Goal: Information Seeking & Learning: Learn about a topic

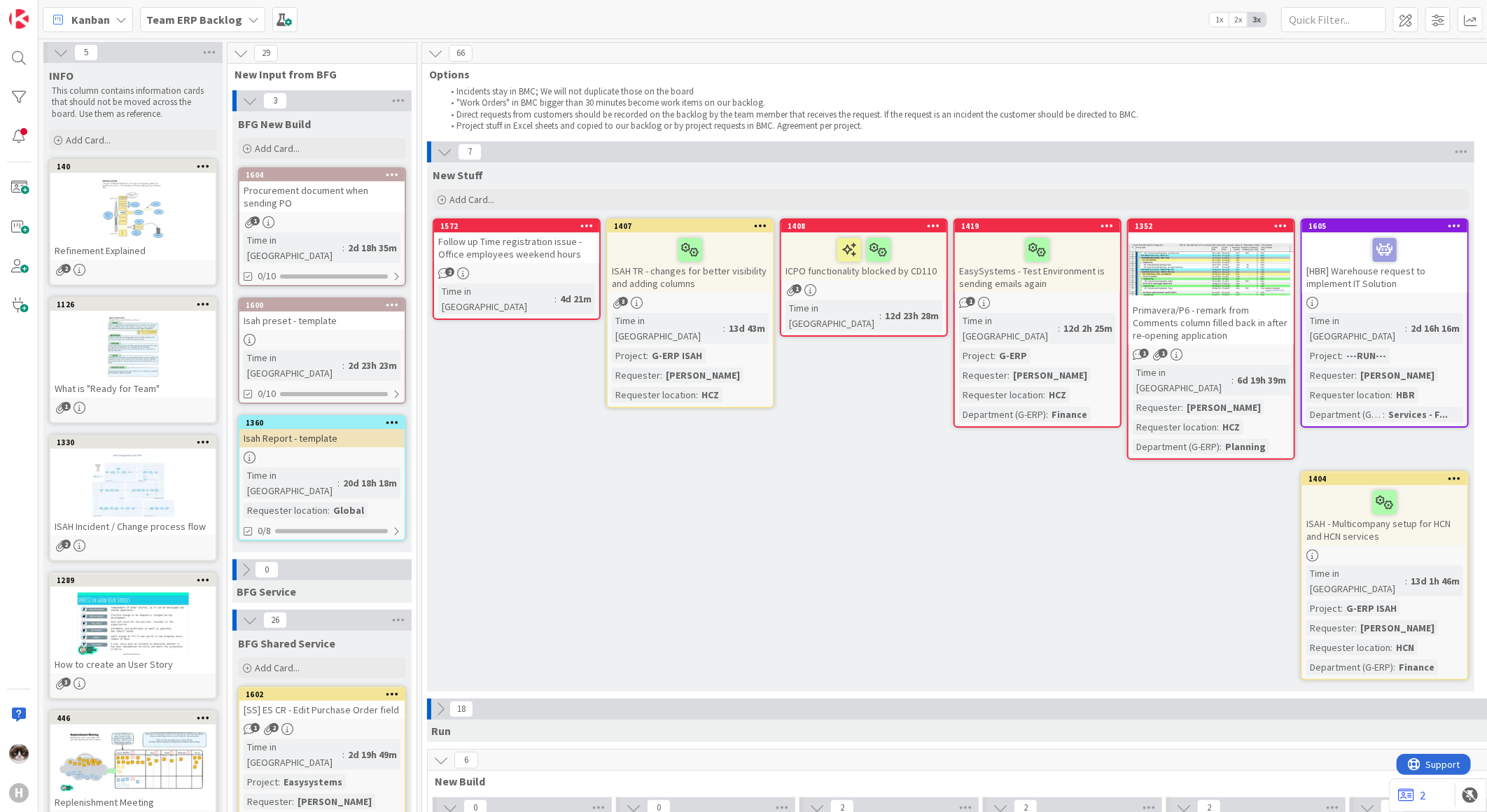
click at [1411, 287] on div "[HBR] Warehouse request to implement IT Solution" at bounding box center [1384, 262] width 165 height 61
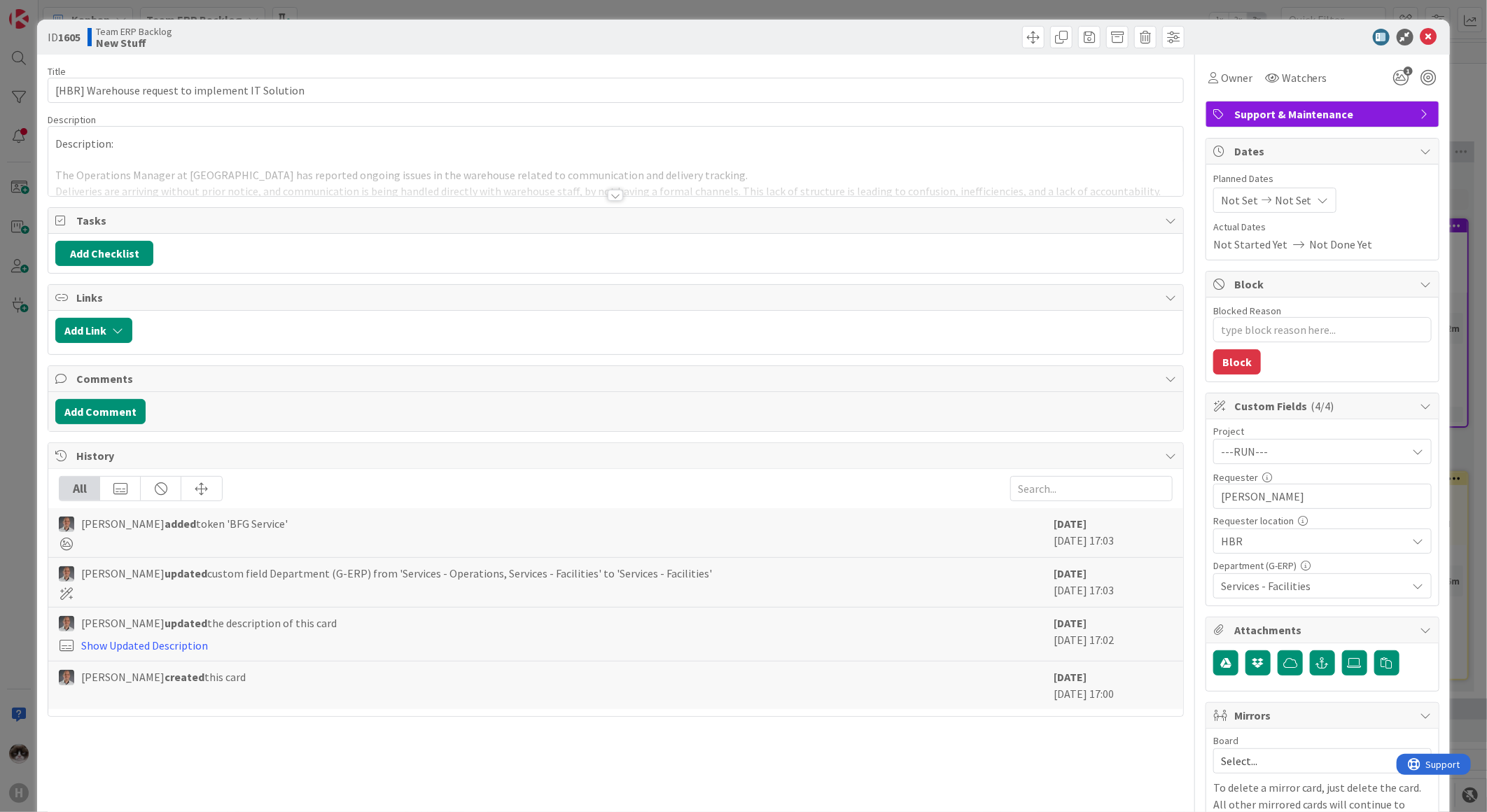
click at [589, 203] on div "Title 48 / 128 [HBR] Warehouse request to implement IT Solution Description Des…" at bounding box center [616, 583] width 1136 height 1059
click at [608, 196] on div at bounding box center [615, 195] width 15 height 11
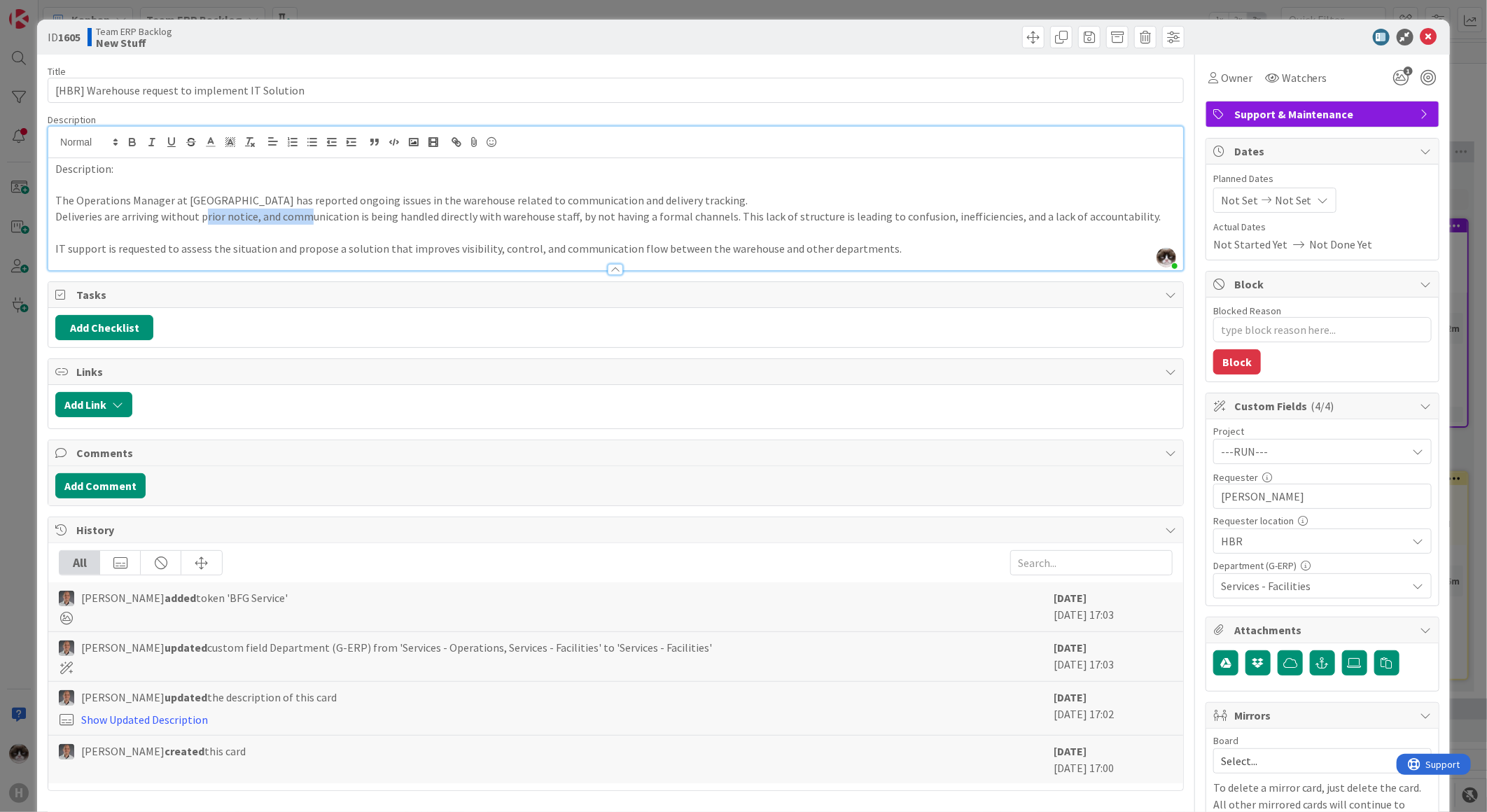
drag, startPoint x: 203, startPoint y: 219, endPoint x: 318, endPoint y: 211, distance: 115.3
click at [317, 211] on p "Deliveries are arriving without prior notice, and communication is being handle…" at bounding box center [615, 217] width 1120 height 16
drag, startPoint x: 794, startPoint y: 252, endPoint x: 880, endPoint y: 252, distance: 86.0
click at [878, 252] on p "IT support is requested to assess the situation and propose a solution that imp…" at bounding box center [615, 249] width 1120 height 16
click at [1290, 121] on span "Support & Maintenance" at bounding box center [1323, 114] width 179 height 17
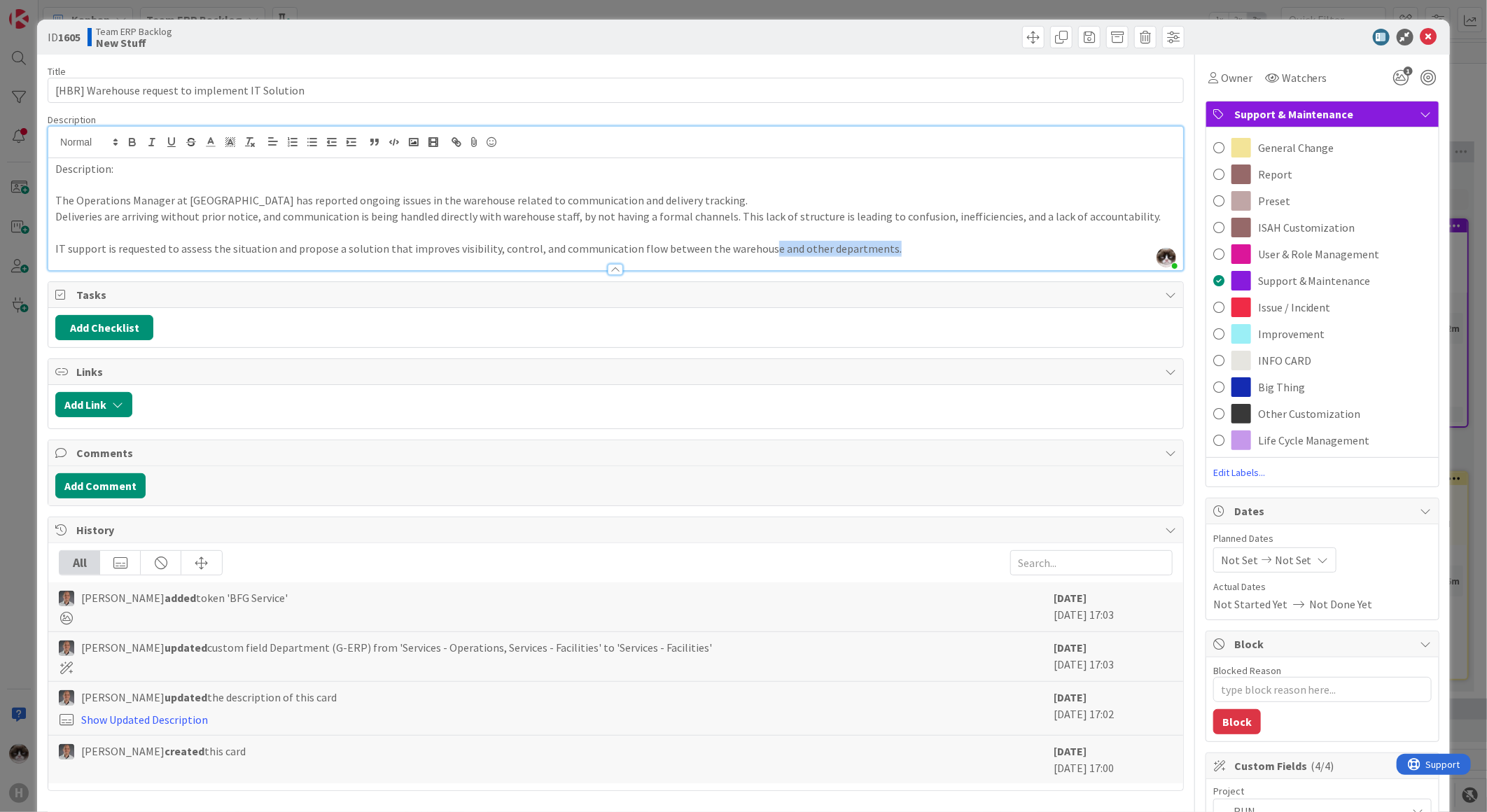
click at [1018, 241] on p "IT support is requested to assess the situation and propose a solution that imp…" at bounding box center [615, 249] width 1120 height 16
click at [1420, 42] on icon at bounding box center [1428, 37] width 17 height 17
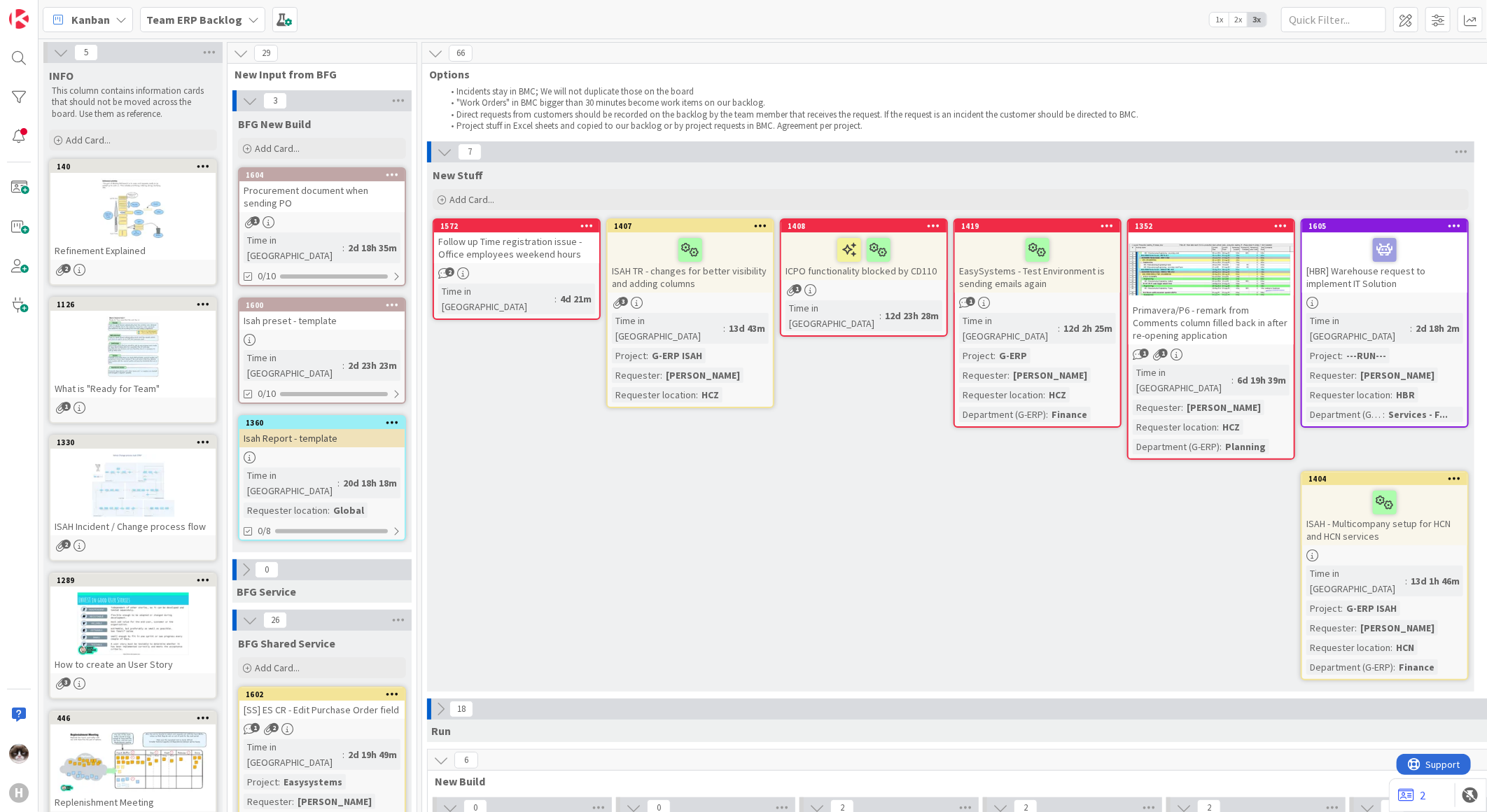
click at [1425, 287] on div "[HBR] Warehouse request to implement IT Solution" at bounding box center [1384, 262] width 165 height 61
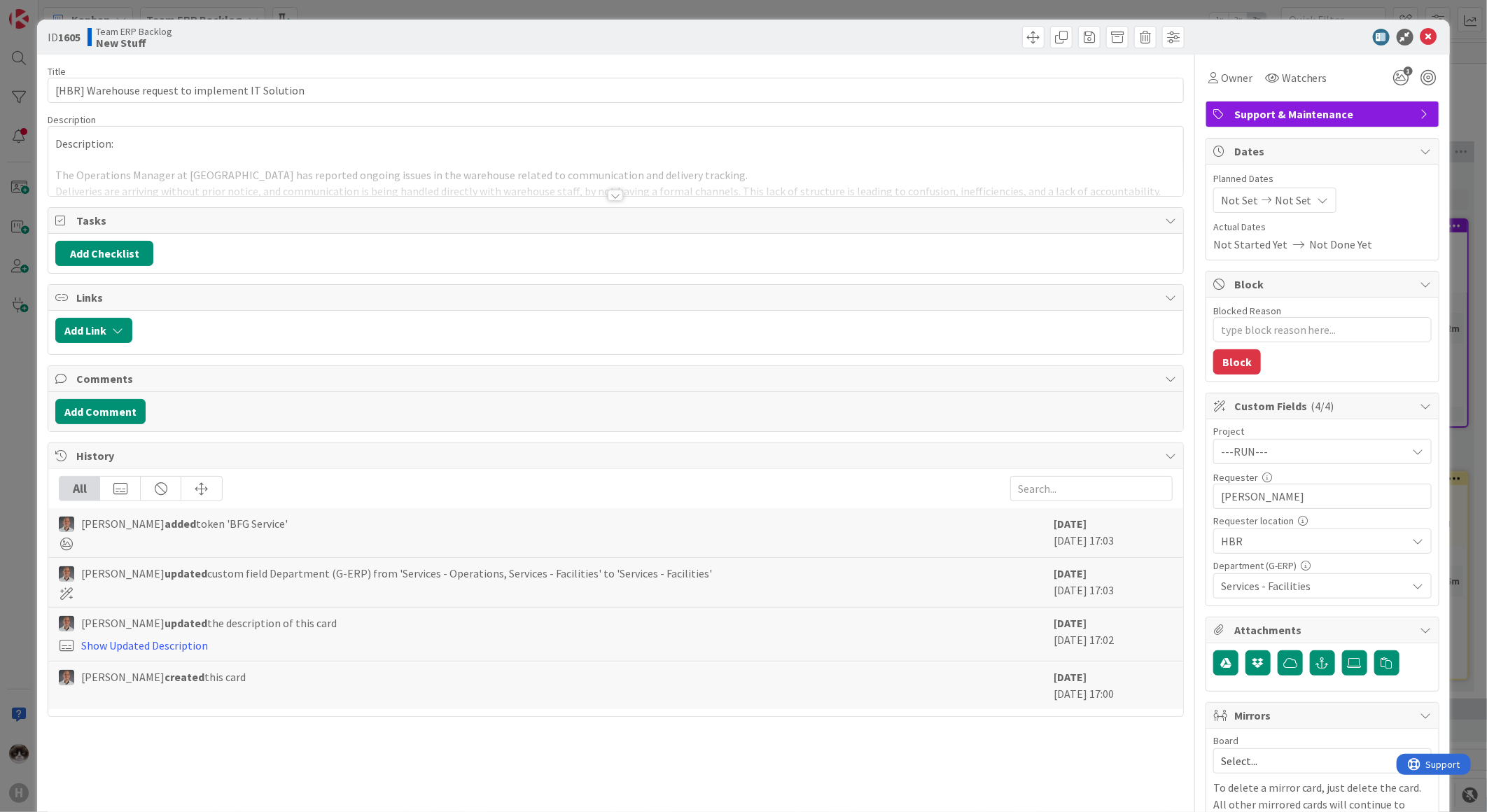
click at [601, 198] on div "Title 48 / 128 [HBR] Warehouse request to implement IT Solution Description Des…" at bounding box center [616, 583] width 1136 height 1059
click at [608, 198] on div at bounding box center [615, 195] width 15 height 11
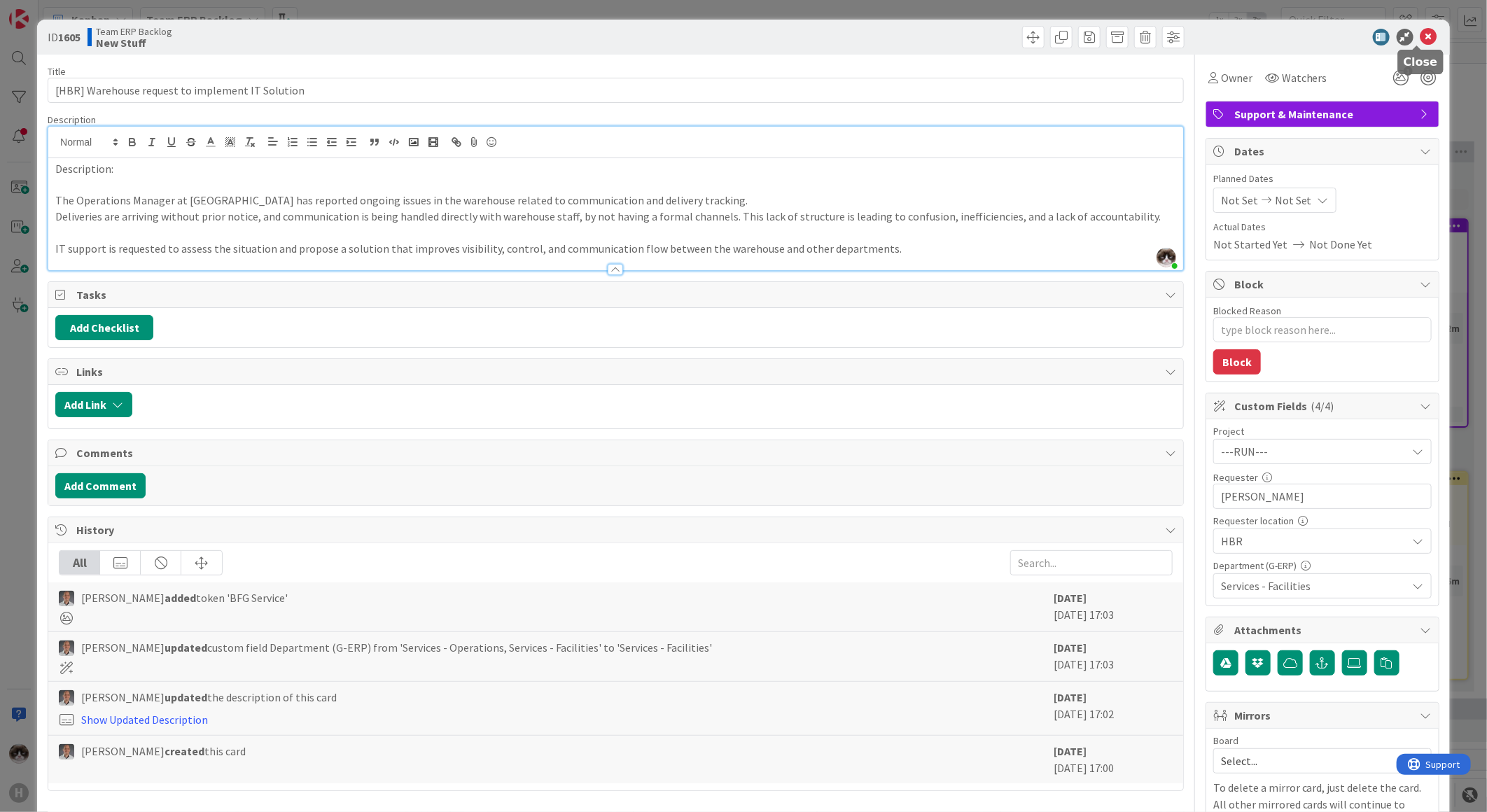
click at [1420, 38] on icon at bounding box center [1428, 37] width 17 height 17
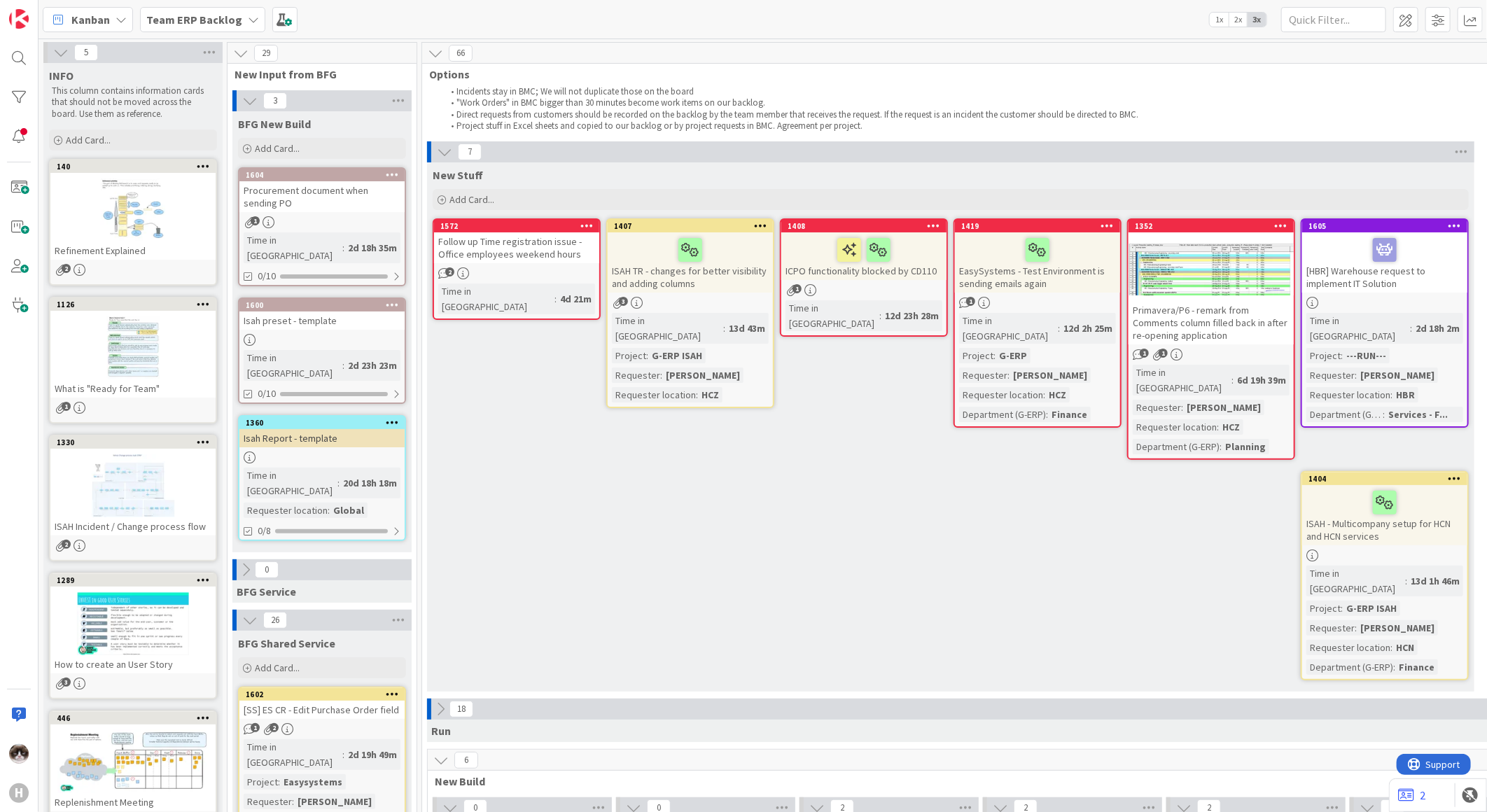
click at [902, 285] on div "1" at bounding box center [864, 290] width 165 height 12
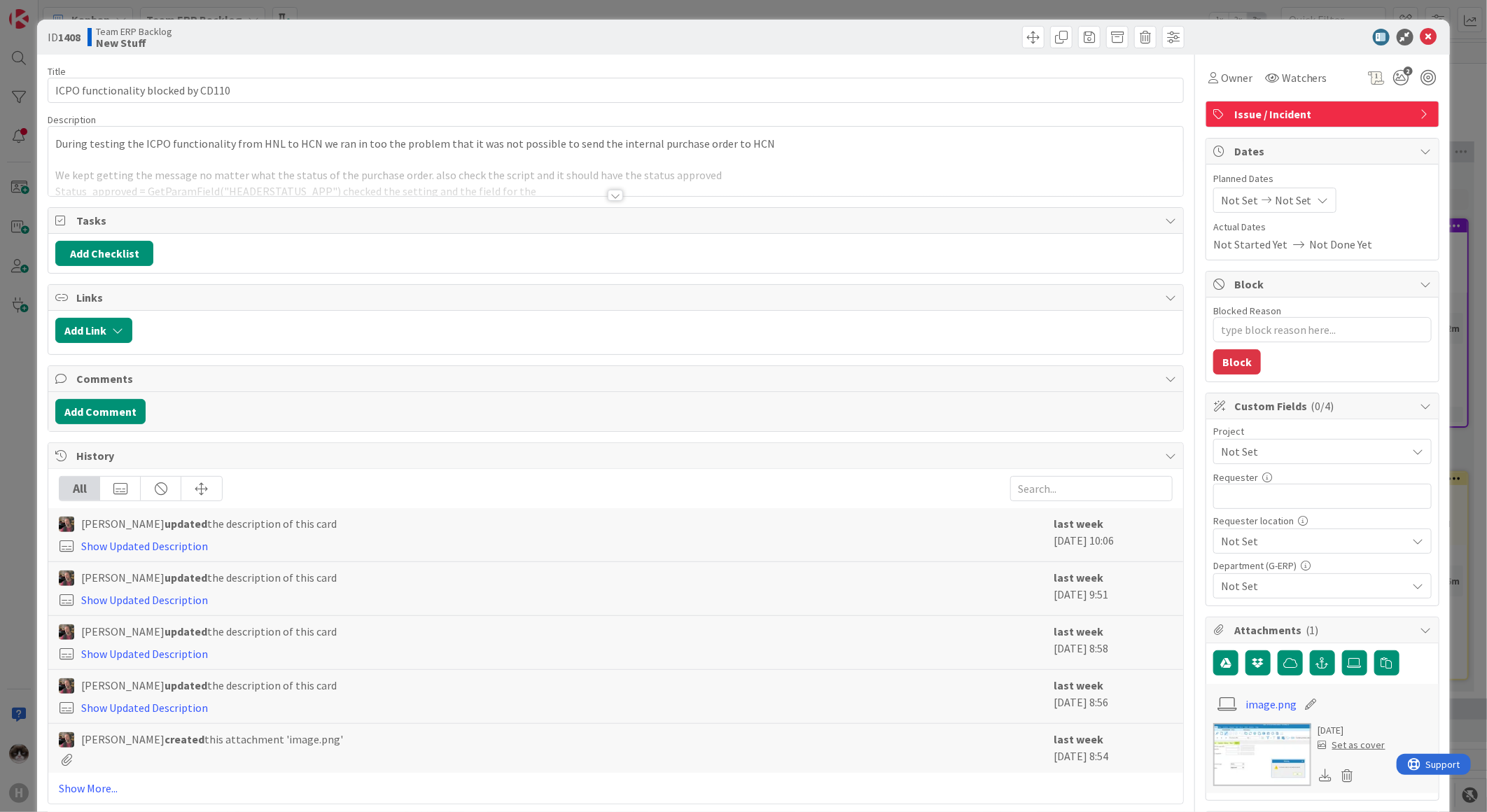
click at [598, 194] on div at bounding box center [615, 178] width 1135 height 36
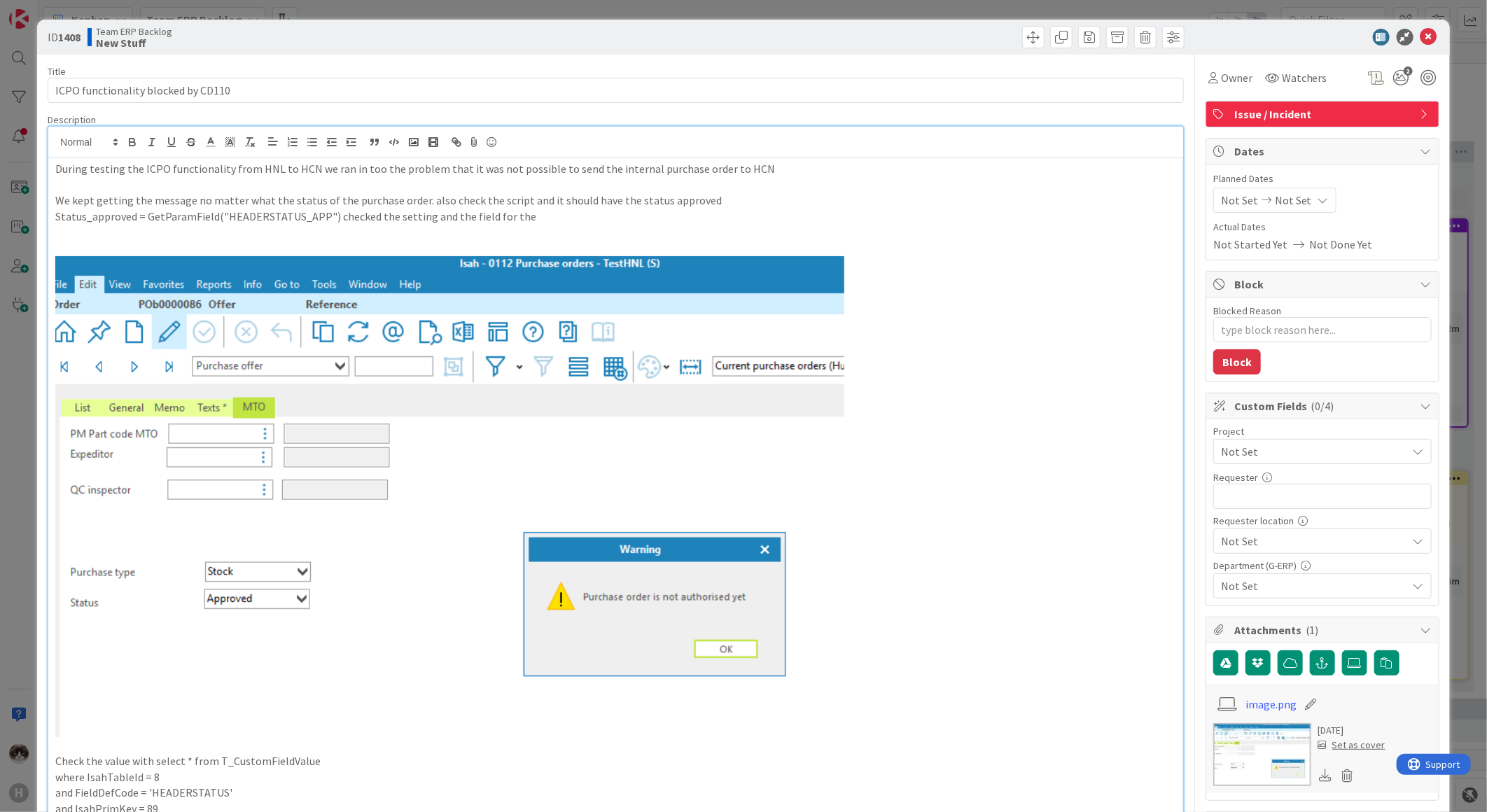
click at [534, 219] on p "Status_approved = GetParamField("HEADERSTATUS_APP") checked the setting and the…" at bounding box center [615, 217] width 1120 height 16
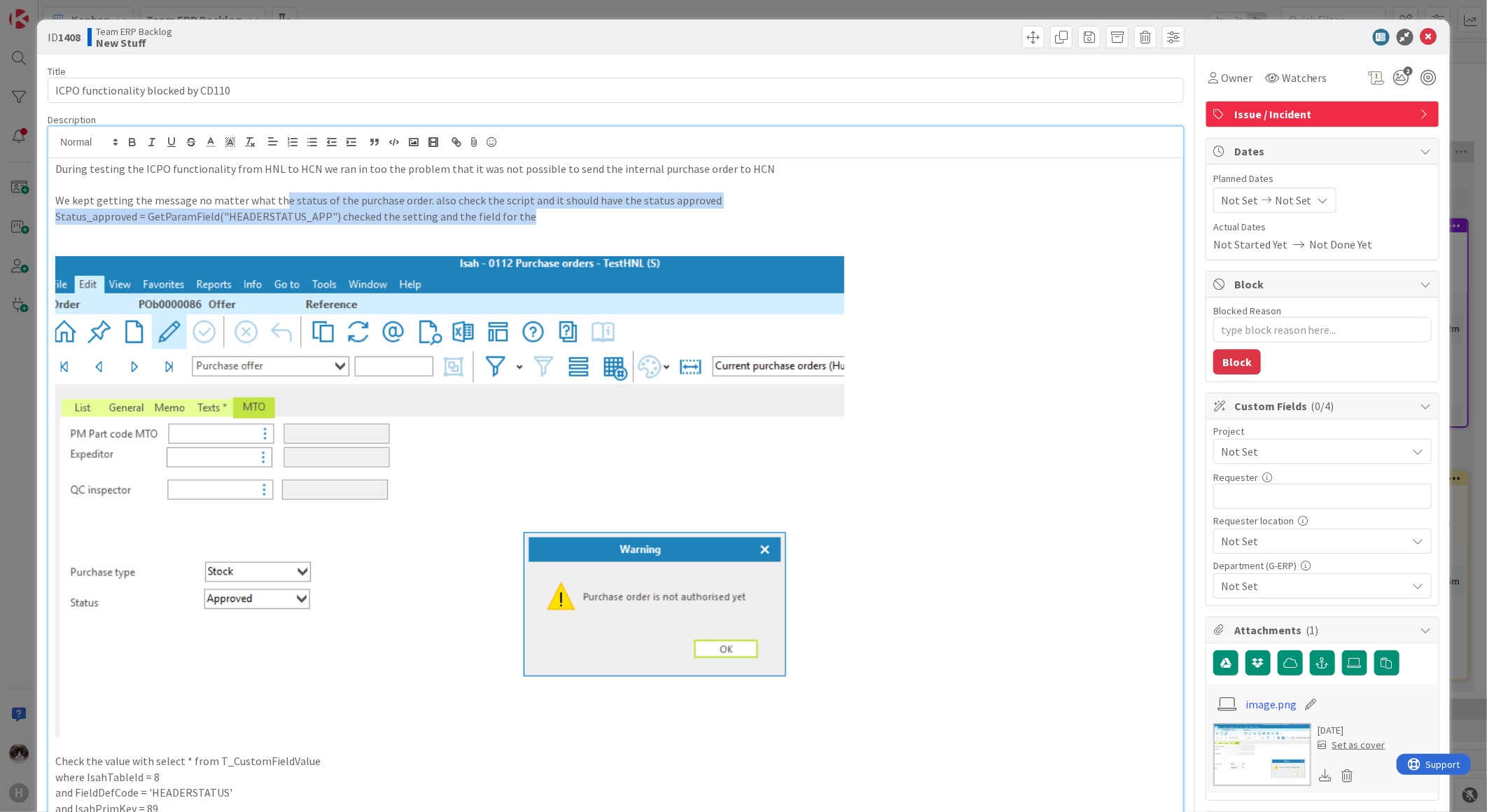
drag, startPoint x: 384, startPoint y: 205, endPoint x: 757, endPoint y: 216, distance: 373.2
click at [757, 216] on div "During testing the ICPO functionality from HNL to HCN we ran in too the problem…" at bounding box center [615, 597] width 1135 height 879
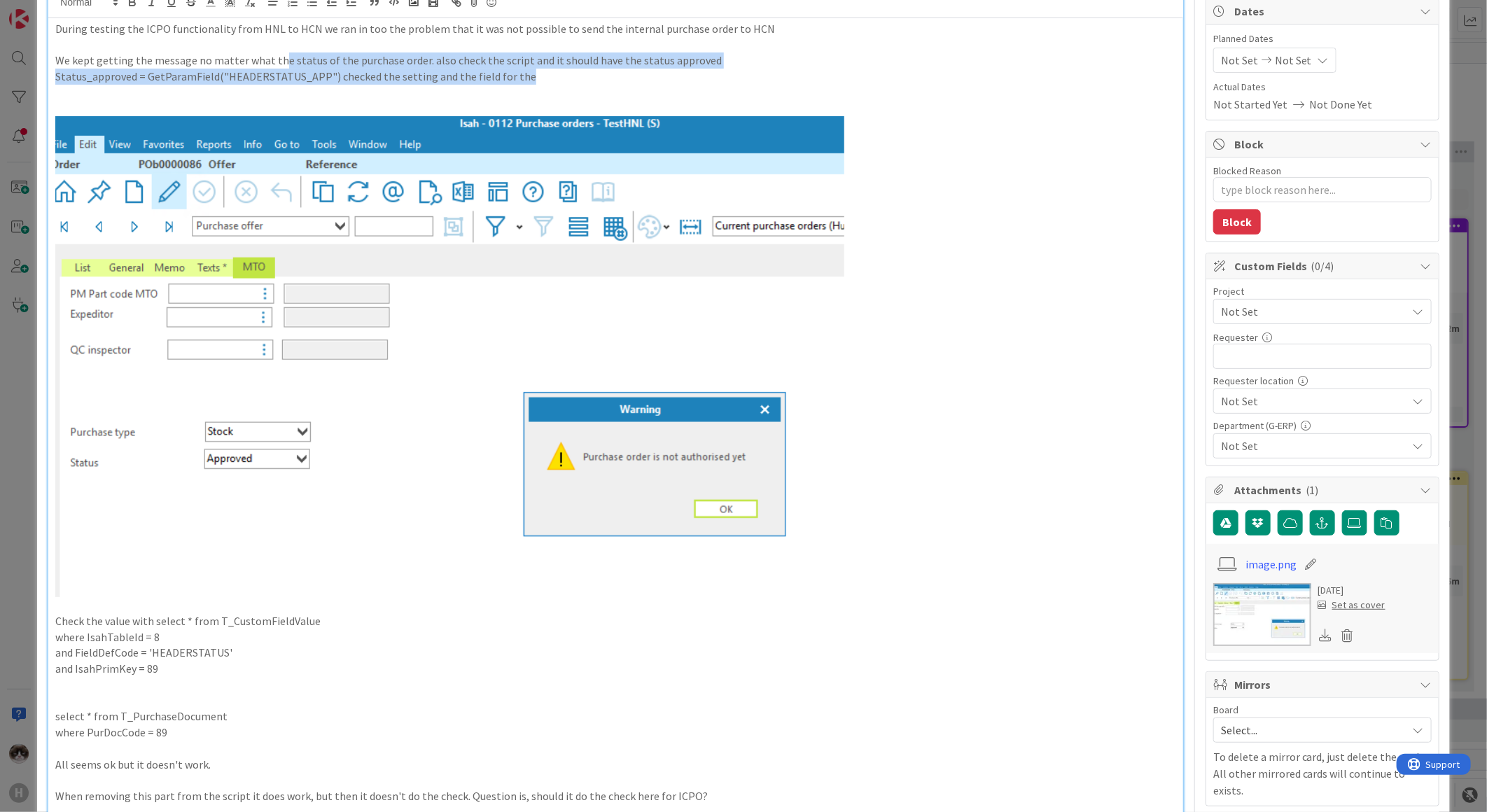
scroll to position [388, 0]
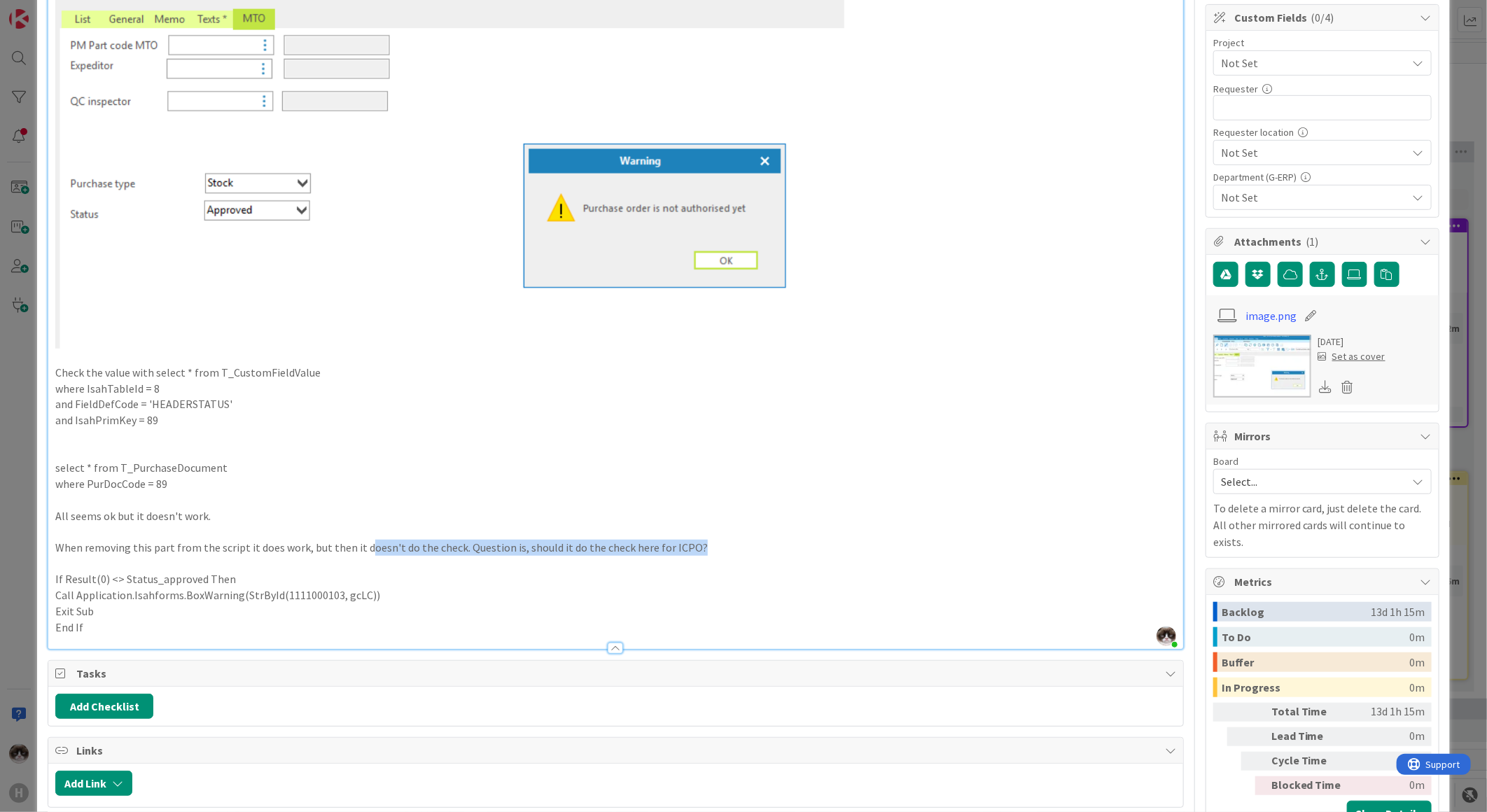
drag, startPoint x: 418, startPoint y: 539, endPoint x: 772, endPoint y: 542, distance: 354.0
click at [772, 542] on p "When removing this part from the script it does work, but then it doesn't do th…" at bounding box center [615, 547] width 1120 height 16
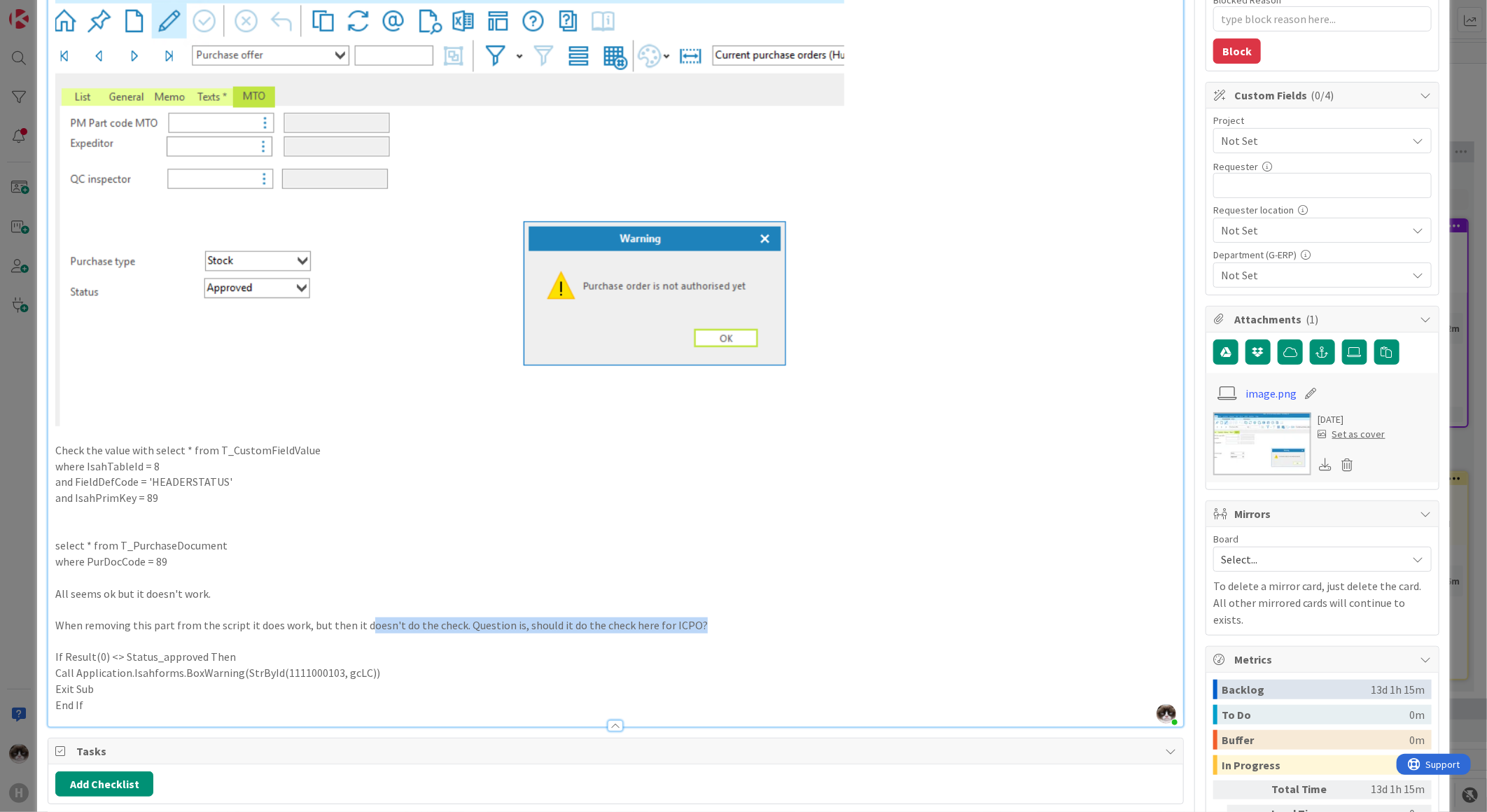
scroll to position [0, 0]
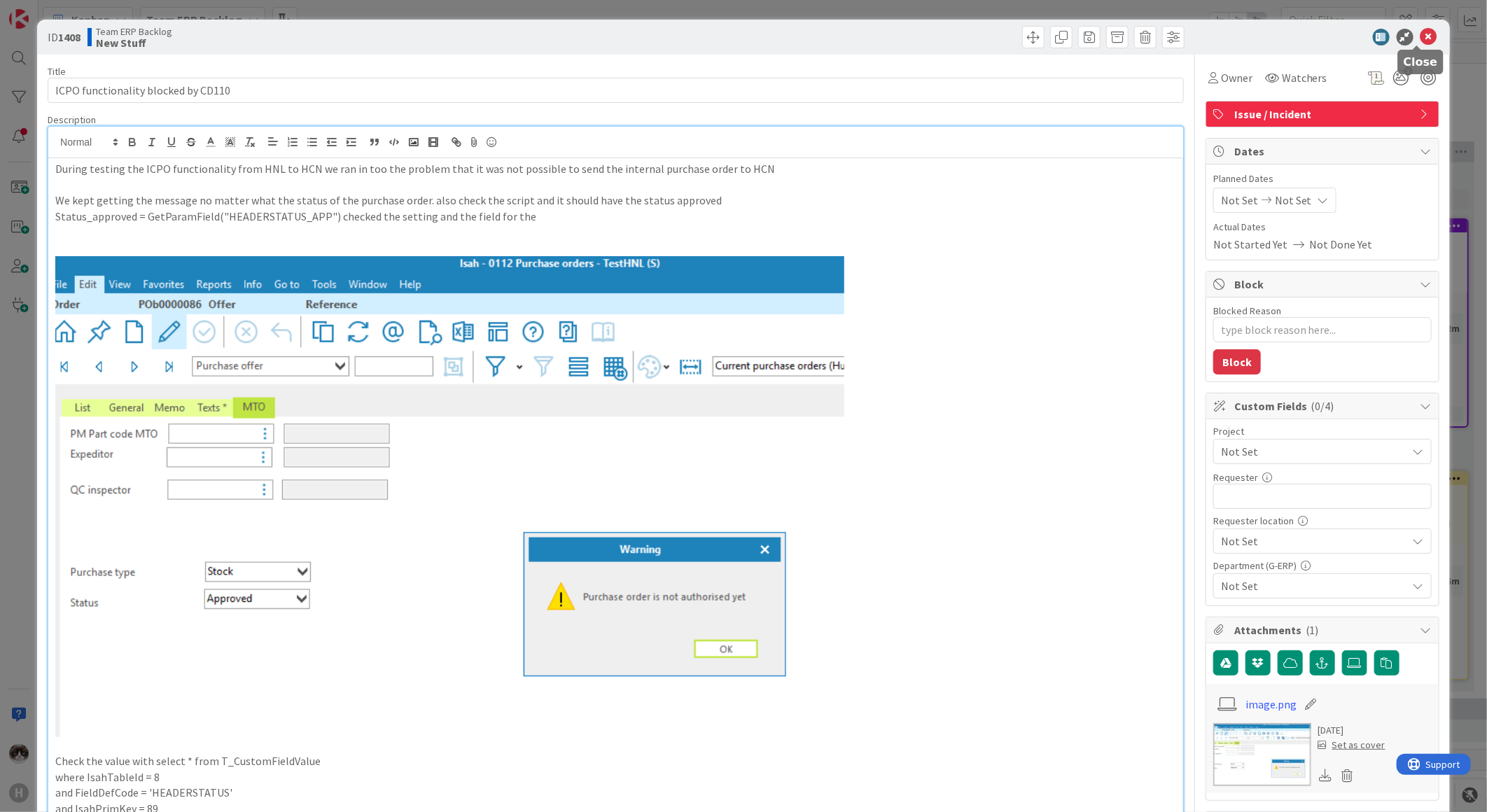
click at [1420, 30] on icon at bounding box center [1428, 37] width 17 height 17
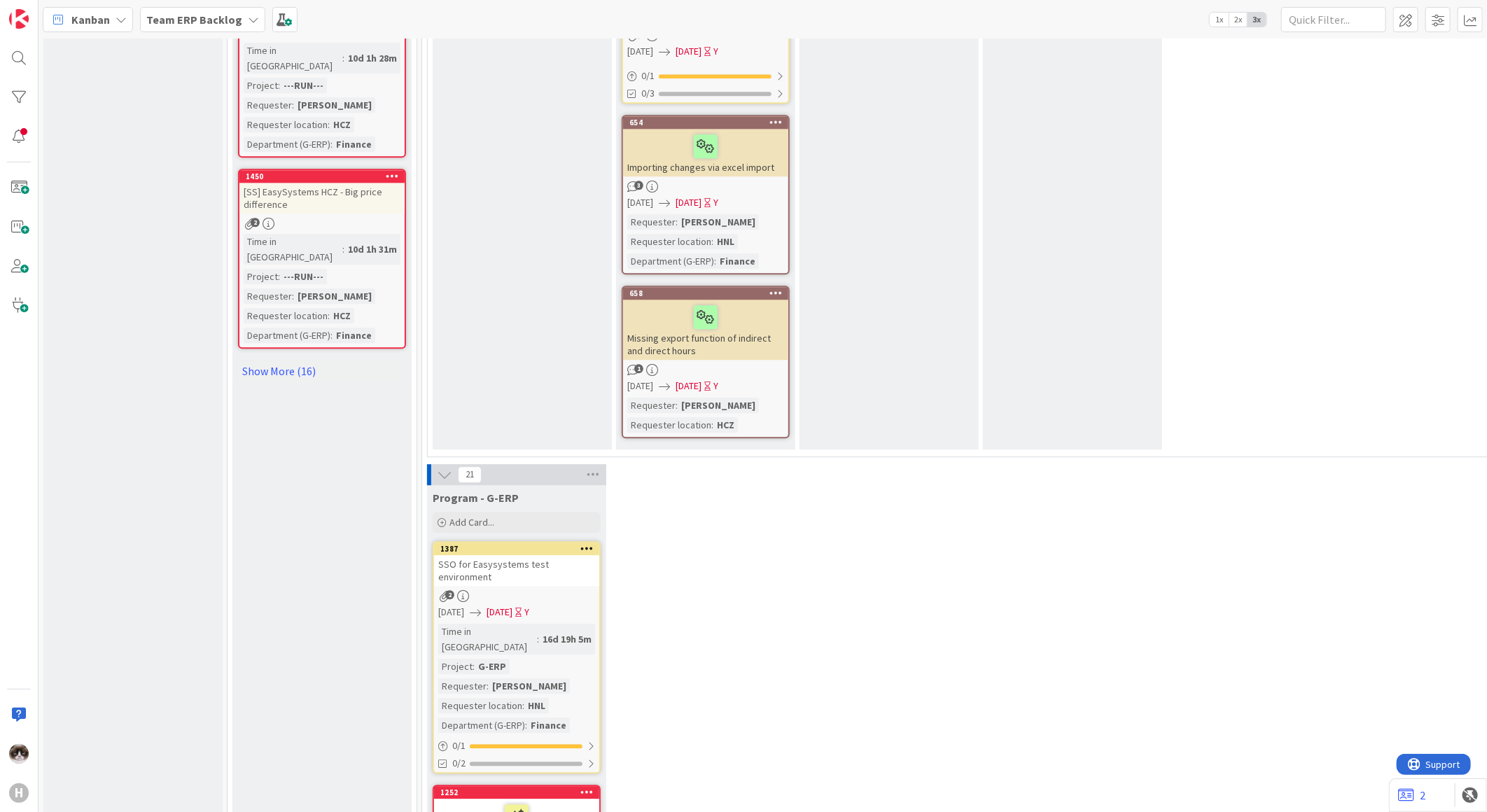
scroll to position [2332, 0]
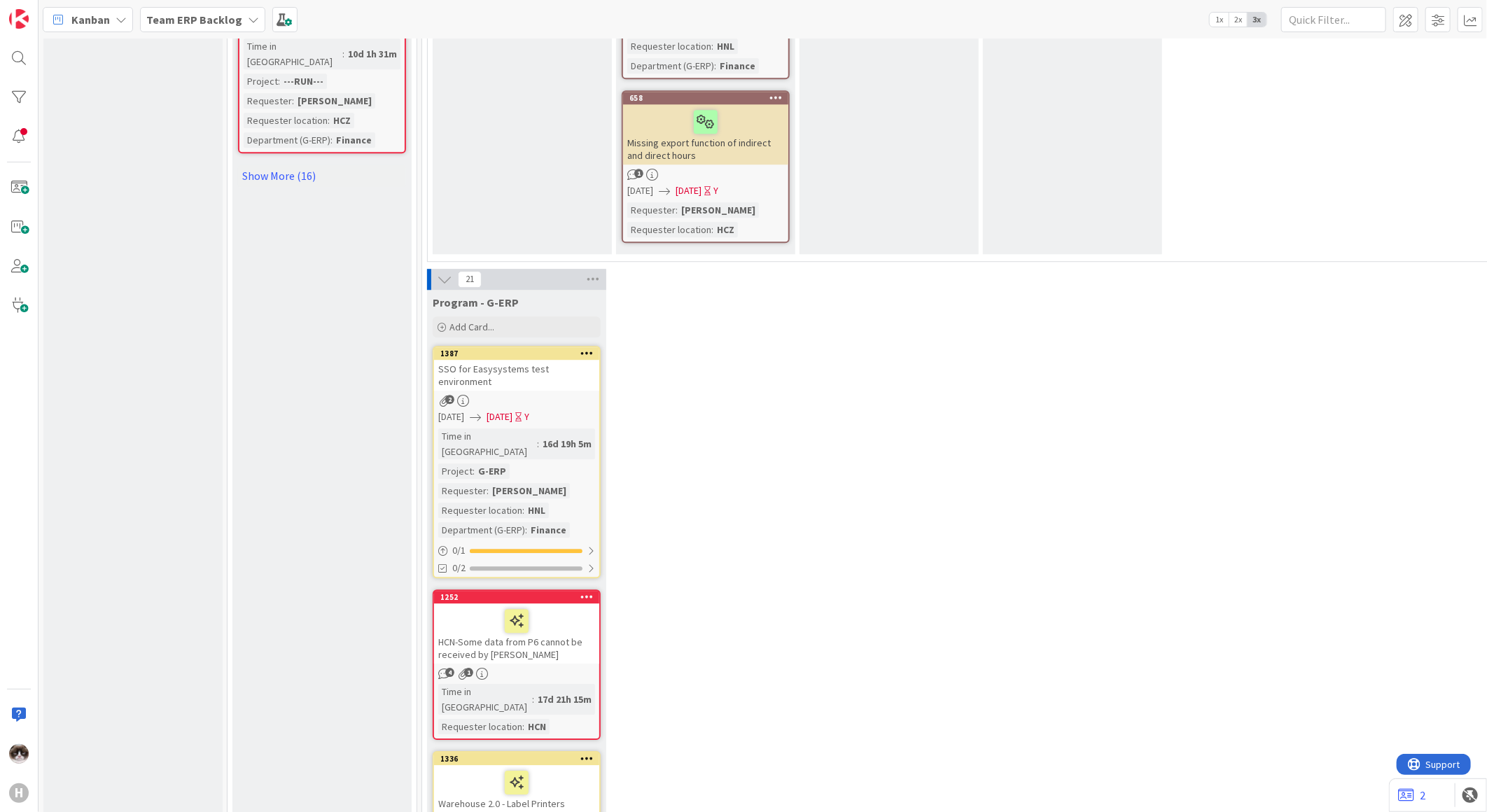
click at [575, 395] on div "2" at bounding box center [516, 400] width 165 height 12
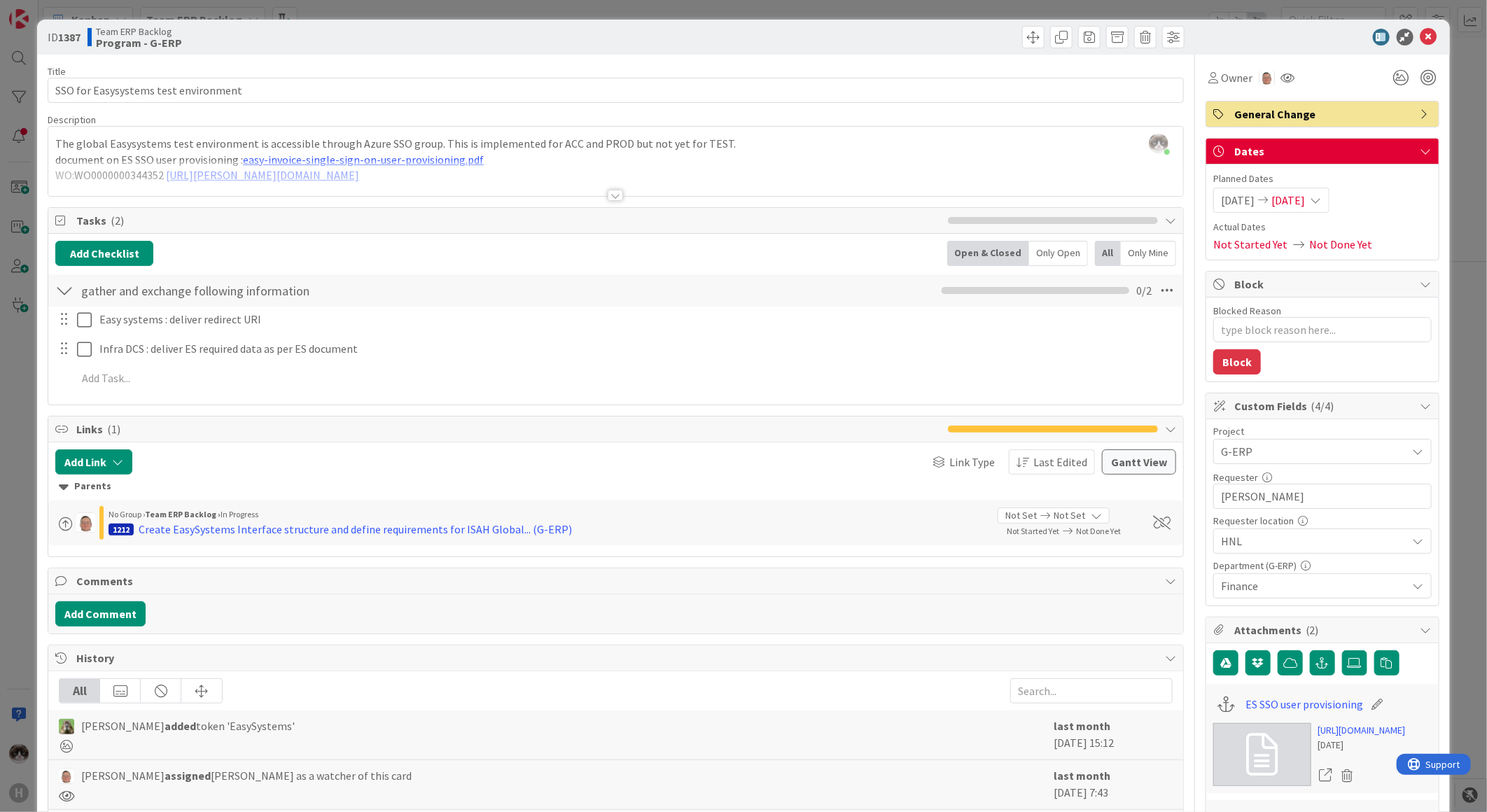
click at [608, 197] on div at bounding box center [615, 195] width 15 height 11
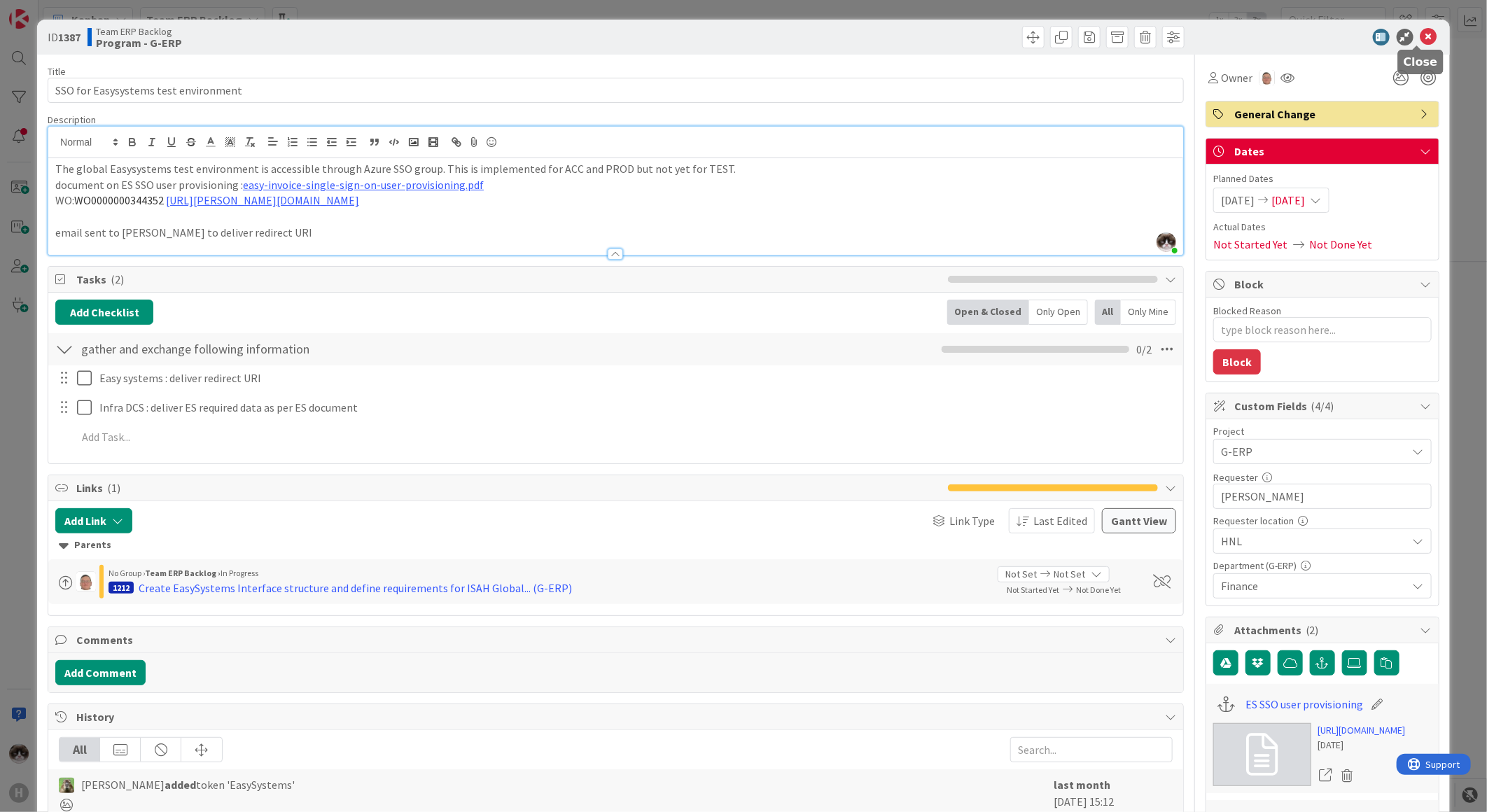
click at [1422, 39] on icon at bounding box center [1428, 37] width 17 height 17
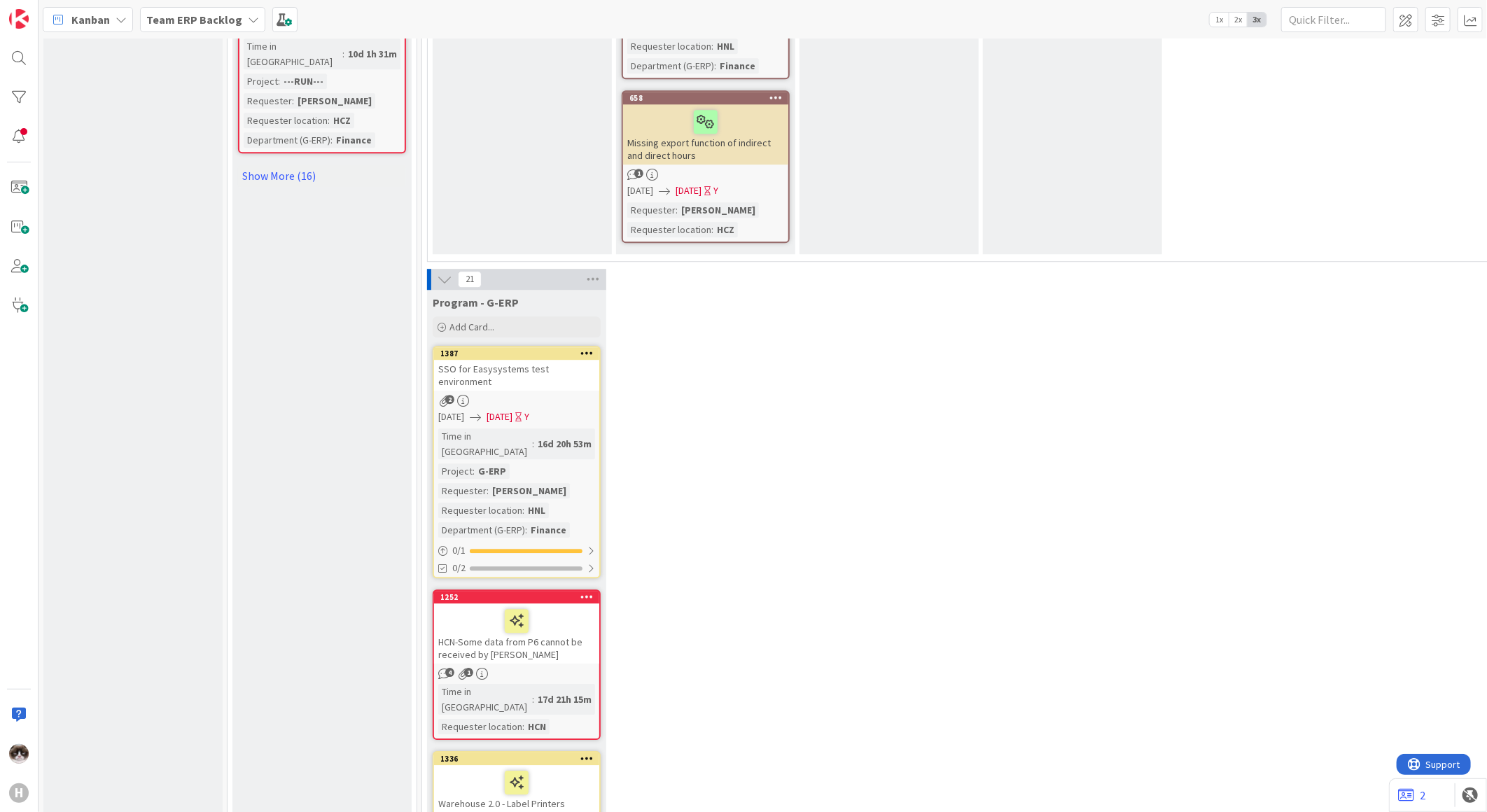
click at [554, 346] on link "1387 SSO for Easysystems test environment 2 [DATE] [DATE] Y Time in [GEOGRAPHIC…" at bounding box center [517, 462] width 168 height 232
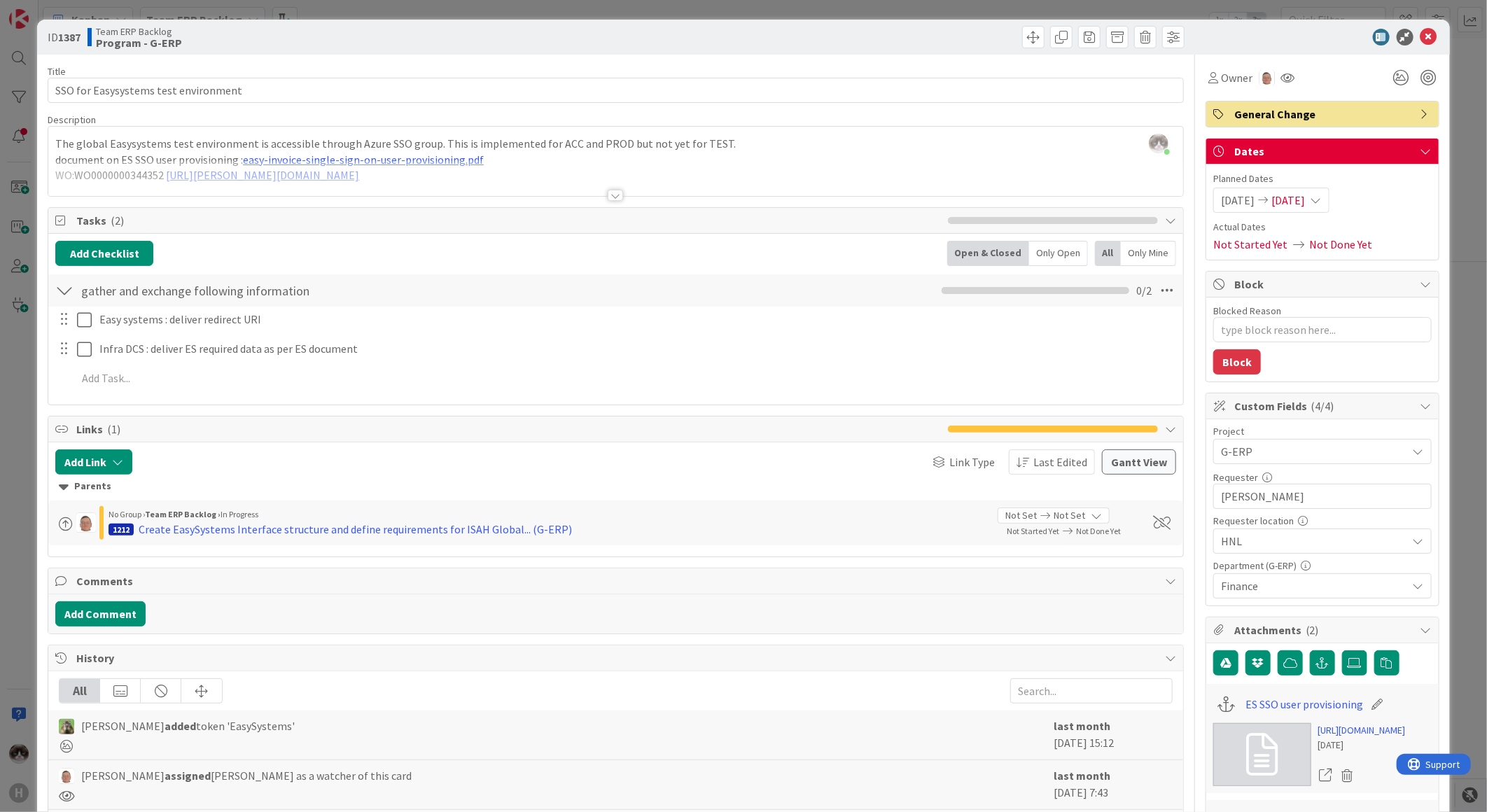
click at [1431, 36] on div "ID 1387 Team ERP Backlog Program - G-ERP" at bounding box center [744, 37] width 1413 height 35
click at [1426, 36] on icon at bounding box center [1428, 37] width 17 height 17
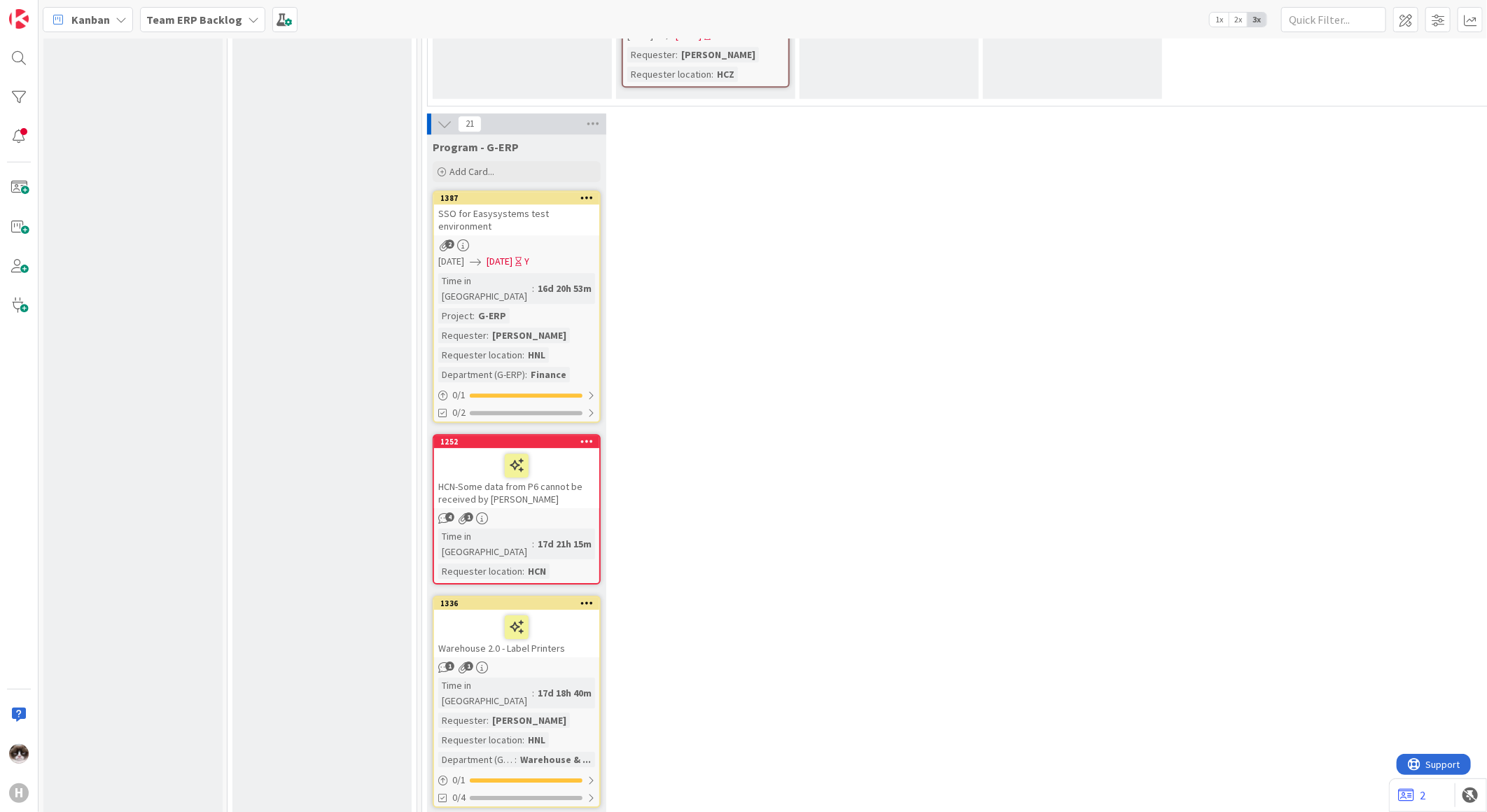
click at [585, 273] on div "Time in [GEOGRAPHIC_DATA] : 16d 20h 53m Project : G-ERP Requester : [PERSON_NAM…" at bounding box center [517, 327] width 157 height 109
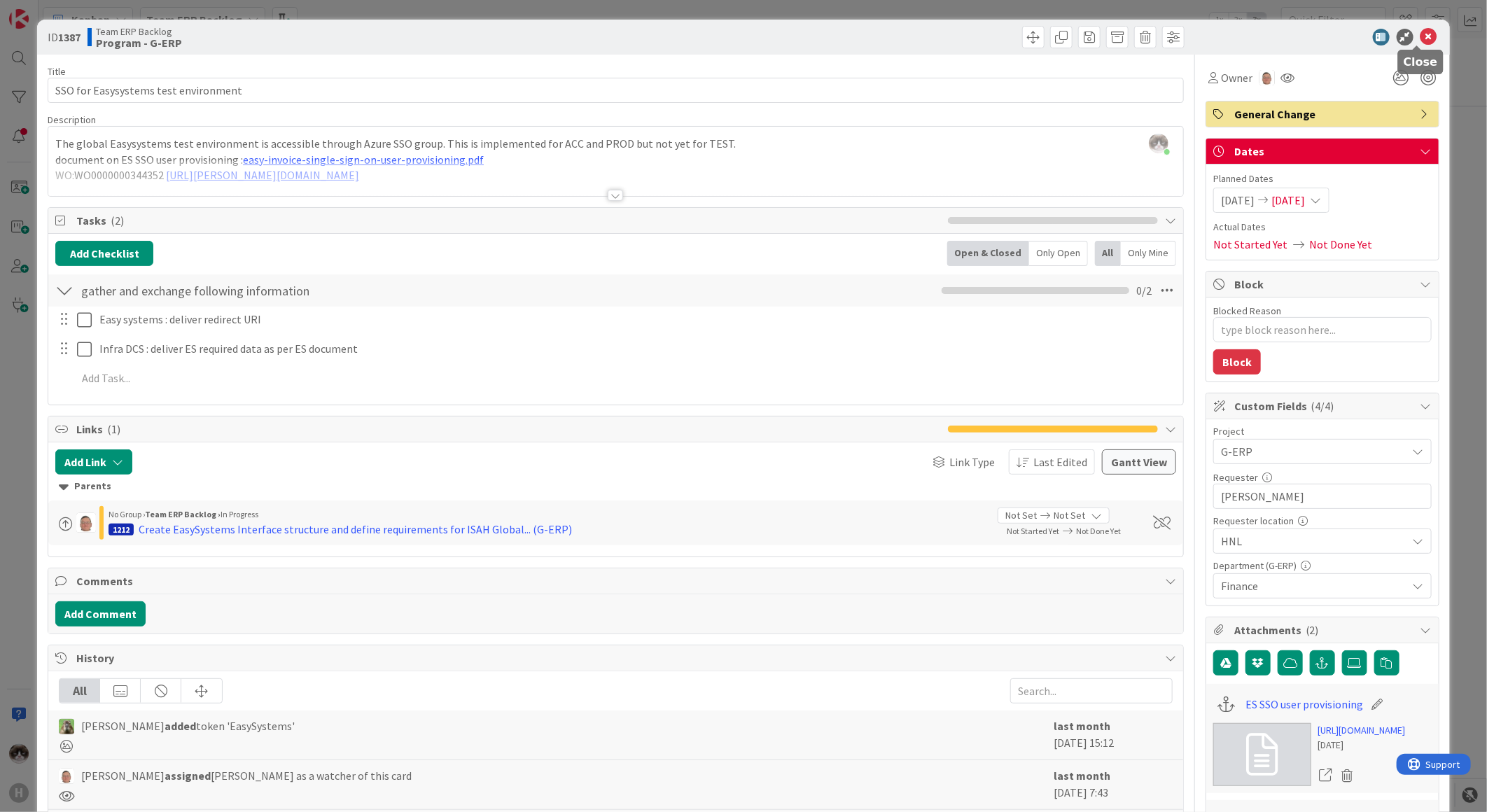
click at [1422, 41] on icon at bounding box center [1428, 37] width 17 height 17
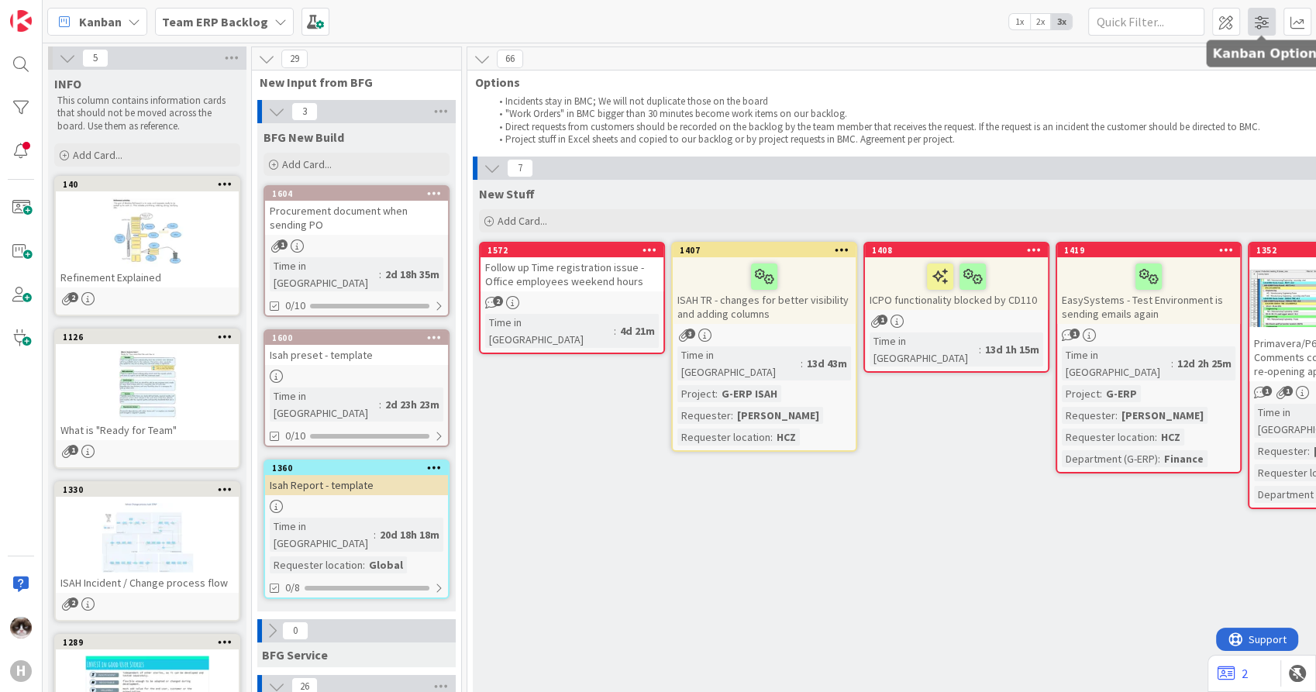
click at [1268, 18] on span at bounding box center [1261, 22] width 28 height 28
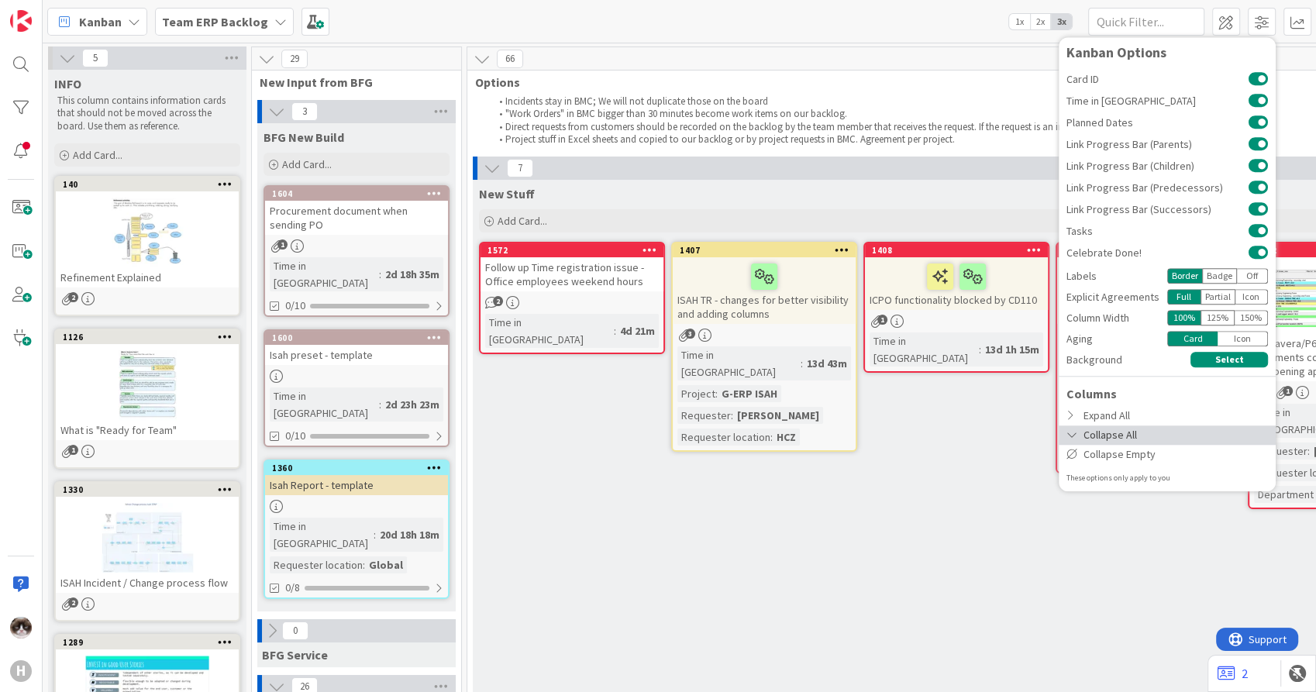
click at [1138, 428] on div "Collapse All" at bounding box center [1166, 434] width 217 height 19
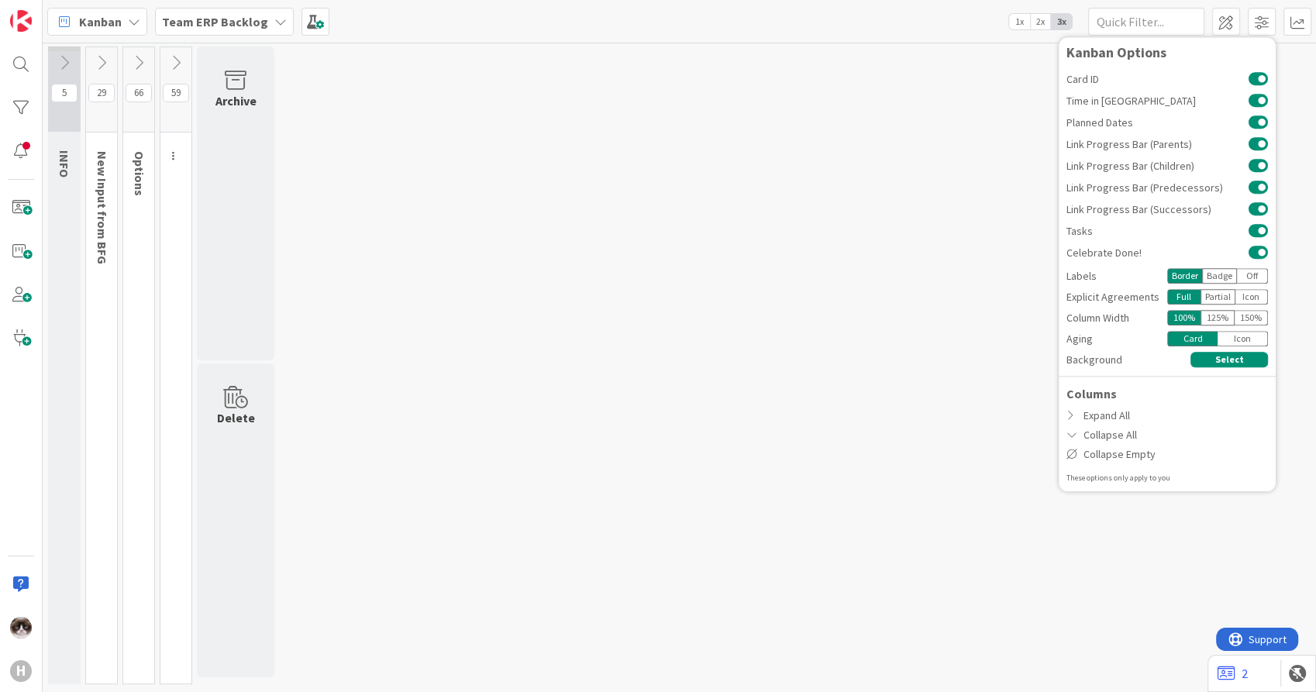
click at [342, 438] on div "5 INFO This column contains information cards that should not be moved across t…" at bounding box center [679, 368] width 1267 height 645
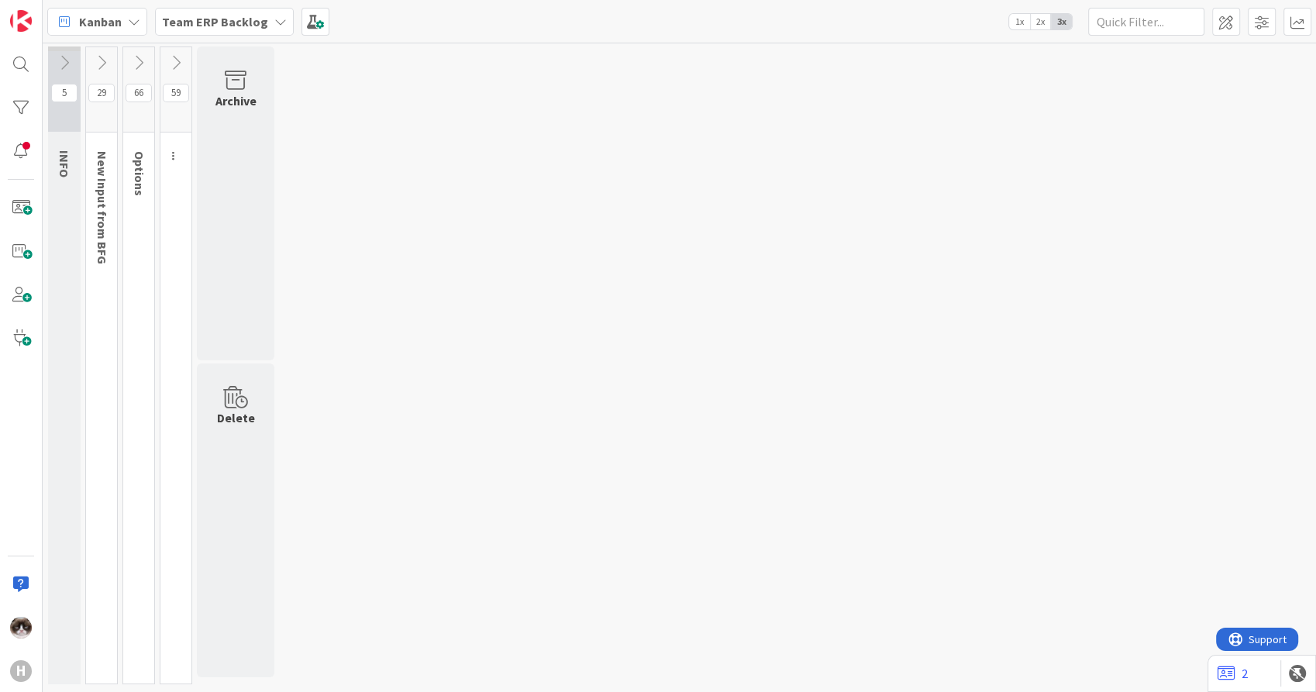
click at [140, 66] on icon at bounding box center [138, 62] width 17 height 17
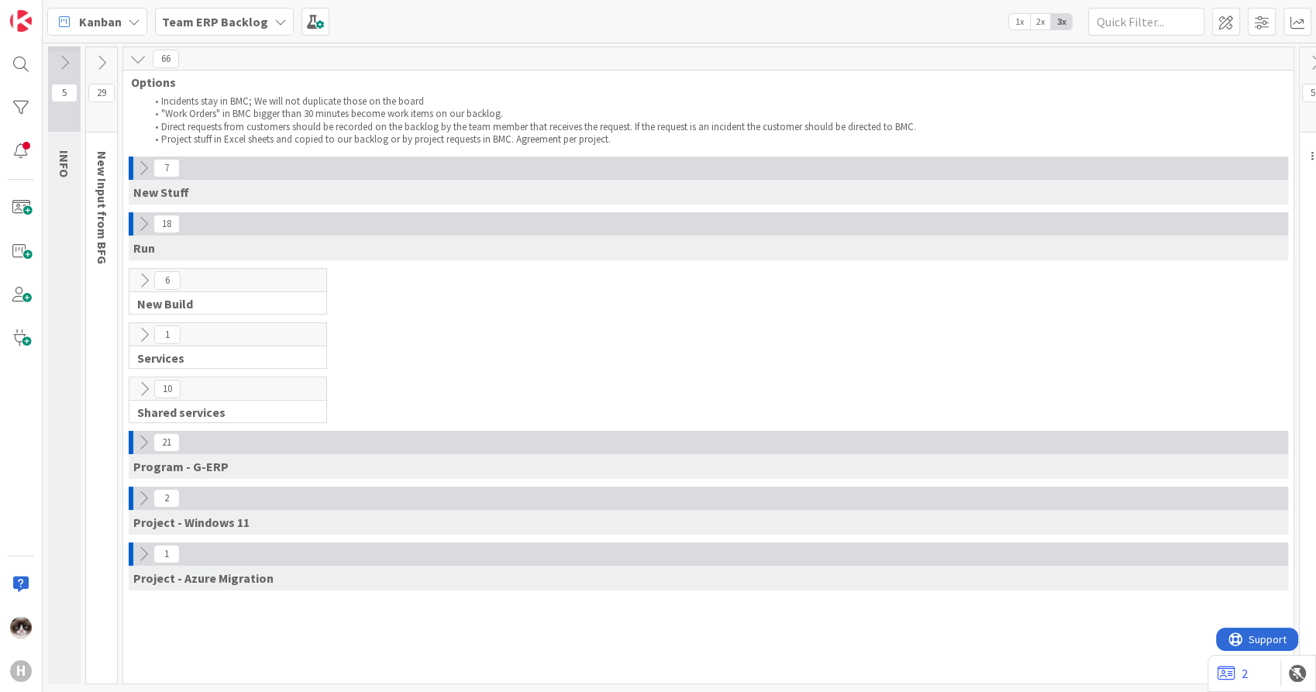
click at [140, 446] on icon at bounding box center [143, 442] width 17 height 17
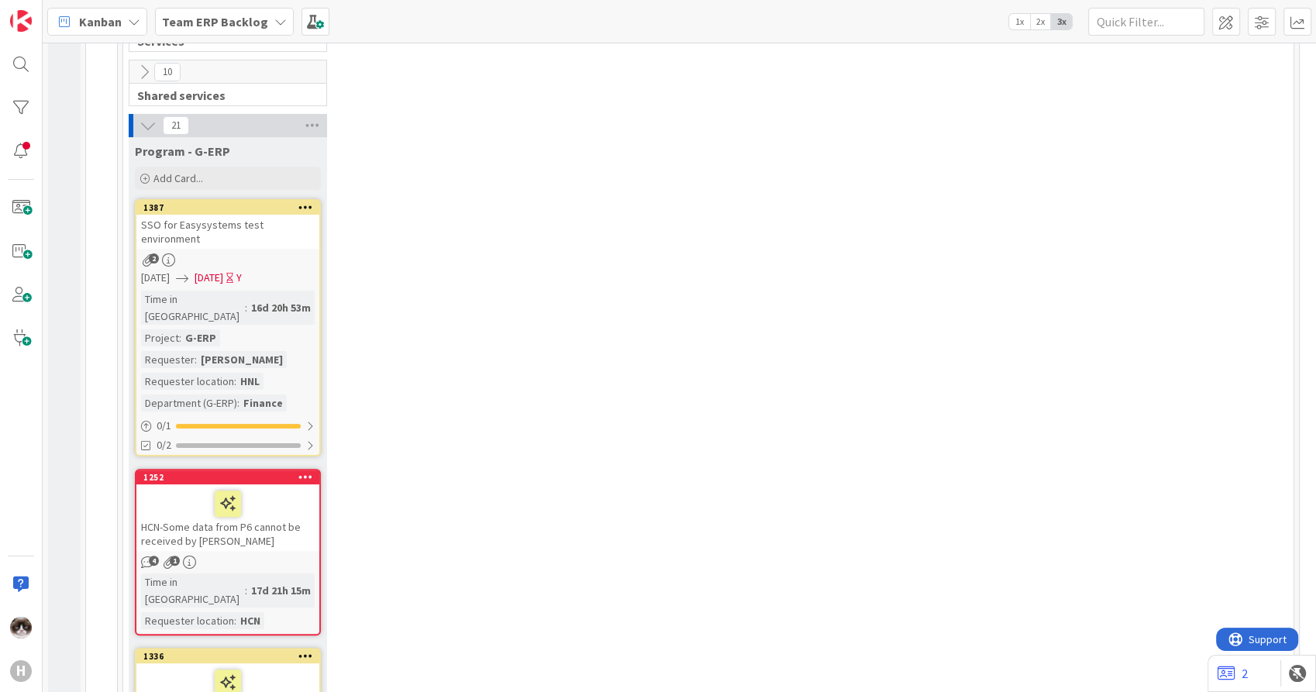
scroll to position [294, 0]
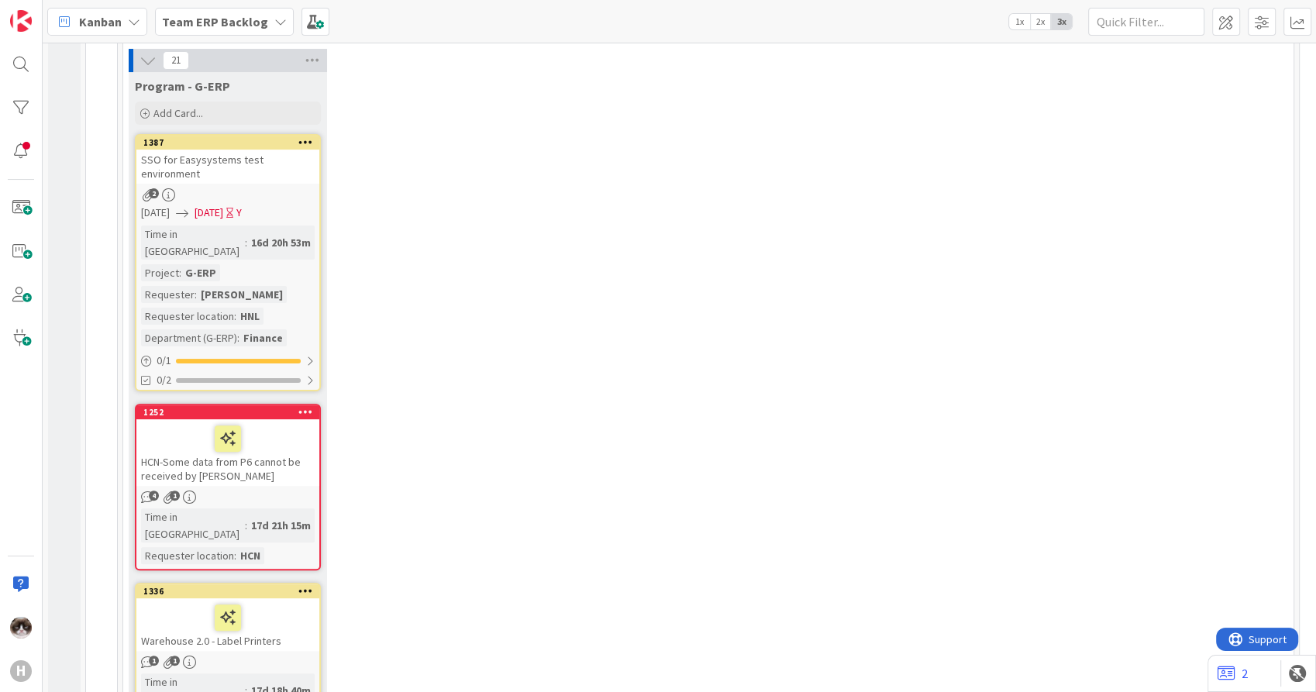
scroll to position [399, 0]
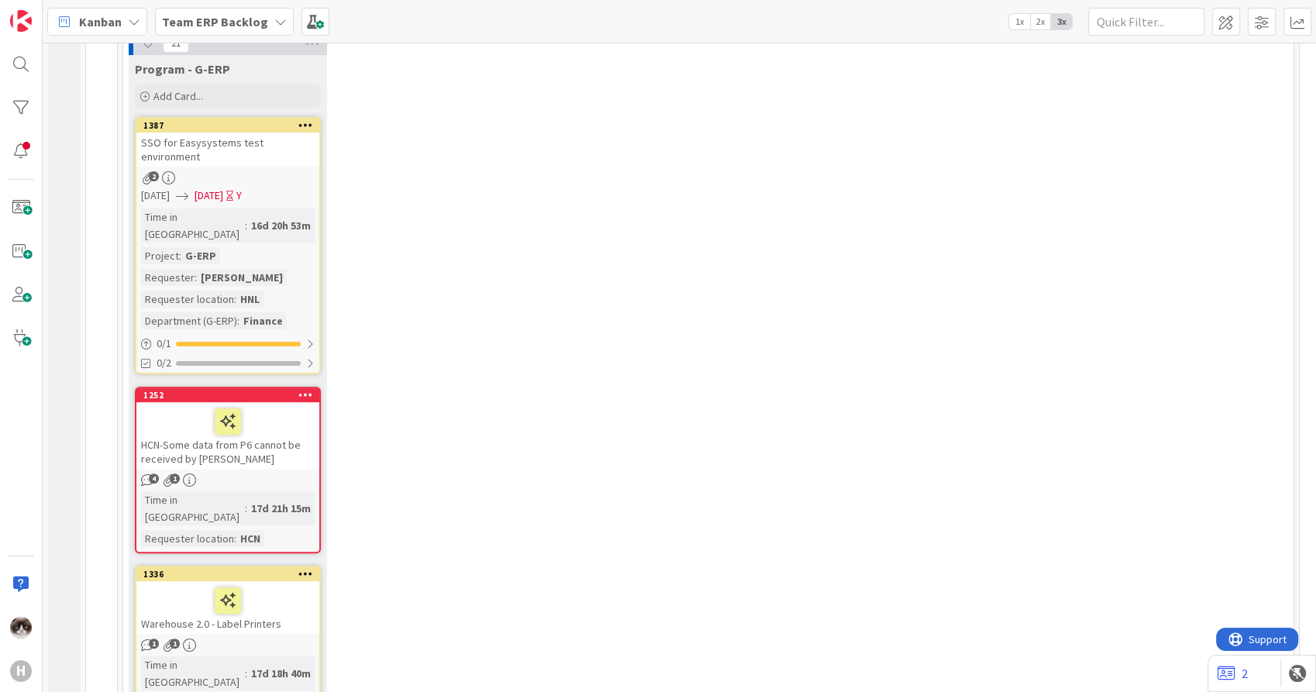
click at [293, 431] on div "HCN-Some data from P6 cannot be received by [PERSON_NAME]" at bounding box center [227, 435] width 183 height 67
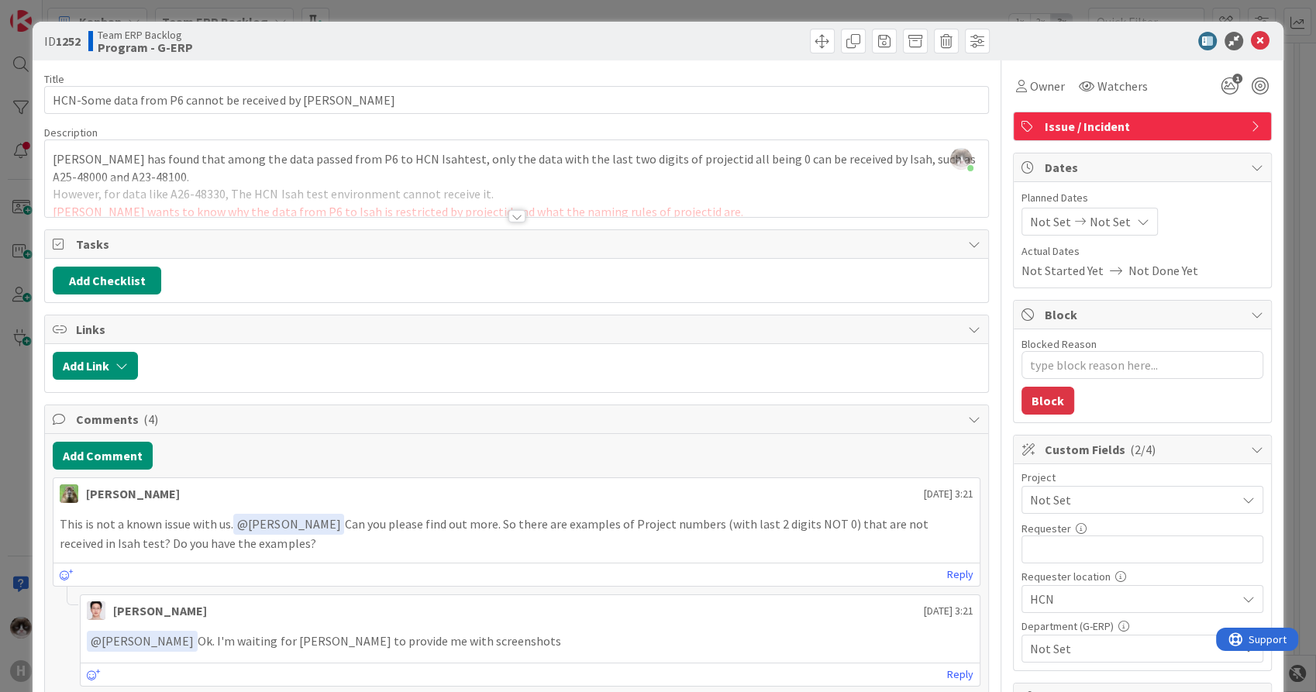
click at [508, 211] on div at bounding box center [516, 216] width 17 height 12
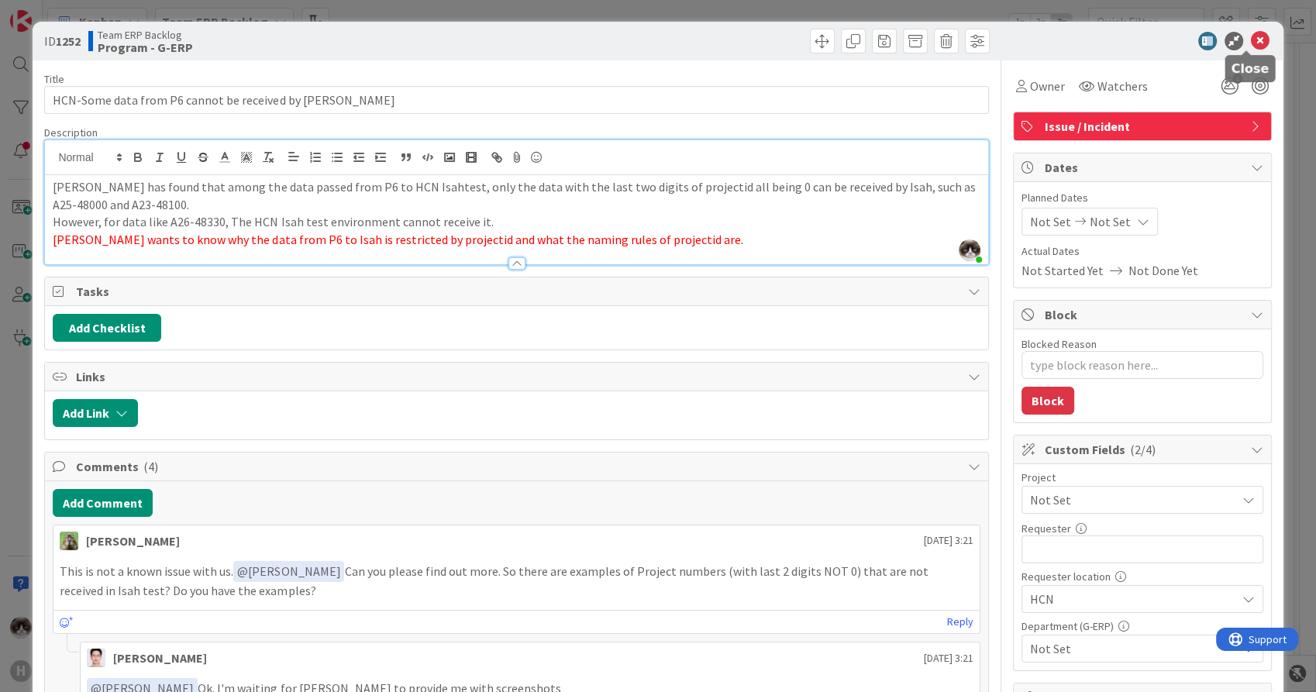
click at [1251, 46] on icon at bounding box center [1260, 41] width 19 height 19
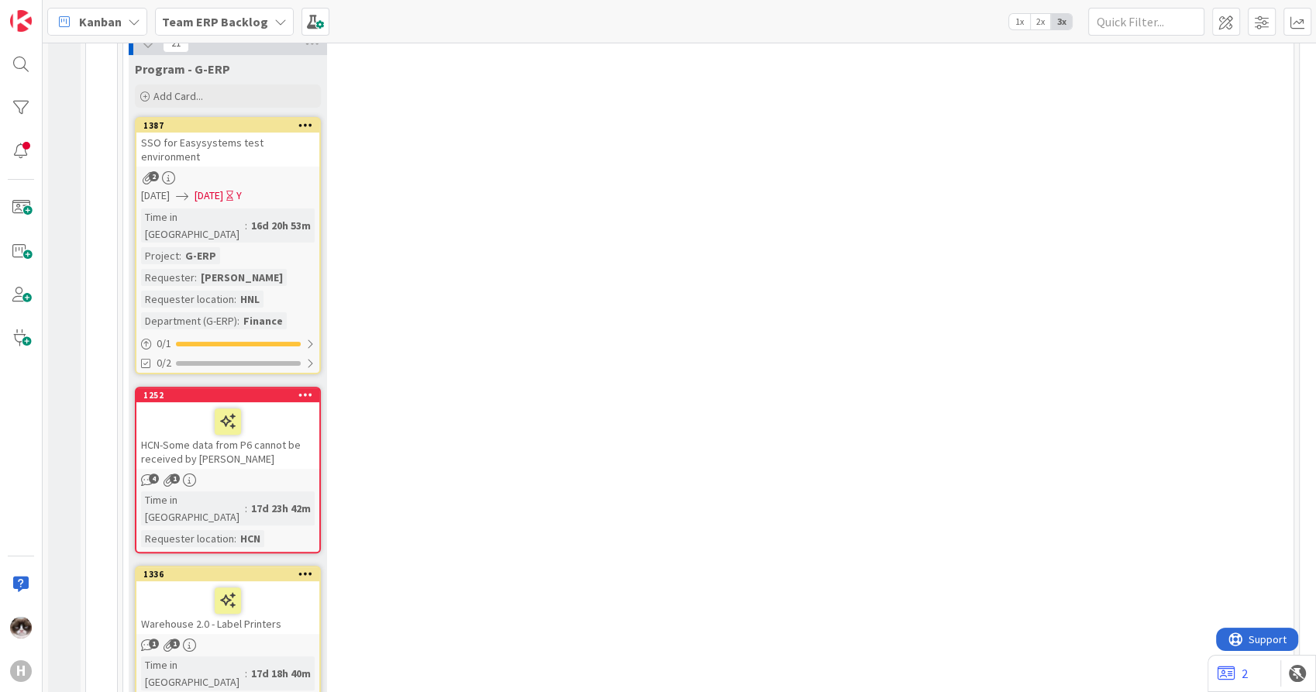
click at [236, 428] on div "HCN-Some data from P6 cannot be received by [PERSON_NAME]" at bounding box center [227, 435] width 183 height 67
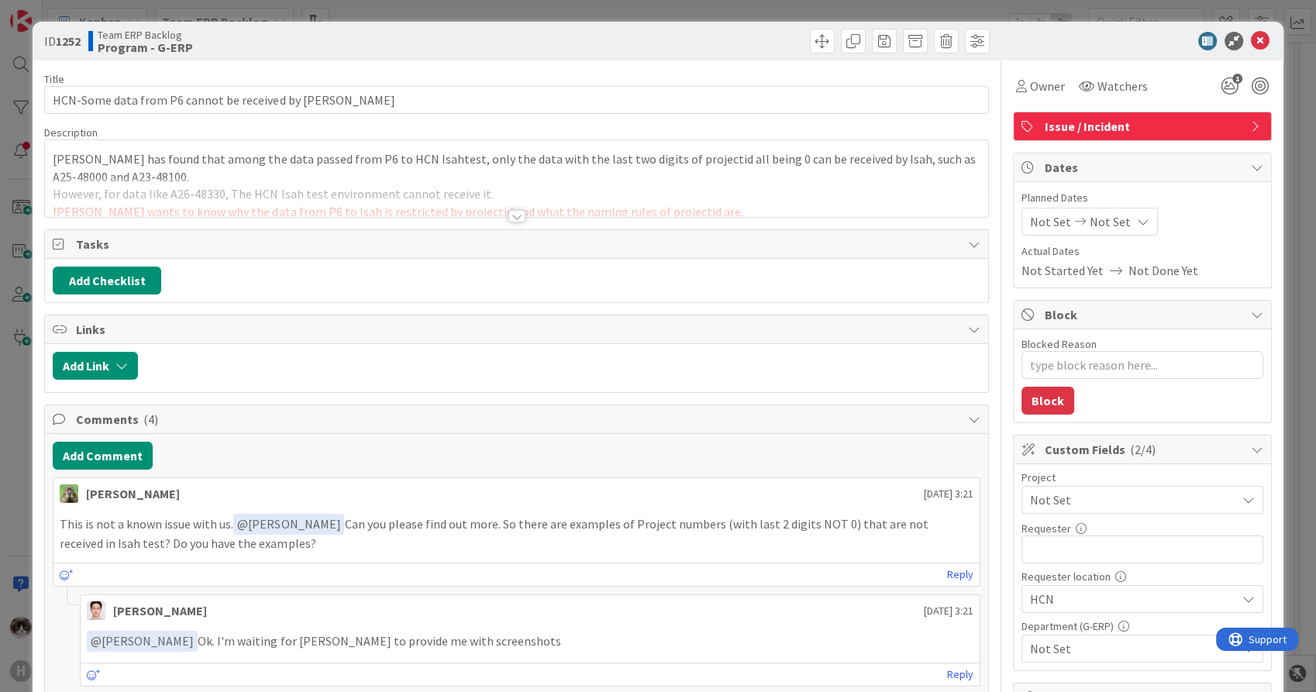
click at [508, 218] on div at bounding box center [516, 216] width 17 height 12
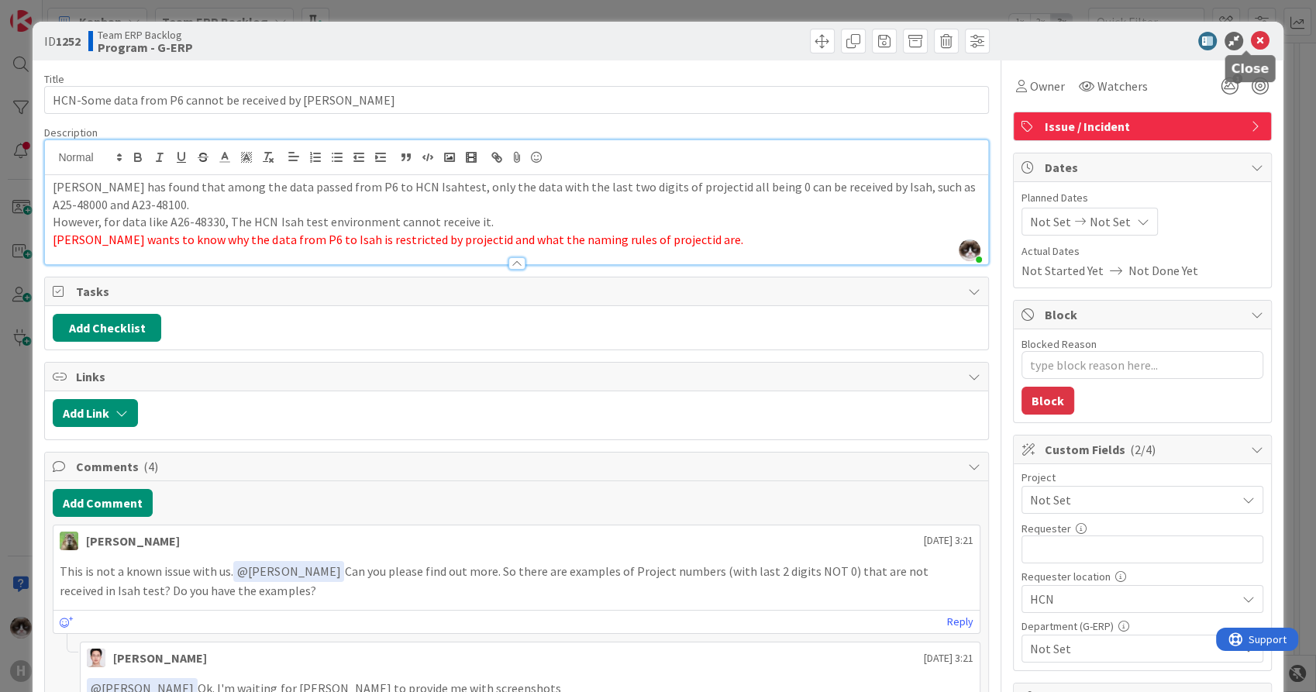
click at [1252, 50] on icon at bounding box center [1260, 41] width 19 height 19
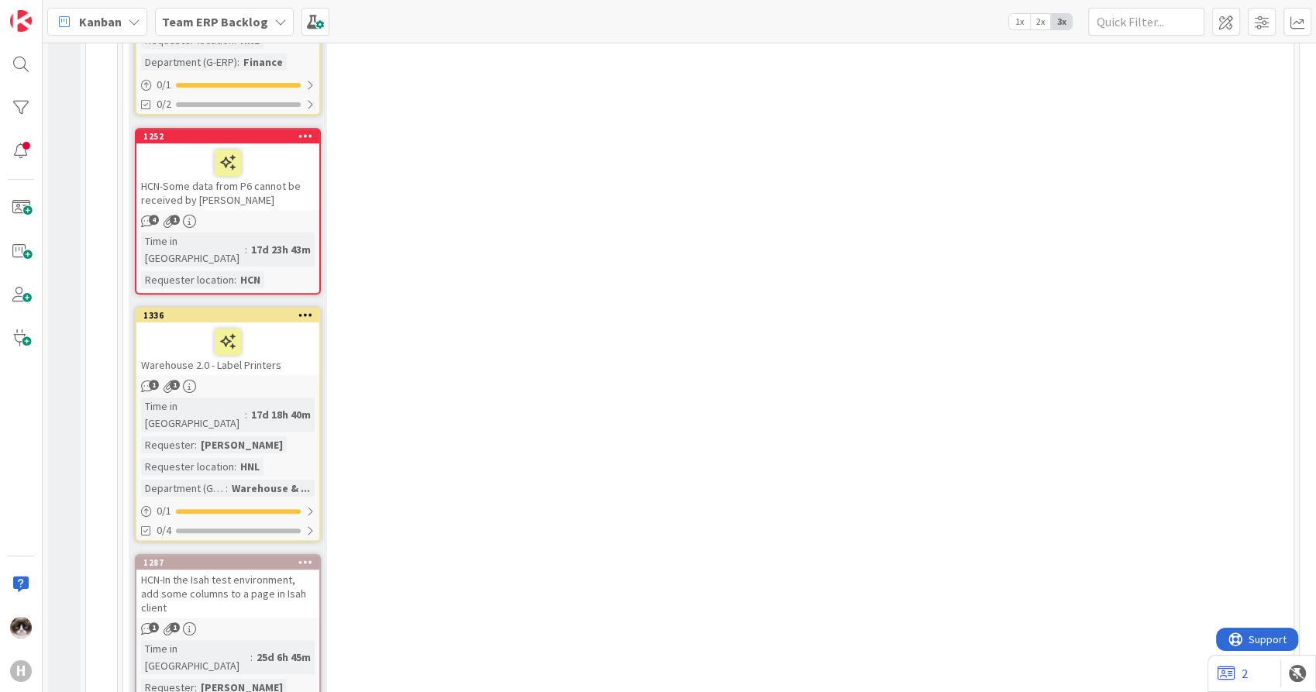
scroll to position [663, 0]
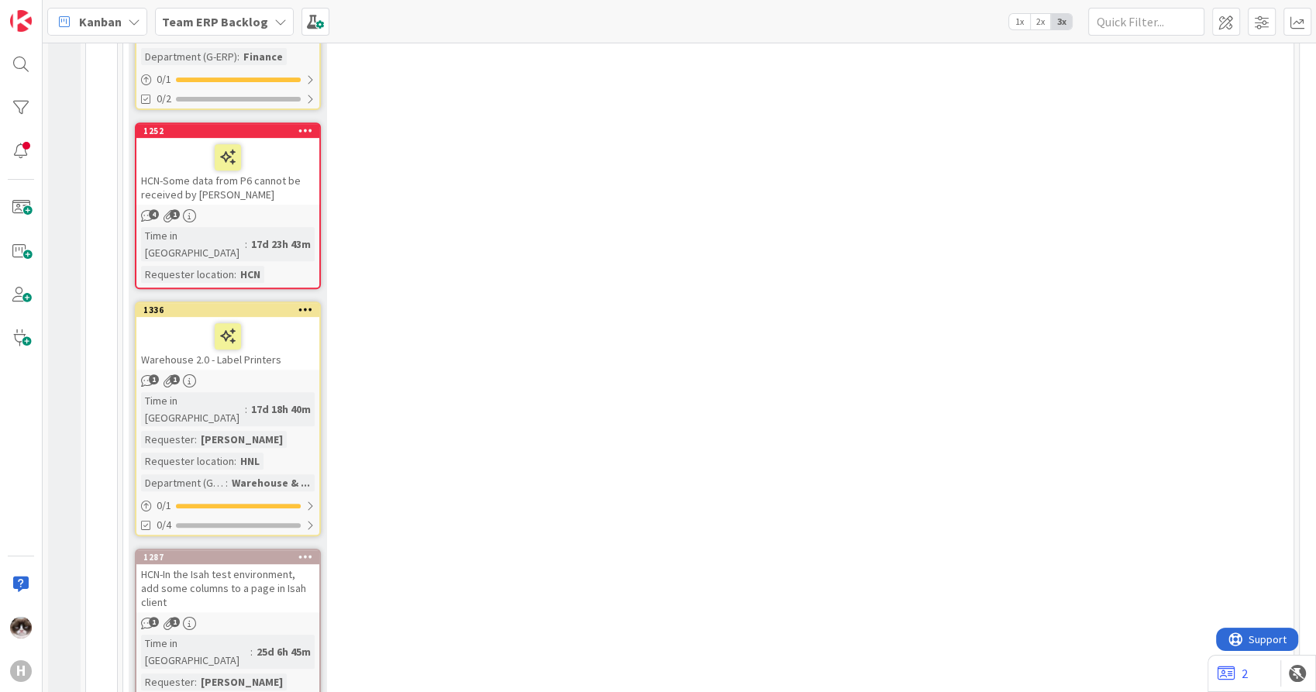
click at [283, 317] on div "Warehouse 2.0 - Label Printers" at bounding box center [227, 343] width 183 height 53
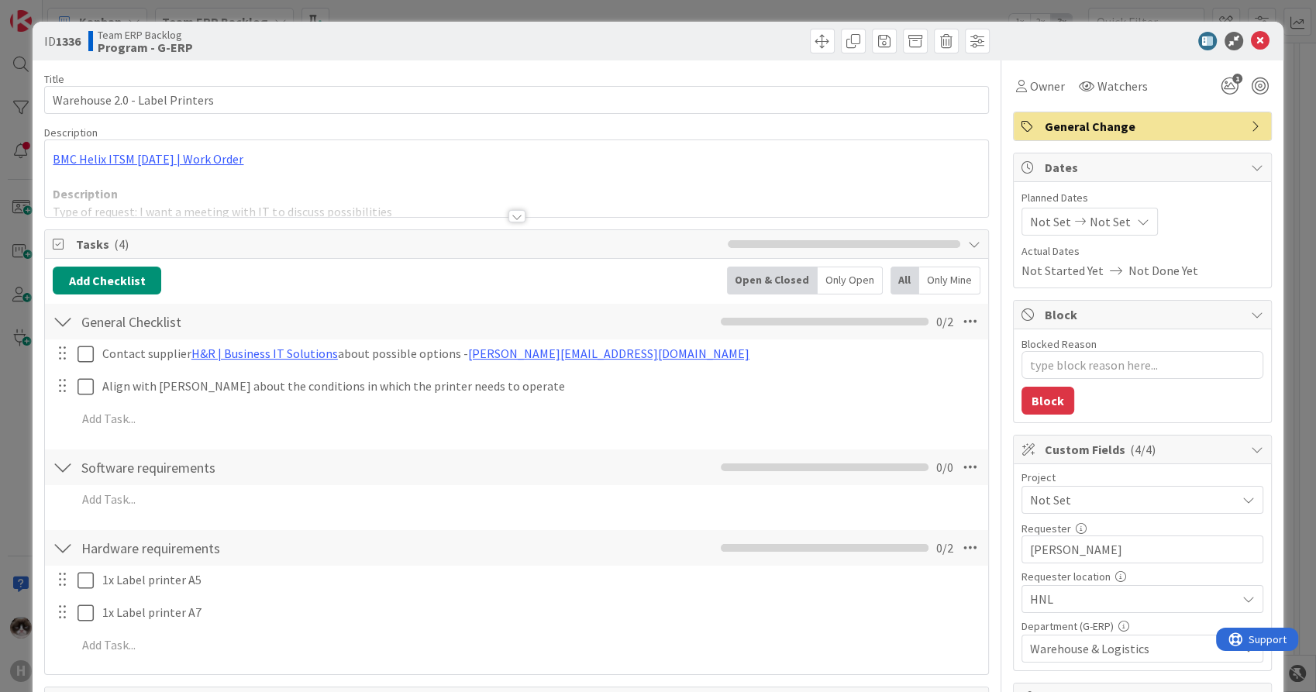
click at [508, 218] on div at bounding box center [516, 216] width 17 height 12
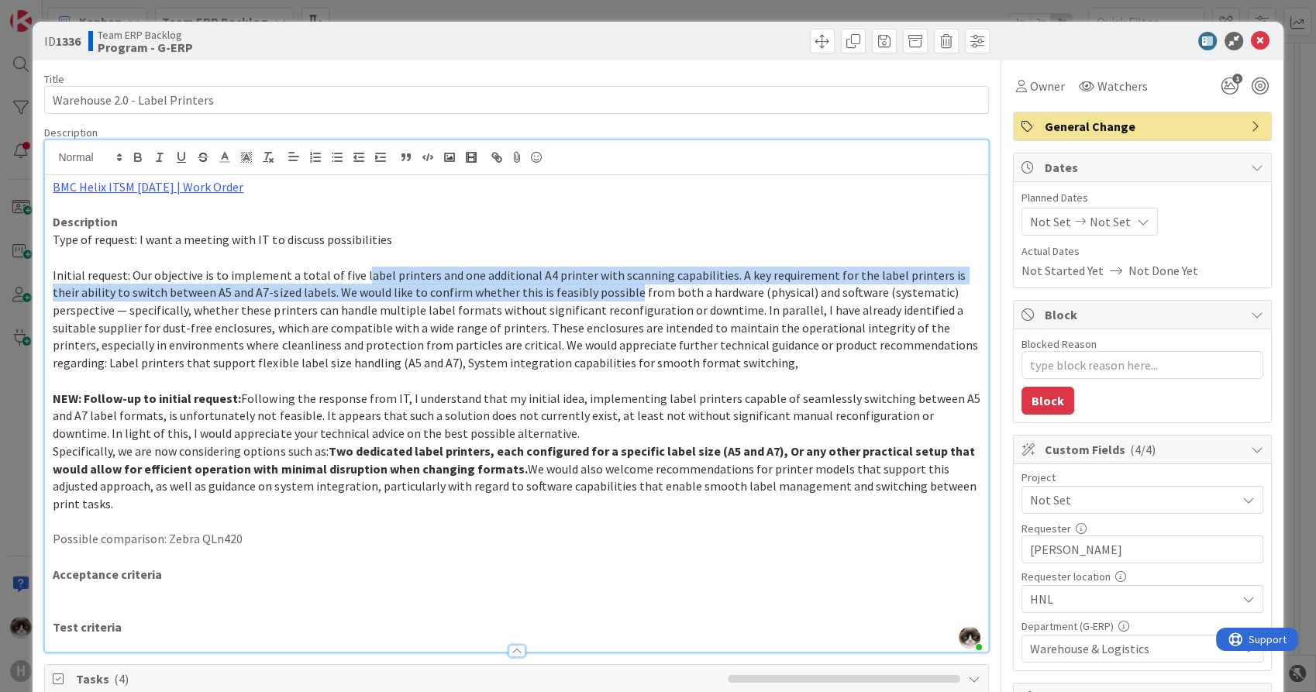
drag, startPoint x: 356, startPoint y: 274, endPoint x: 597, endPoint y: 293, distance: 240.9
click at [597, 293] on span "Initial request: Our objective is to implement a total of five label printers a…" at bounding box center [516, 319] width 927 height 104
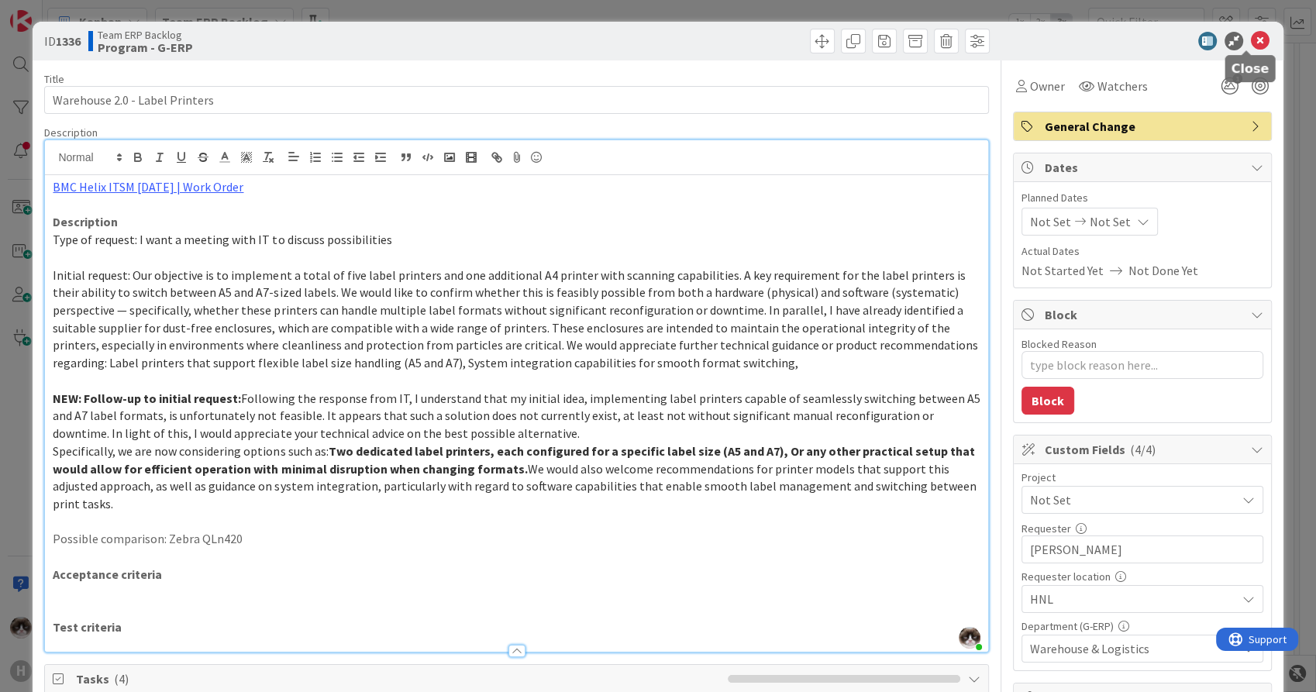
click at [1253, 42] on icon at bounding box center [1260, 41] width 19 height 19
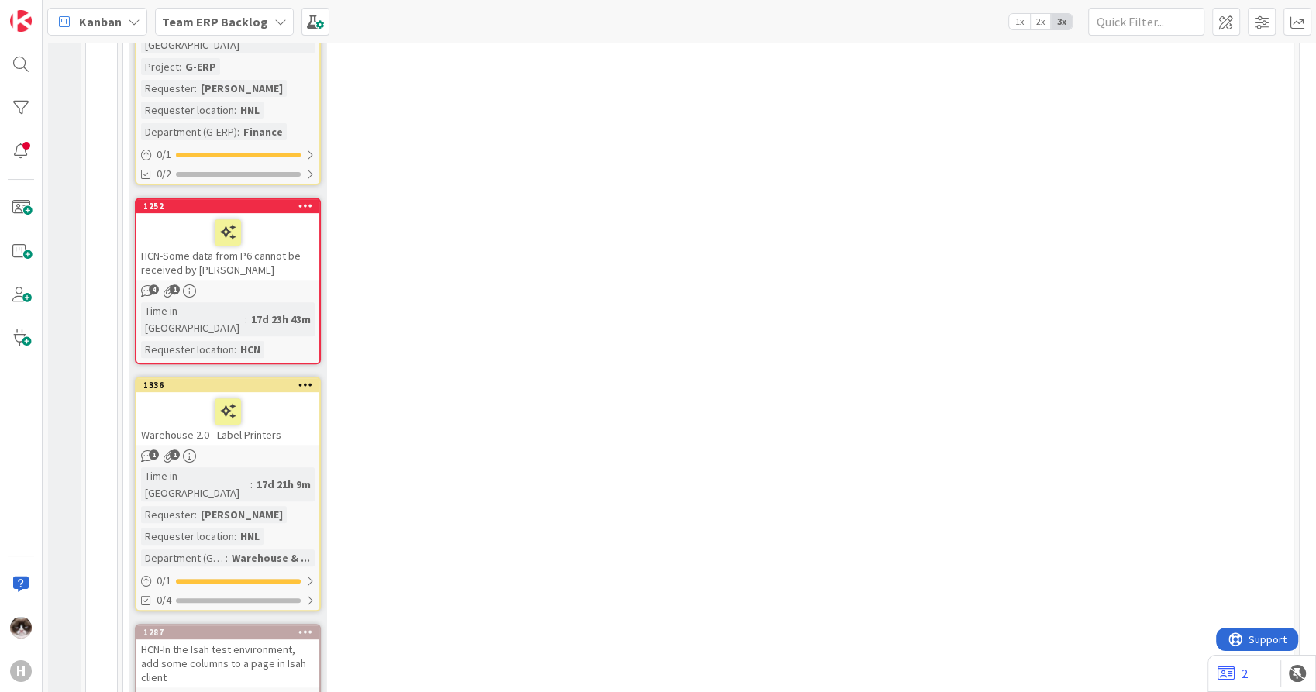
scroll to position [594, 0]
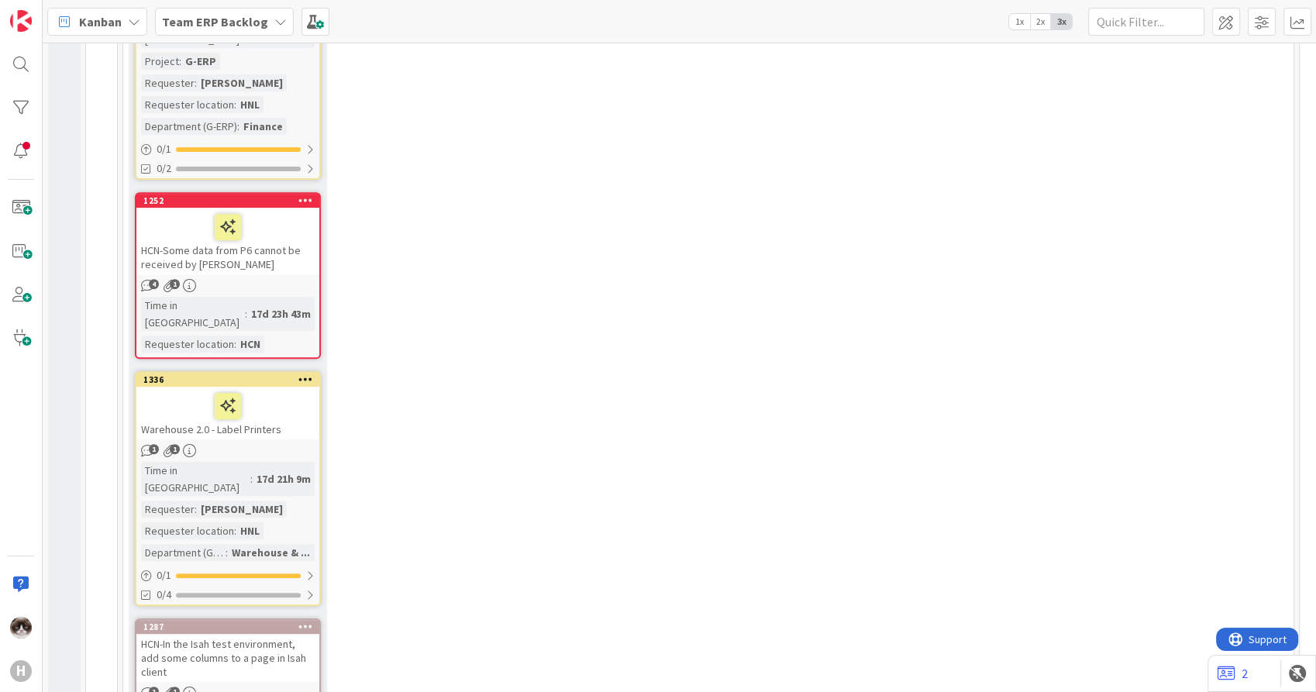
click at [292, 444] on div "1 1" at bounding box center [227, 450] width 183 height 13
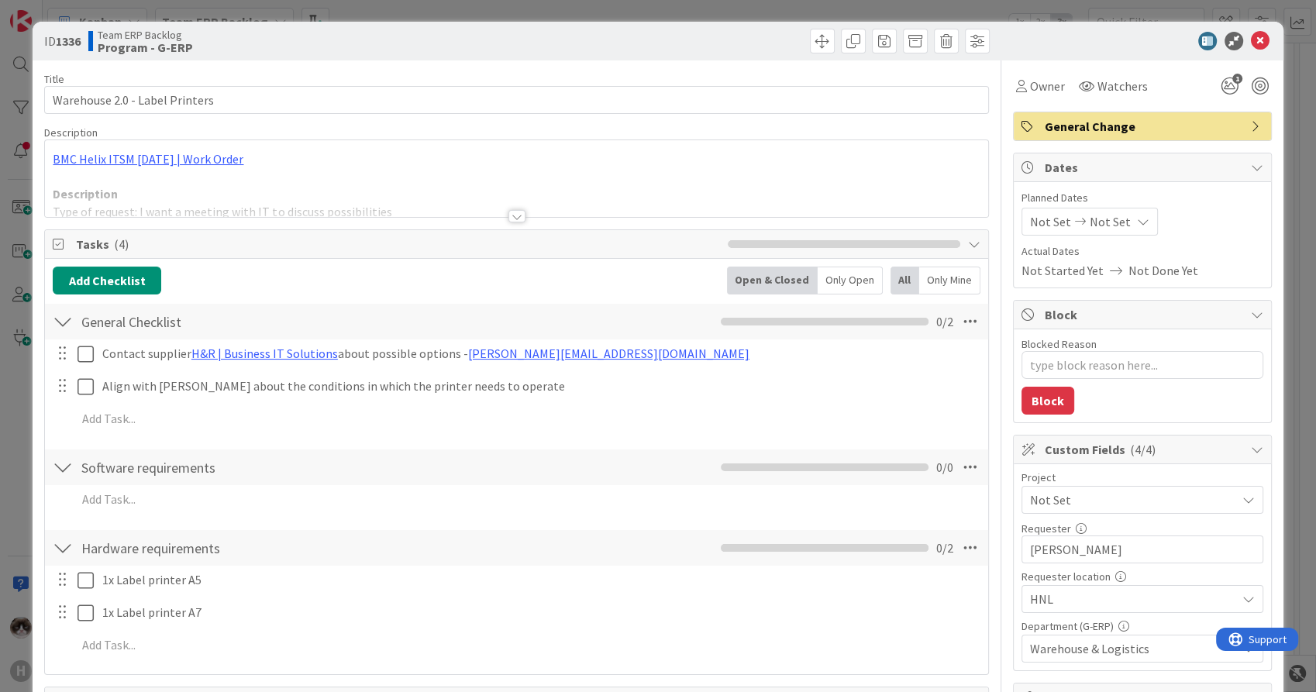
click at [508, 218] on div at bounding box center [516, 216] width 17 height 12
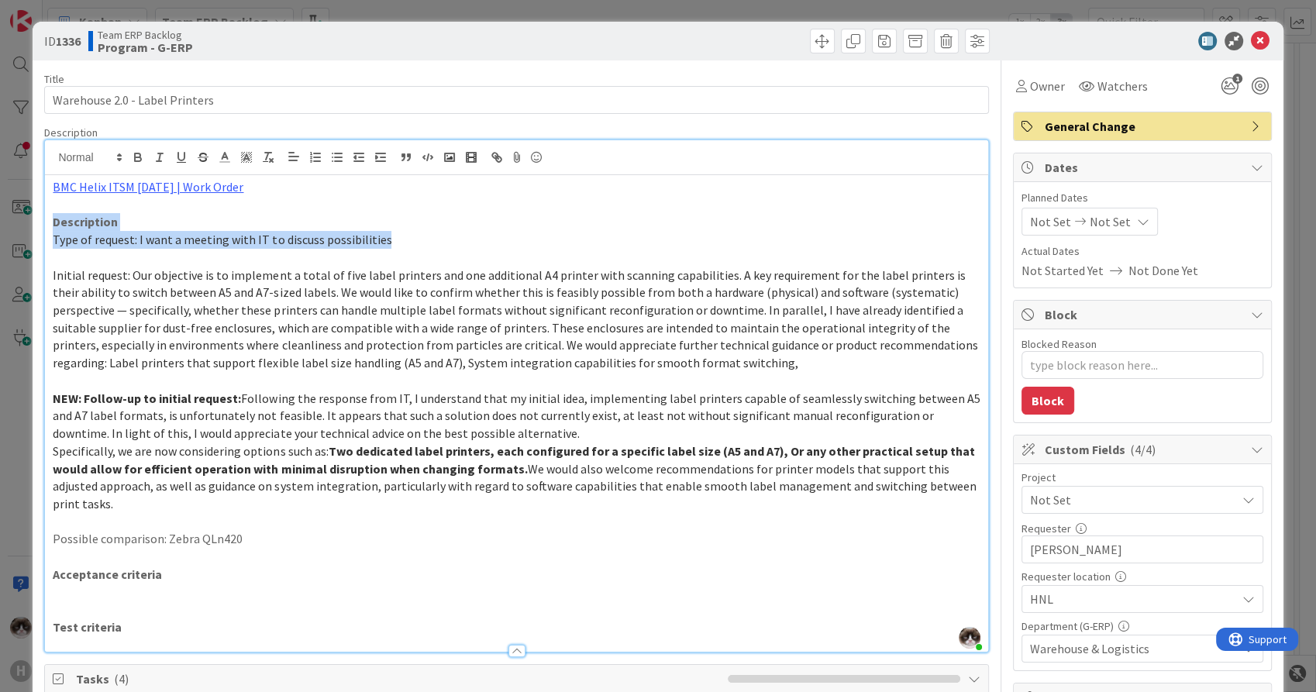
drag, startPoint x: 406, startPoint y: 238, endPoint x: 46, endPoint y: 223, distance: 359.8
click at [46, 223] on div "BMC Helix ITSM [DATE] | Work Order Description Type of request: I want a meetin…" at bounding box center [516, 413] width 942 height 477
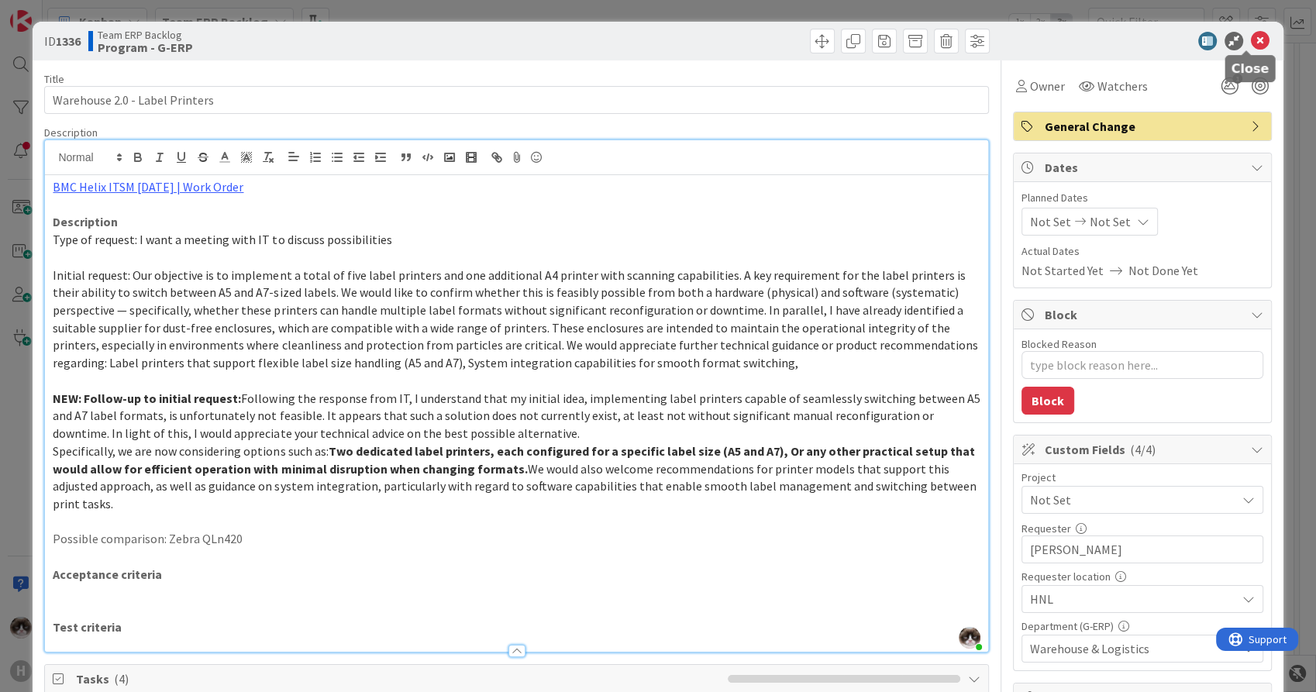
click at [1251, 48] on icon at bounding box center [1260, 41] width 19 height 19
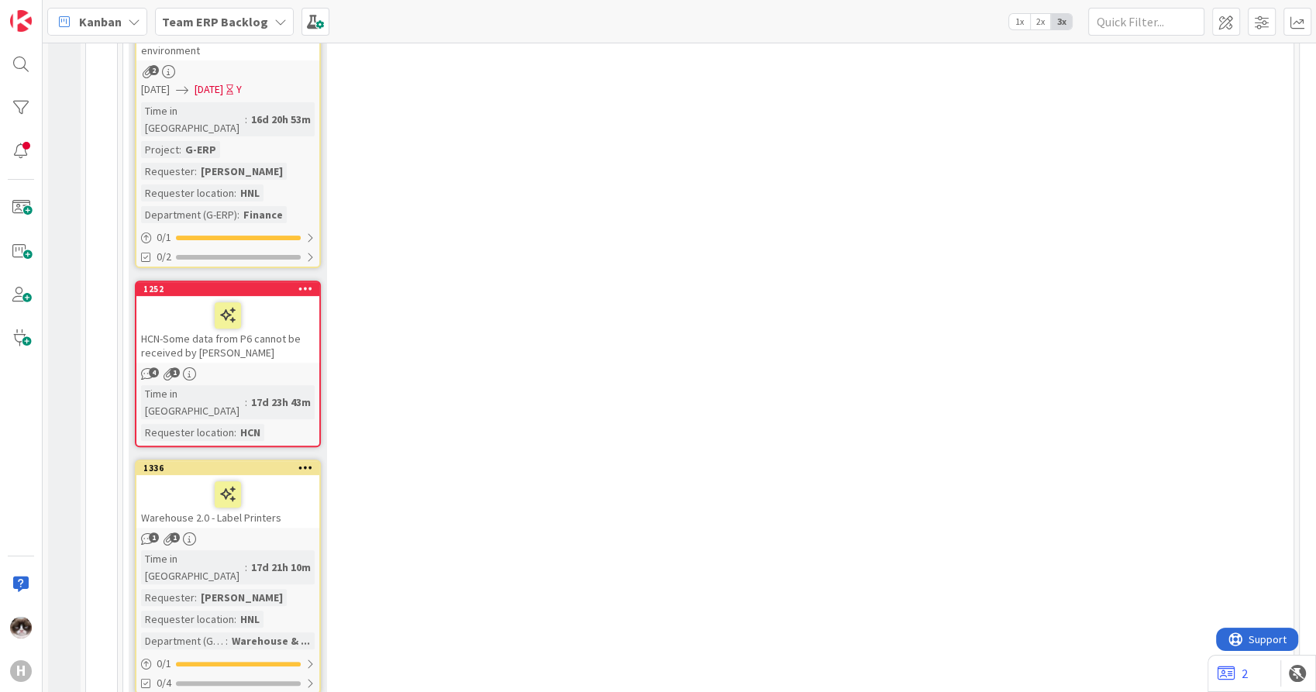
scroll to position [511, 0]
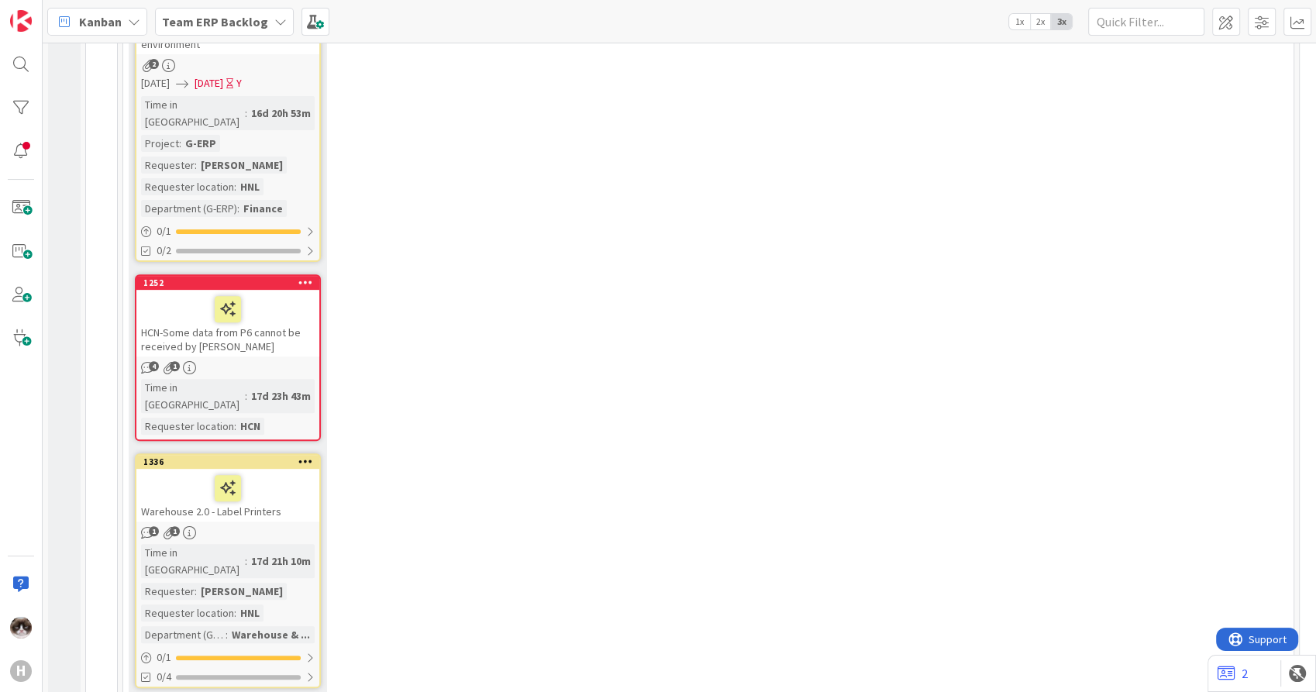
click at [291, 472] on div at bounding box center [228, 488] width 174 height 33
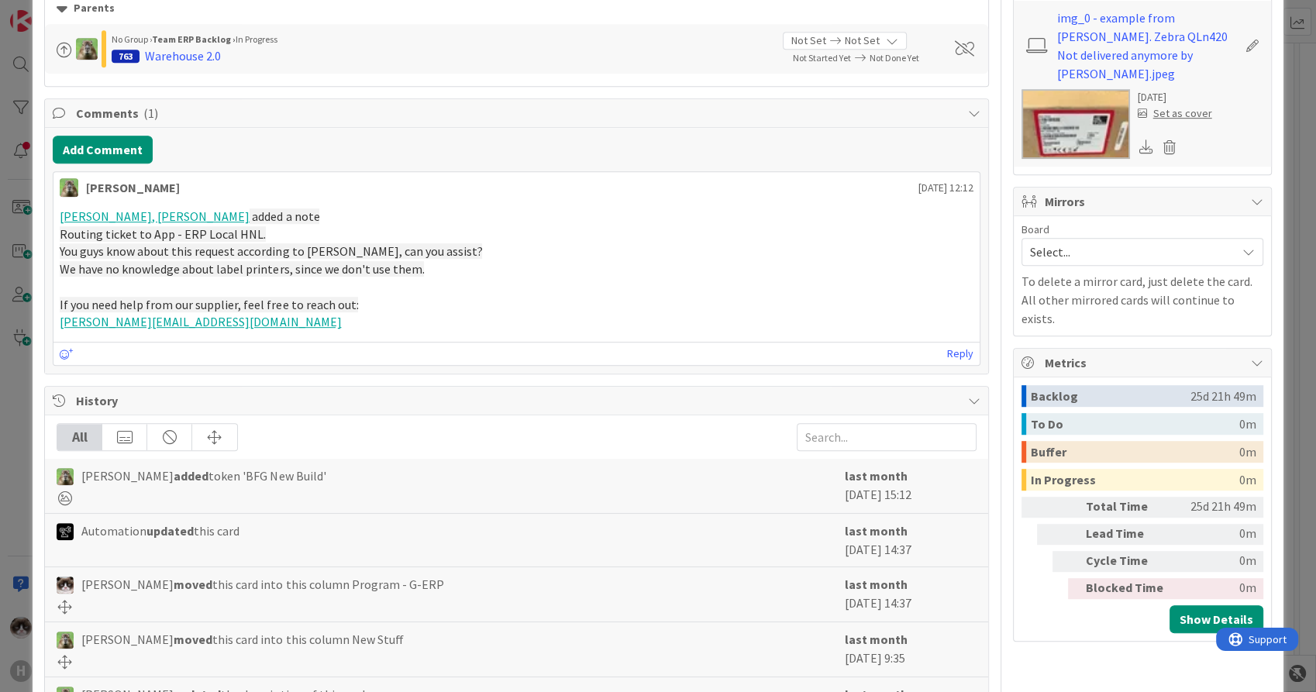
scroll to position [865, 0]
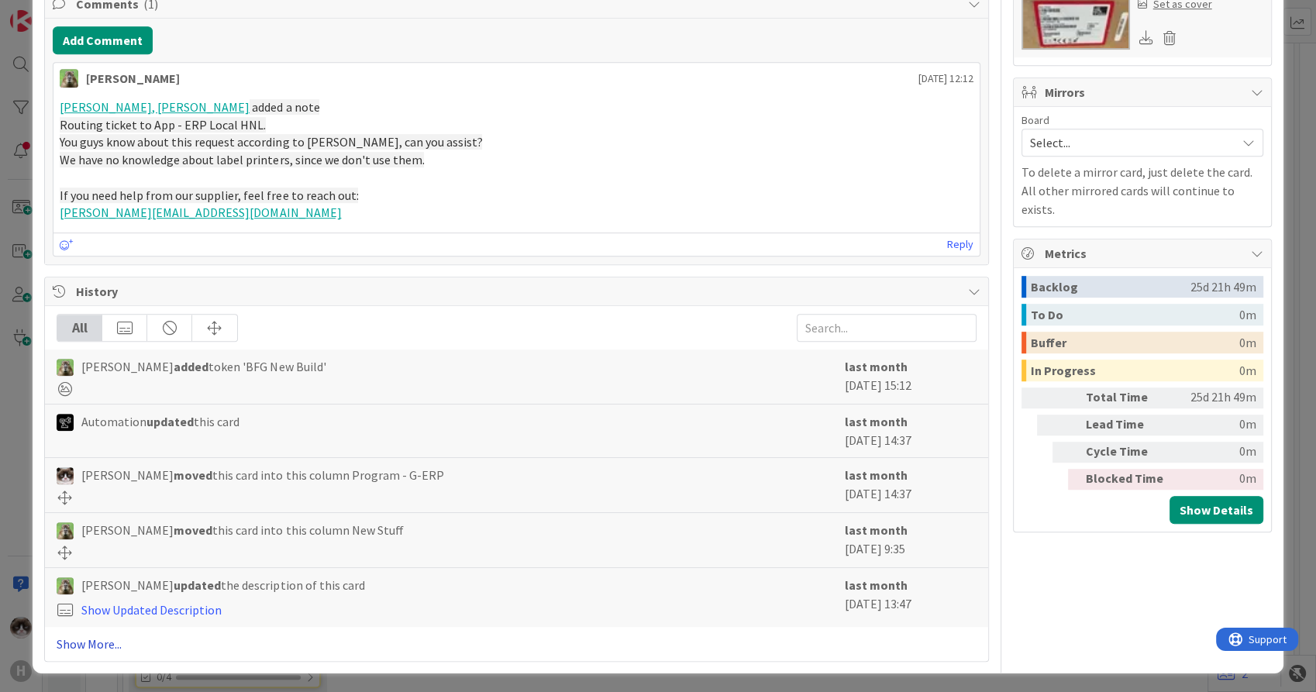
click at [101, 645] on link "Show More..." at bounding box center [516, 644] width 919 height 19
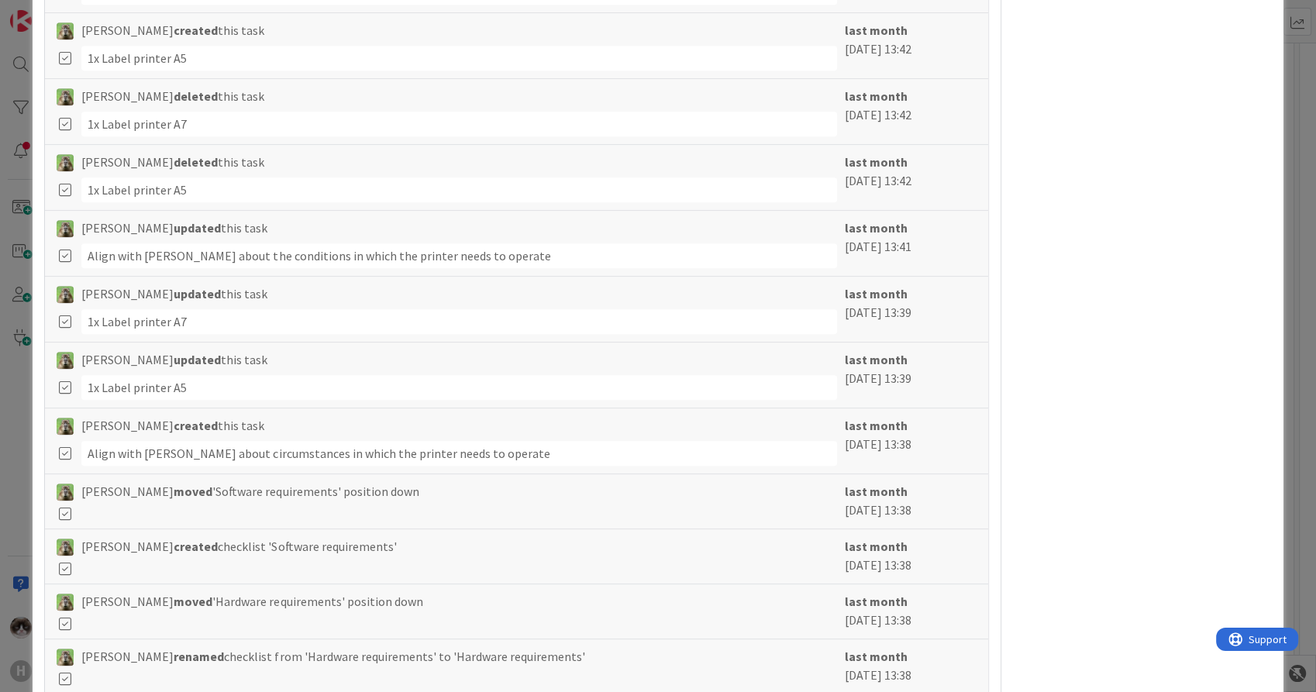
scroll to position [0, 0]
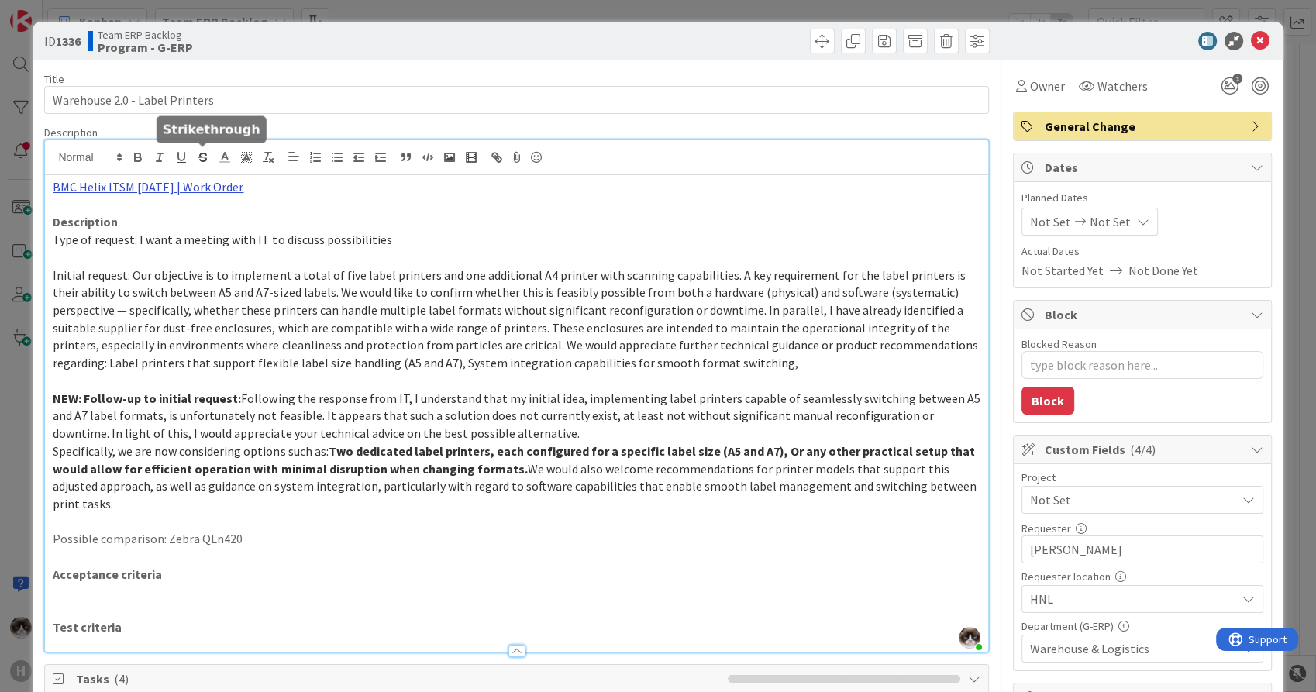
click at [192, 156] on div "[PERSON_NAME] just joined BMC Helix ITSM [DATE] | Work Order Description Type o…" at bounding box center [516, 395] width 942 height 511
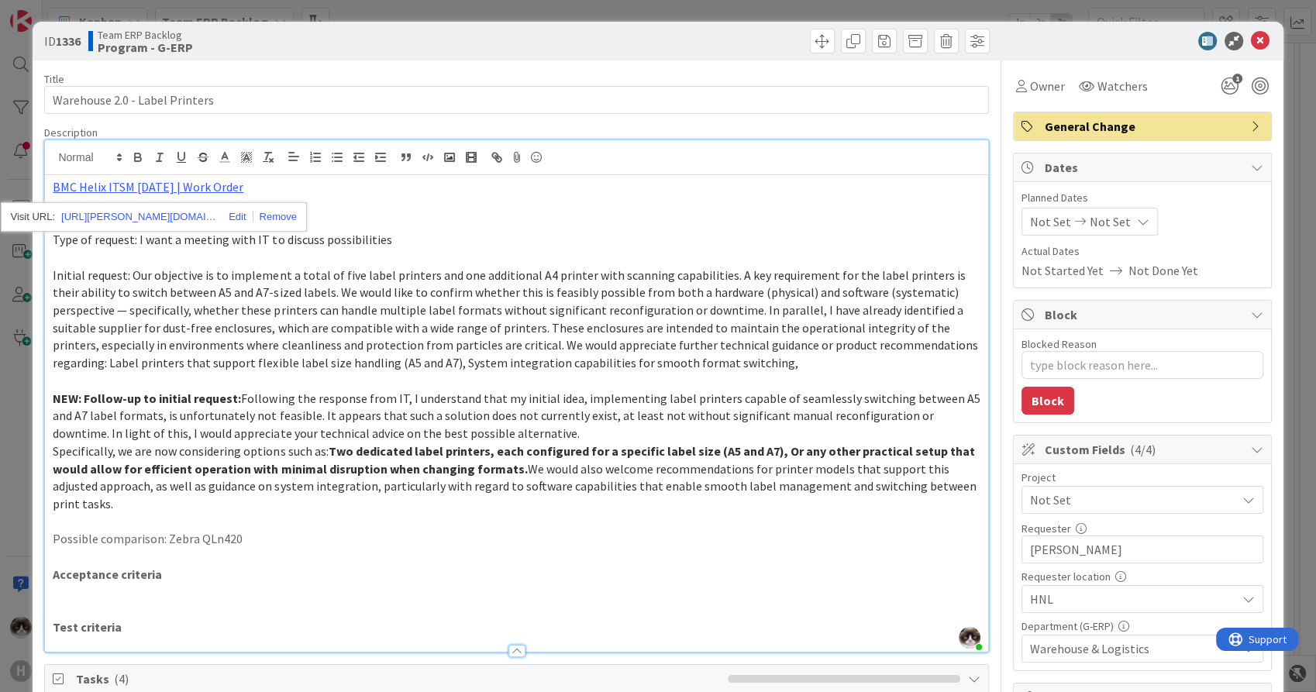
click at [149, 227] on div "[URL][PERSON_NAME][DOMAIN_NAME]" at bounding box center [154, 216] width 306 height 29
click at [149, 215] on link "[URL][PERSON_NAME][DOMAIN_NAME]" at bounding box center [138, 217] width 155 height 20
click at [647, 428] on p "NEW: Follow-up to initial request: Following the response from IT, I understand…" at bounding box center [516, 416] width 927 height 53
click at [1251, 40] on icon at bounding box center [1260, 41] width 19 height 19
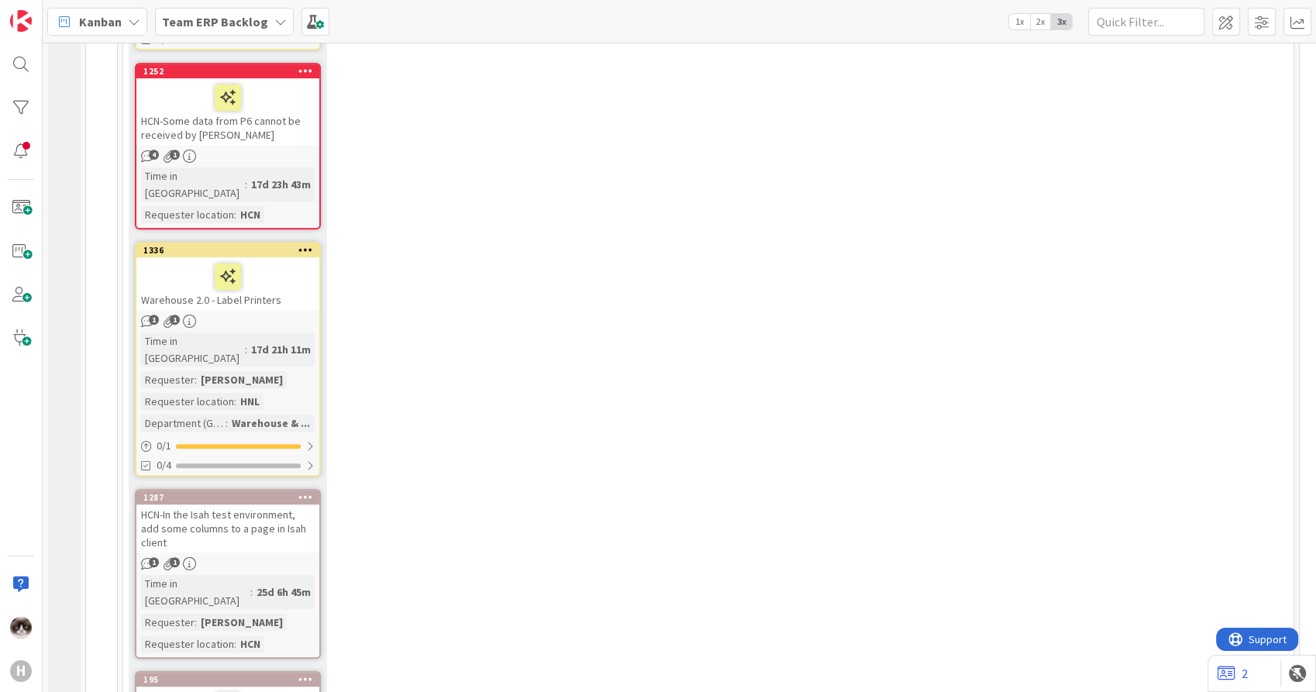
scroll to position [834, 0]
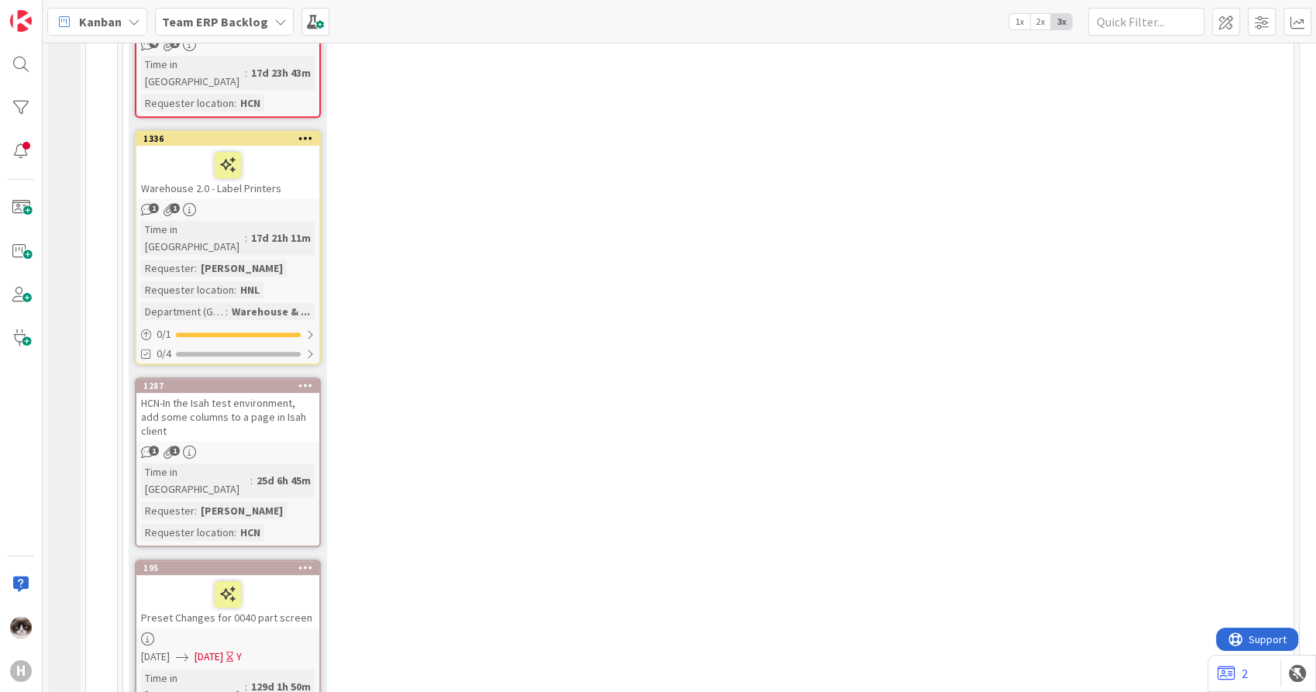
click at [292, 446] on div "1 1" at bounding box center [227, 452] width 183 height 13
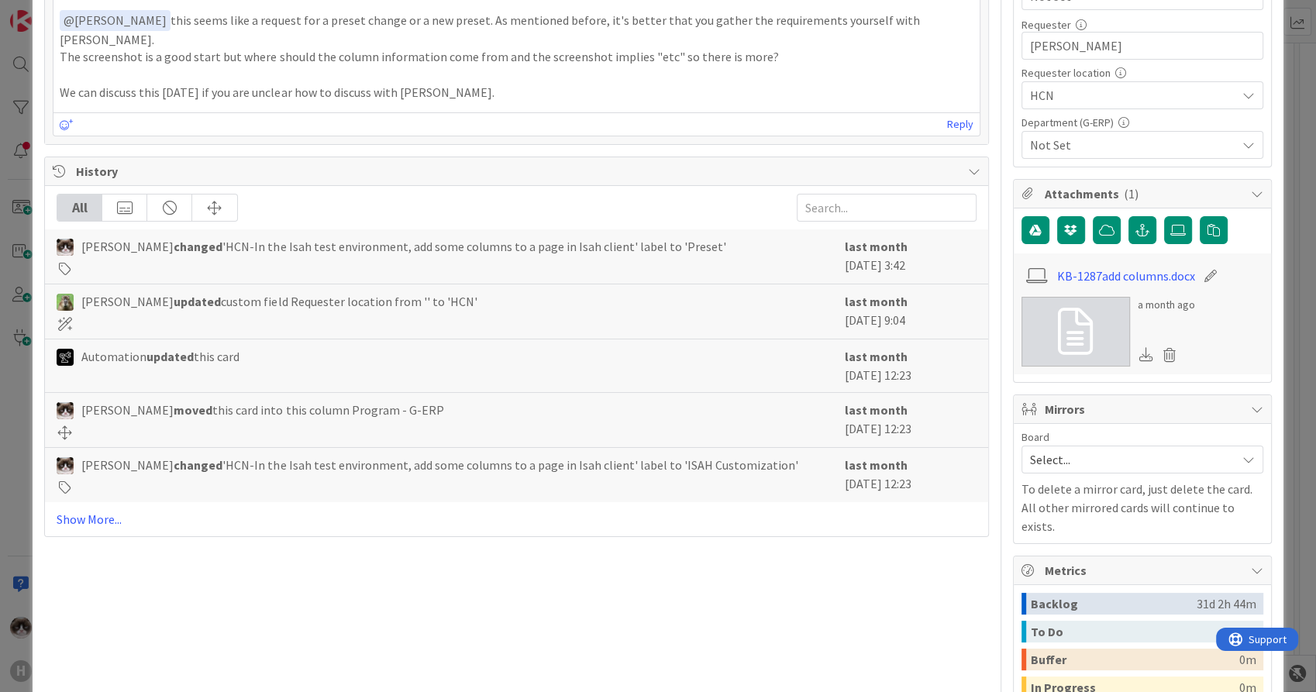
scroll to position [515, 0]
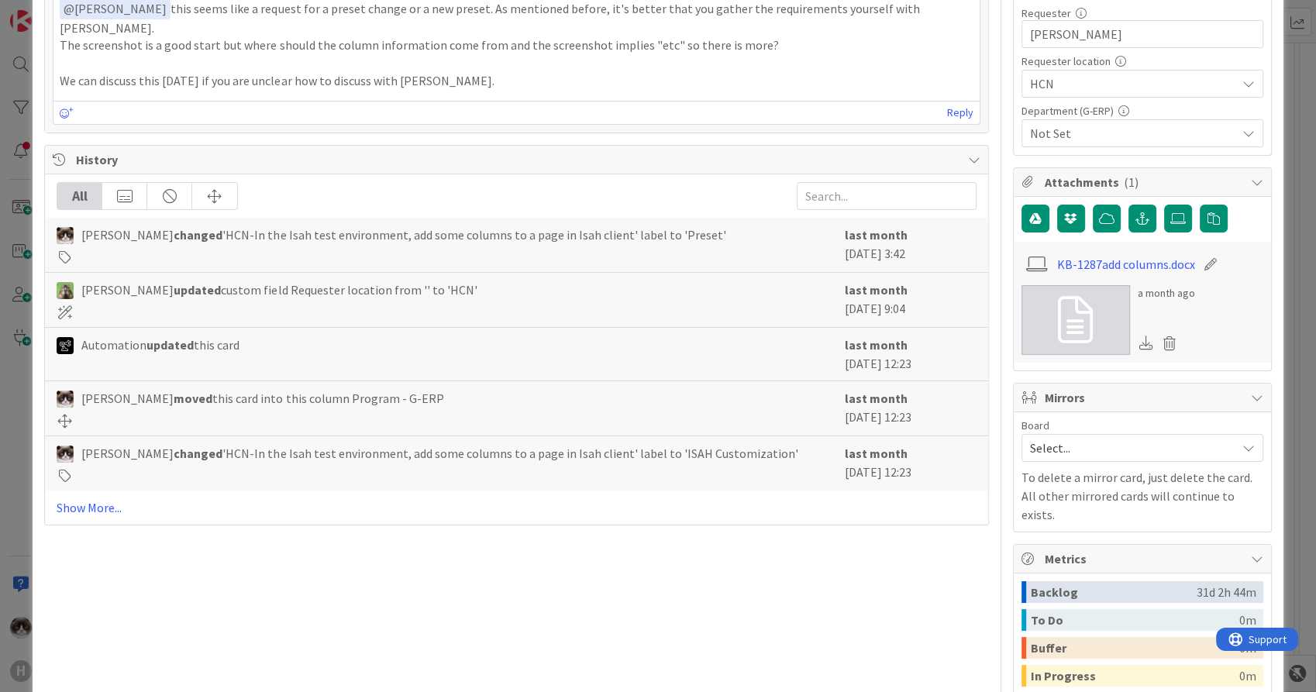
click at [1080, 301] on link at bounding box center [1075, 320] width 108 height 70
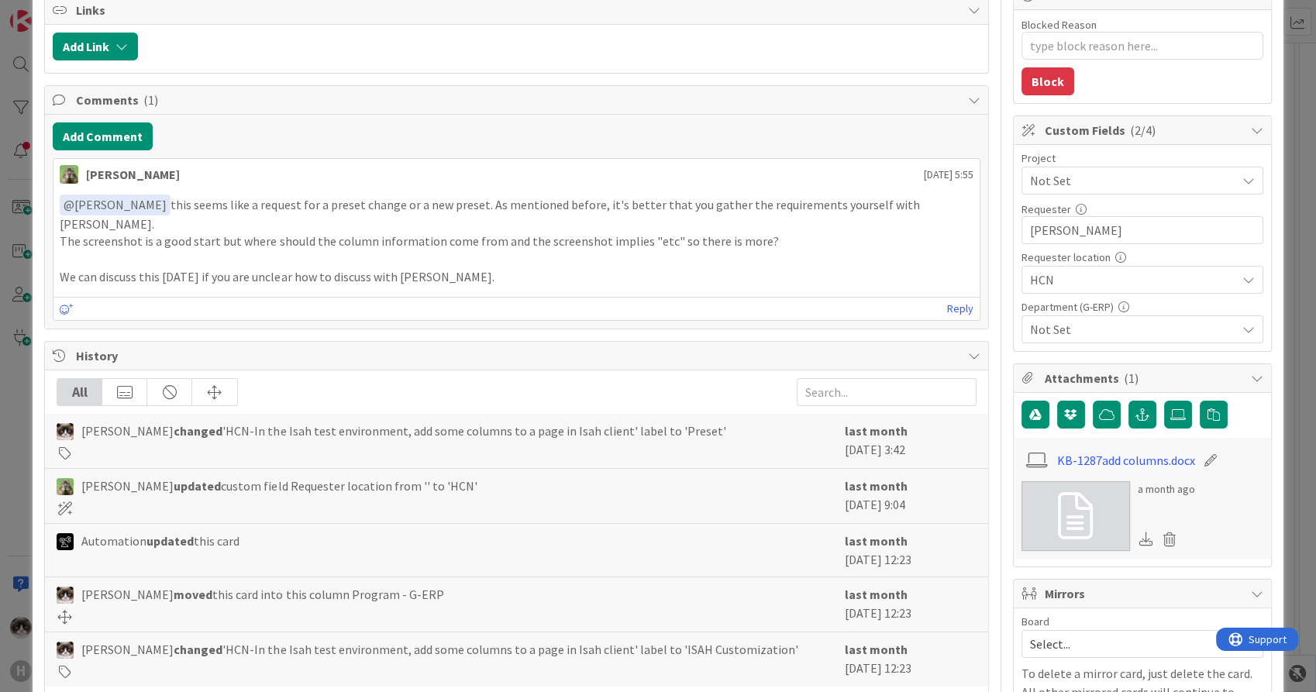
scroll to position [438, 0]
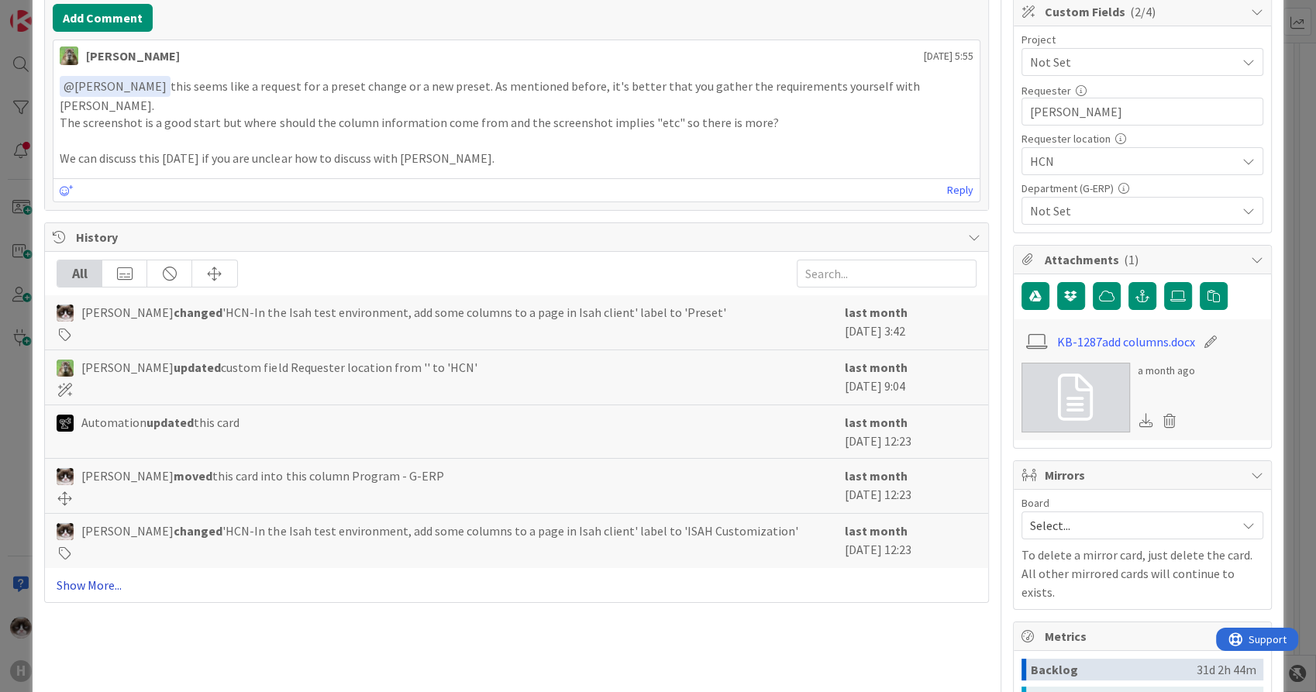
click at [95, 576] on link "Show More..." at bounding box center [516, 585] width 919 height 19
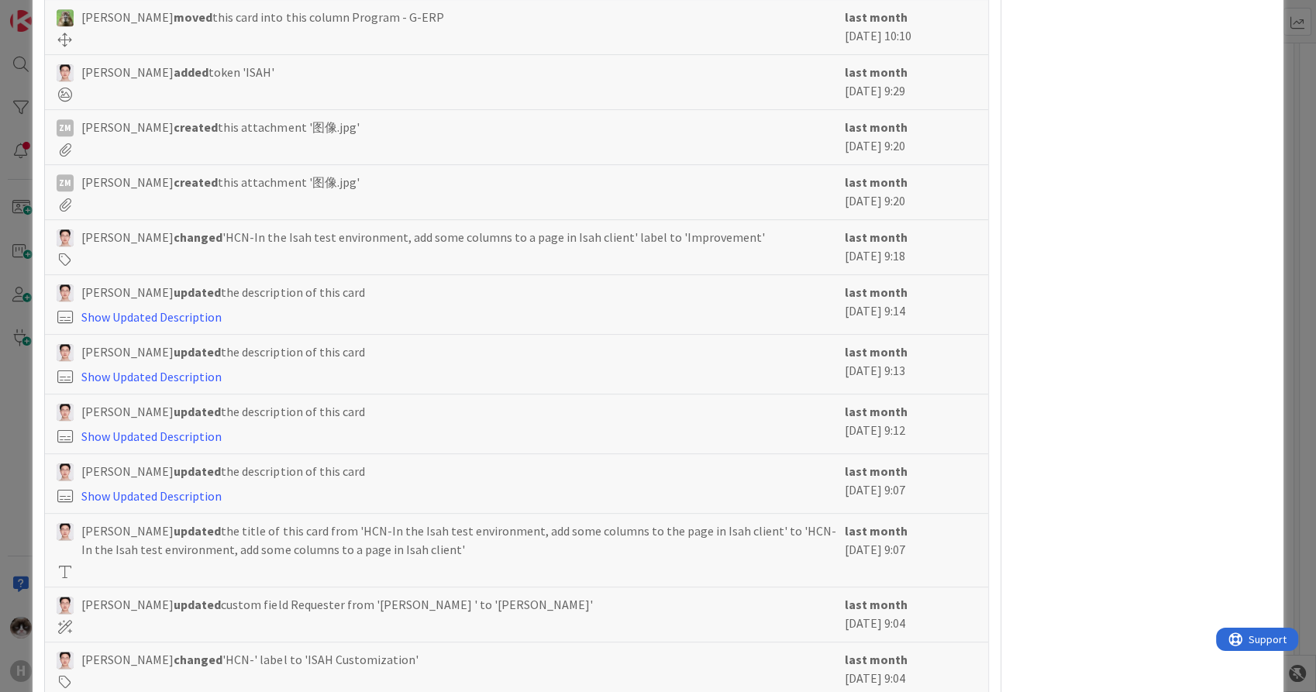
scroll to position [1853, 0]
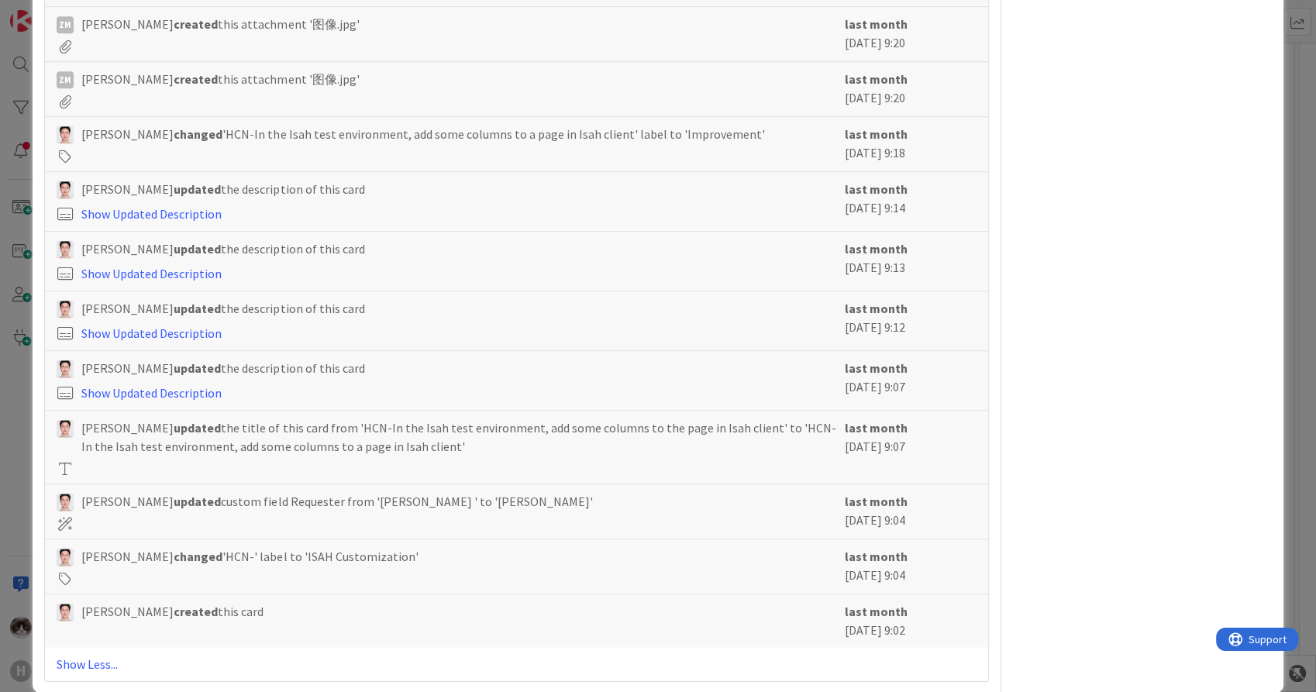
drag, startPoint x: 916, startPoint y: 604, endPoint x: 502, endPoint y: 544, distance: 418.0
drag, startPoint x: 502, startPoint y: 544, endPoint x: 549, endPoint y: 572, distance: 54.9
click at [549, 594] on div "[PERSON_NAME] created this card last month [DATE] 9:02" at bounding box center [516, 620] width 942 height 53
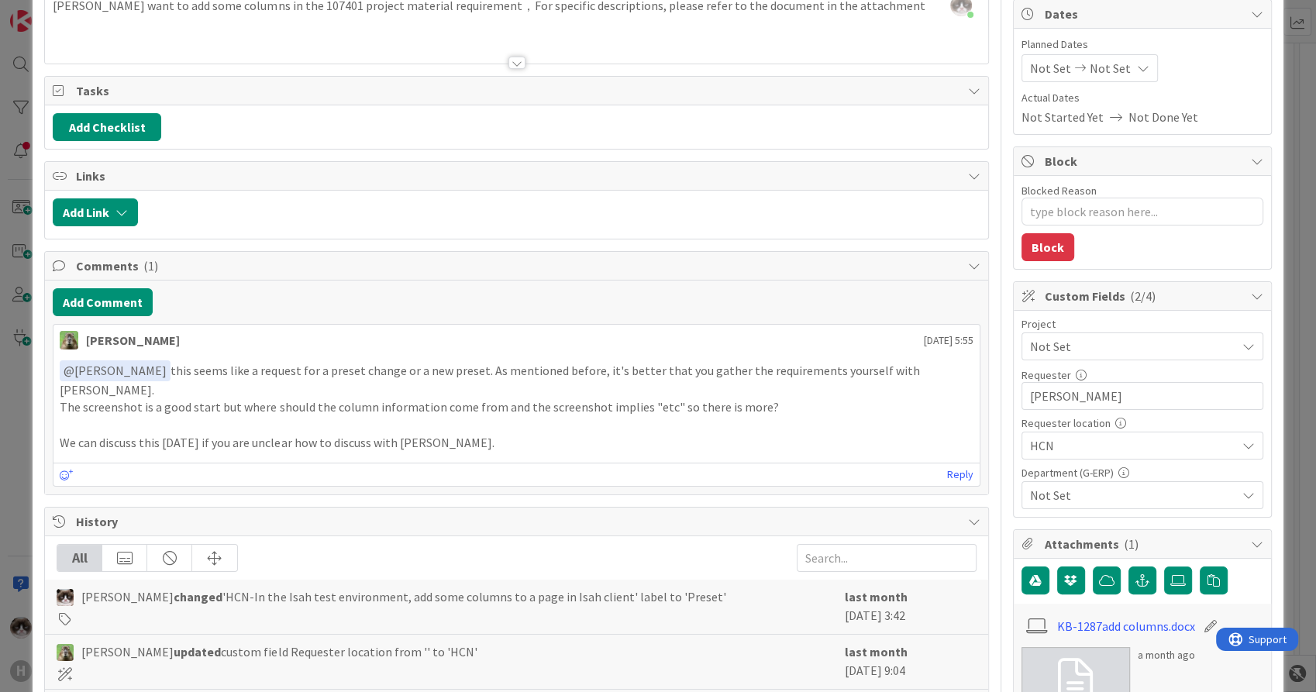
scroll to position [0, 0]
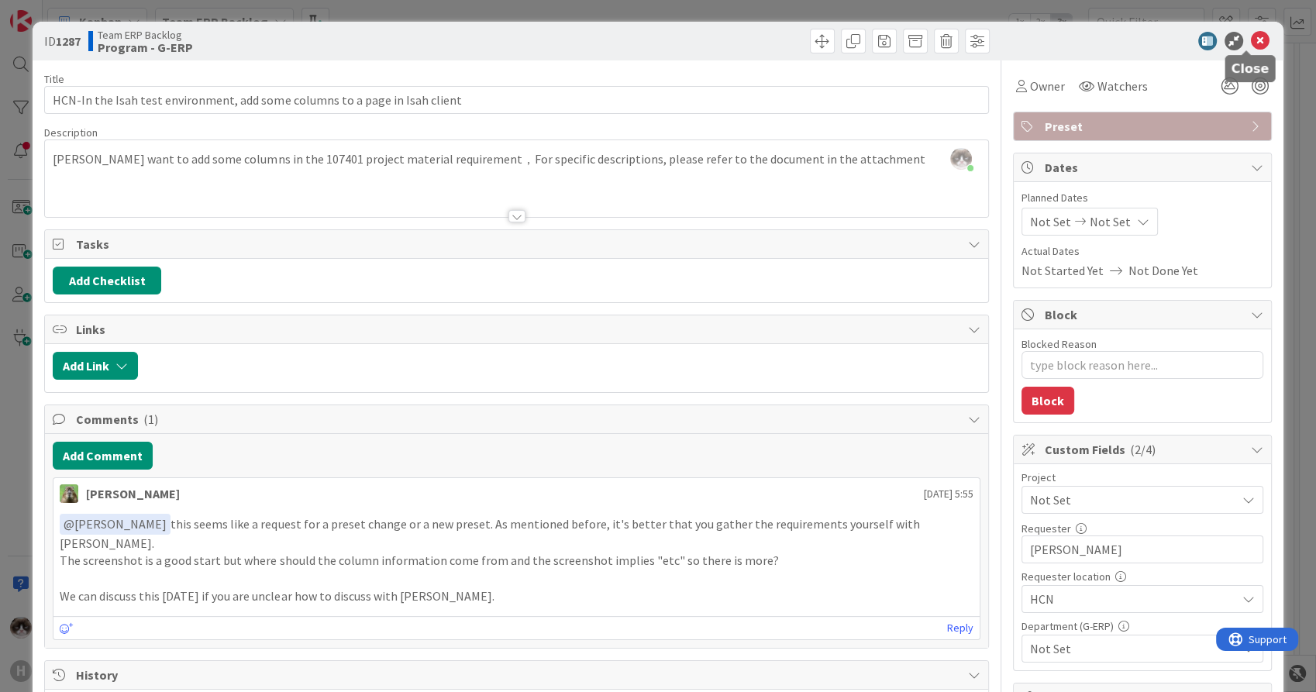
click at [1251, 43] on icon at bounding box center [1260, 41] width 19 height 19
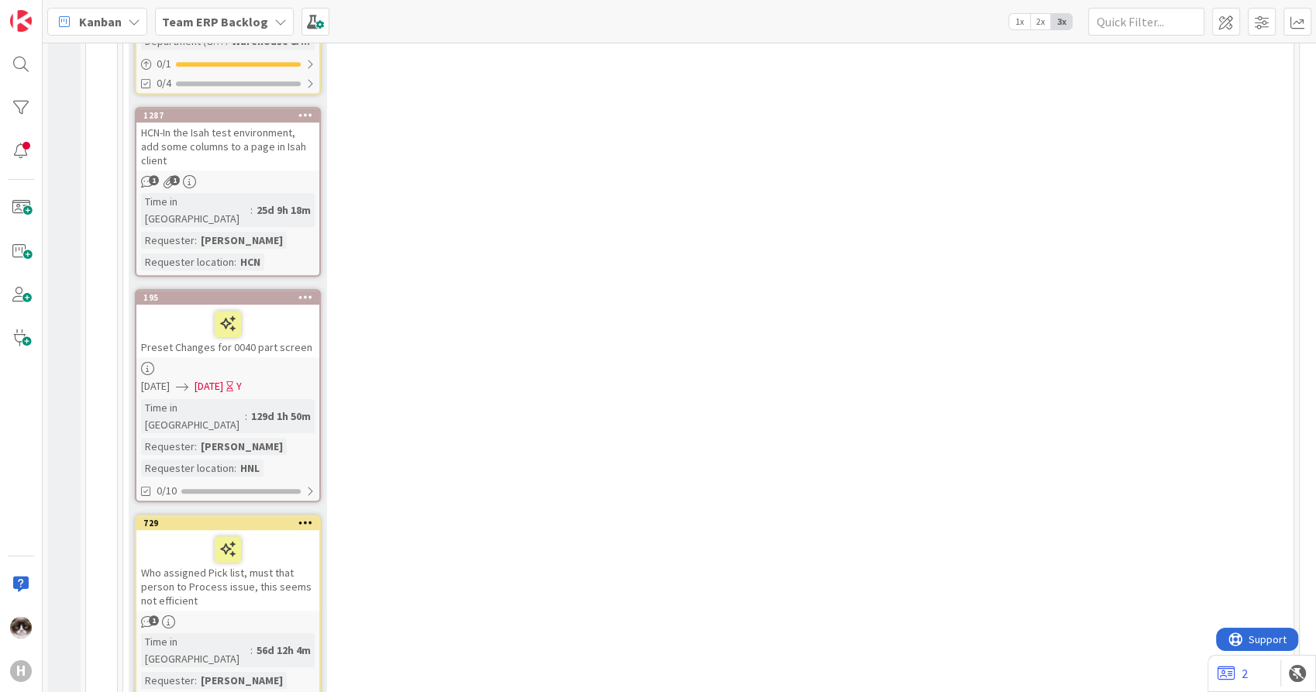
scroll to position [1182, 0]
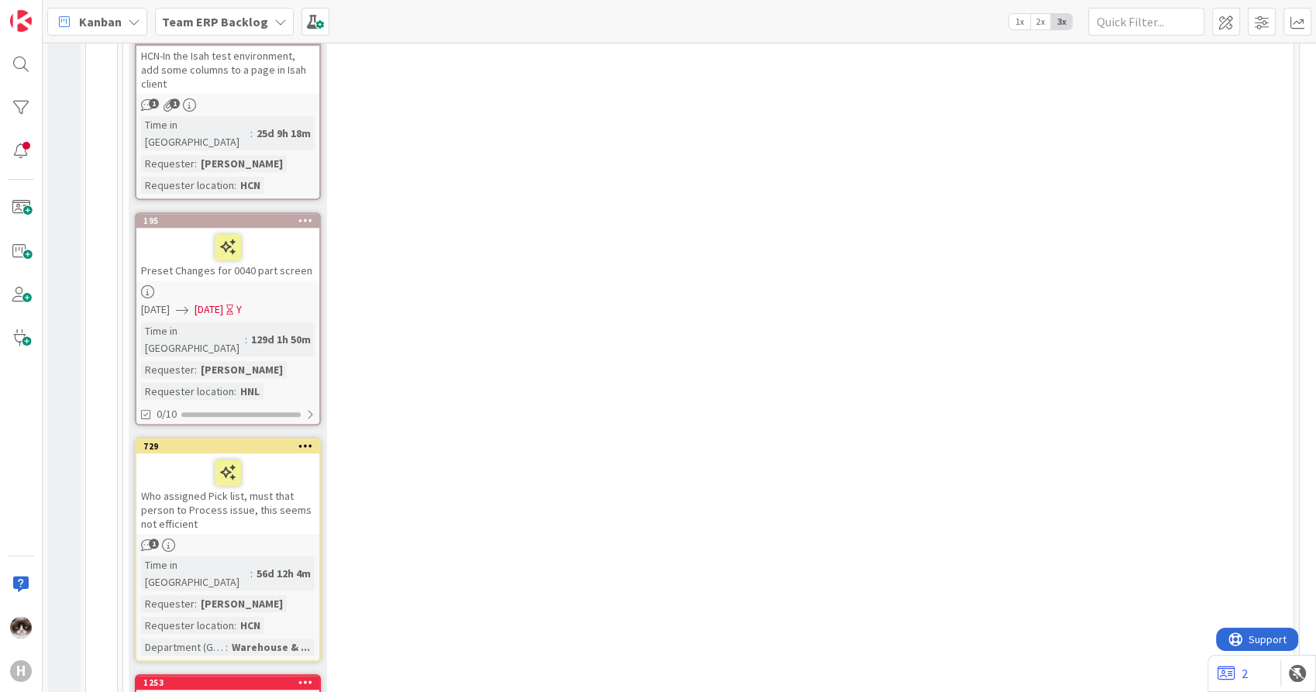
click at [279, 285] on div at bounding box center [227, 291] width 183 height 13
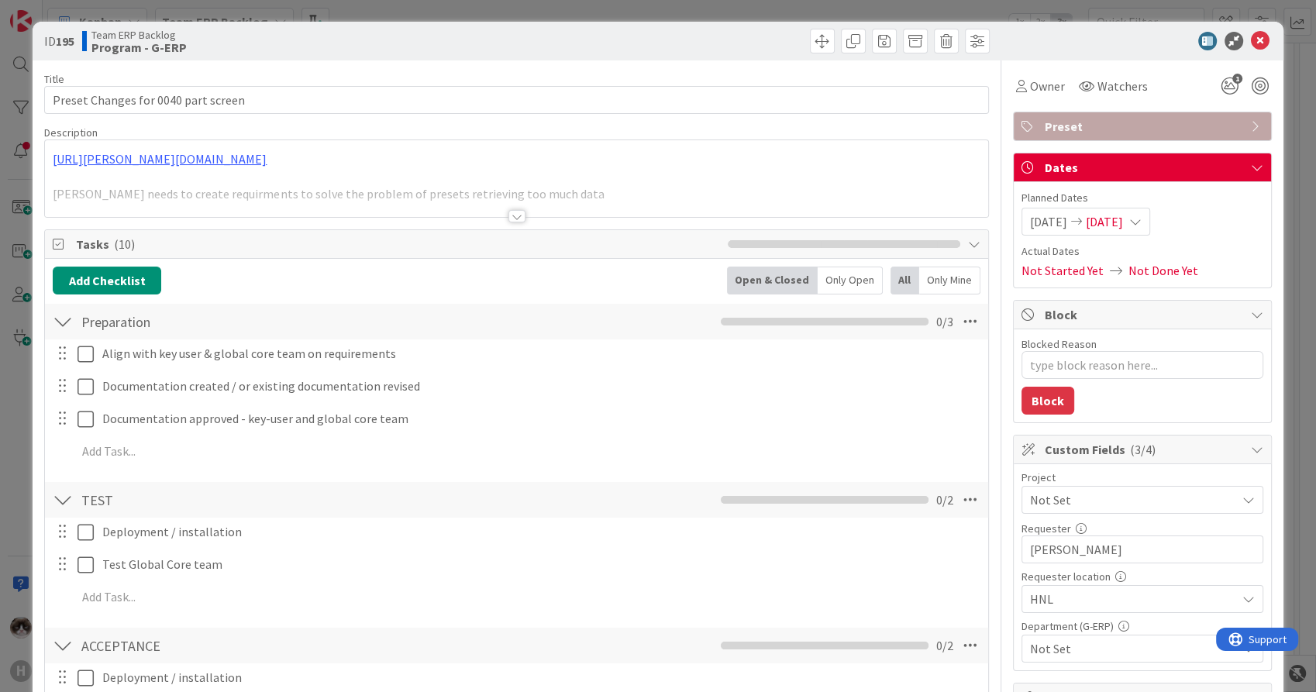
click at [508, 219] on div at bounding box center [516, 216] width 17 height 12
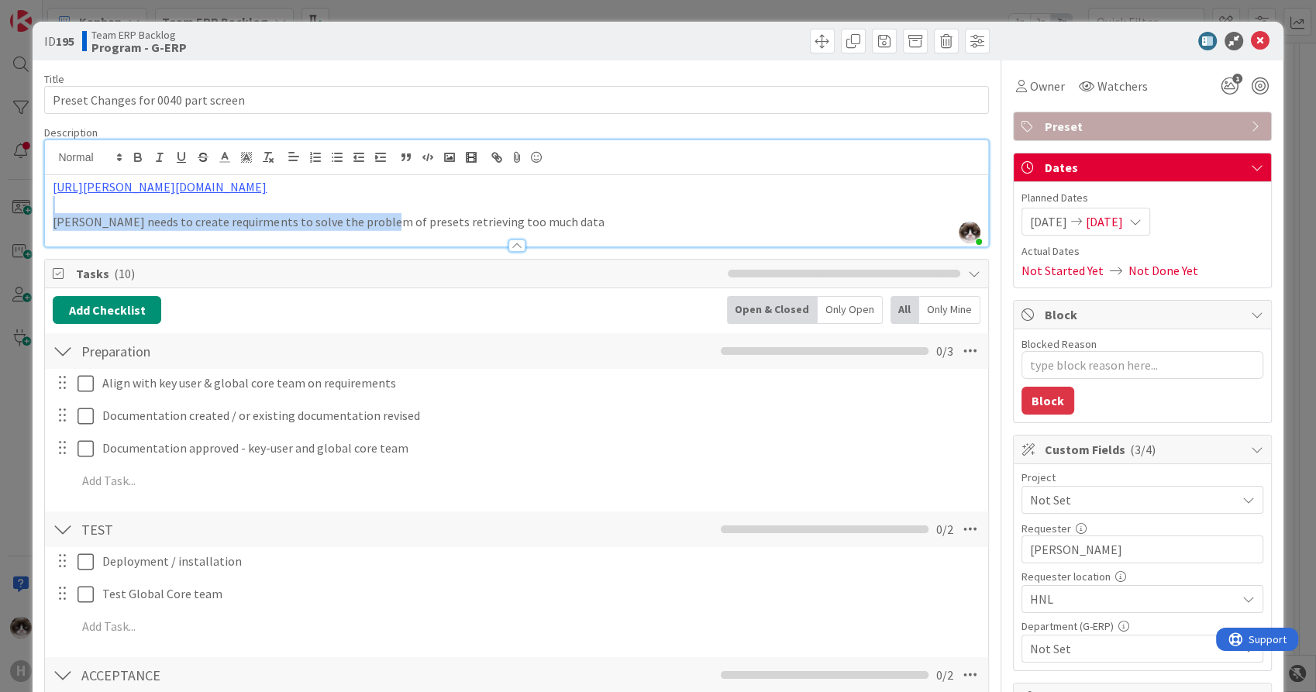
drag, startPoint x: 366, startPoint y: 219, endPoint x: 502, endPoint y: 197, distance: 138.1
click at [502, 197] on div "[URL][PERSON_NAME][DOMAIN_NAME] [PERSON_NAME] needs to create requirments to so…" at bounding box center [516, 210] width 942 height 71
click at [541, 212] on p at bounding box center [516, 205] width 927 height 18
click at [267, 184] on link "[URL][PERSON_NAME][DOMAIN_NAME]" at bounding box center [160, 186] width 214 height 15
click at [323, 209] on link "[URL][PERSON_NAME][DOMAIN_NAME]" at bounding box center [299, 217] width 155 height 20
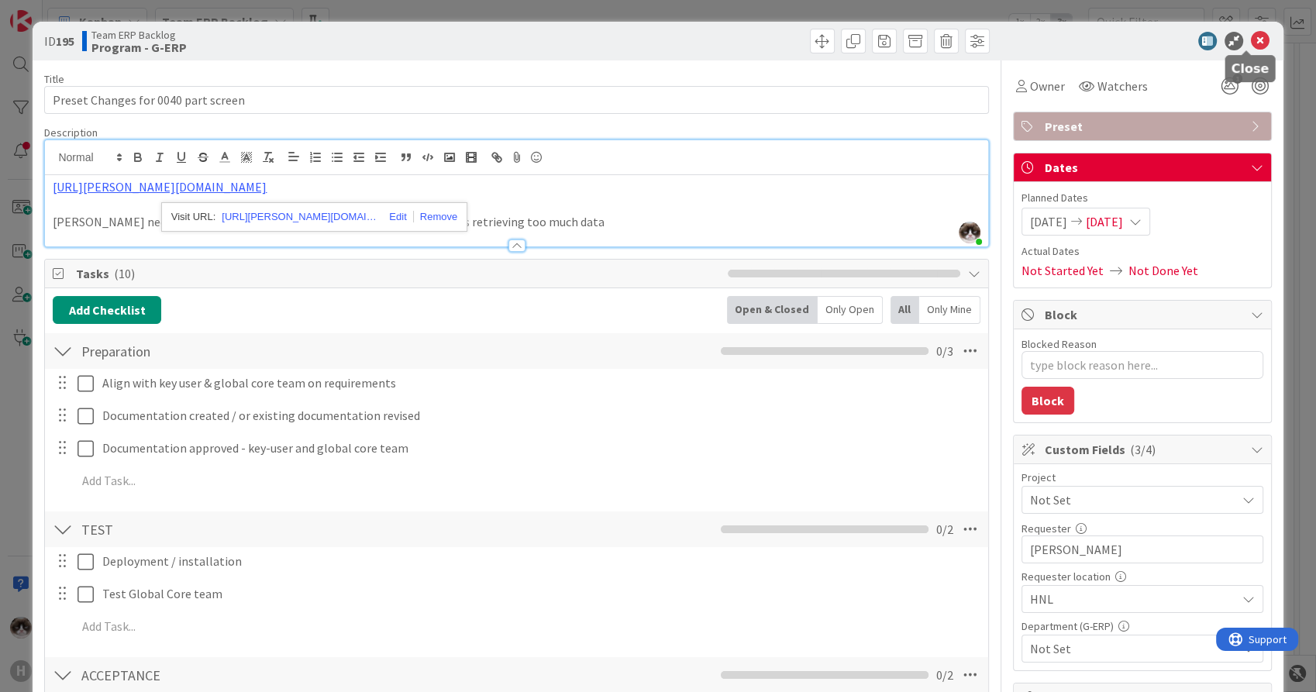
click at [1251, 45] on icon at bounding box center [1260, 41] width 19 height 19
click at [1251, 42] on icon at bounding box center [1260, 41] width 19 height 19
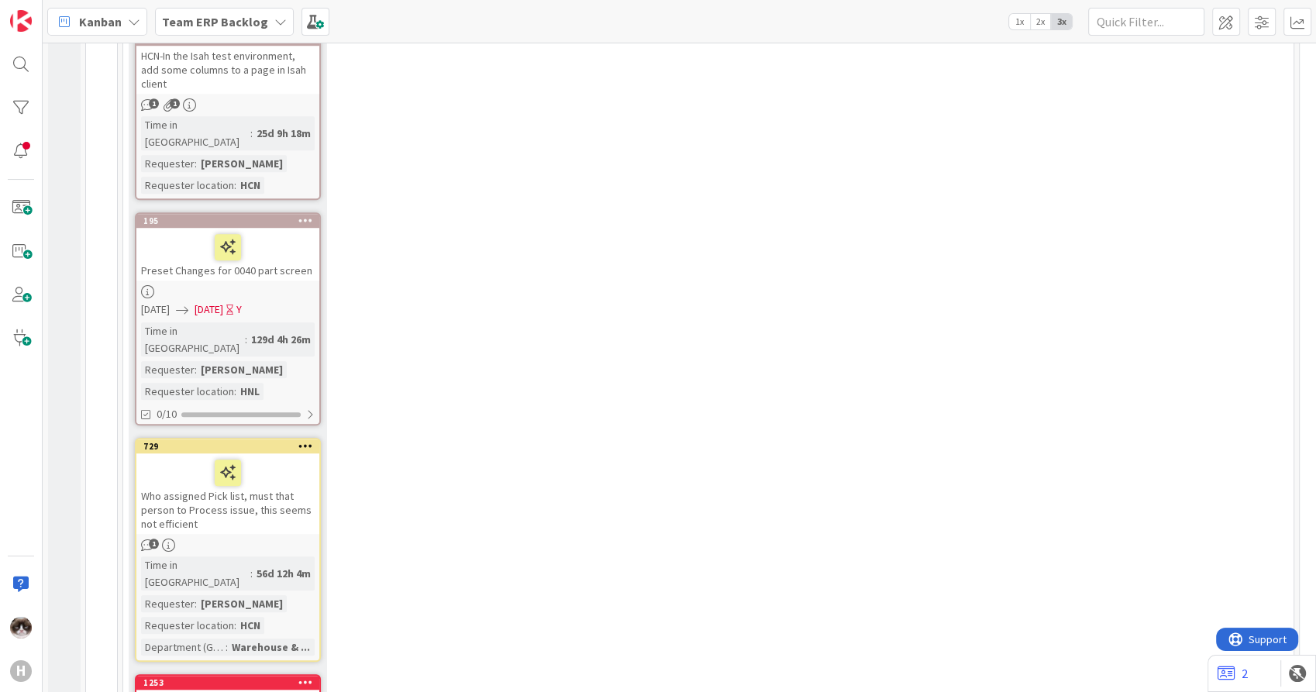
click at [299, 215] on icon at bounding box center [305, 220] width 15 height 11
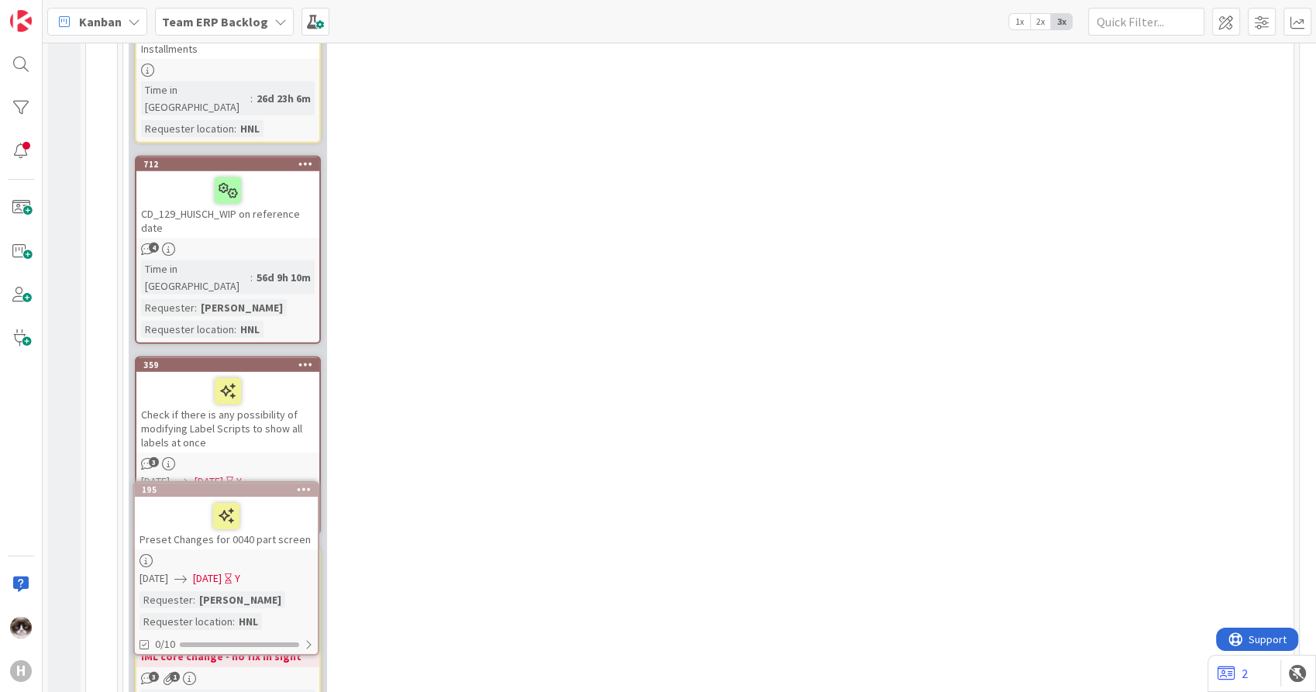
scroll to position [4423, 0]
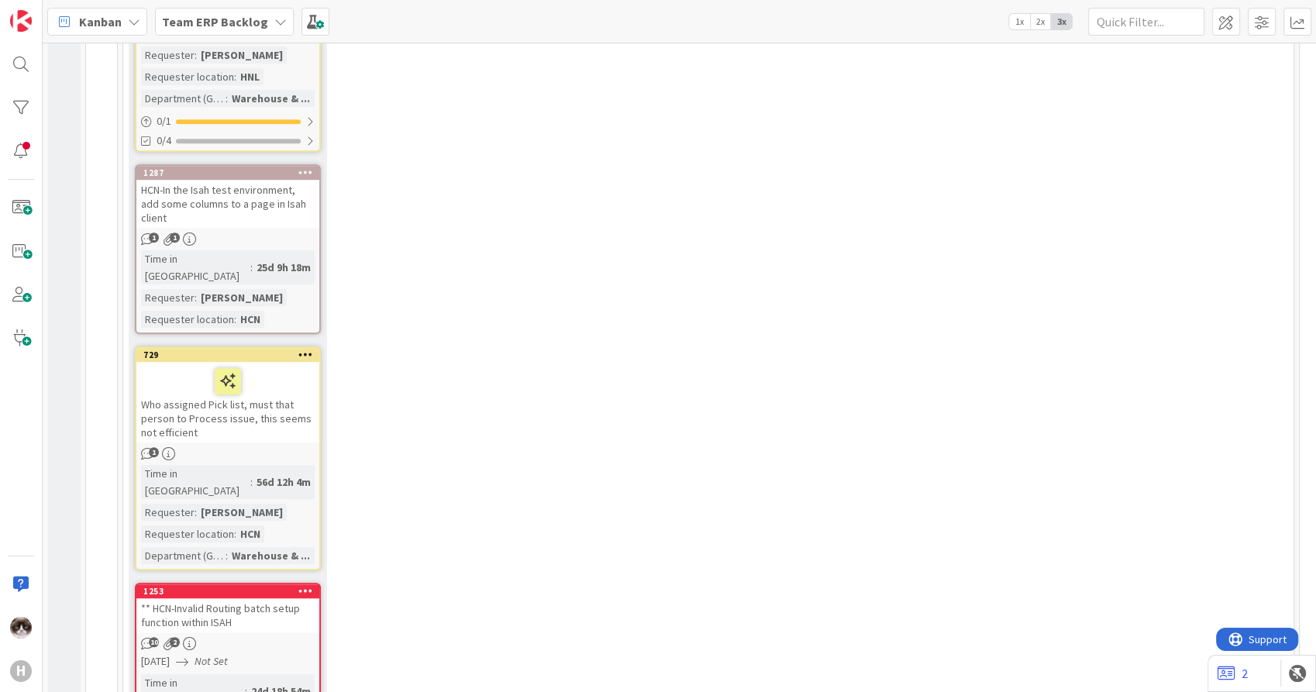
scroll to position [1060, 0]
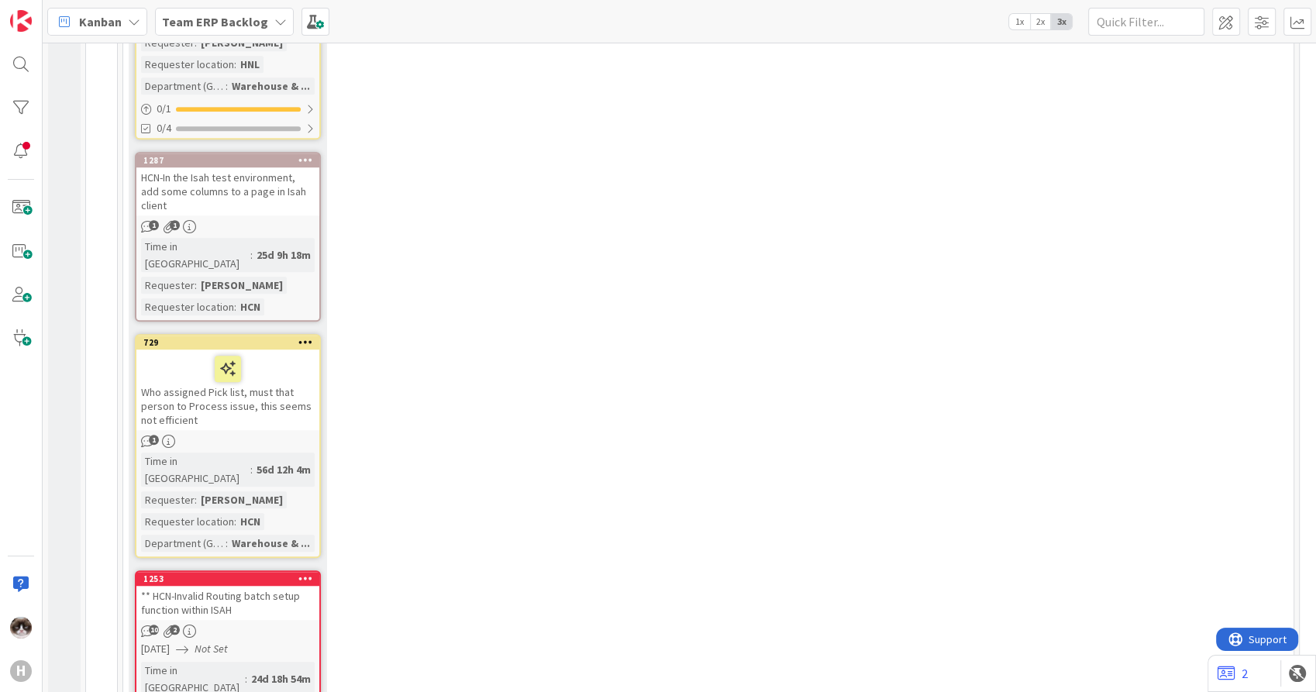
click at [287, 349] on div "Who assigned Pick list, must that person to Process issue, this seems not effic…" at bounding box center [227, 389] width 183 height 81
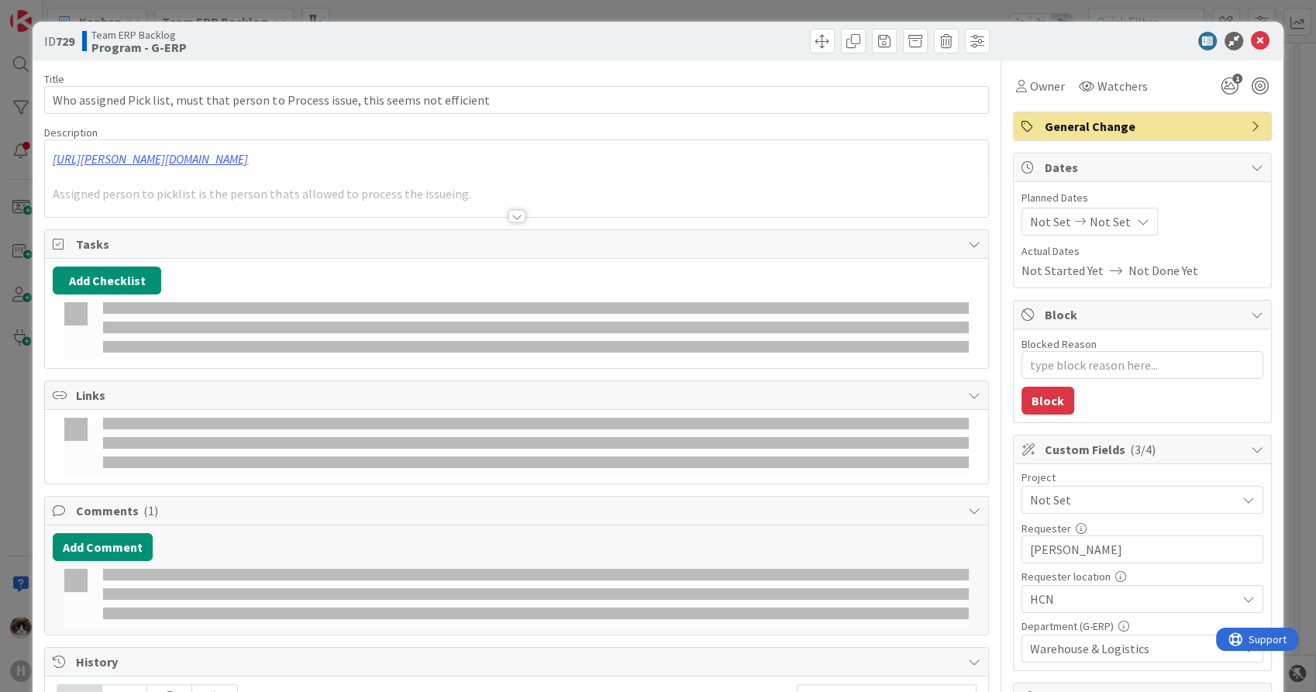
type textarea "x"
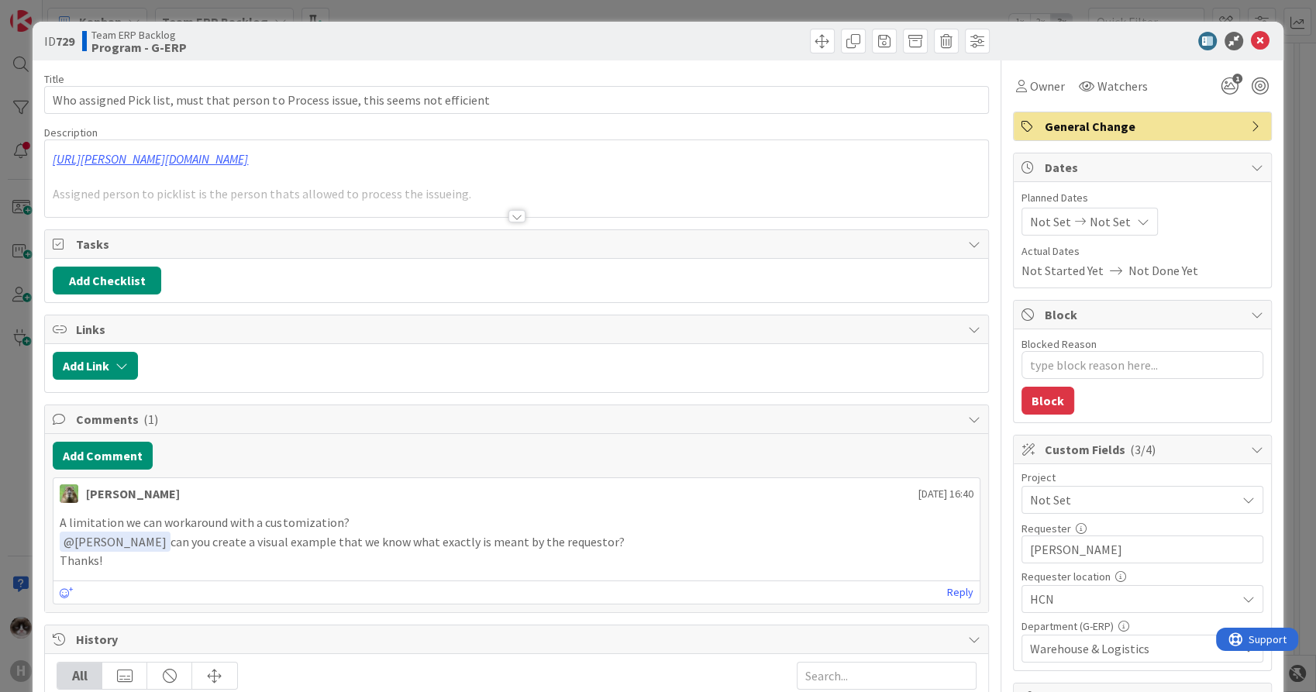
click at [514, 210] on div at bounding box center [516, 216] width 17 height 12
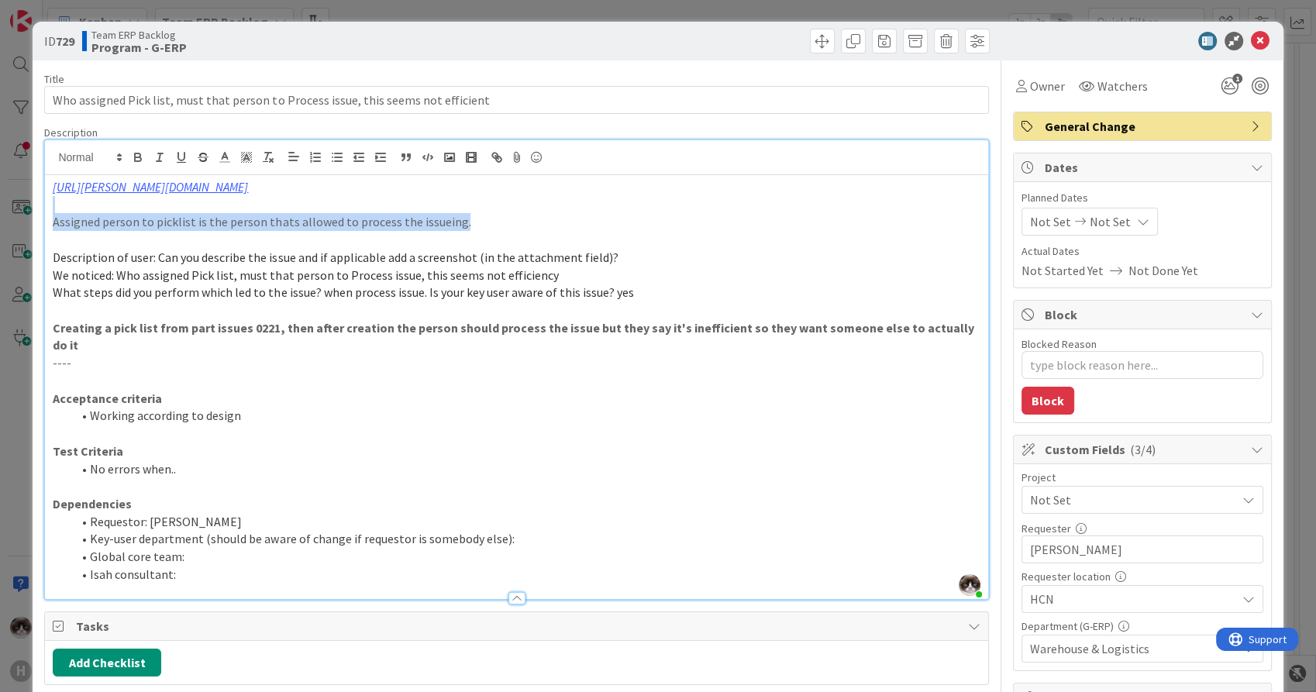
drag, startPoint x: 456, startPoint y: 228, endPoint x: 292, endPoint y: 198, distance: 166.9
click at [292, 198] on div "[URL][PERSON_NAME][DOMAIN_NAME] Assigned person to picklist is the person thats…" at bounding box center [516, 387] width 942 height 424
click at [387, 372] on p at bounding box center [516, 381] width 927 height 18
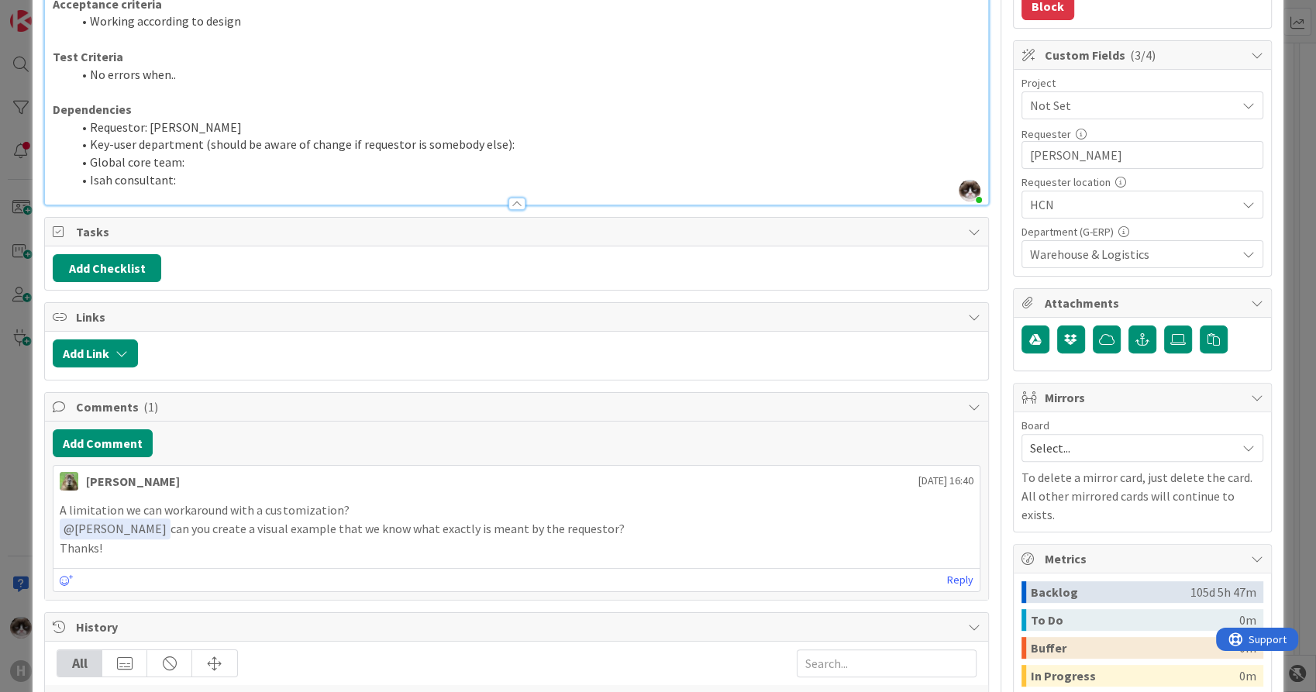
scroll to position [377, 0]
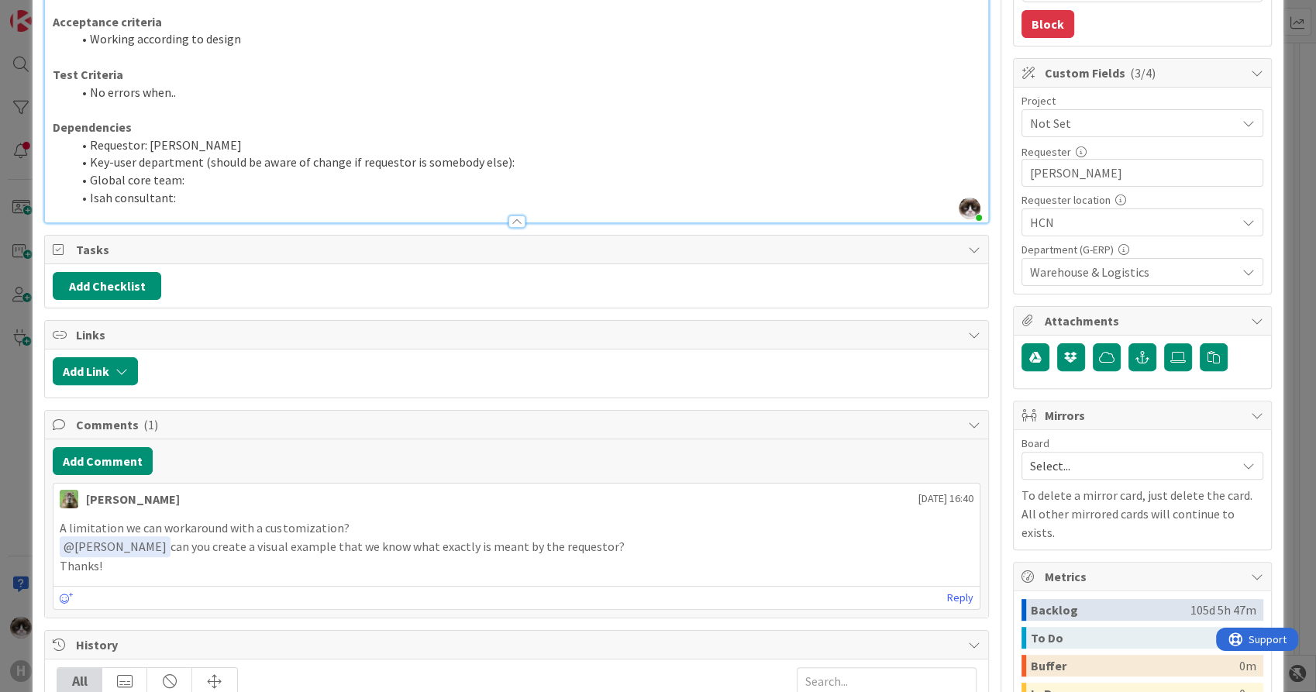
click at [208, 171] on li "Global core team:" at bounding box center [525, 180] width 908 height 18
type textarea "x"
click at [98, 455] on div "Add Comment [PERSON_NAME] [DATE] 16:40 A limitation we can workaround with a cu…" at bounding box center [516, 528] width 942 height 178
click at [108, 447] on button "Add Comment" at bounding box center [103, 461] width 100 height 28
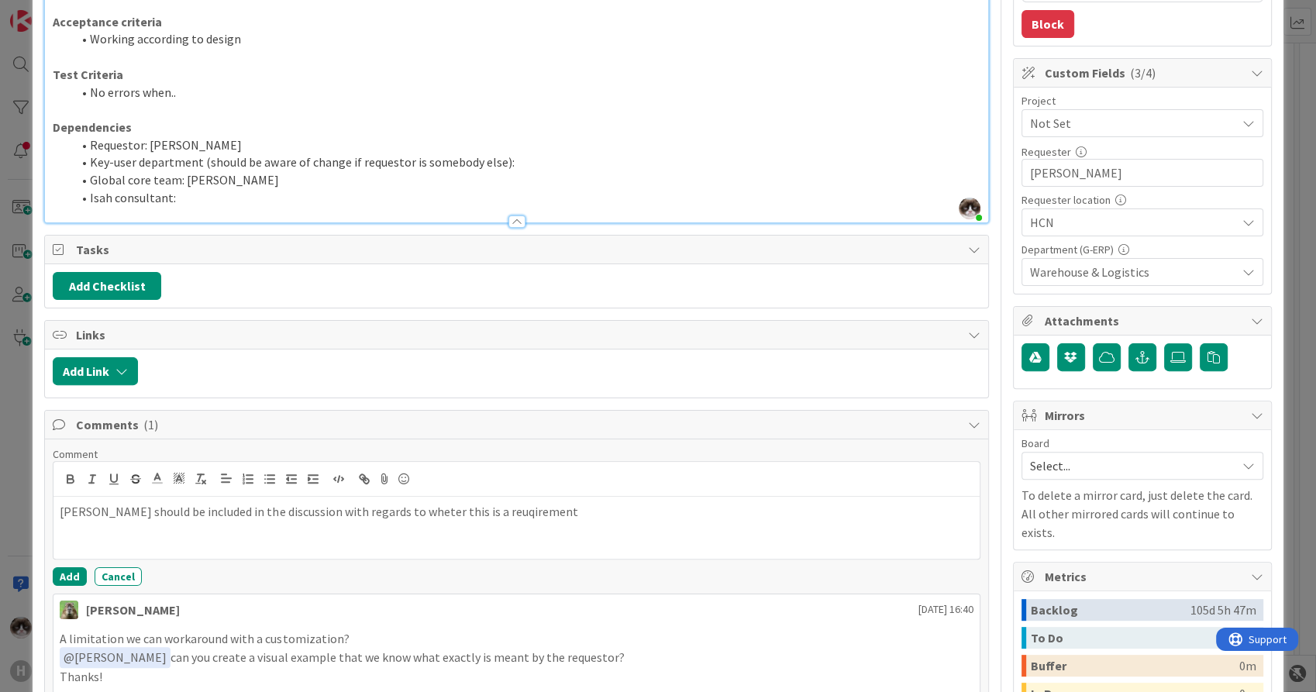
click at [377, 503] on p "[PERSON_NAME] should be included in the discussion with regards to wheter this …" at bounding box center [516, 512] width 913 height 18
click at [529, 503] on p "[PERSON_NAME] should be included in the discussion with regards to whether this…" at bounding box center [516, 512] width 913 height 18
click at [72, 567] on button "Add" at bounding box center [70, 576] width 34 height 19
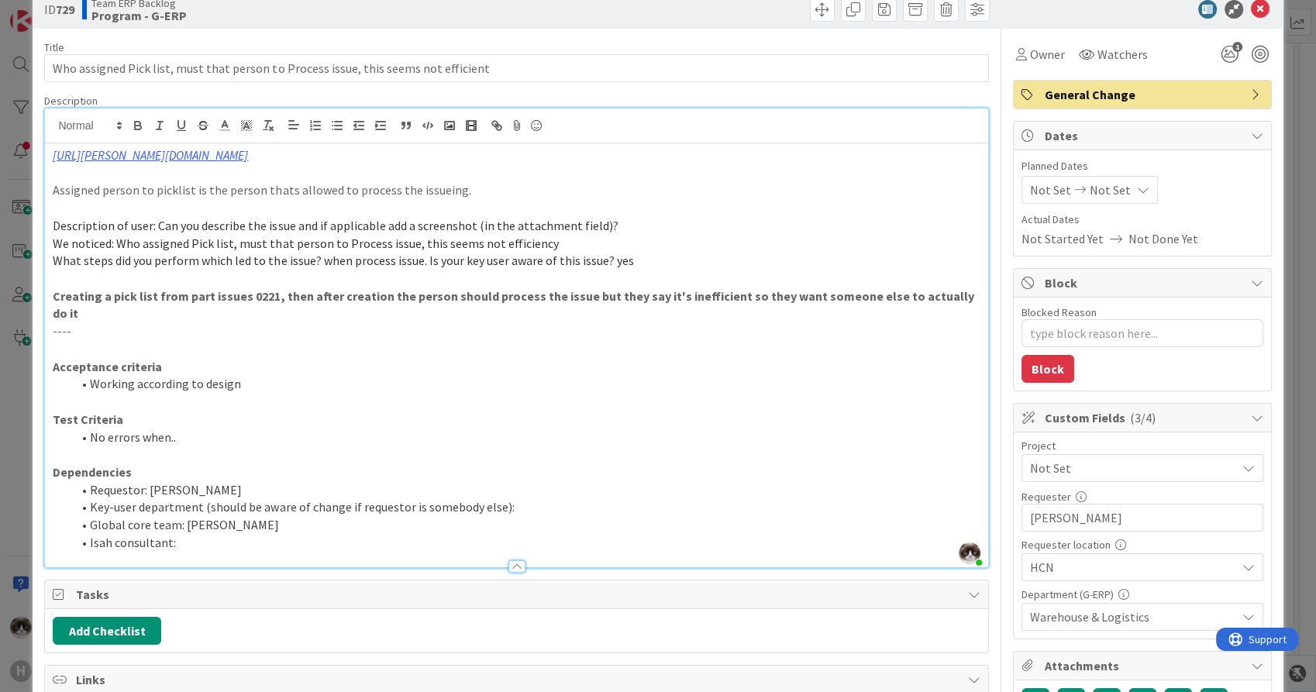
scroll to position [0, 0]
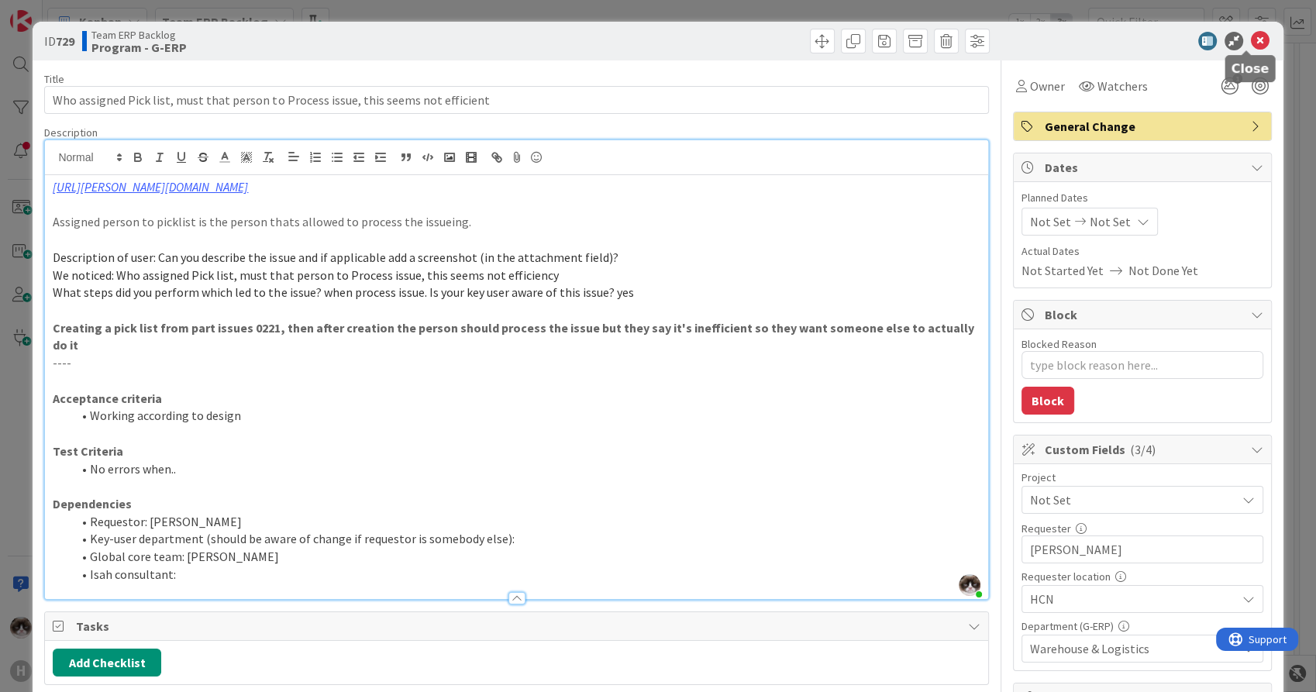
click at [1251, 46] on icon at bounding box center [1260, 41] width 19 height 19
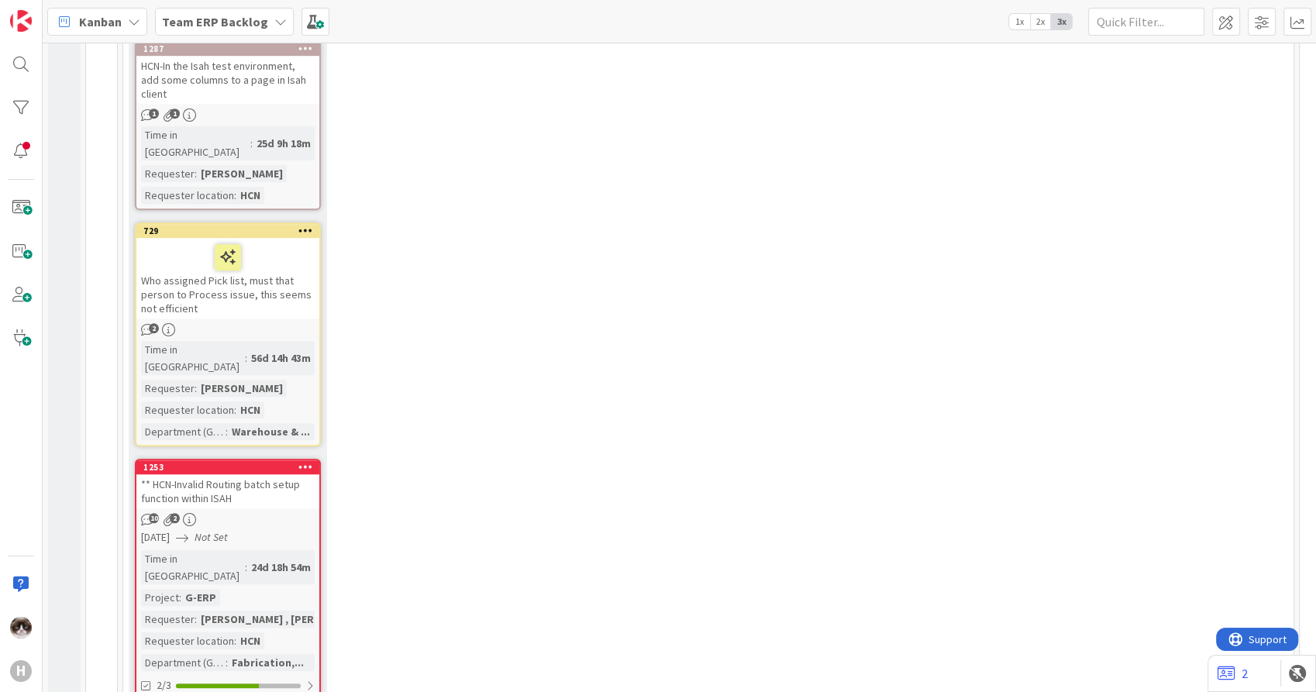
scroll to position [1201, 0]
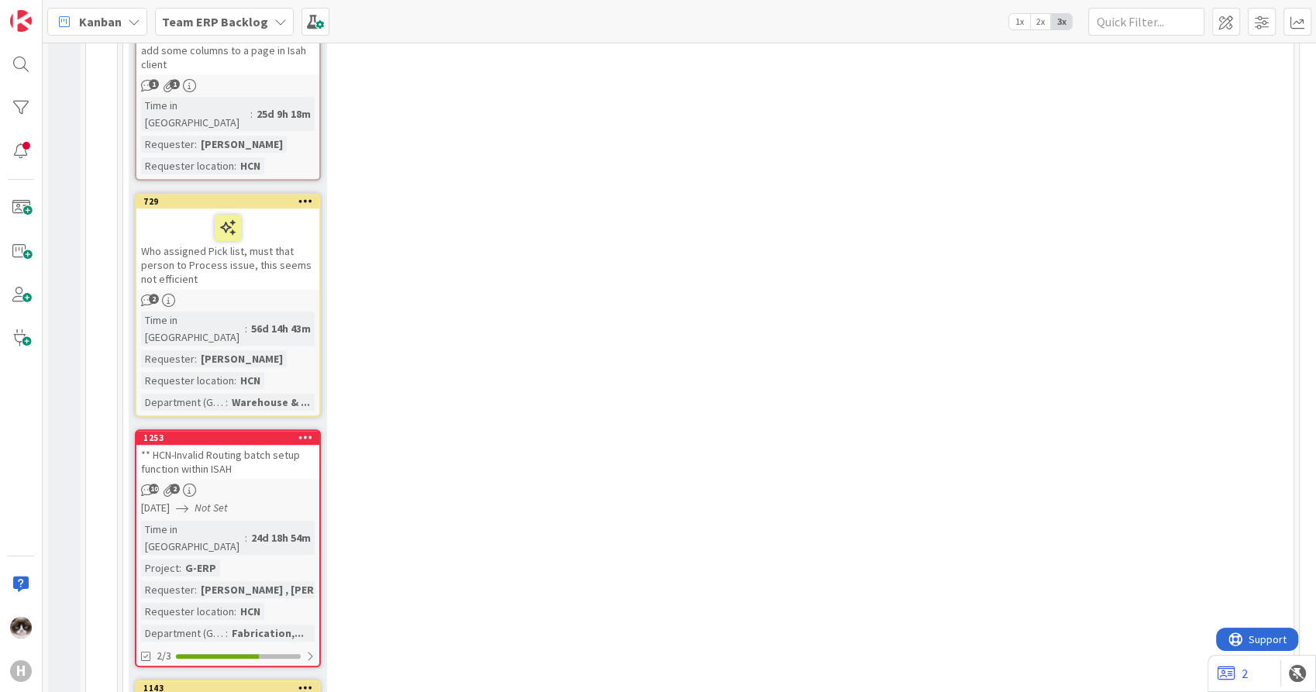
click at [294, 483] on div "10 2" at bounding box center [227, 489] width 183 height 13
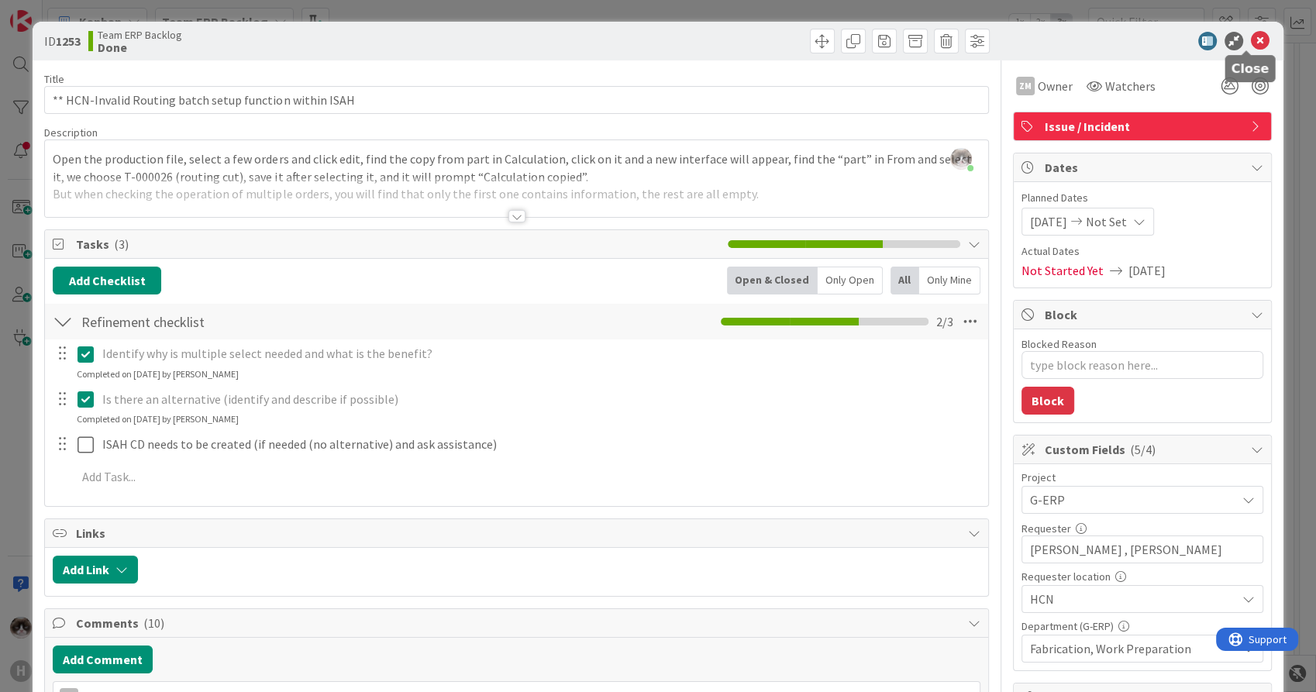
click at [1251, 44] on icon at bounding box center [1260, 41] width 19 height 19
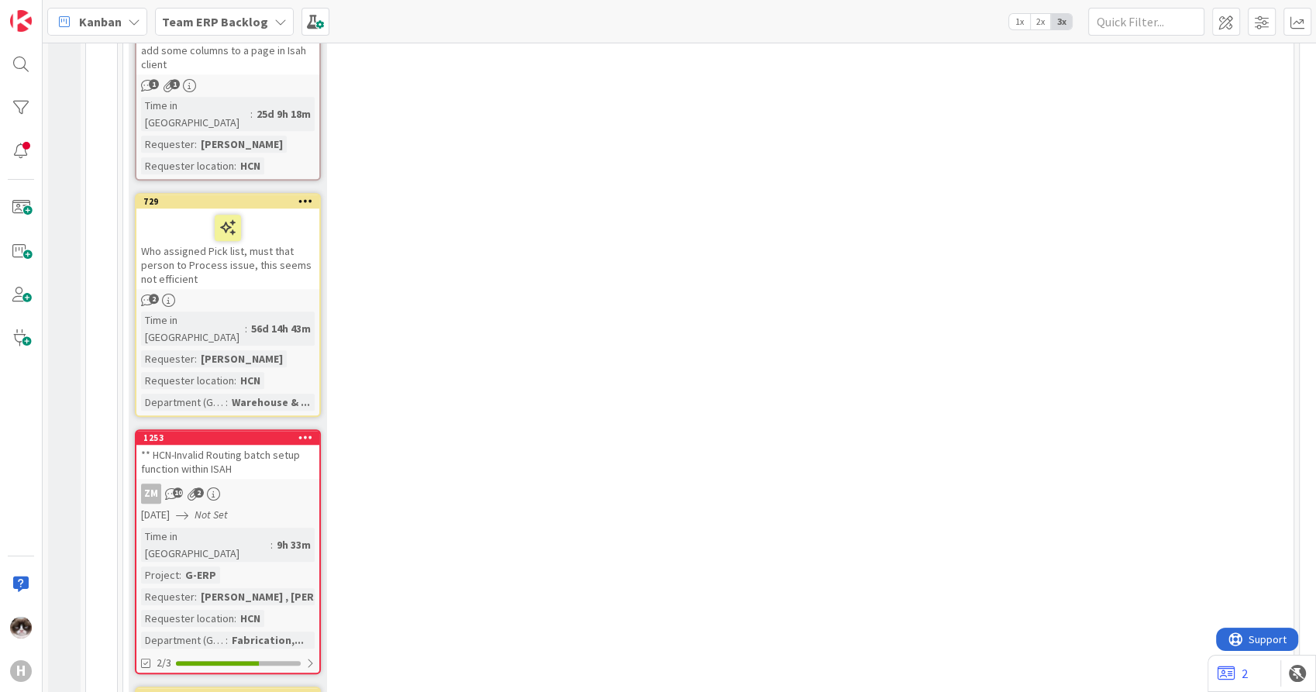
click at [279, 483] on div "ZM 10 2" at bounding box center [227, 493] width 183 height 20
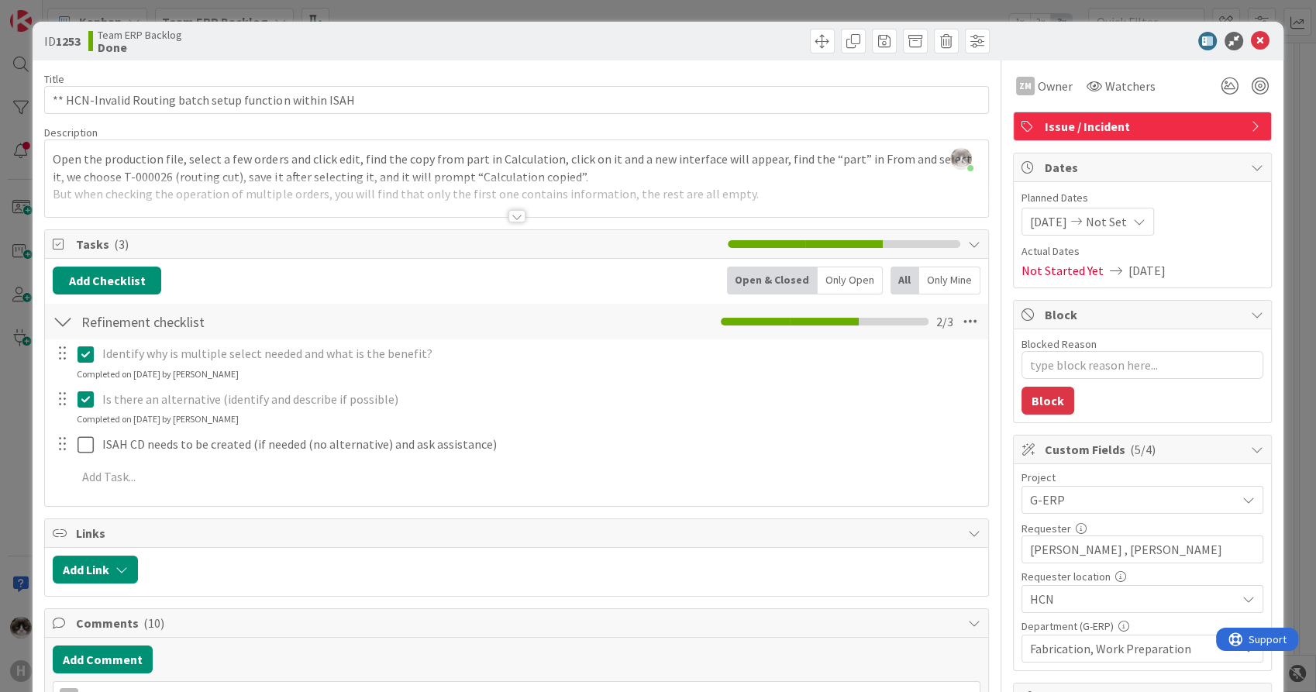
click at [501, 211] on div at bounding box center [516, 197] width 942 height 40
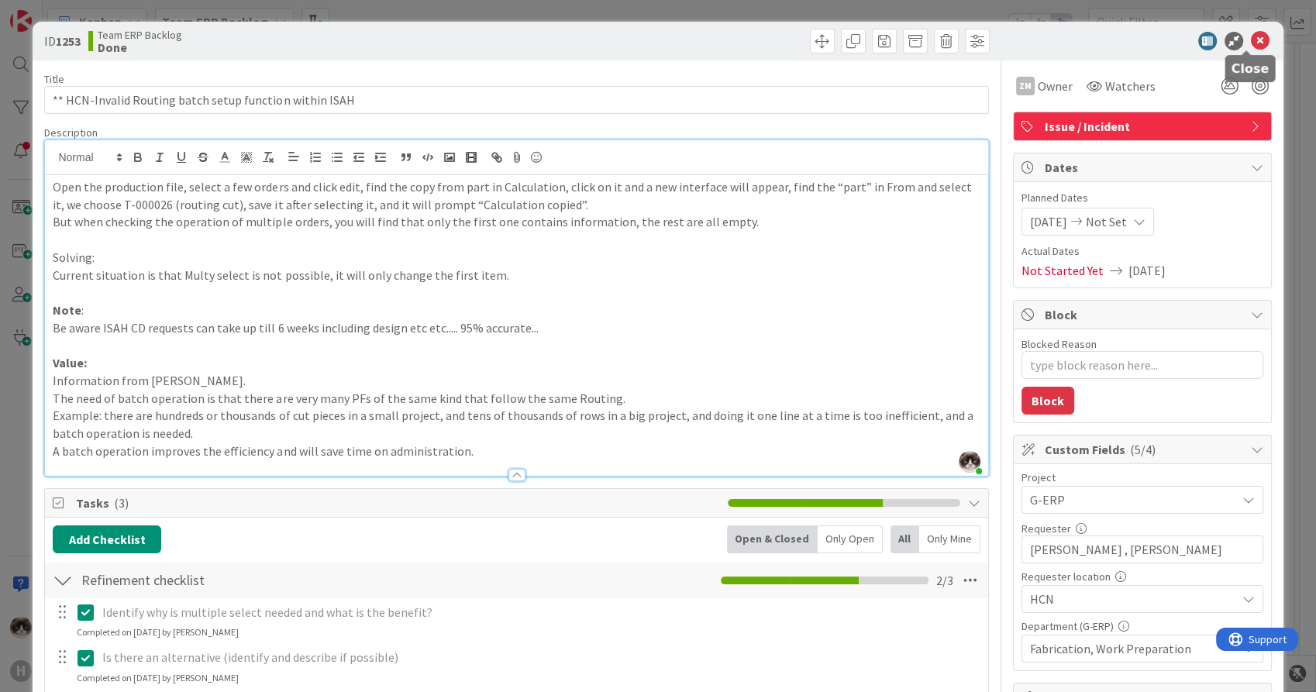
click at [1251, 34] on icon at bounding box center [1260, 41] width 19 height 19
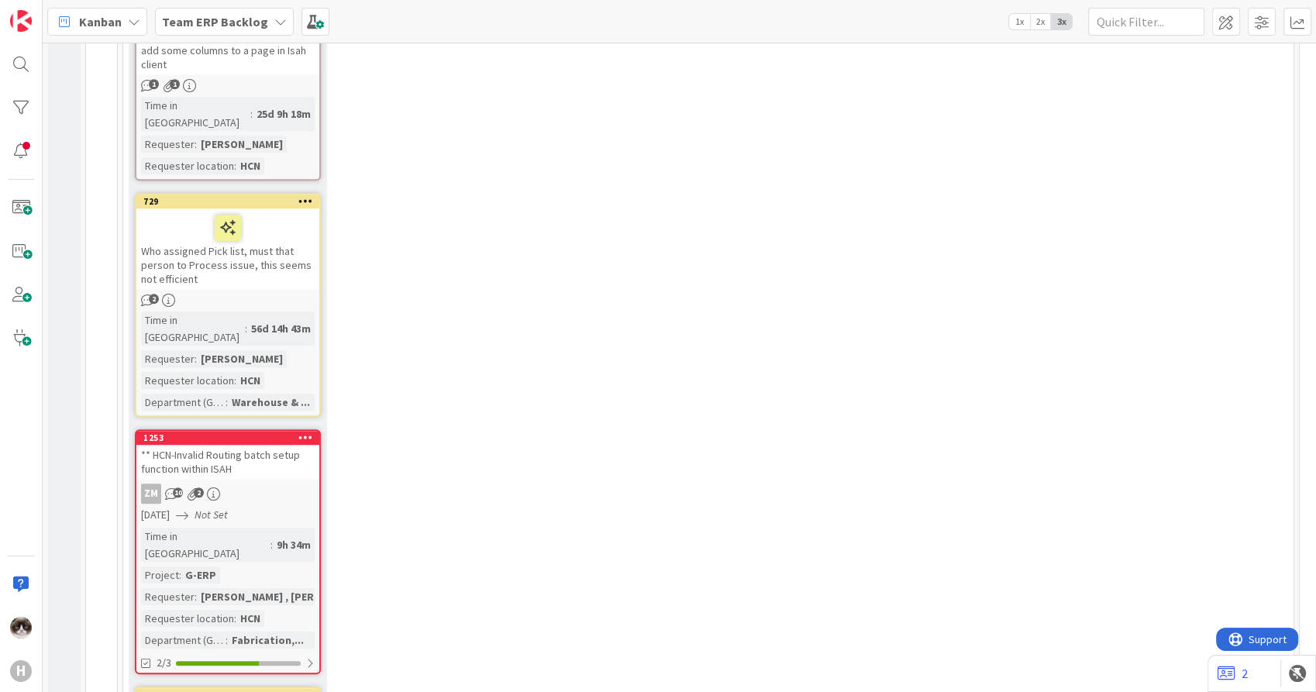
click at [256, 429] on link "1253 ** HCN-Invalid Routing batch setup function within ISAH ZM 10 2 [DATE] Not…" at bounding box center [228, 551] width 186 height 245
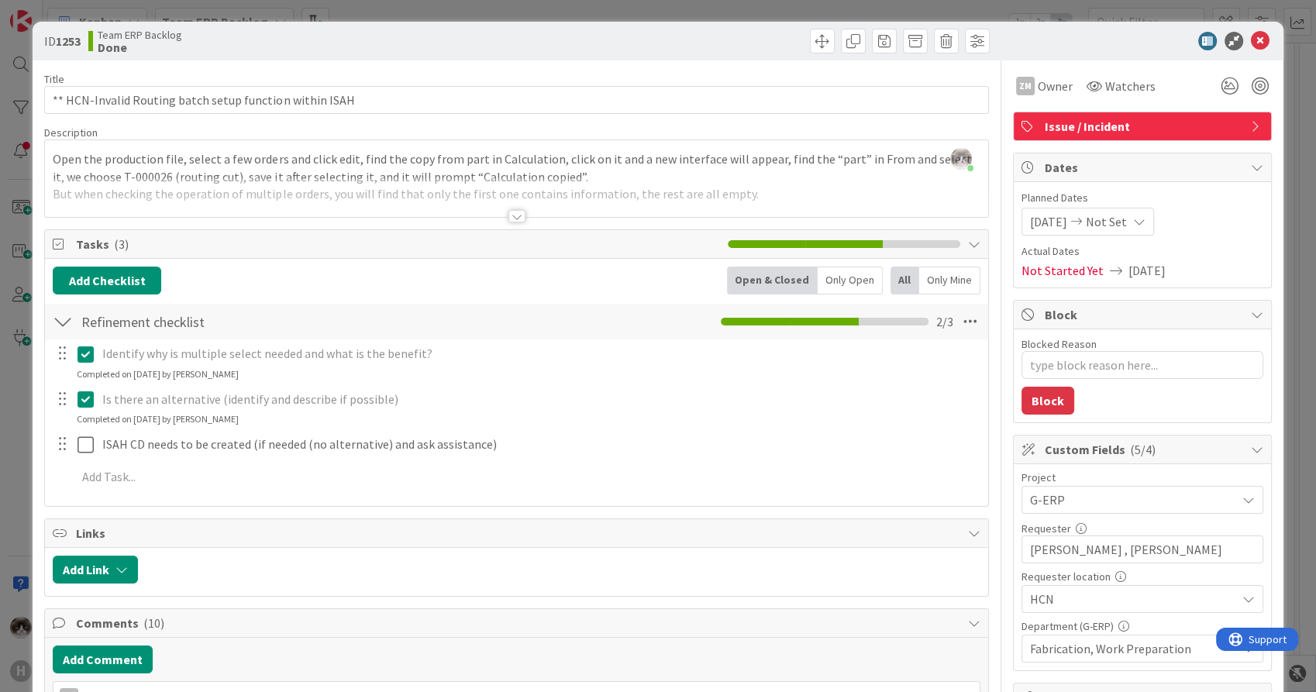
click at [510, 220] on div at bounding box center [516, 216] width 17 height 12
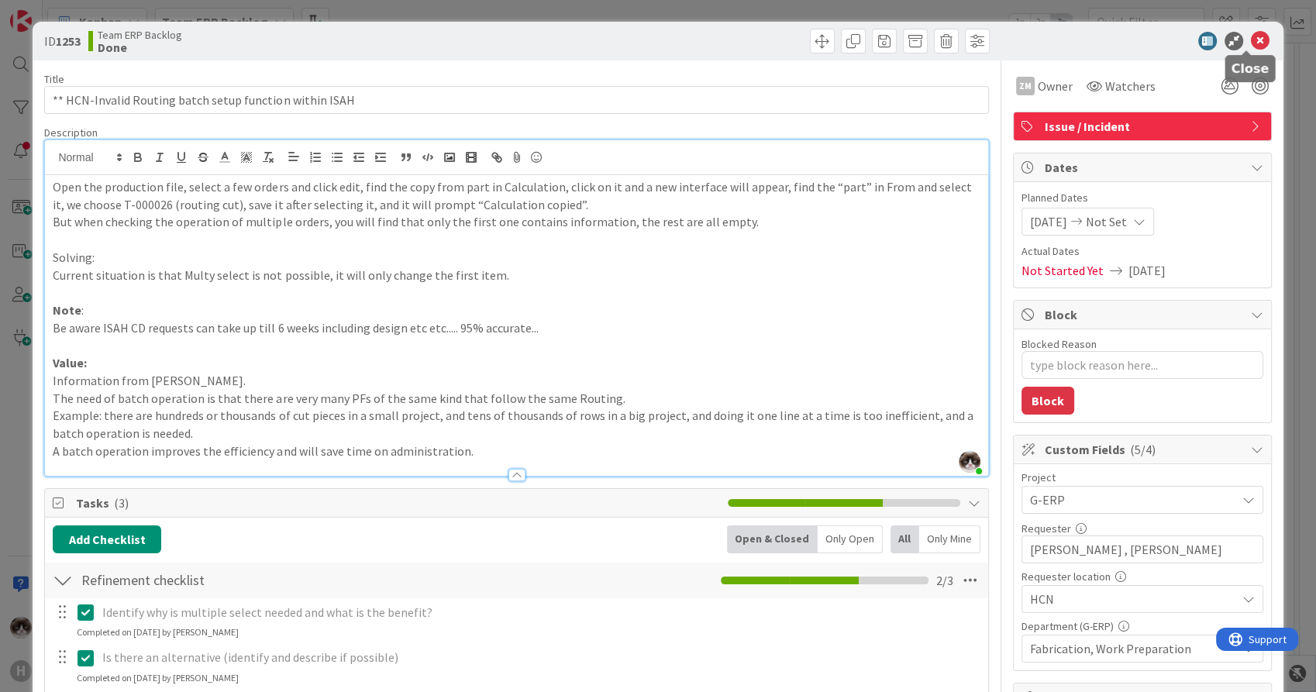
click at [1251, 35] on icon at bounding box center [1260, 41] width 19 height 19
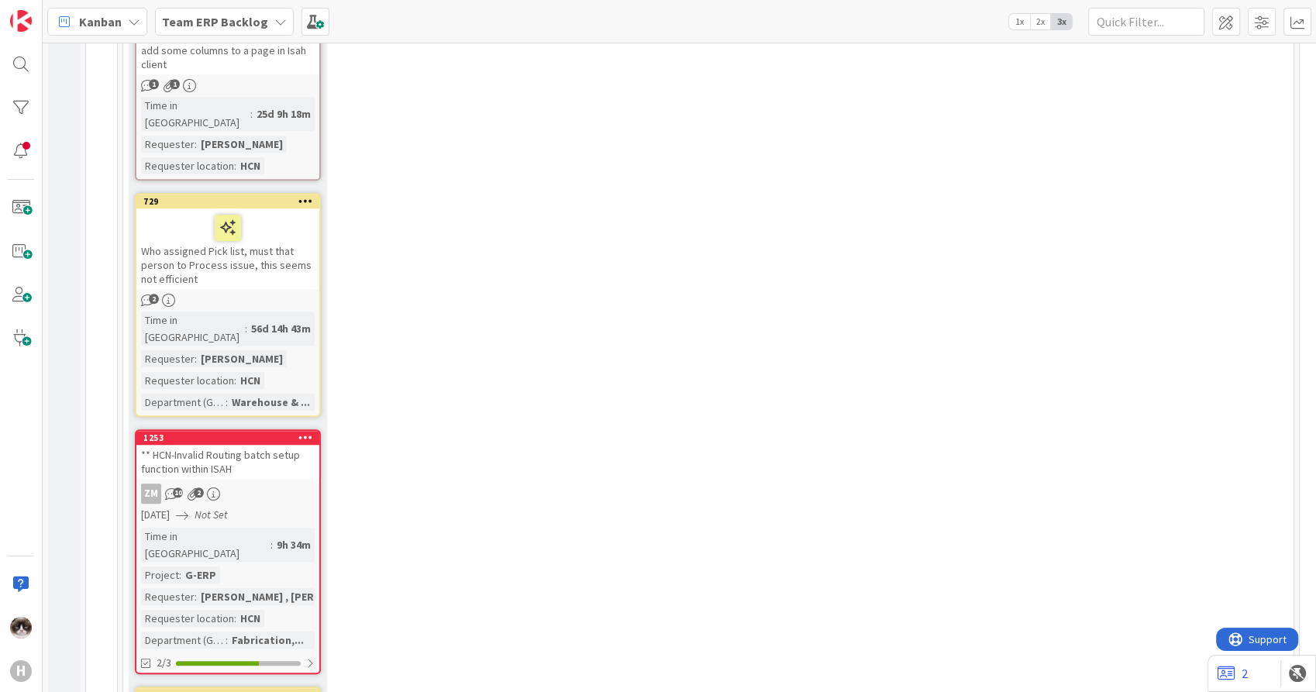
click at [310, 483] on div "ZM 10 2" at bounding box center [227, 493] width 183 height 20
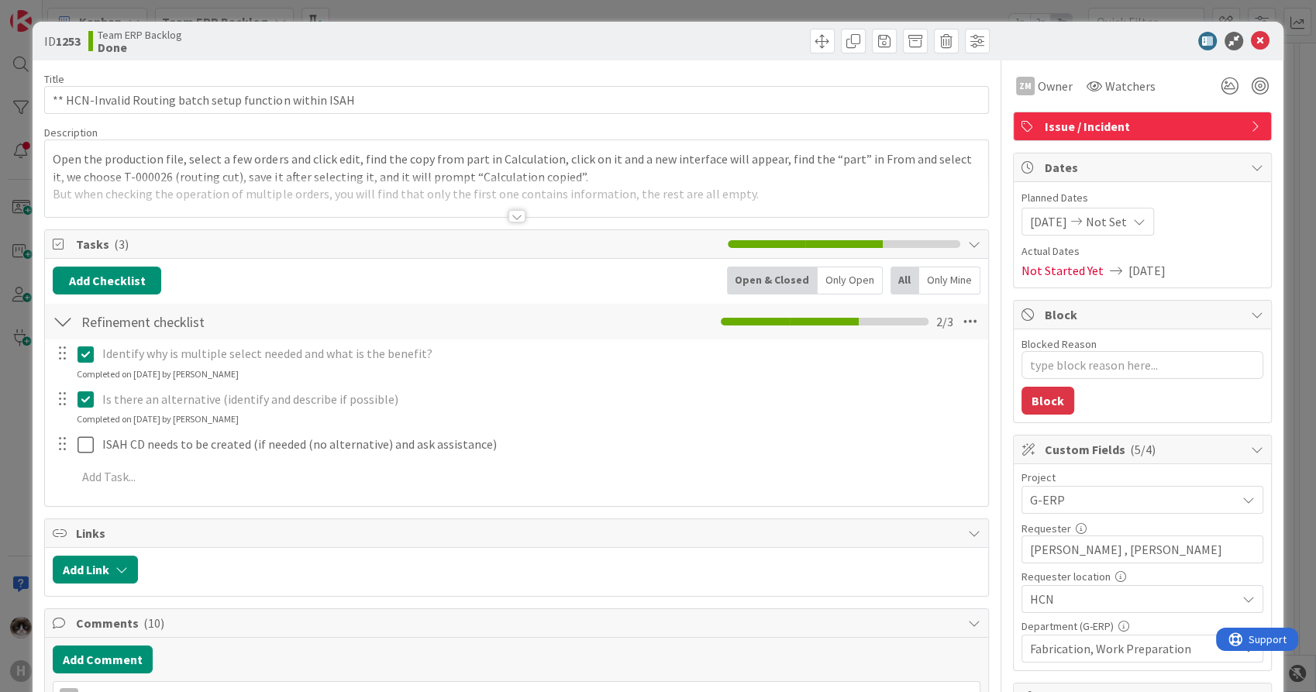
click at [511, 216] on div at bounding box center [516, 216] width 17 height 12
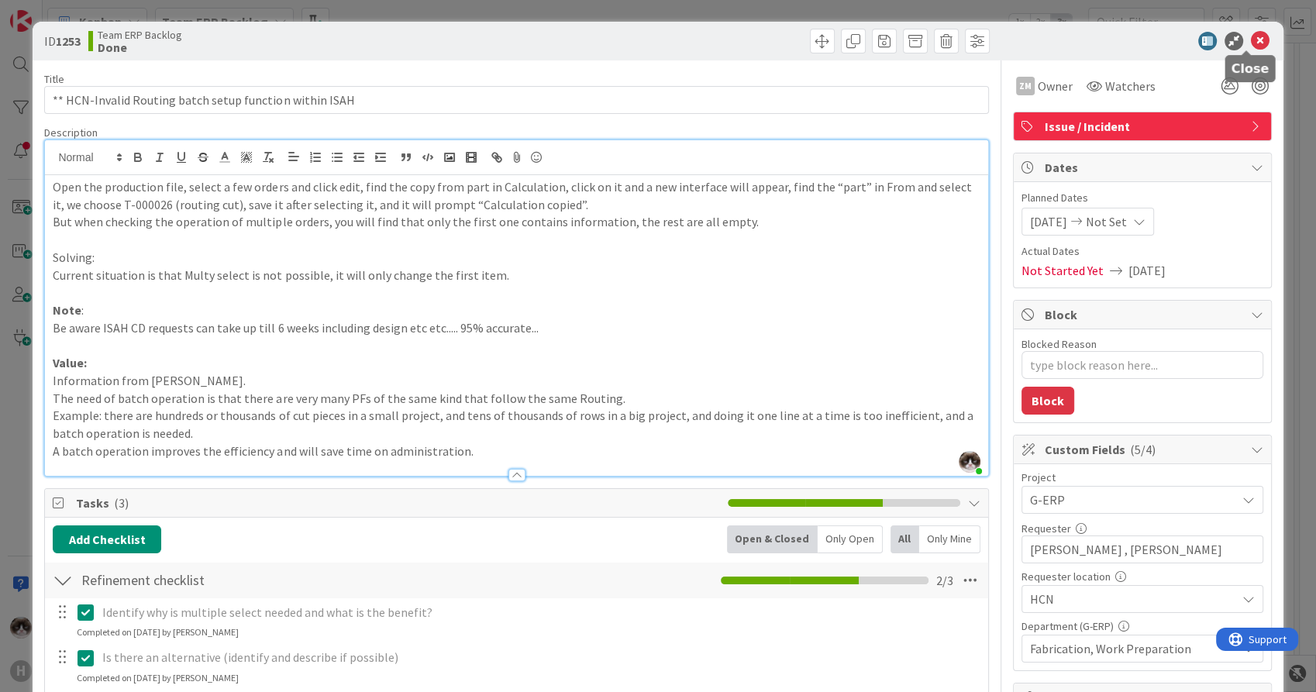
click at [1255, 46] on icon at bounding box center [1260, 41] width 19 height 19
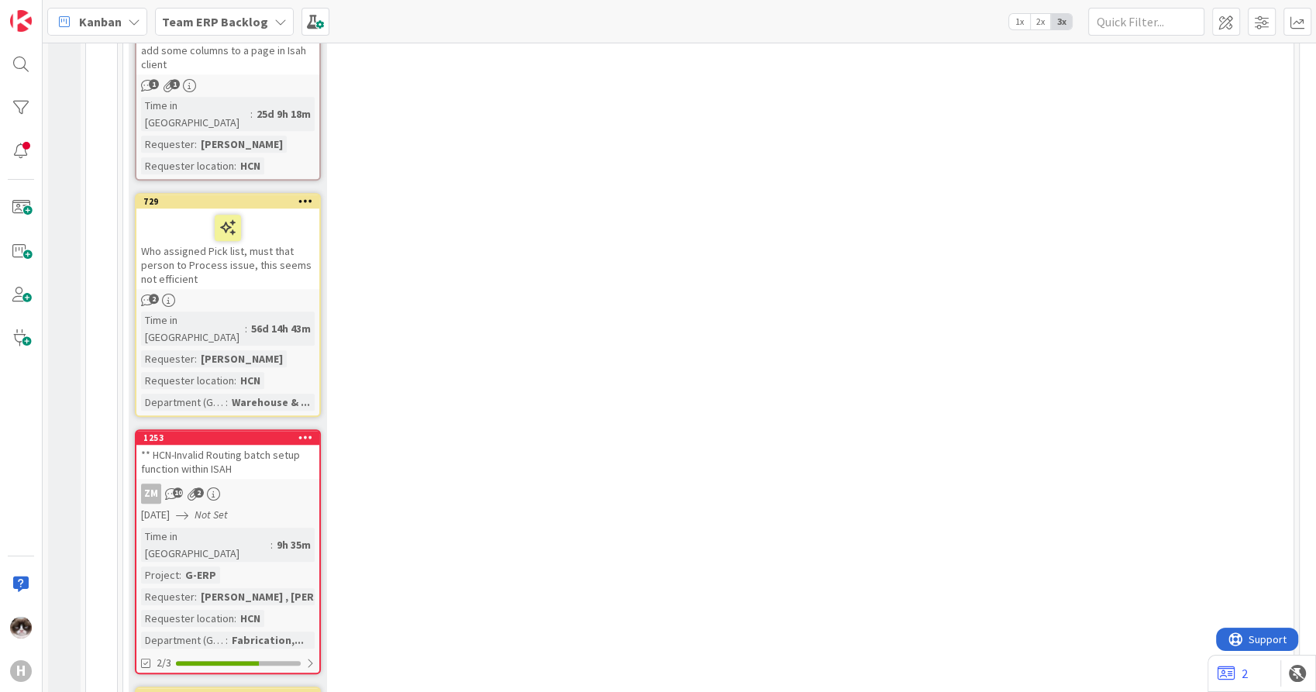
click at [296, 483] on div "ZM 10 2" at bounding box center [227, 493] width 183 height 20
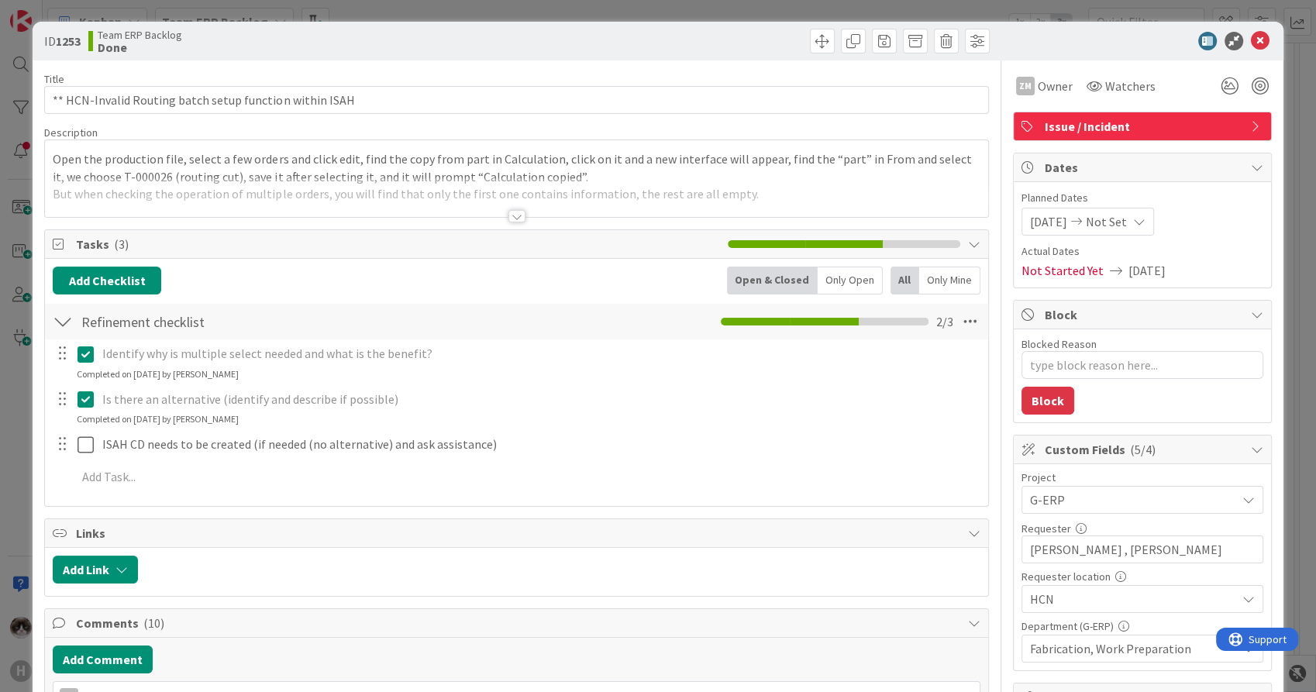
type textarea "x"
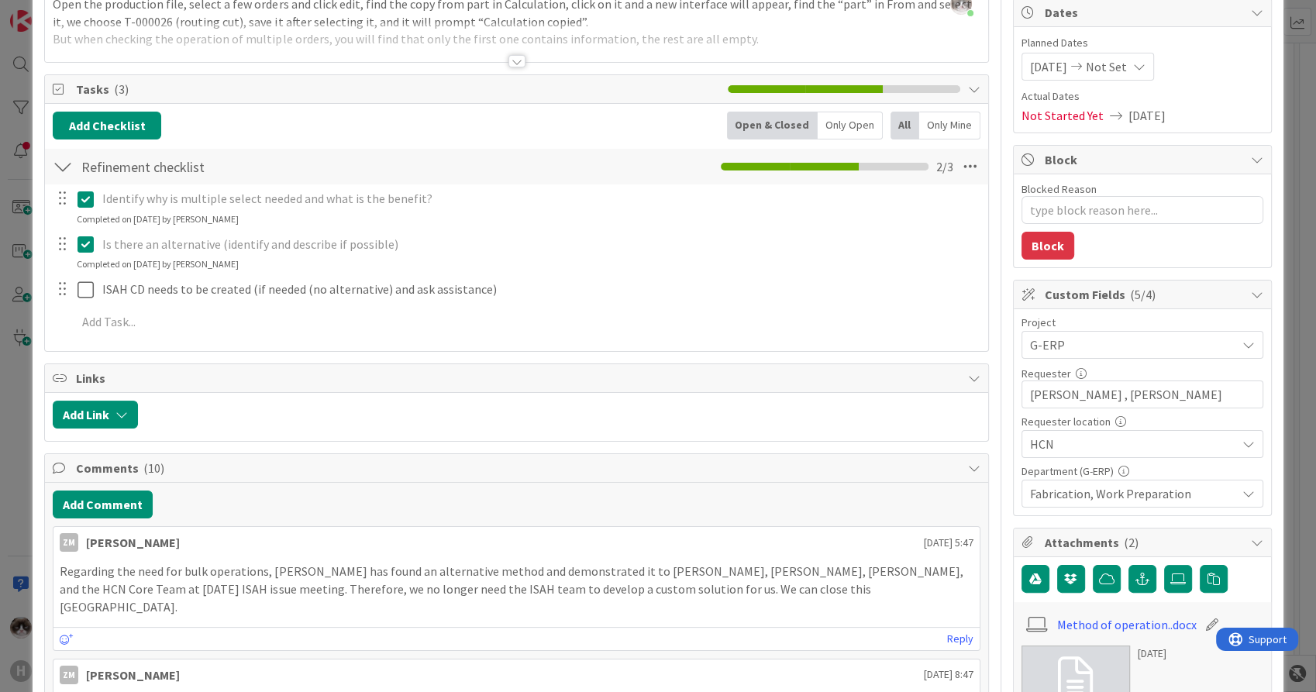
scroll to position [212, 0]
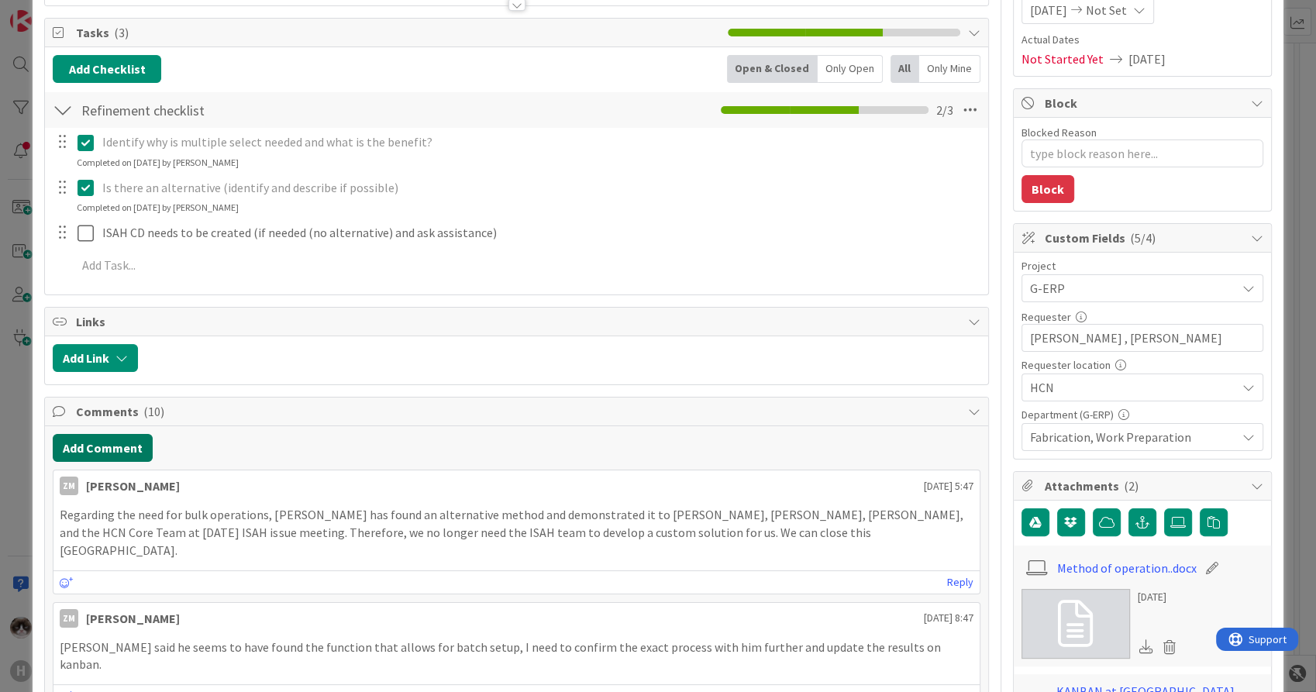
click at [123, 446] on button "Add Comment" at bounding box center [103, 448] width 100 height 28
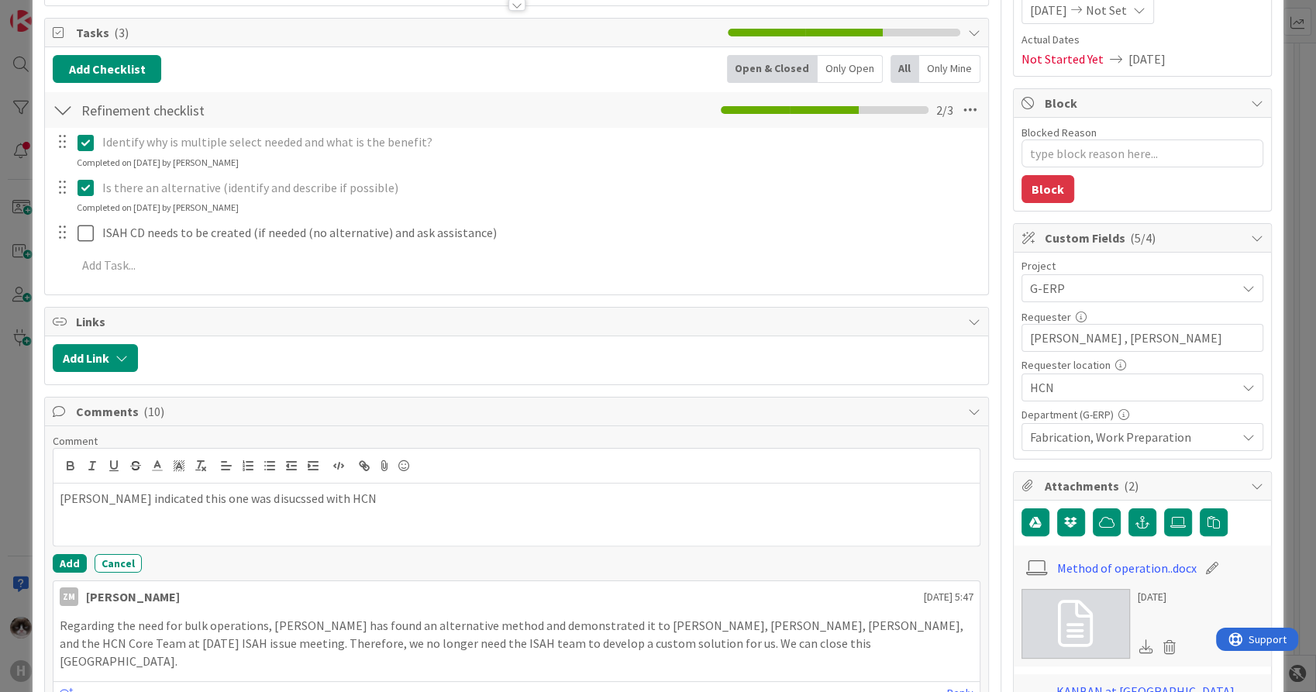
click at [267, 487] on div "[PERSON_NAME] indicated this one was disucssed with HCN" at bounding box center [515, 514] width 925 height 62
click at [58, 554] on button "Add" at bounding box center [70, 563] width 34 height 19
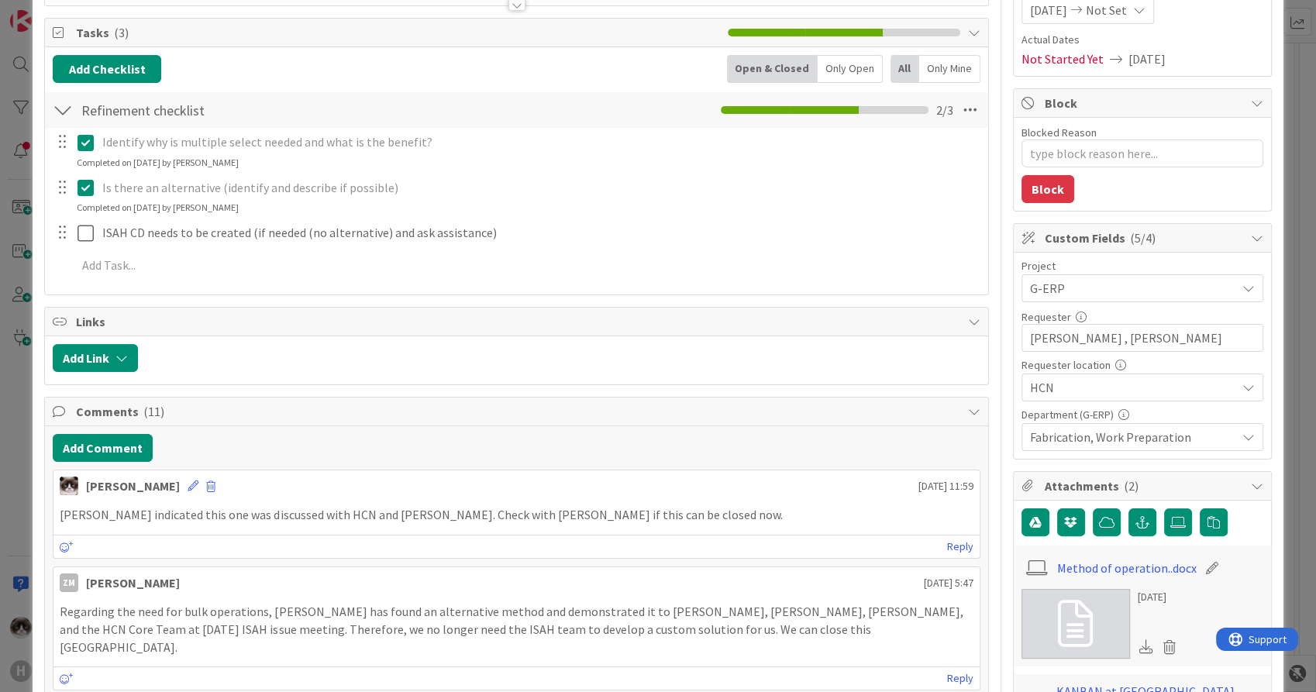
scroll to position [0, 0]
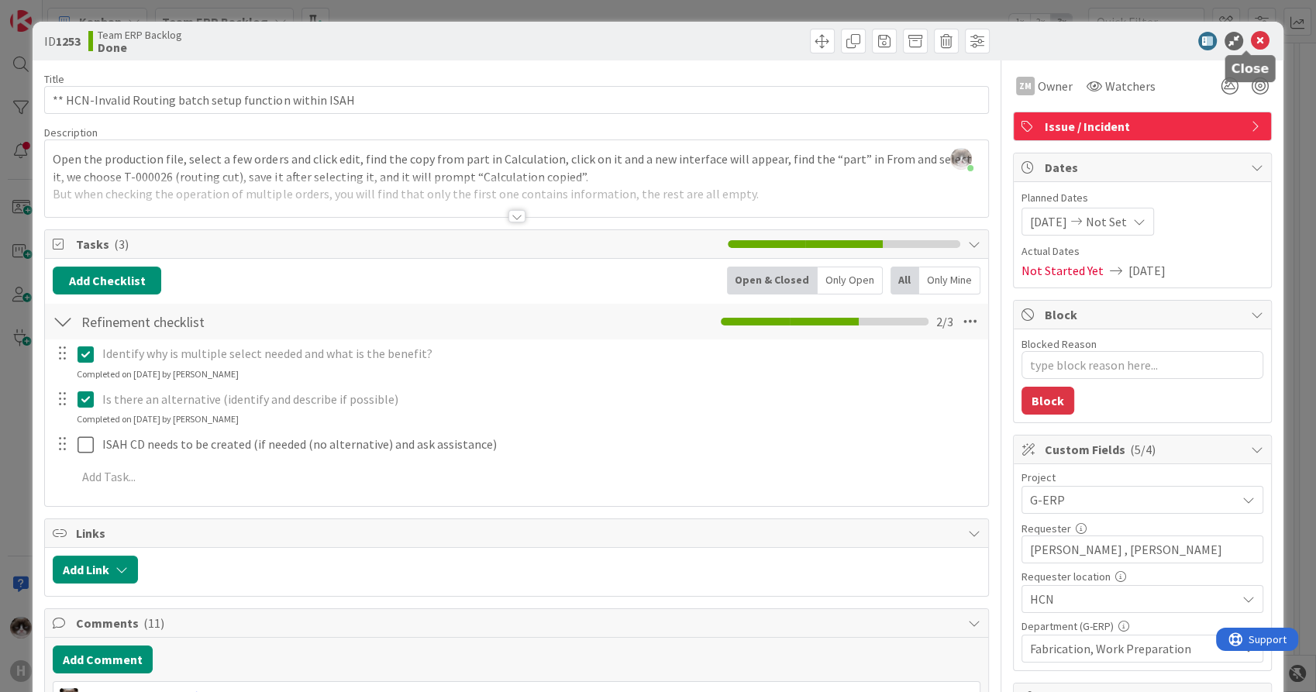
click at [1251, 43] on icon at bounding box center [1260, 41] width 19 height 19
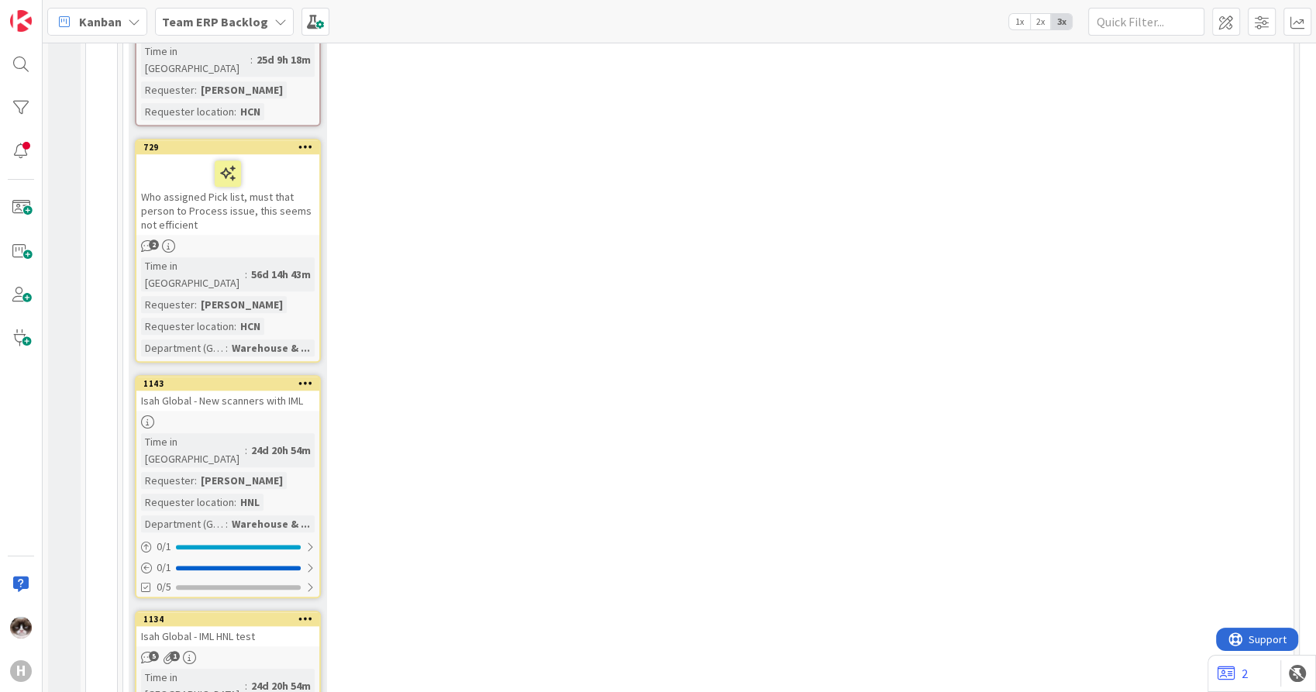
scroll to position [1530, 0]
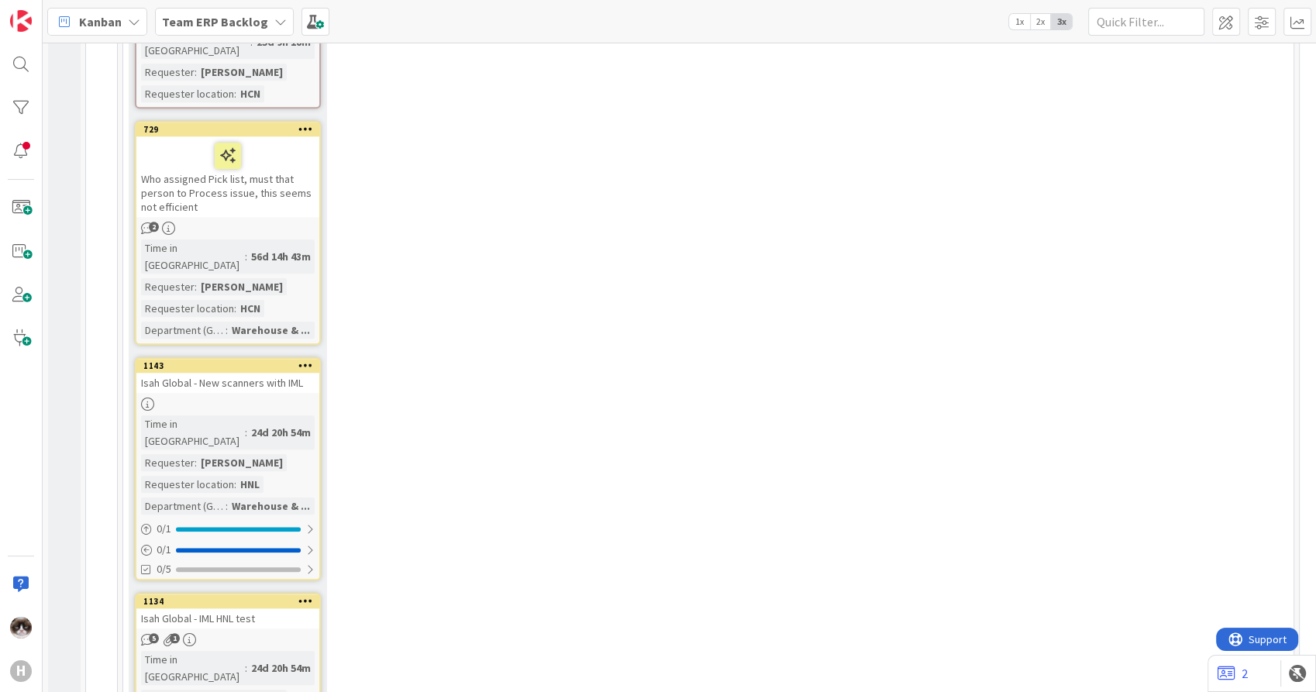
click at [255, 357] on link "1143 Isah Global - New scanners with IML Time in [GEOGRAPHIC_DATA] : 24d 20h 54…" at bounding box center [228, 468] width 186 height 223
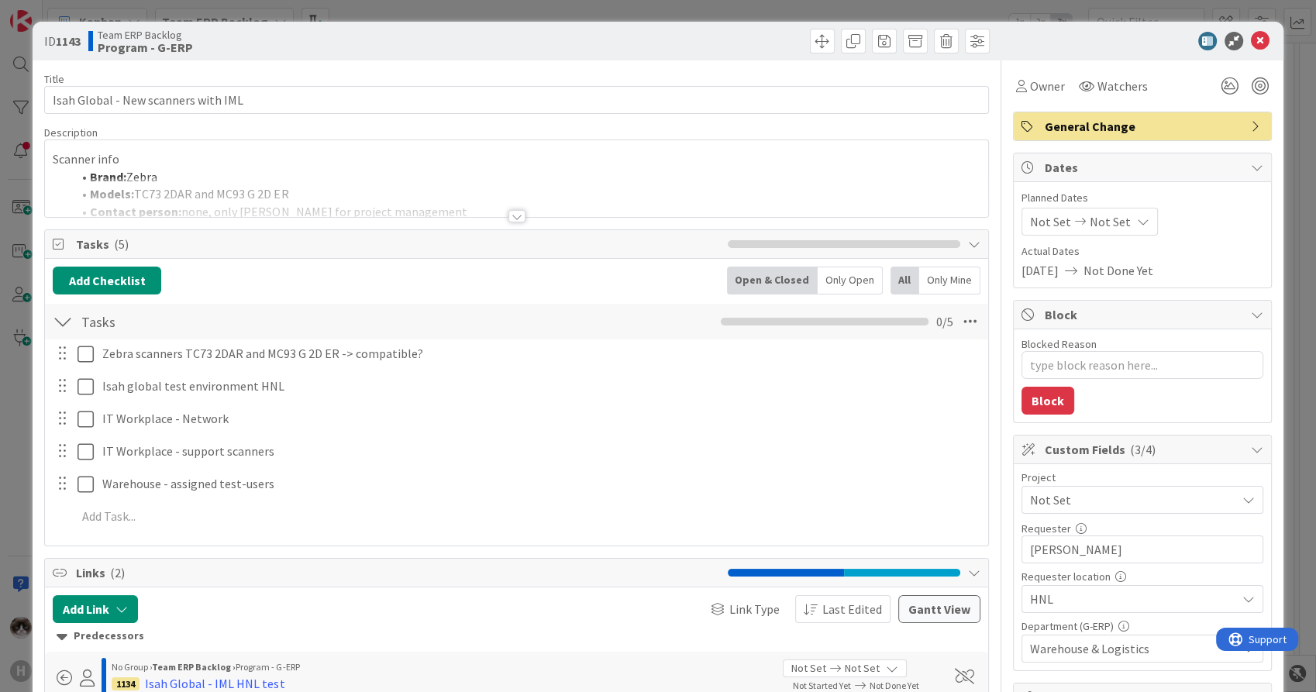
click at [508, 213] on div at bounding box center [516, 216] width 17 height 12
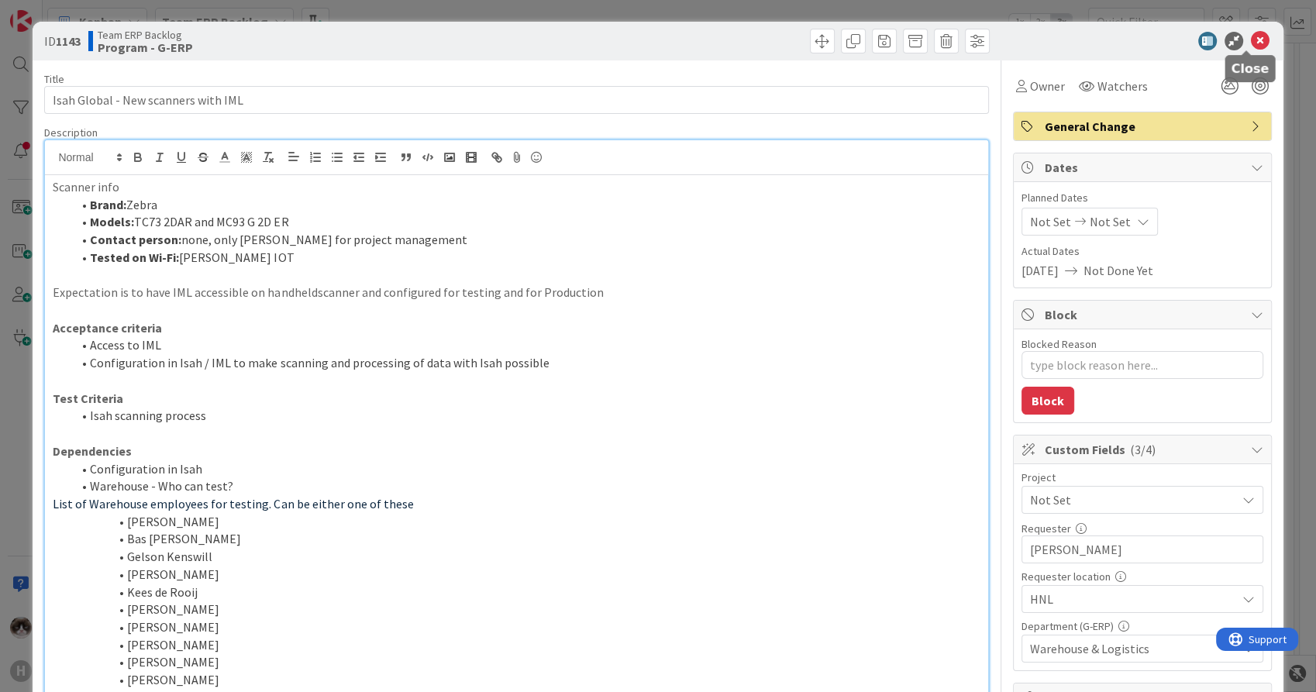
click at [1251, 49] on icon at bounding box center [1260, 41] width 19 height 19
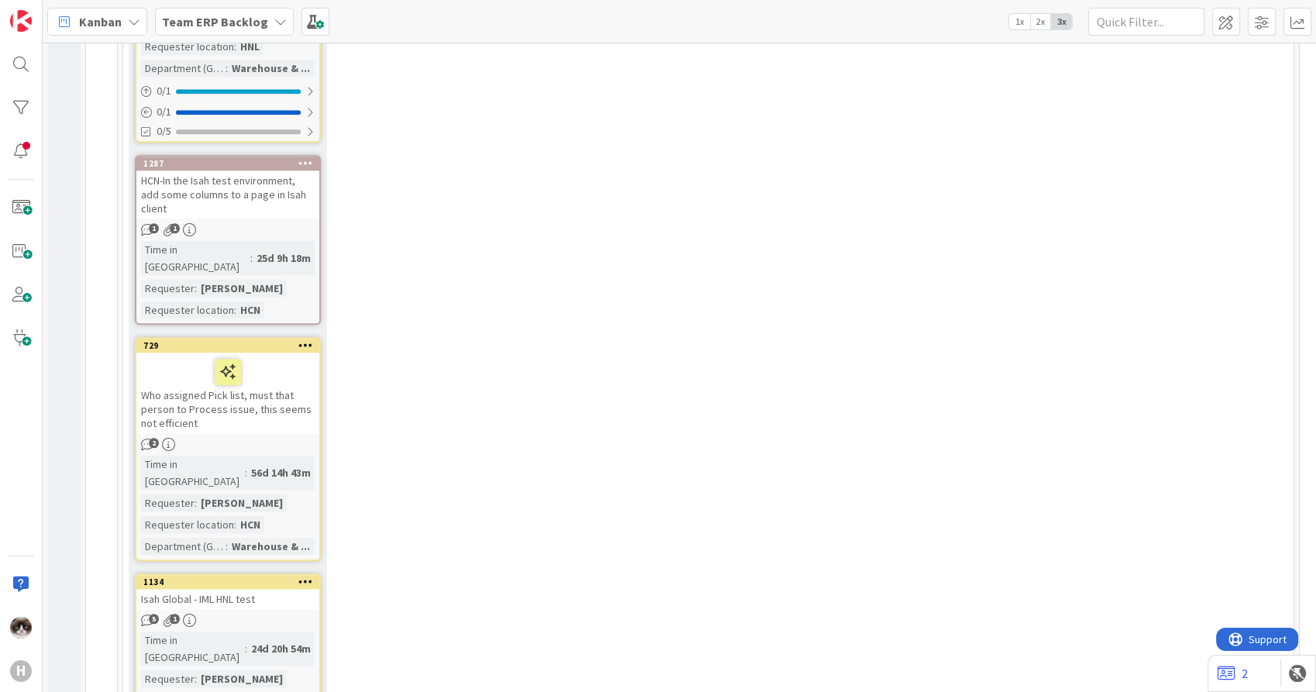
scroll to position [1562, 0]
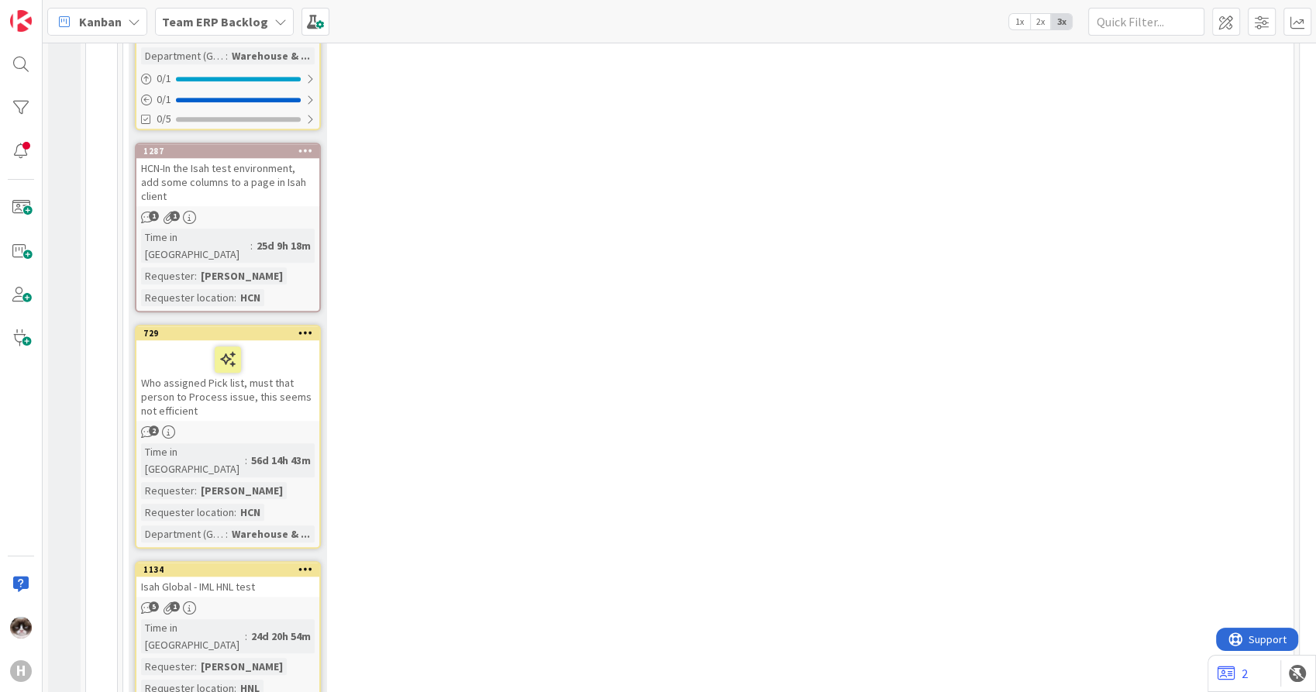
click at [286, 576] on div "Isah Global - IML HNL test" at bounding box center [227, 586] width 183 height 20
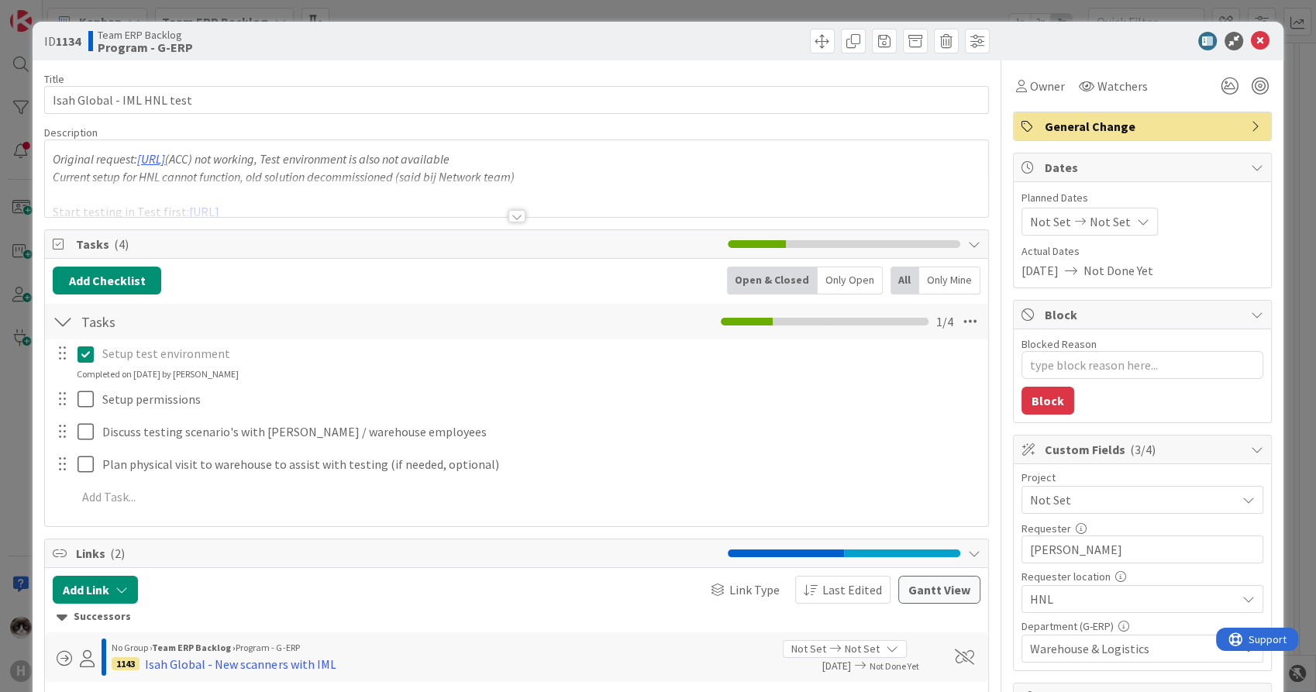
click at [508, 214] on div at bounding box center [516, 216] width 17 height 12
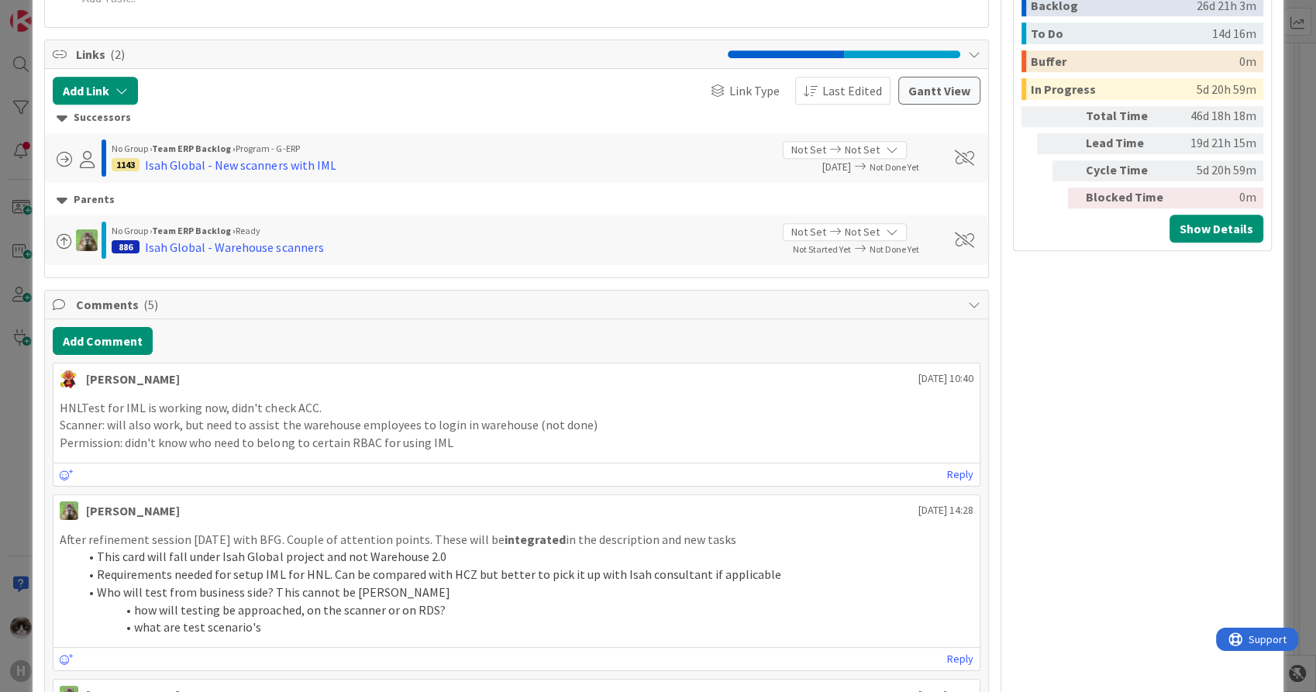
scroll to position [1123, 0]
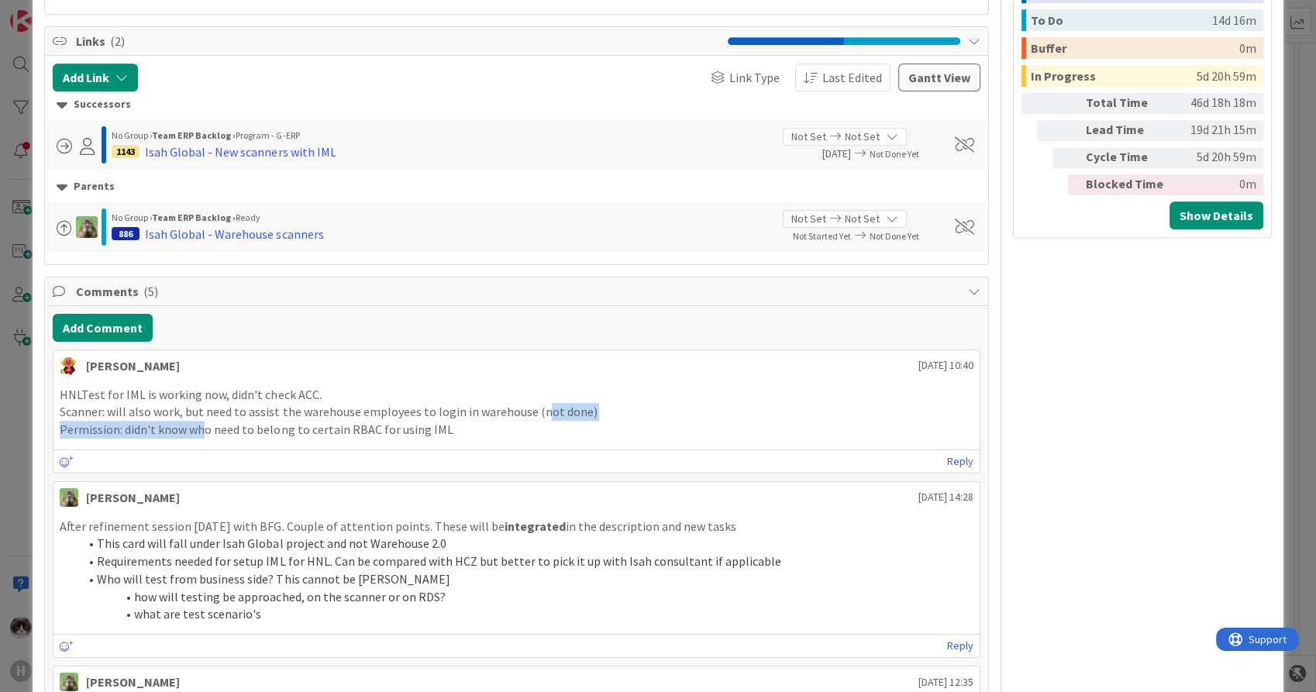
drag, startPoint x: 204, startPoint y: 418, endPoint x: 541, endPoint y: 403, distance: 337.4
click at [541, 403] on div "HNLTest for IML is working now, didn't check ACC. [PERSON_NAME]: will also work…" at bounding box center [516, 412] width 913 height 53
drag, startPoint x: 541, startPoint y: 403, endPoint x: 464, endPoint y: 430, distance: 81.4
click at [464, 430] on p "Permission: didn't know who need to belong to certain RBAC for using IML" at bounding box center [516, 430] width 913 height 18
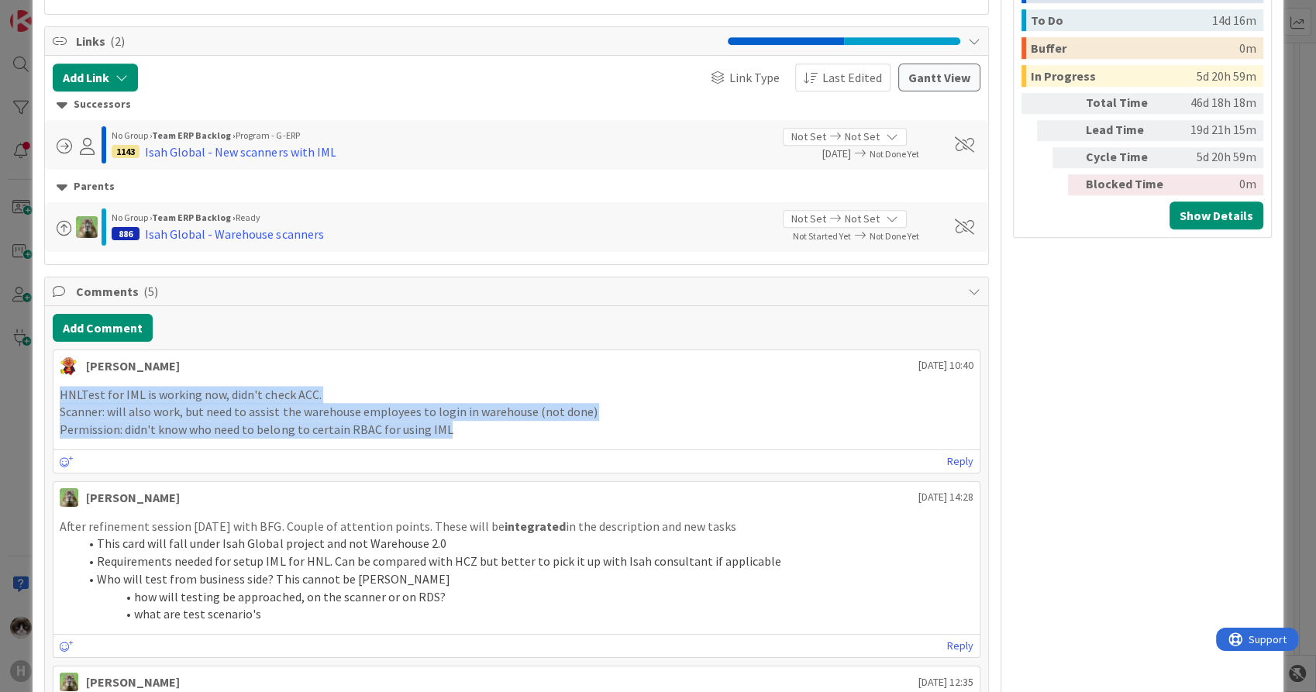
drag, startPoint x: 464, startPoint y: 430, endPoint x: 33, endPoint y: 384, distance: 434.0
click at [33, 384] on div "ID 1134 Team ERP Backlog Program - G-ERP Title 26 / 128 Isah Global - IML HNL t…" at bounding box center [658, 173] width 1250 height 2549
click at [134, 411] on p "Scanner: will also work, but need to assist the warehouse employees to login in…" at bounding box center [516, 412] width 913 height 18
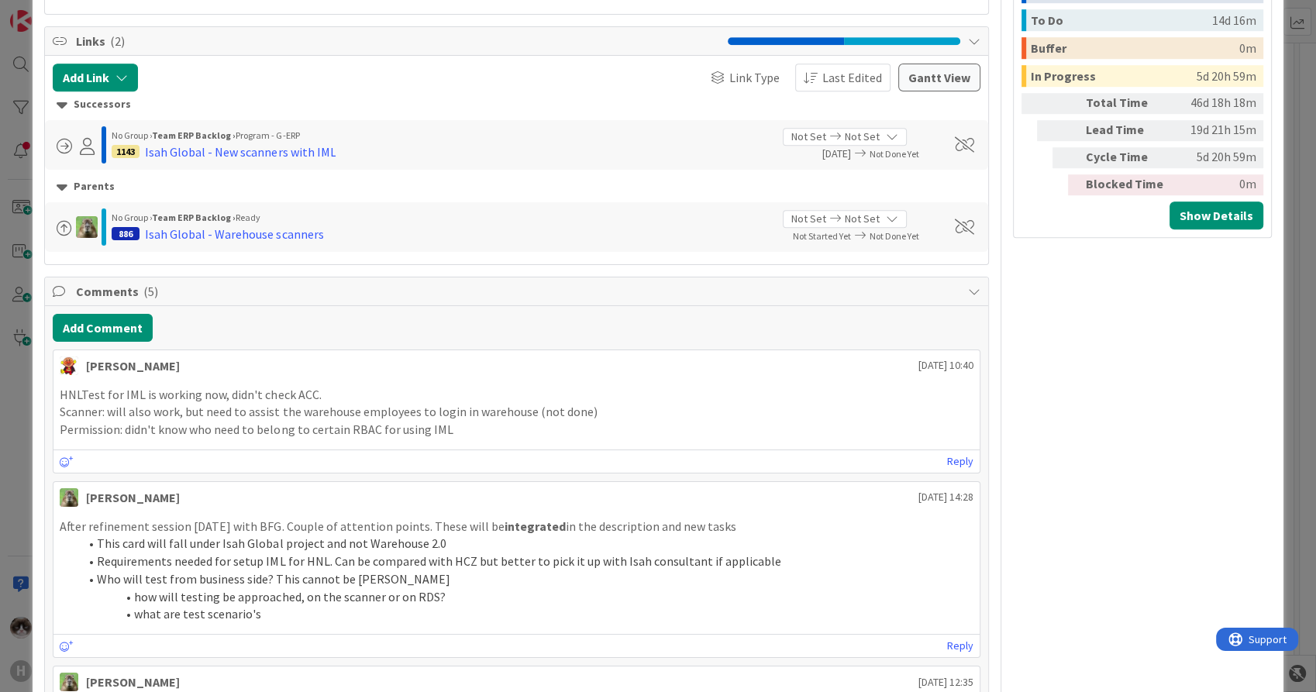
click at [108, 424] on p "Permission: didn't know who need to belong to certain RBAC for using IML" at bounding box center [516, 430] width 913 height 18
click at [476, 428] on p "Permission: didn't know who need to belong to certain RBAC for using IML" at bounding box center [516, 430] width 913 height 18
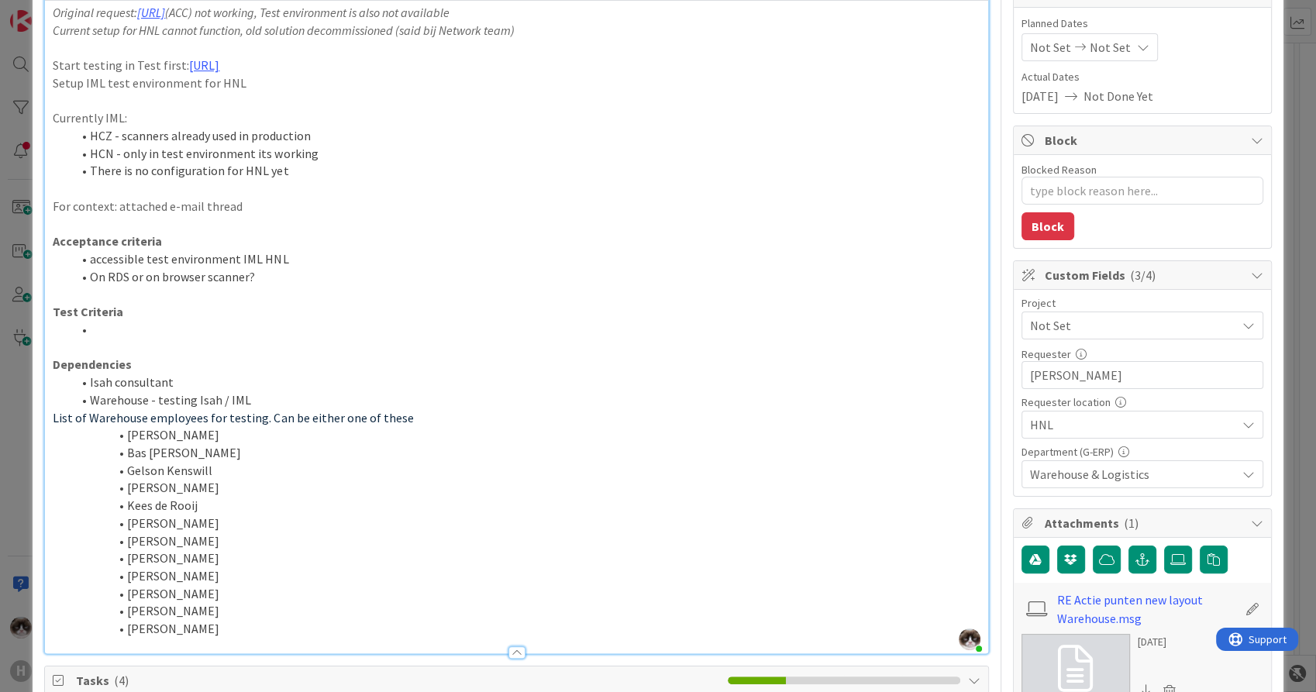
scroll to position [0, 0]
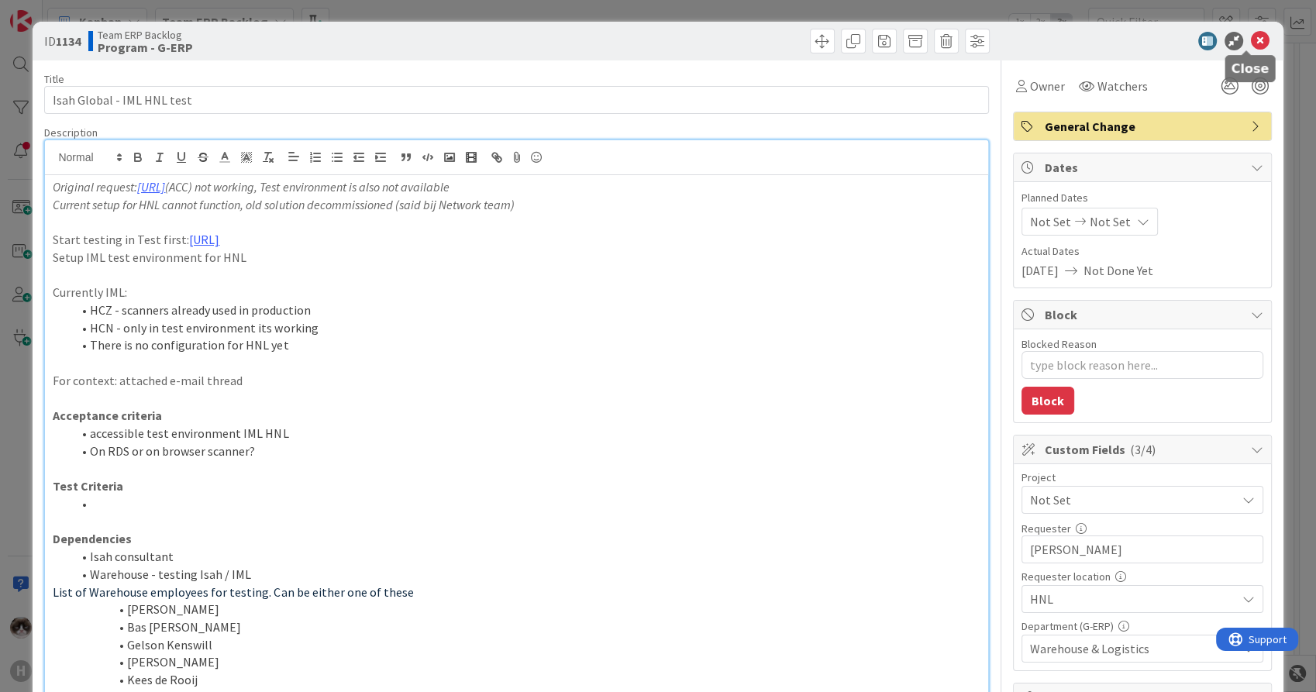
click at [1251, 34] on icon at bounding box center [1260, 41] width 19 height 19
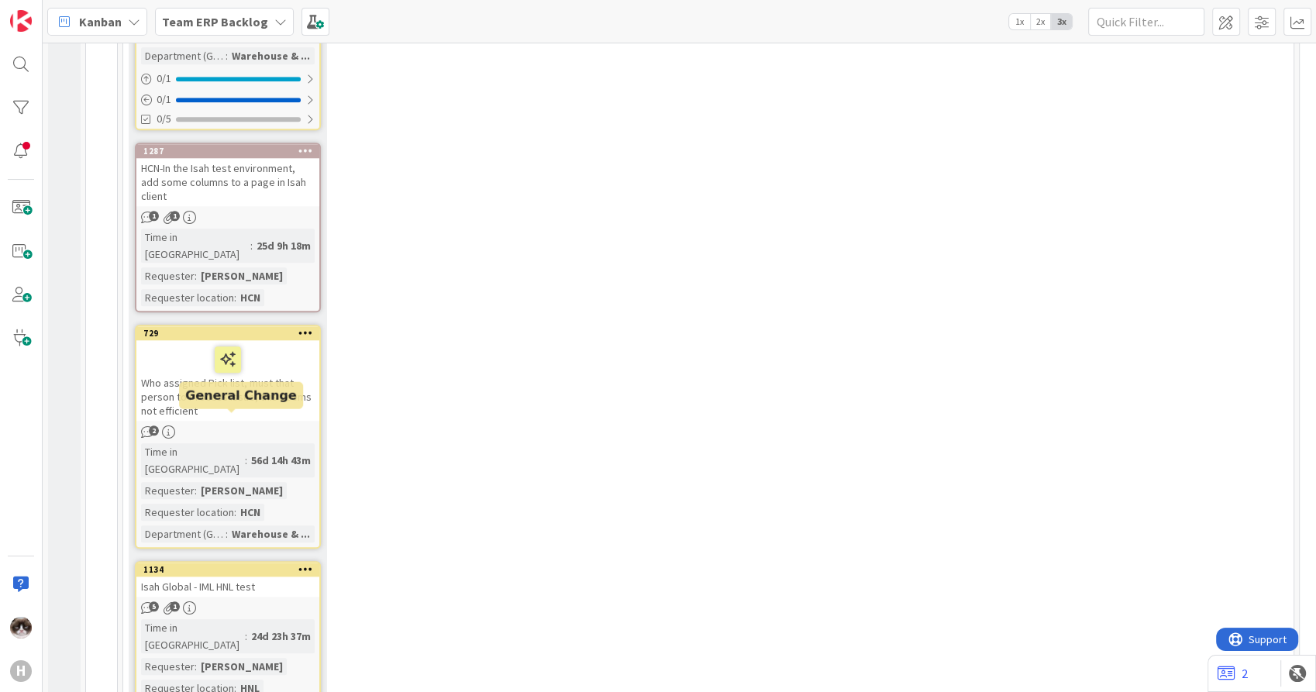
click at [222, 564] on div "1134" at bounding box center [231, 569] width 176 height 11
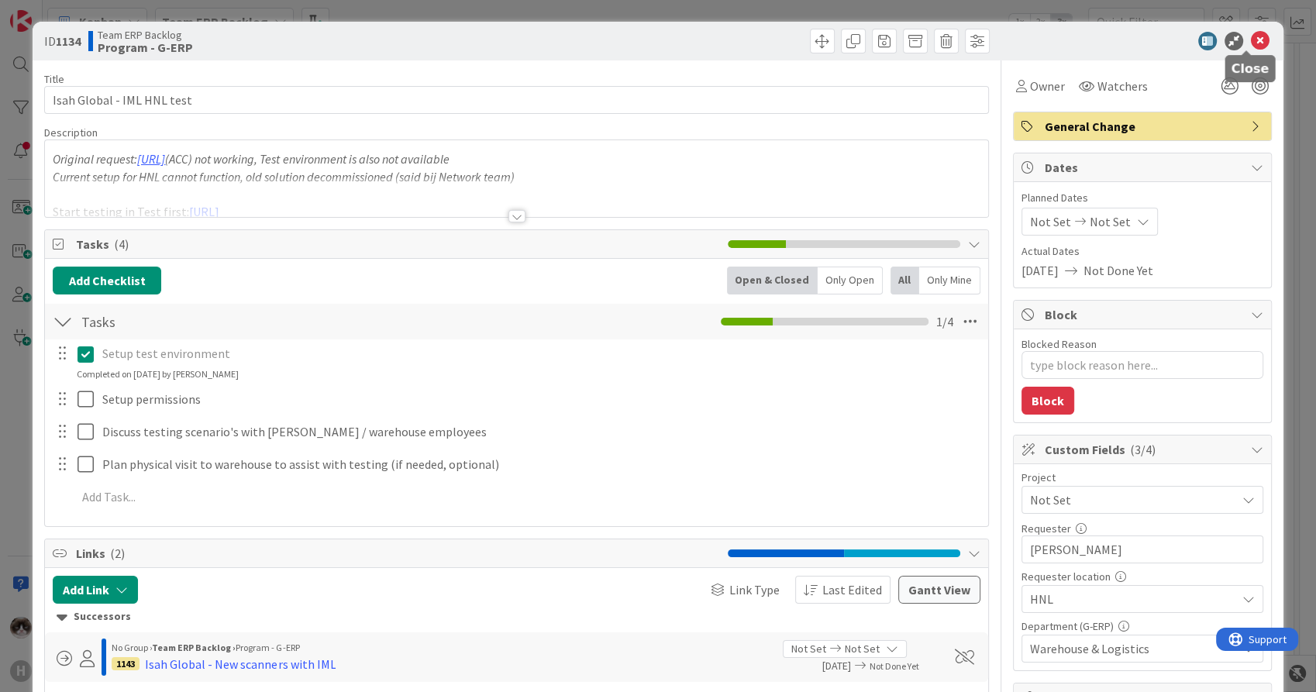
click at [1251, 40] on icon at bounding box center [1260, 41] width 19 height 19
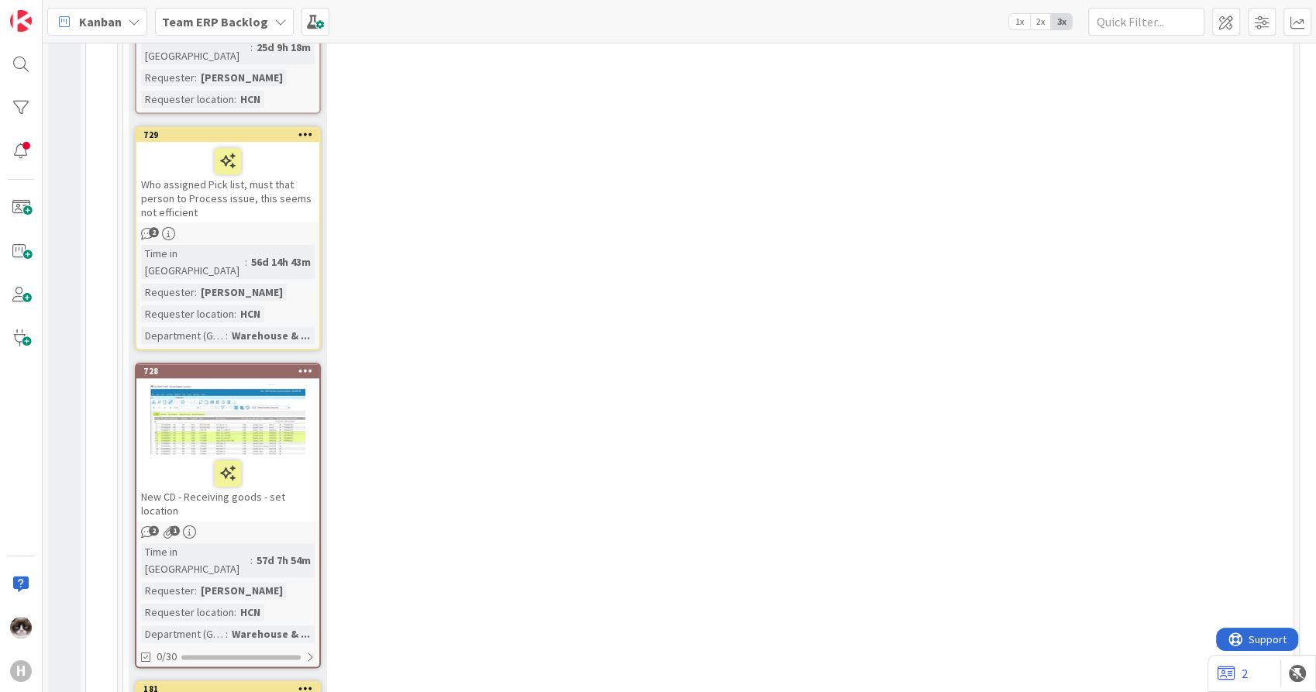
scroll to position [1814, 0]
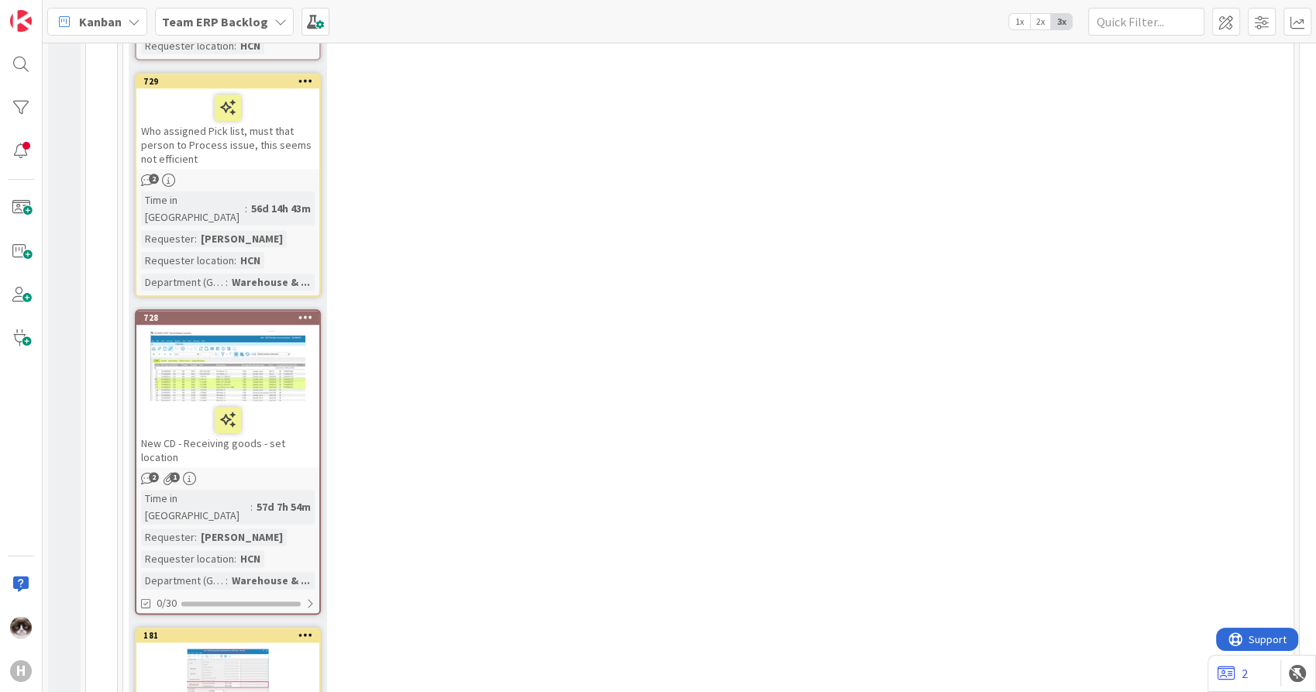
click at [254, 401] on div "New CD - Receiving goods - set location" at bounding box center [227, 434] width 183 height 67
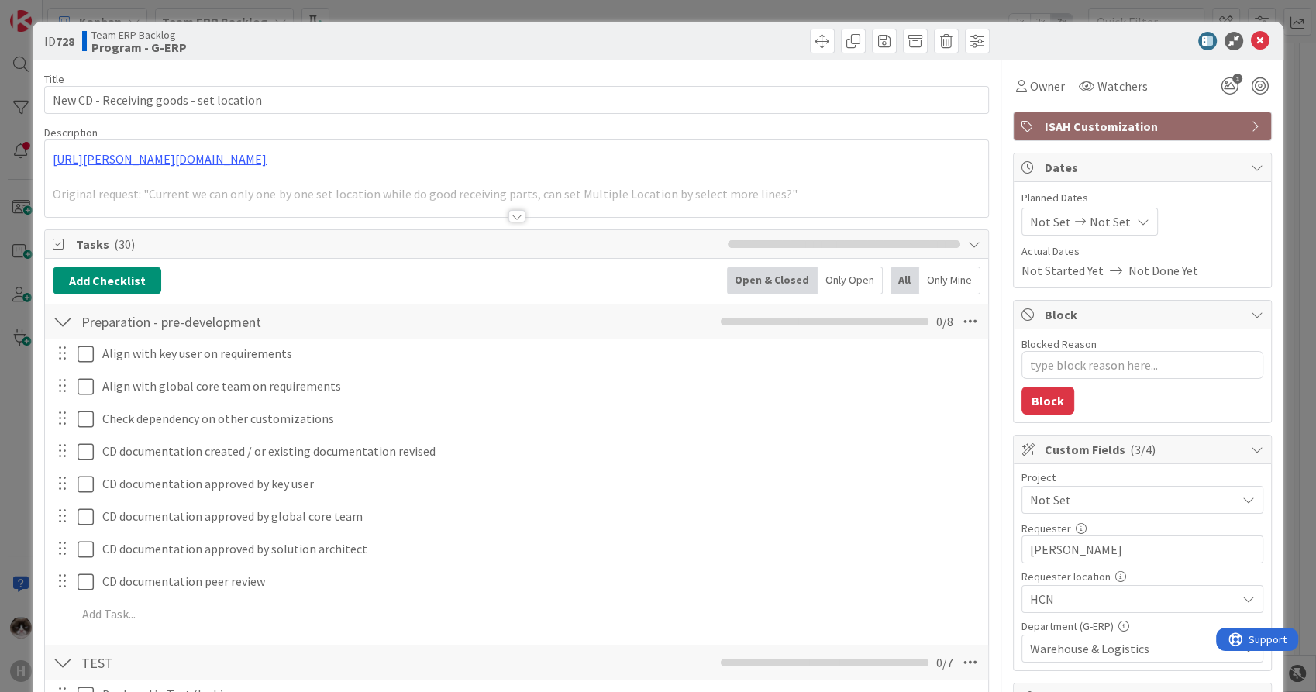
click at [508, 221] on div at bounding box center [516, 216] width 17 height 12
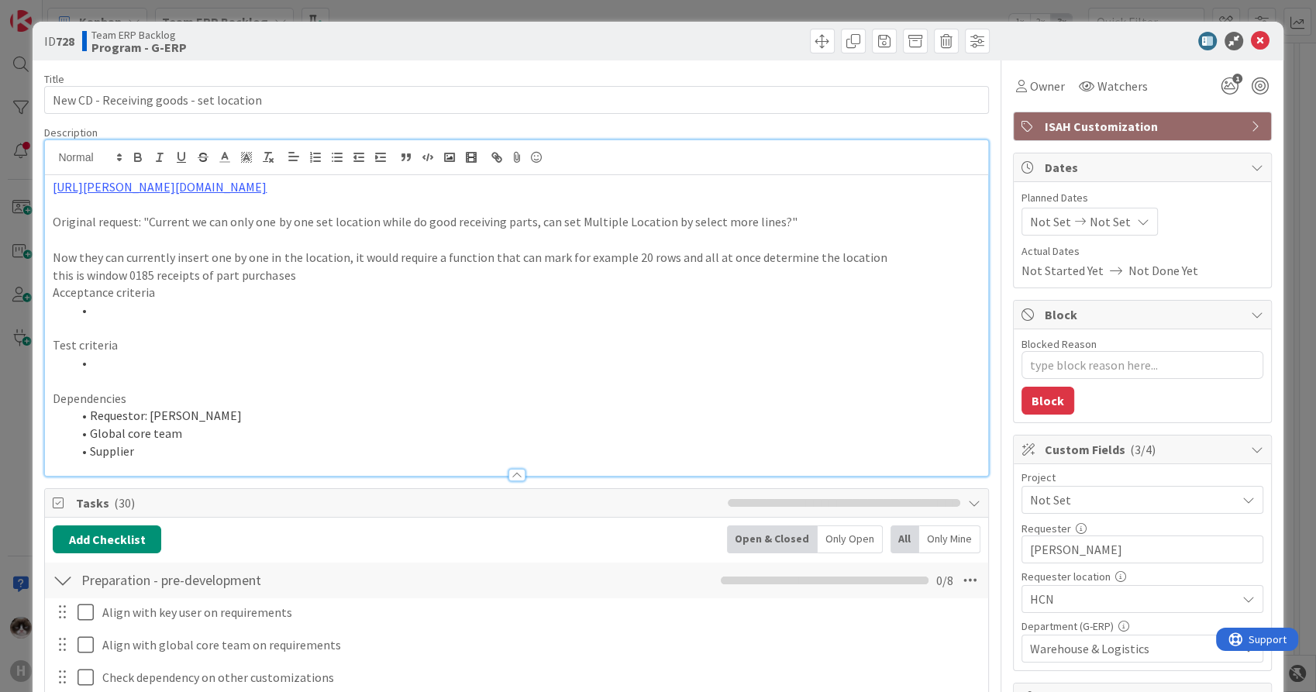
type textarea "x"
click at [267, 193] on link "[URL][PERSON_NAME][DOMAIN_NAME]" at bounding box center [160, 186] width 214 height 15
click at [347, 213] on link "[URL][PERSON_NAME][DOMAIN_NAME]" at bounding box center [300, 217] width 155 height 20
click at [538, 381] on p at bounding box center [516, 381] width 927 height 18
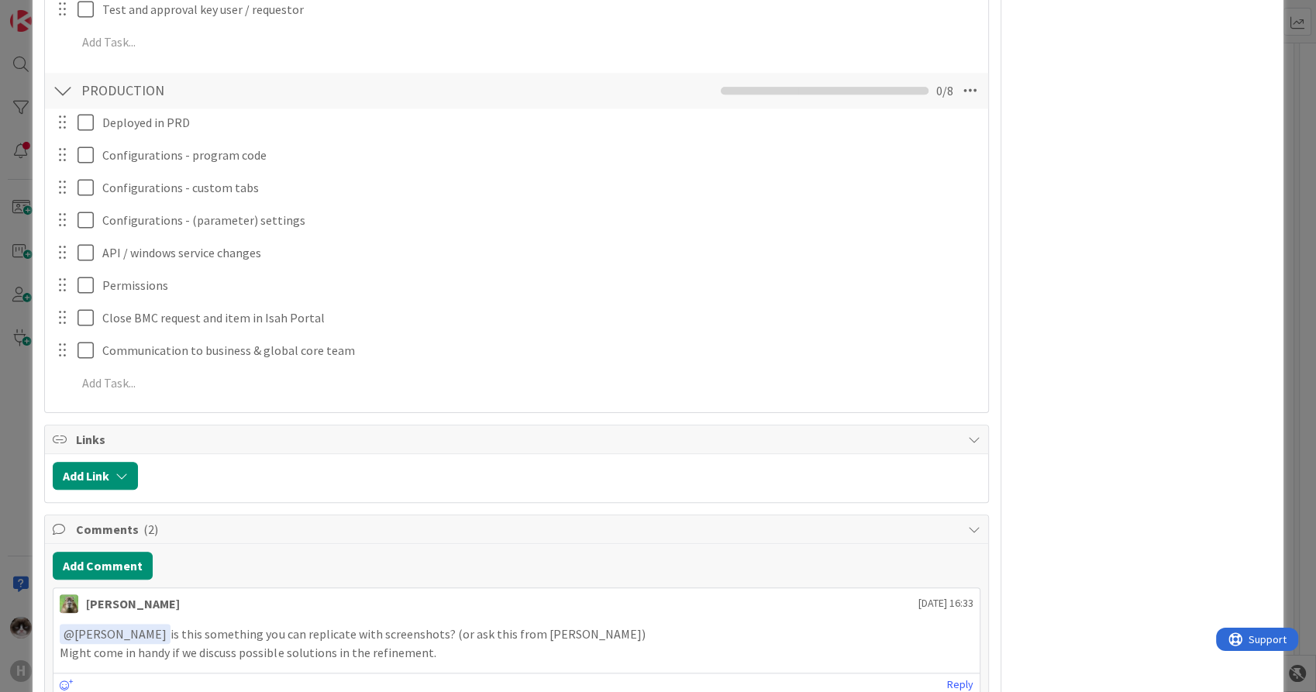
scroll to position [1521, 0]
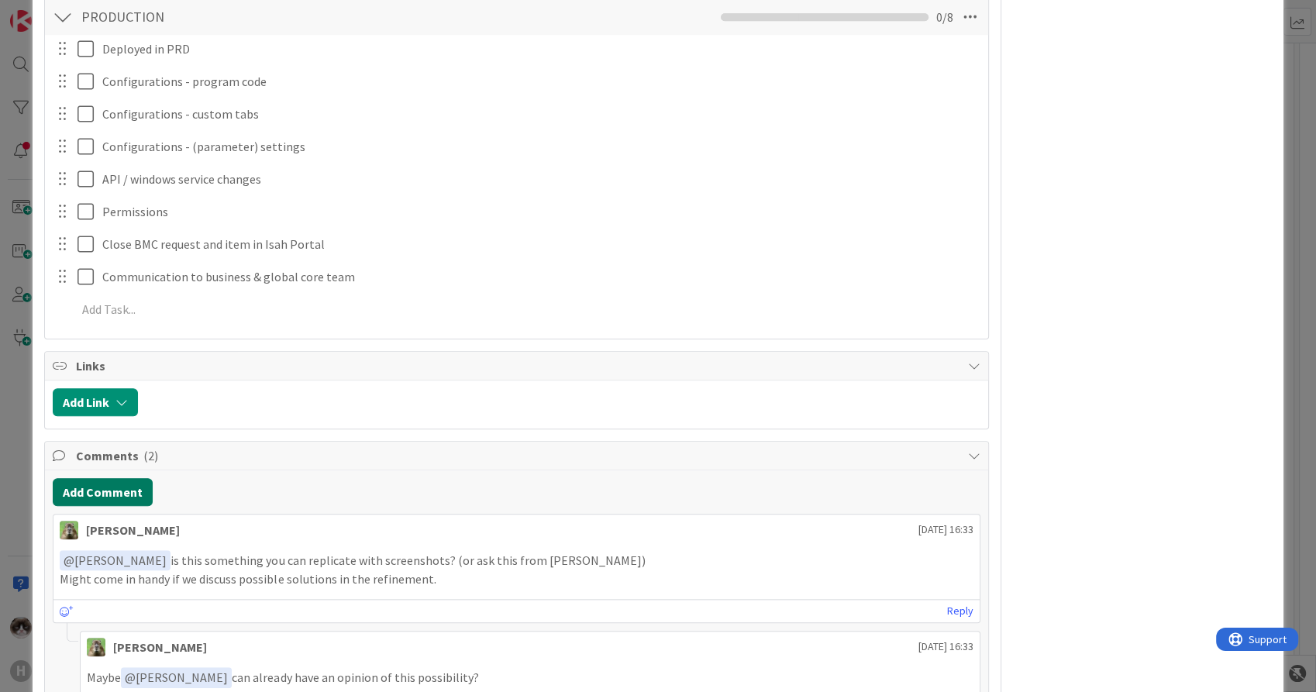
click at [79, 490] on button "Add Comment" at bounding box center [103, 492] width 100 height 28
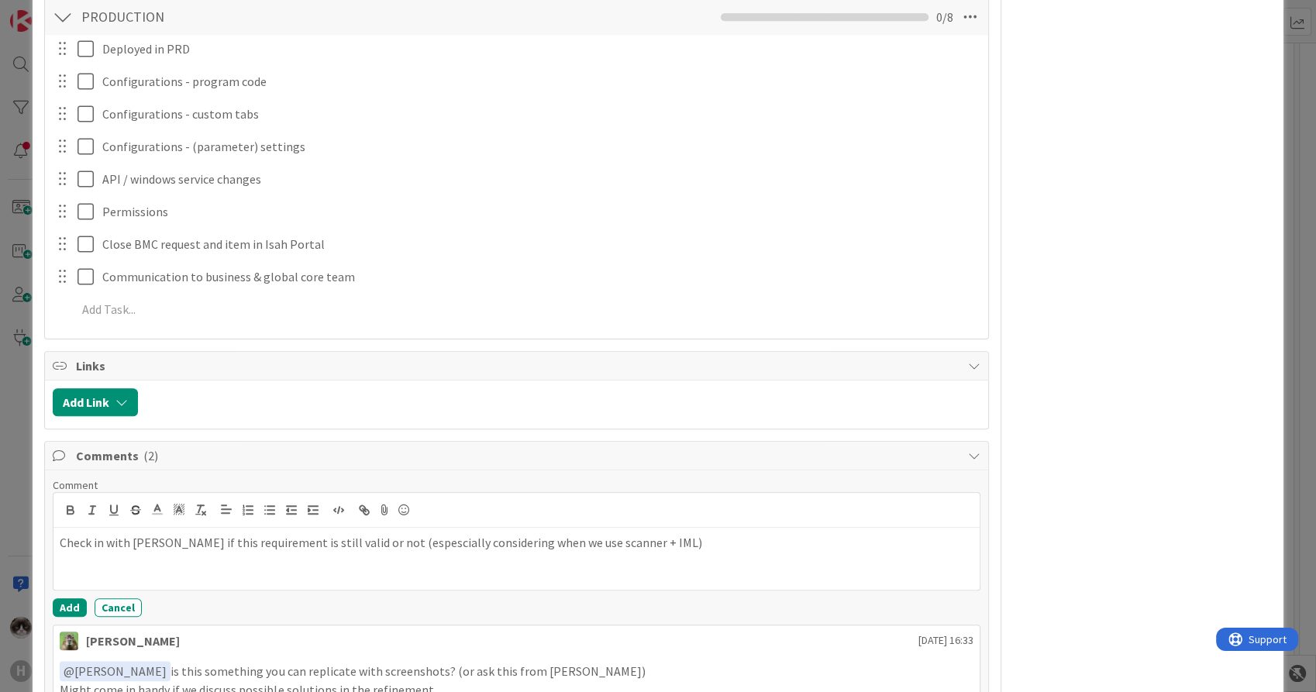
click at [377, 540] on p "Check in with [PERSON_NAME] if this requirement is still valid or not (espescia…" at bounding box center [516, 543] width 913 height 18
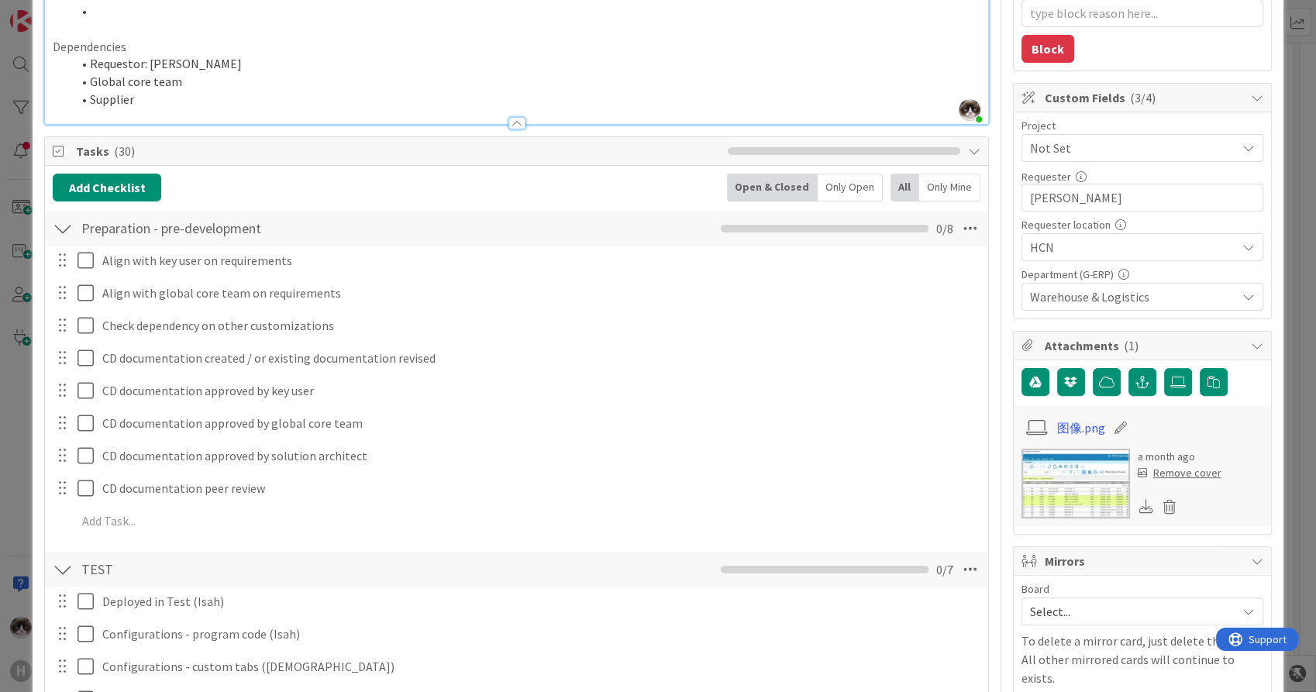
scroll to position [0, 0]
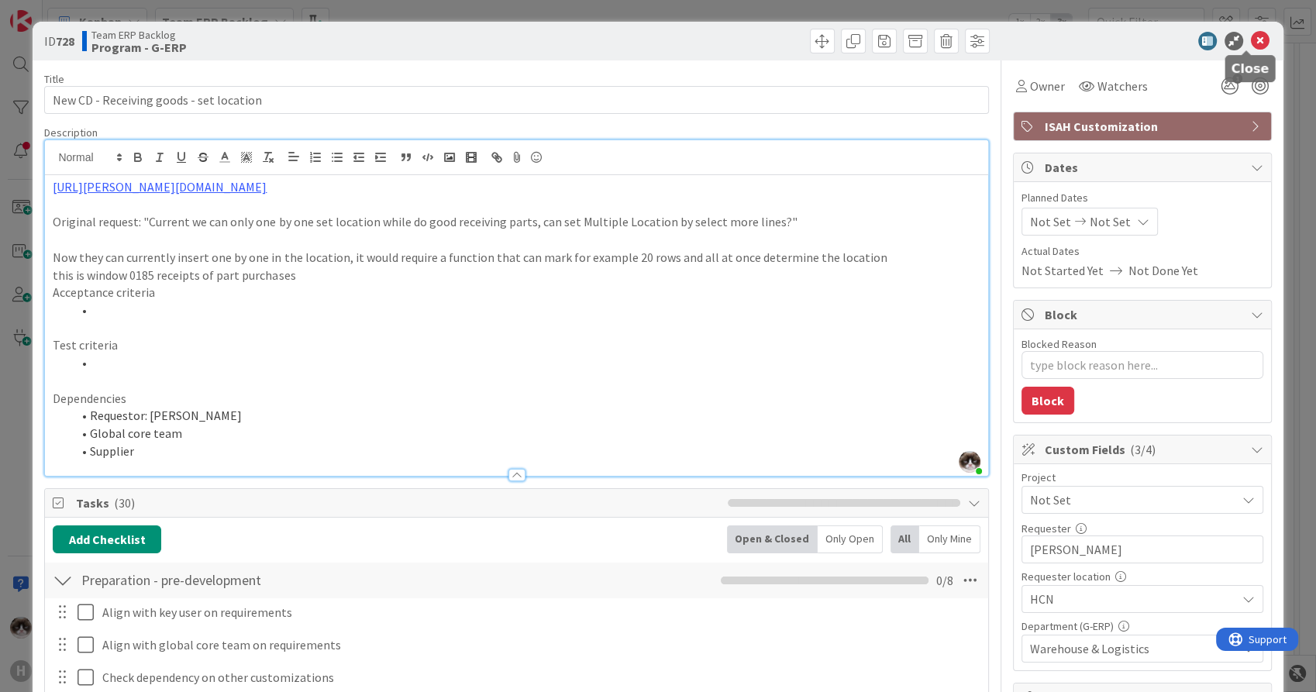
click at [1251, 41] on icon at bounding box center [1260, 41] width 19 height 19
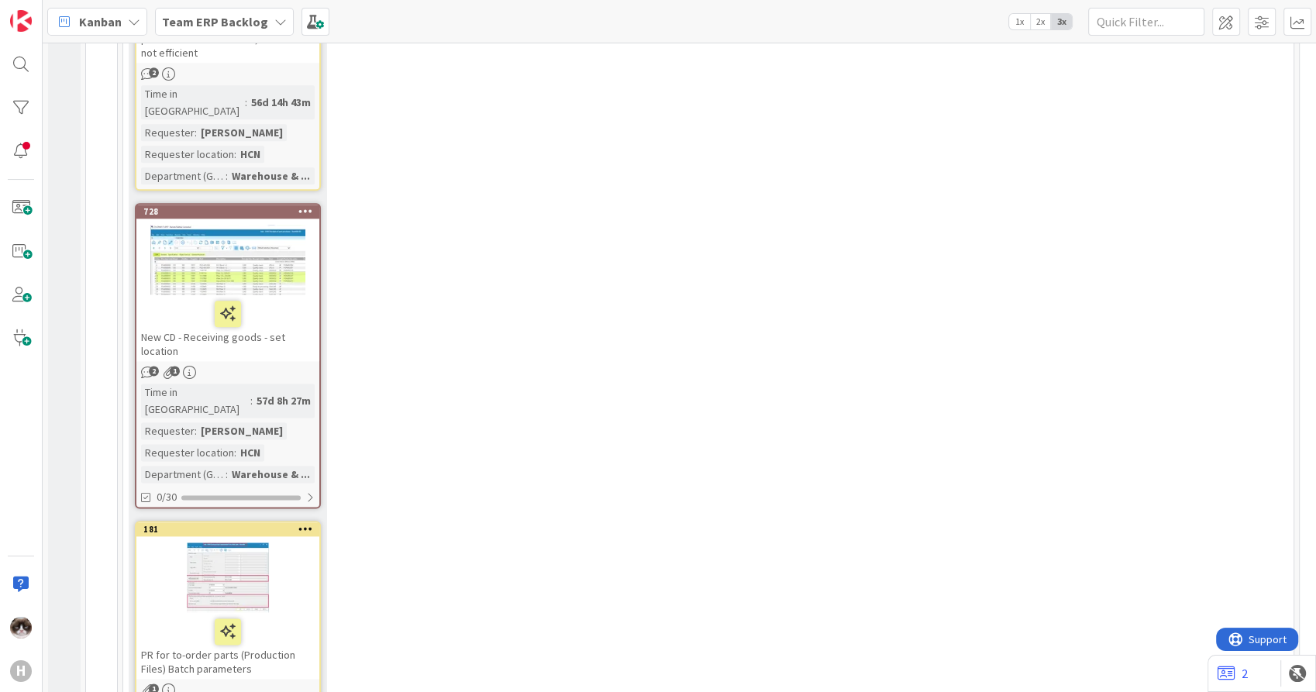
scroll to position [1972, 0]
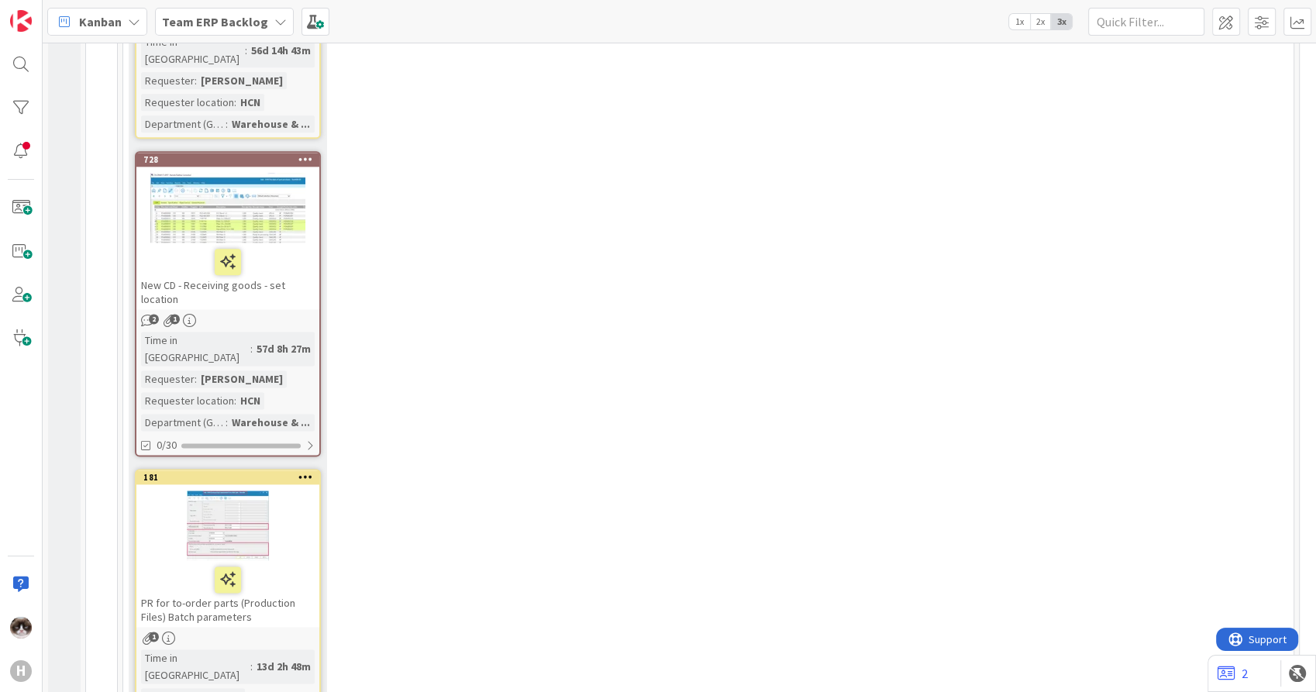
click at [297, 560] on div "PR for to-order parts (Production Files) Batch parameters" at bounding box center [227, 593] width 183 height 67
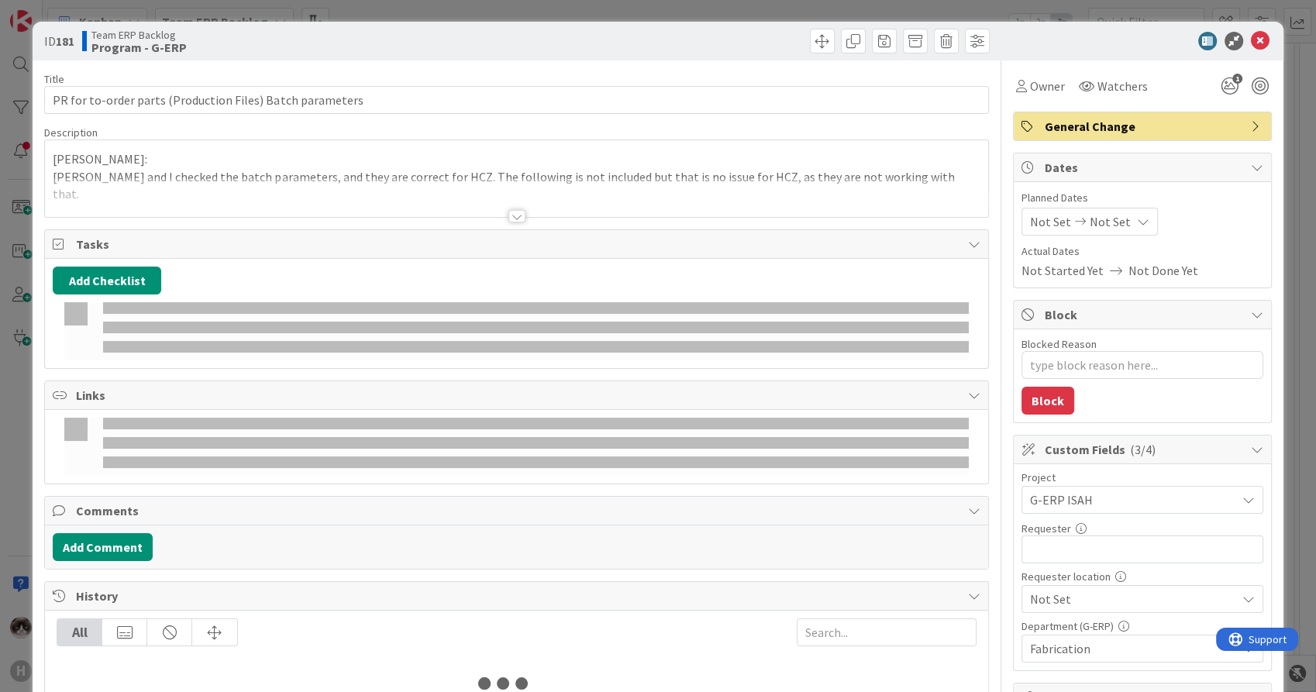
type textarea "x"
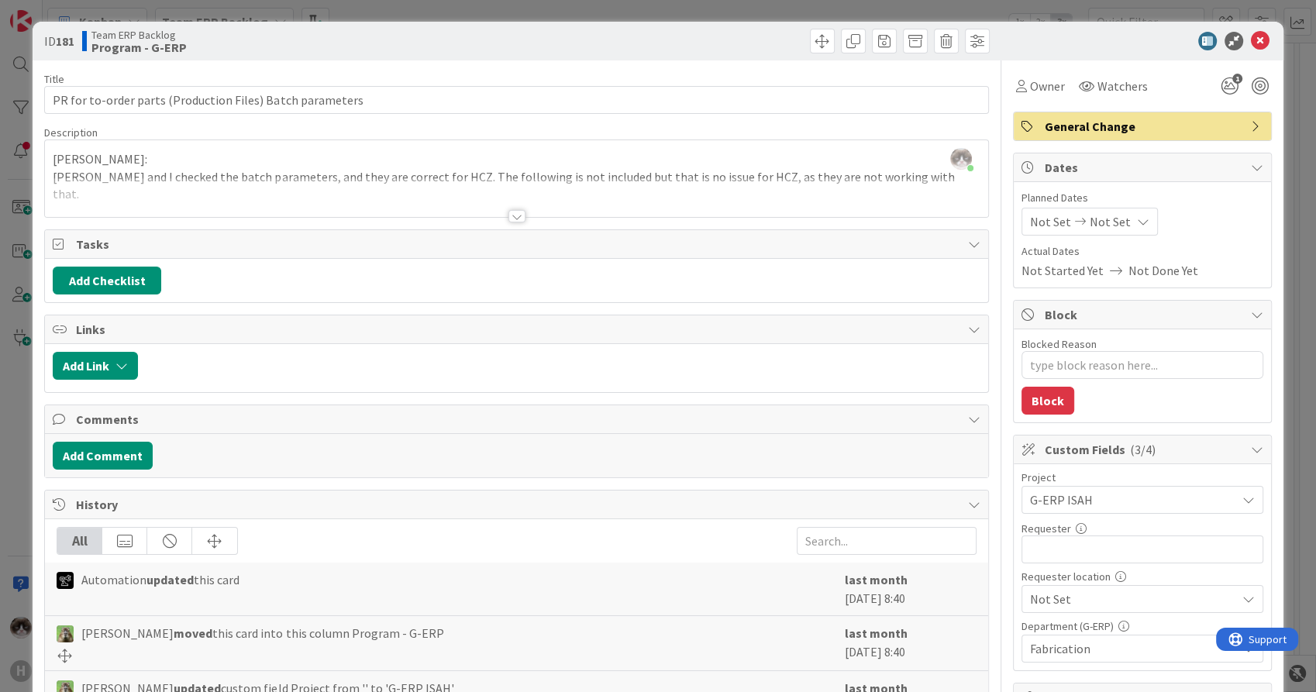
click at [459, 213] on div at bounding box center [516, 197] width 942 height 40
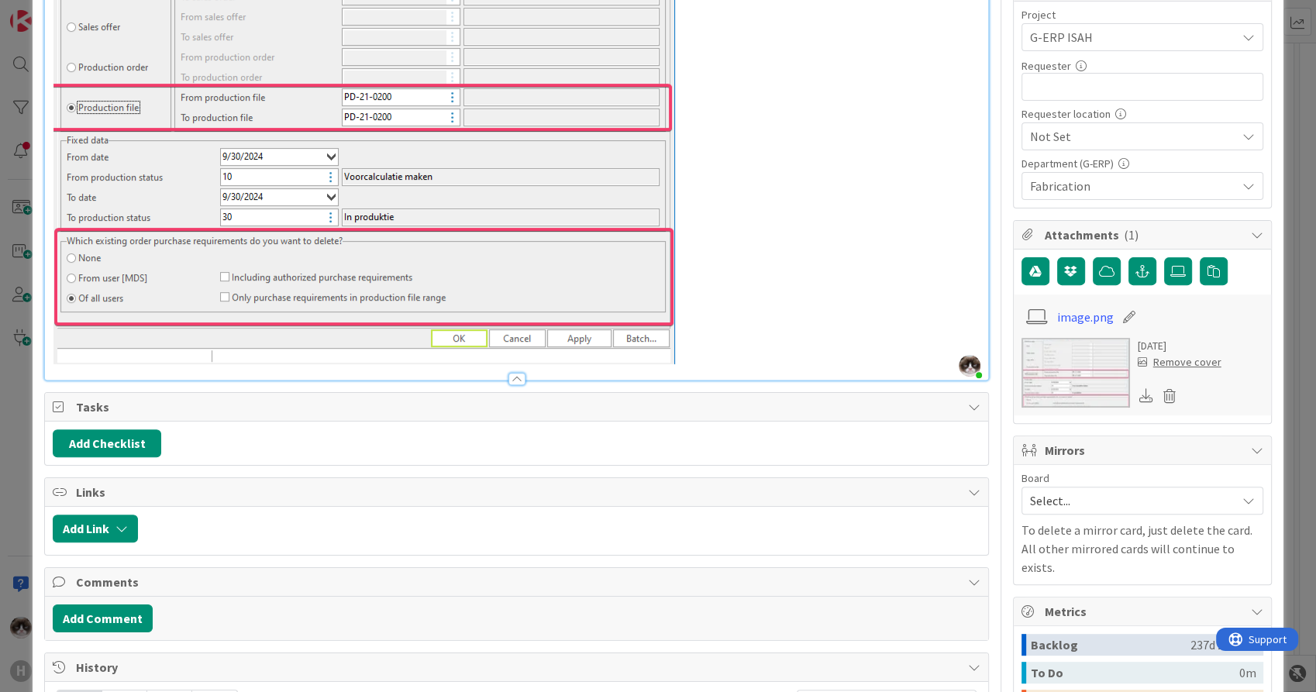
scroll to position [467, 0]
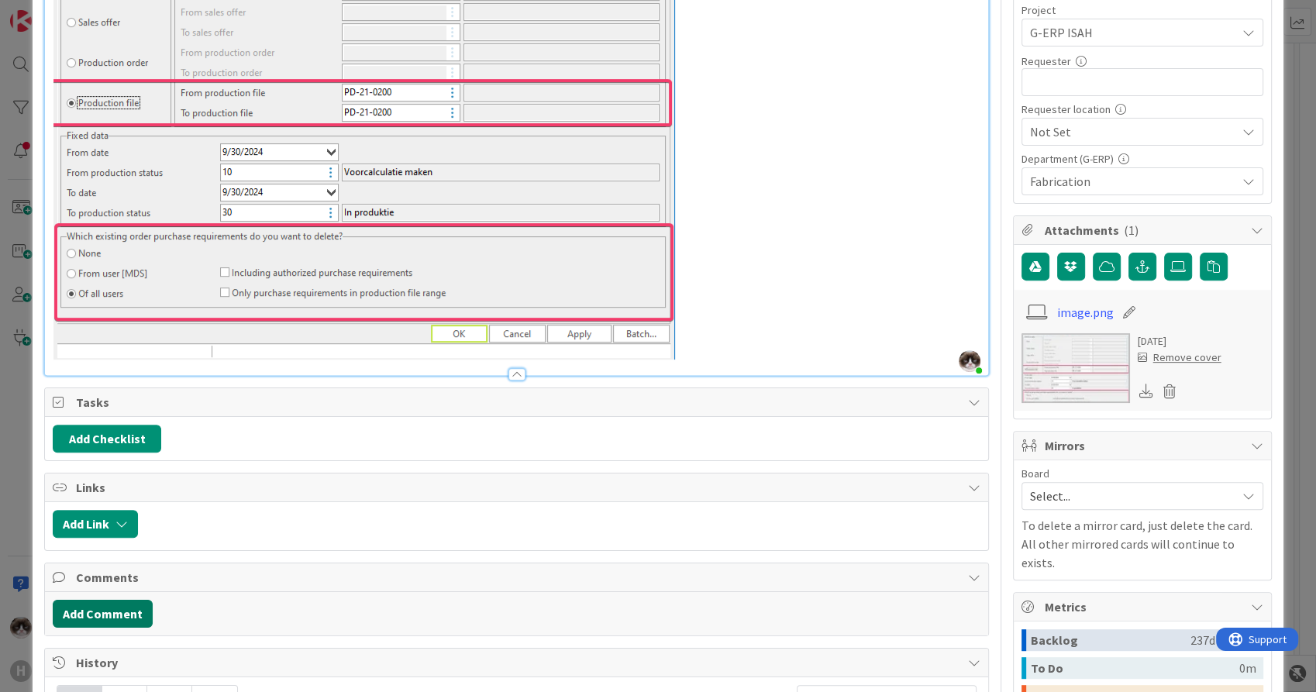
click at [118, 604] on button "Add Comment" at bounding box center [103, 614] width 100 height 28
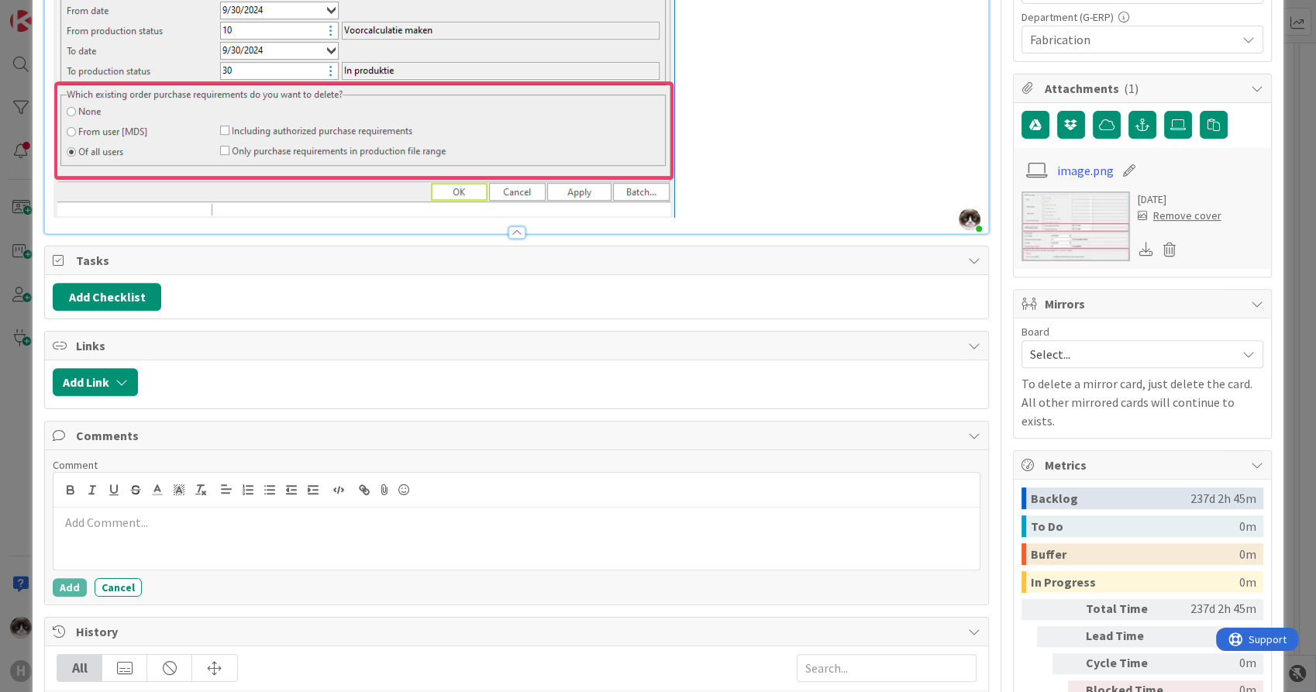
scroll to position [635, 0]
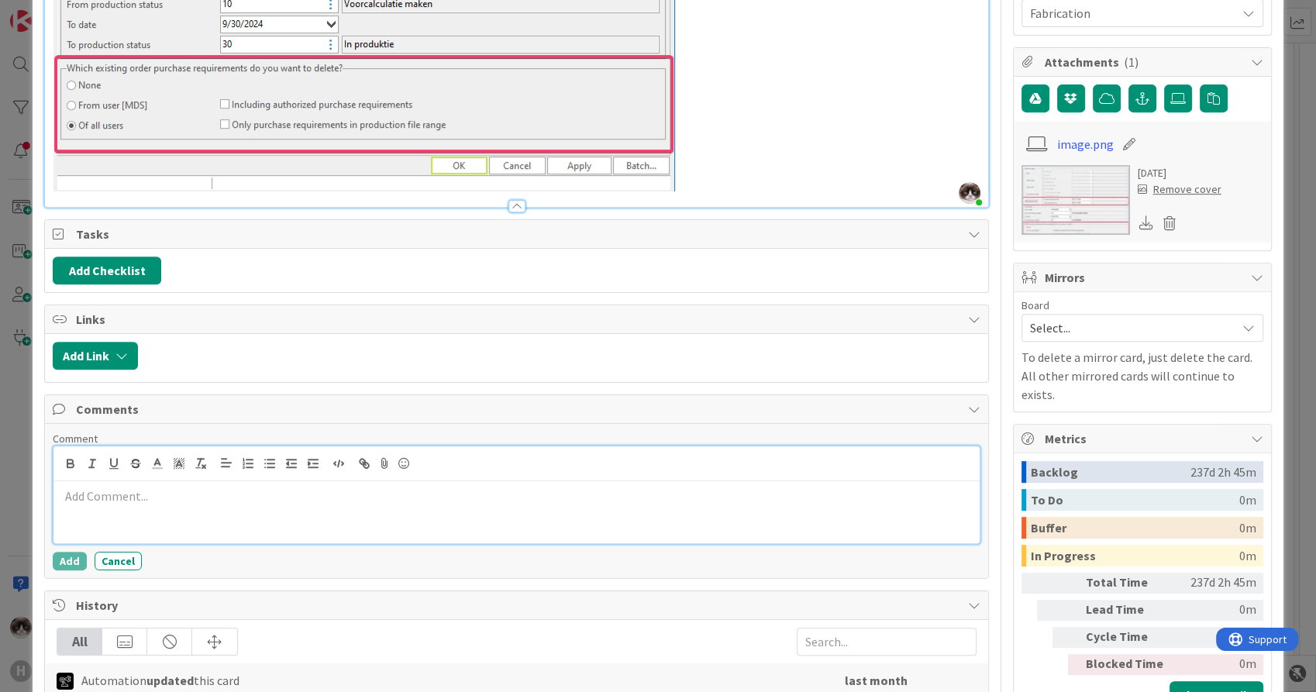
click at [679, 481] on div at bounding box center [515, 512] width 925 height 62
click at [53, 552] on button "Add" at bounding box center [70, 561] width 34 height 19
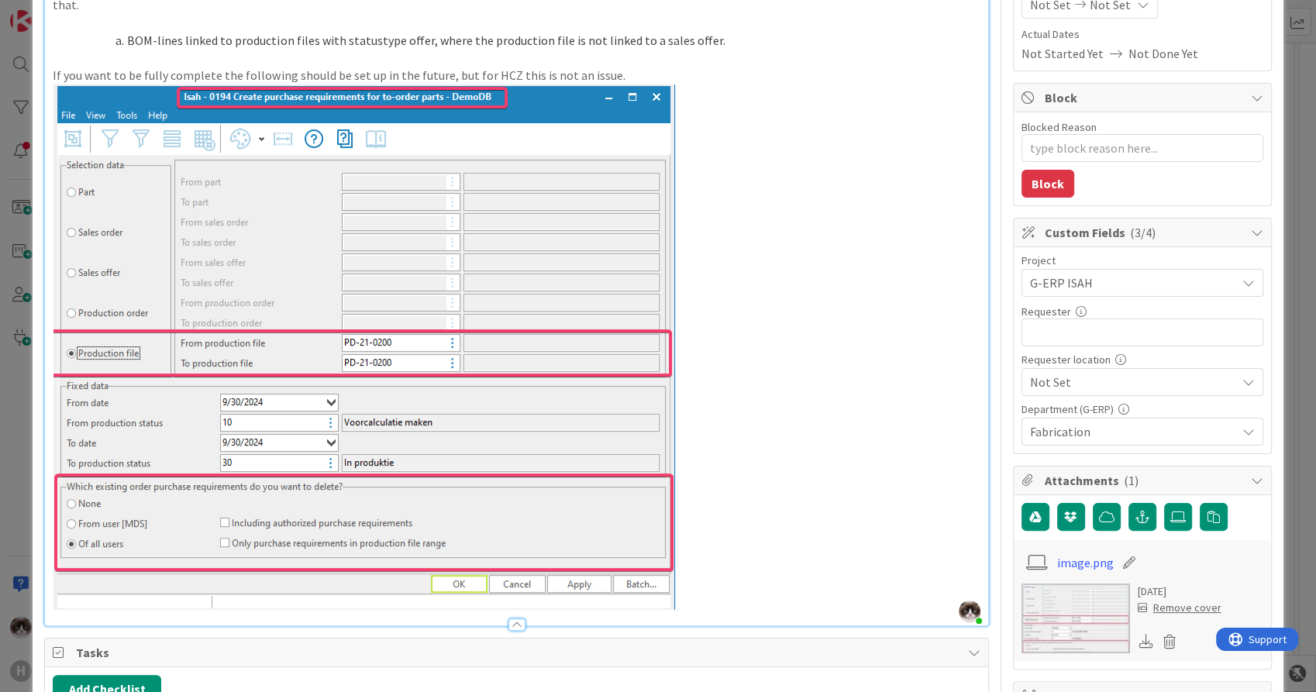
scroll to position [0, 0]
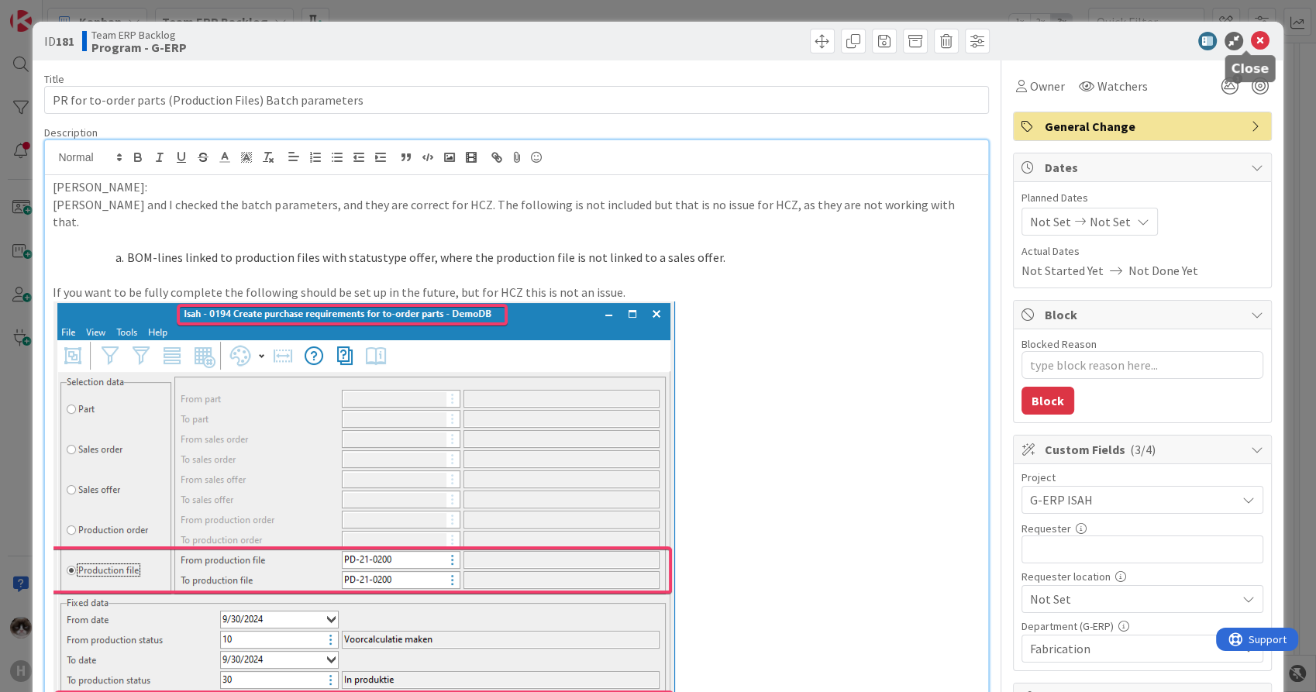
click at [1251, 40] on icon at bounding box center [1260, 41] width 19 height 19
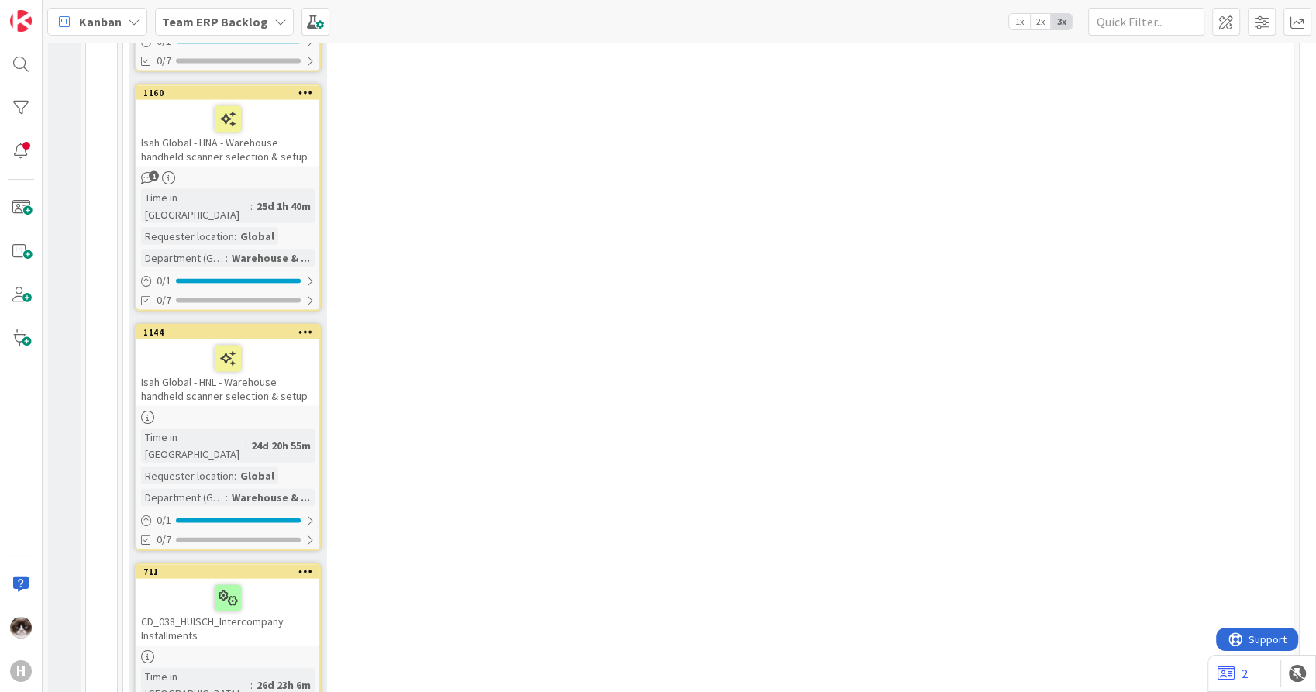
scroll to position [3349, 0]
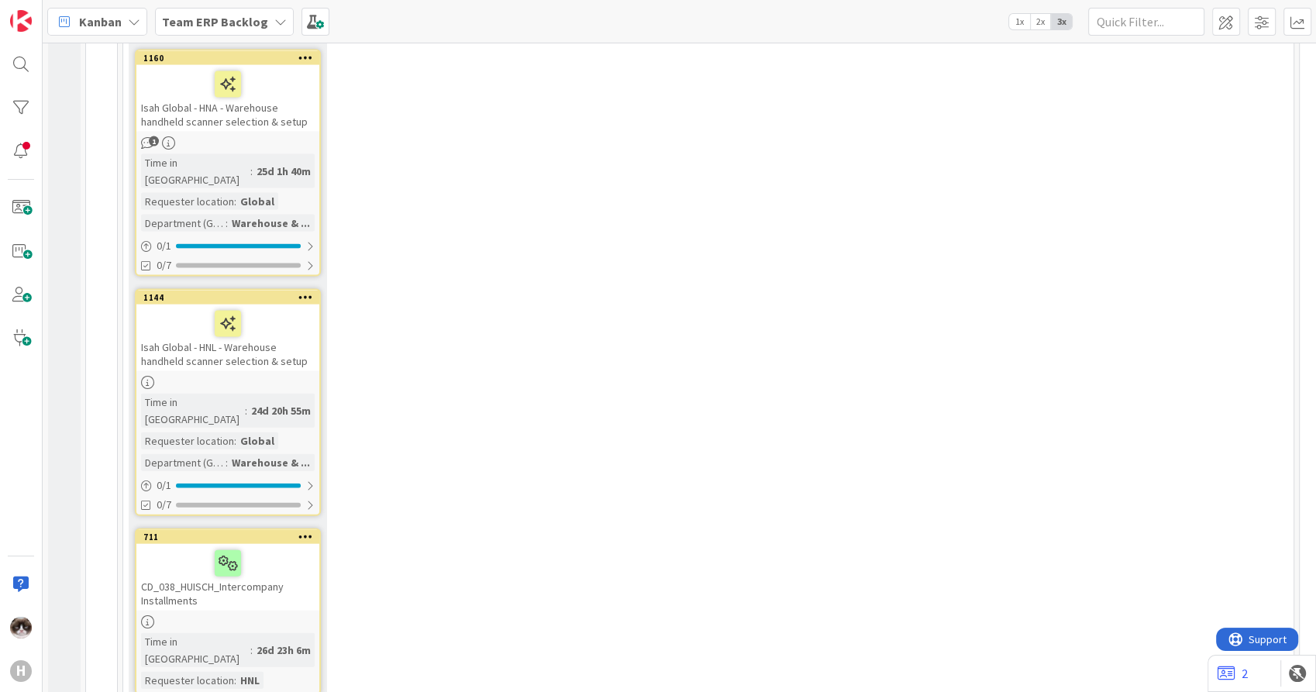
click at [263, 528] on link "711 CD_038_HUISCH_Intercompany Installments Time in [GEOGRAPHIC_DATA] : 26d 23h…" at bounding box center [228, 611] width 186 height 167
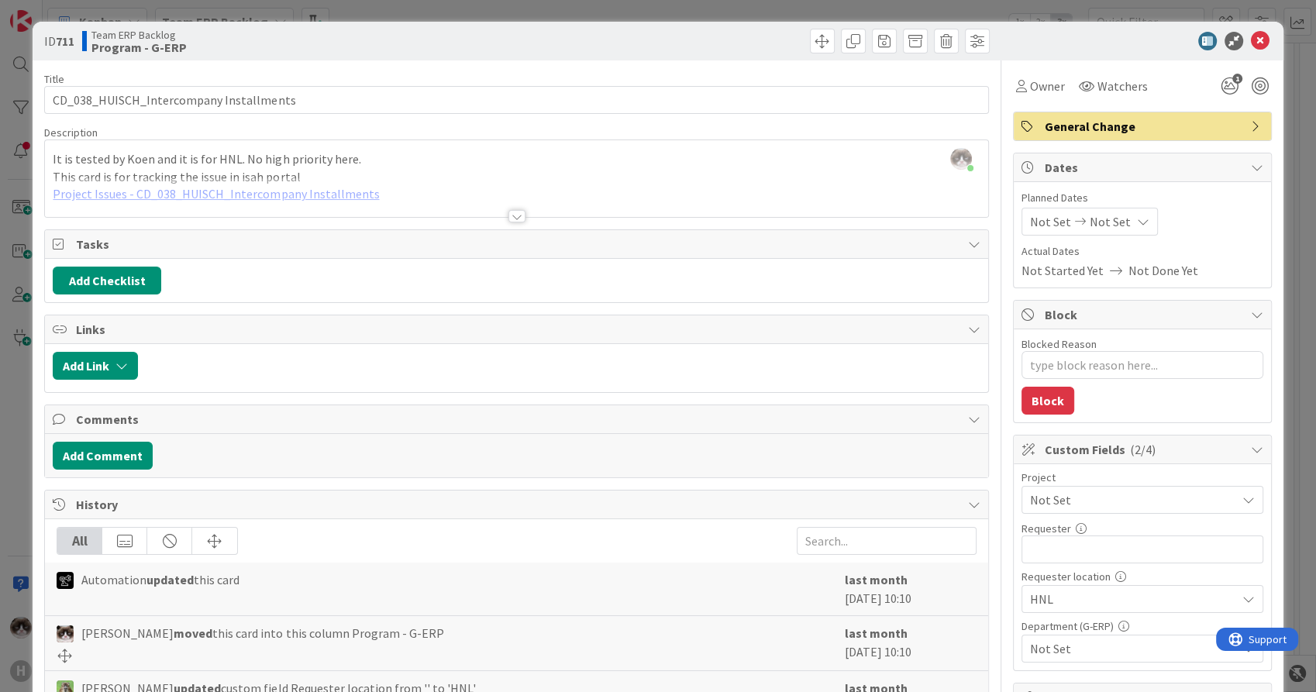
click at [508, 215] on div at bounding box center [516, 216] width 17 height 12
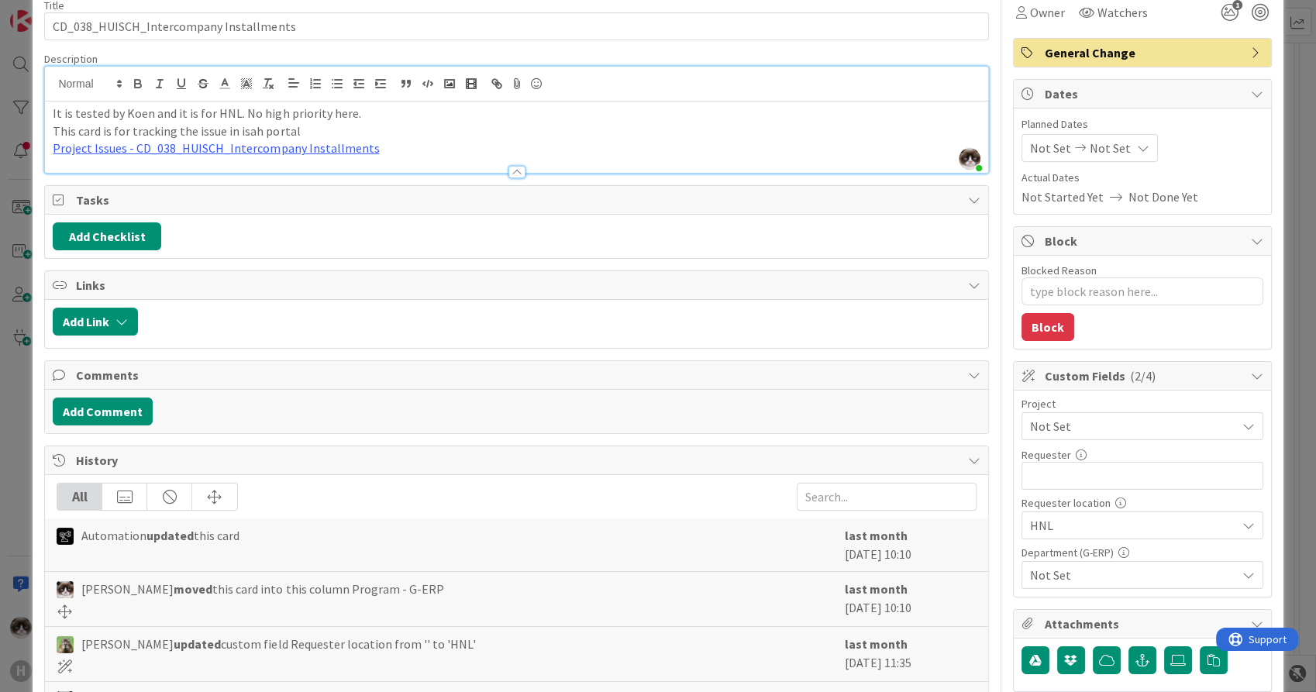
scroll to position [68, 0]
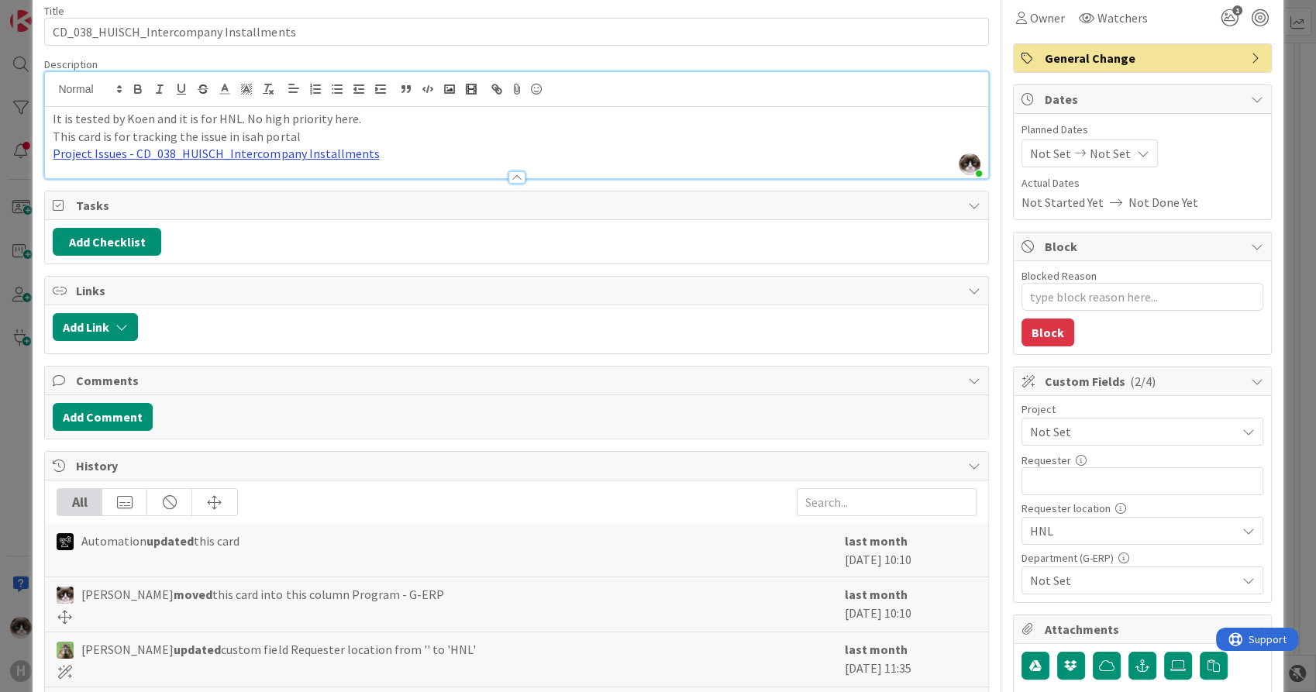
click at [260, 154] on link "Project Issues - CD_038_HUISCH_Intercompany Installments" at bounding box center [216, 153] width 326 height 15
click at [223, 174] on link "[URL][DOMAIN_NAME]" at bounding box center [170, 184] width 106 height 20
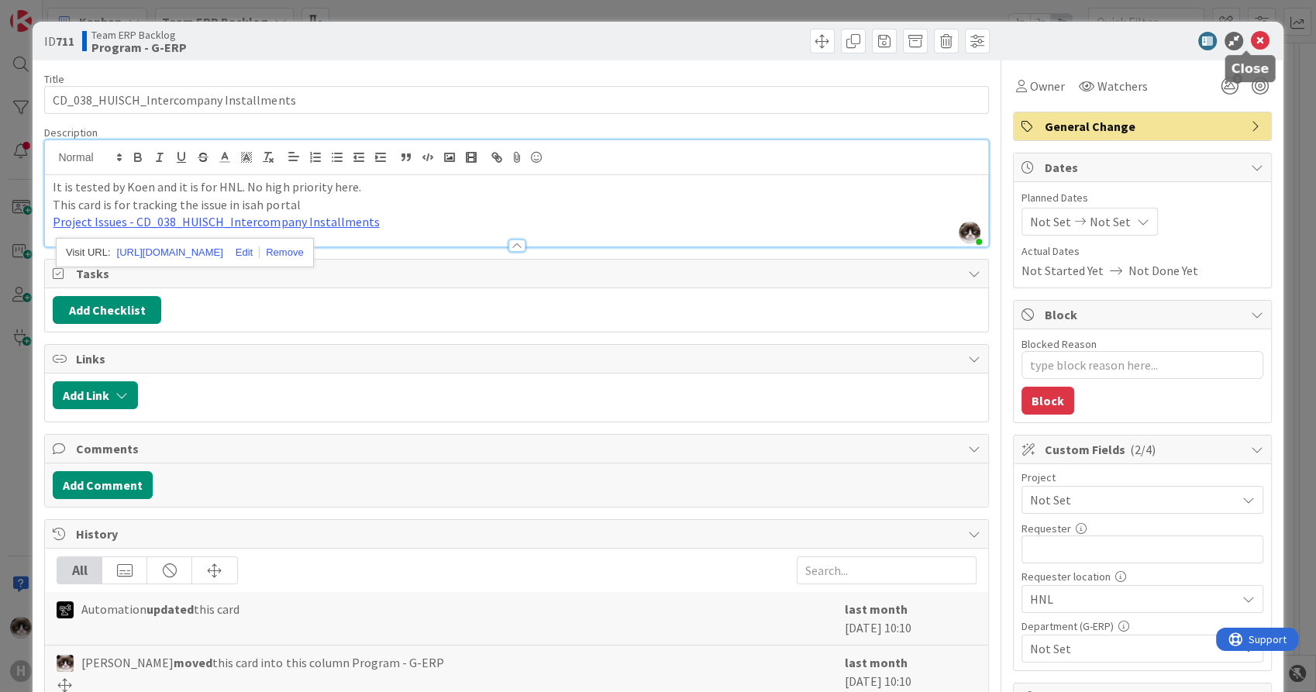
click at [1252, 45] on icon at bounding box center [1260, 41] width 19 height 19
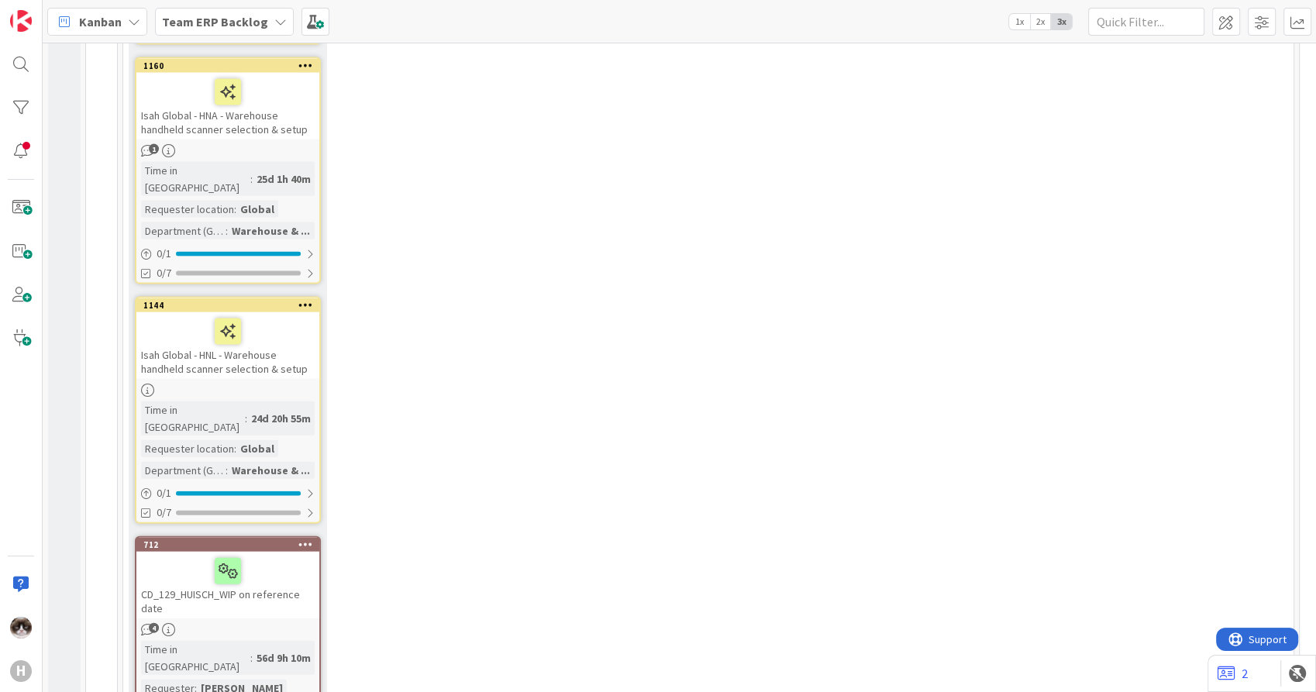
scroll to position [3305, 0]
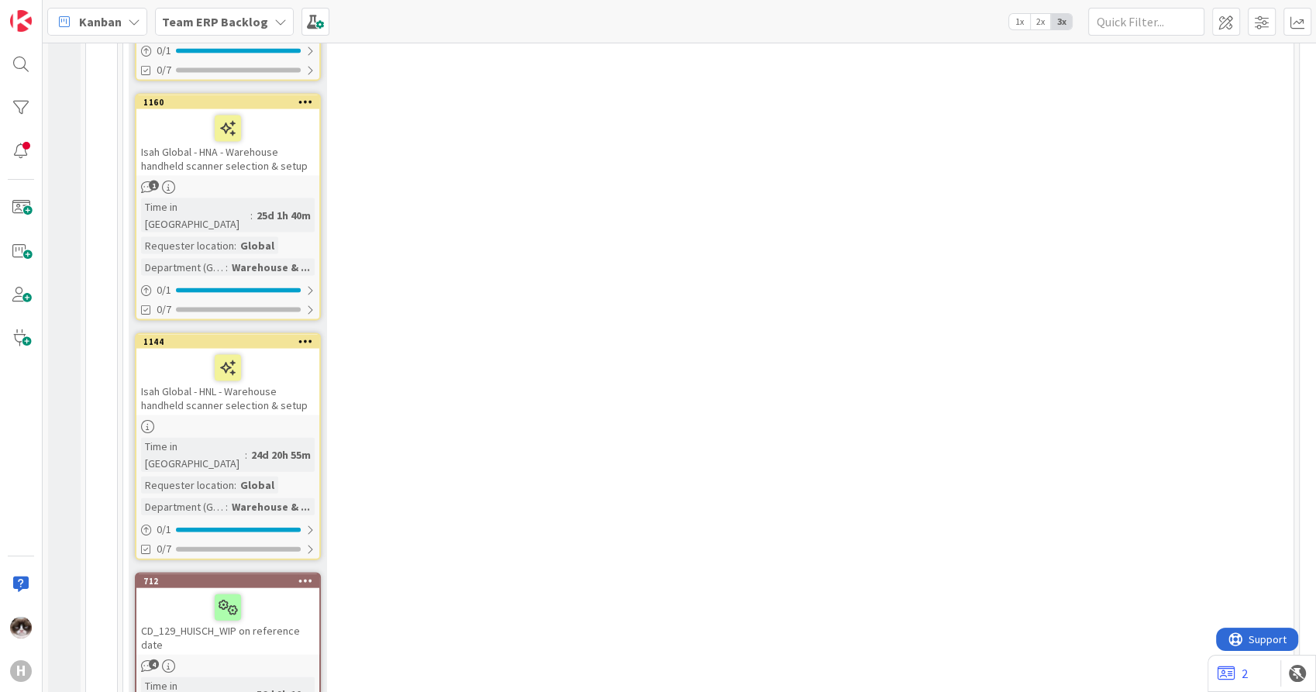
click at [285, 588] on div "CD_129_HUISCH_WIP on reference date" at bounding box center [227, 621] width 183 height 67
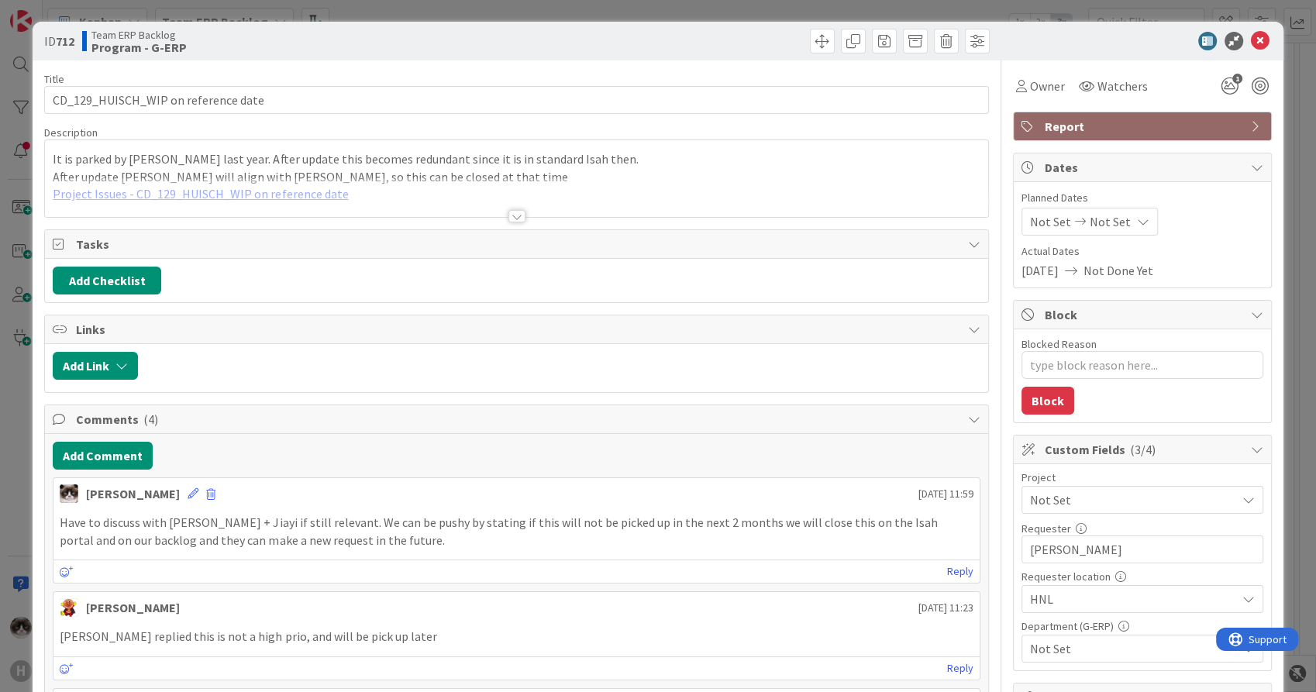
click at [508, 213] on div at bounding box center [516, 216] width 17 height 12
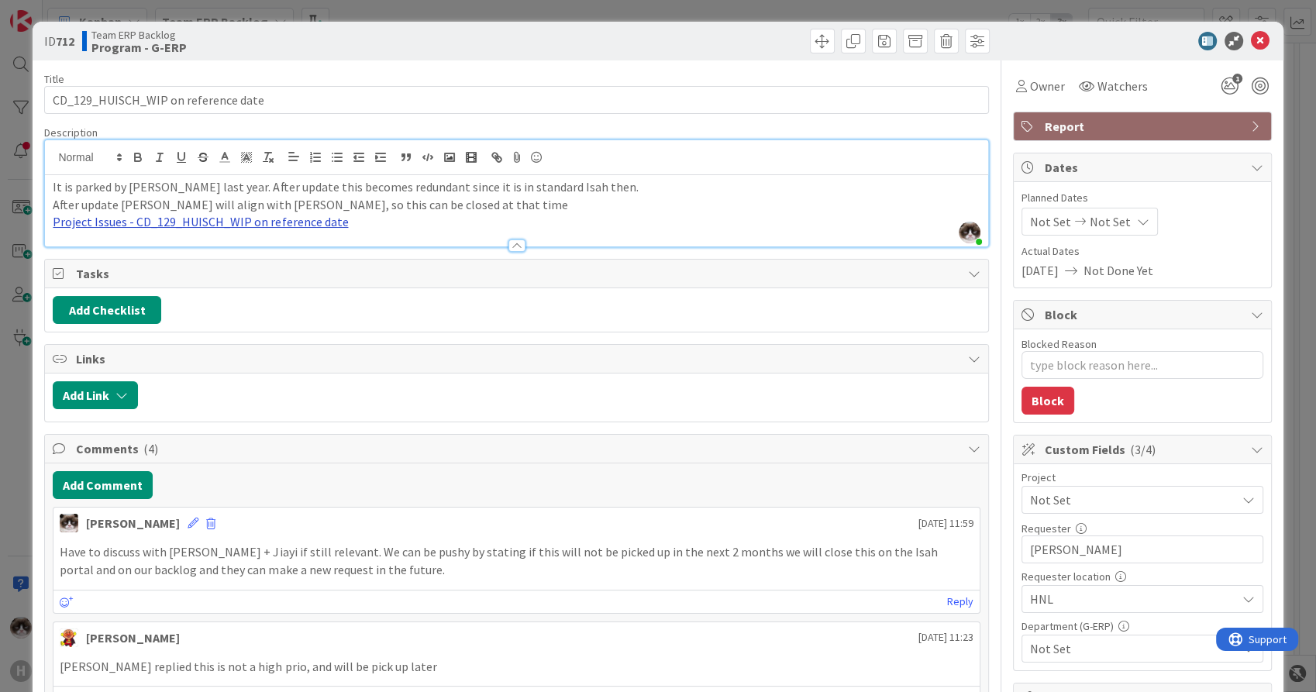
click at [279, 218] on link "Project Issues - CD_129_HUISCH_WIP on reference date" at bounding box center [200, 221] width 295 height 15
click at [210, 253] on link "[URL][DOMAIN_NAME]" at bounding box center [157, 253] width 106 height 20
click at [1251, 40] on icon at bounding box center [1260, 41] width 19 height 19
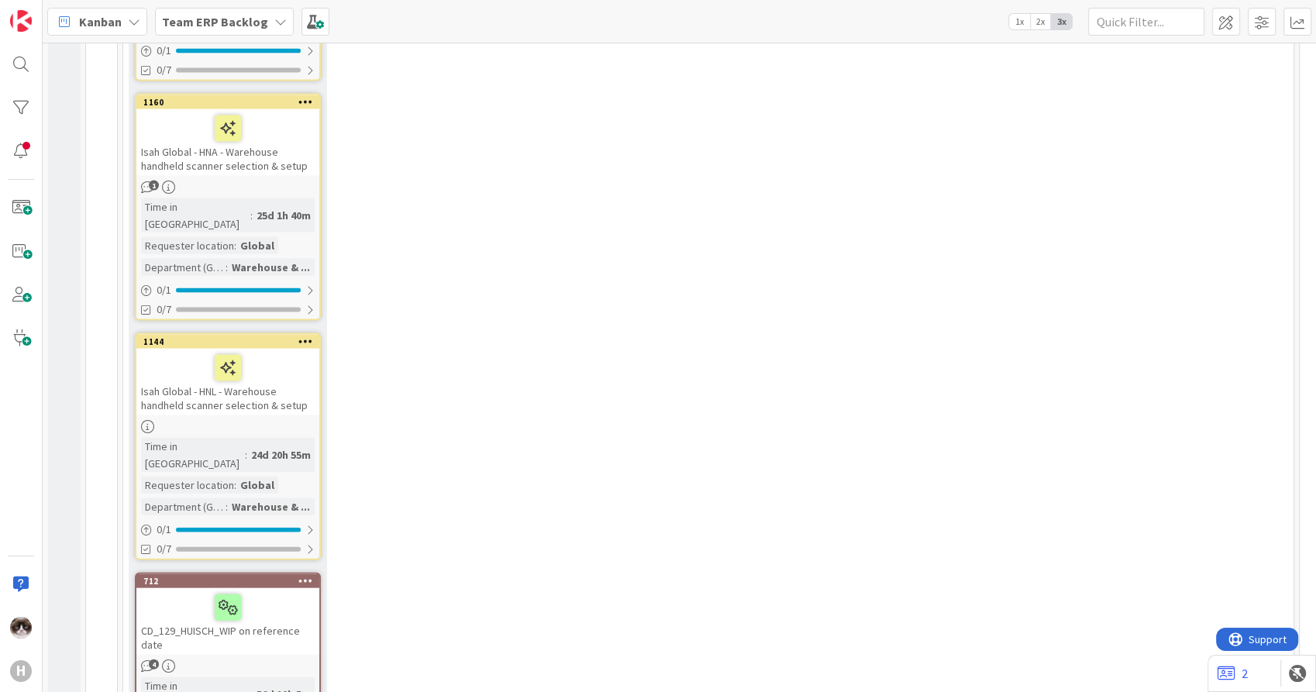
click at [275, 591] on div at bounding box center [228, 607] width 174 height 33
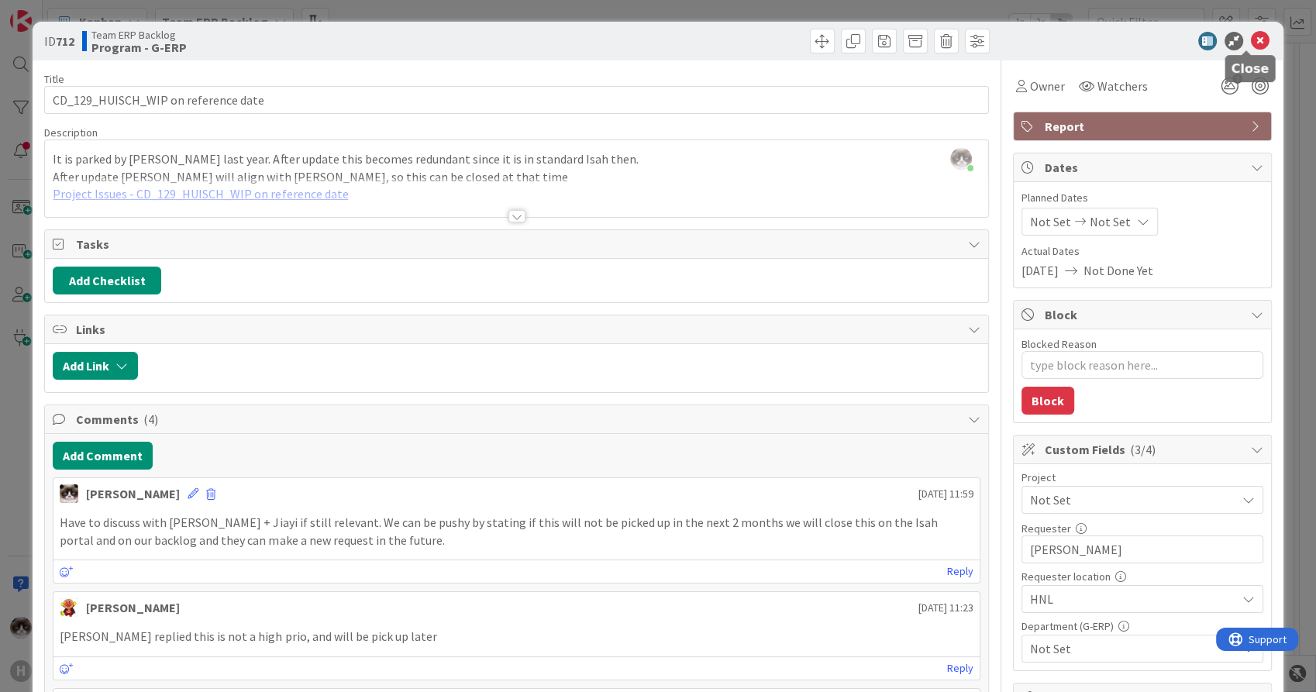
click at [1251, 39] on icon at bounding box center [1260, 41] width 19 height 19
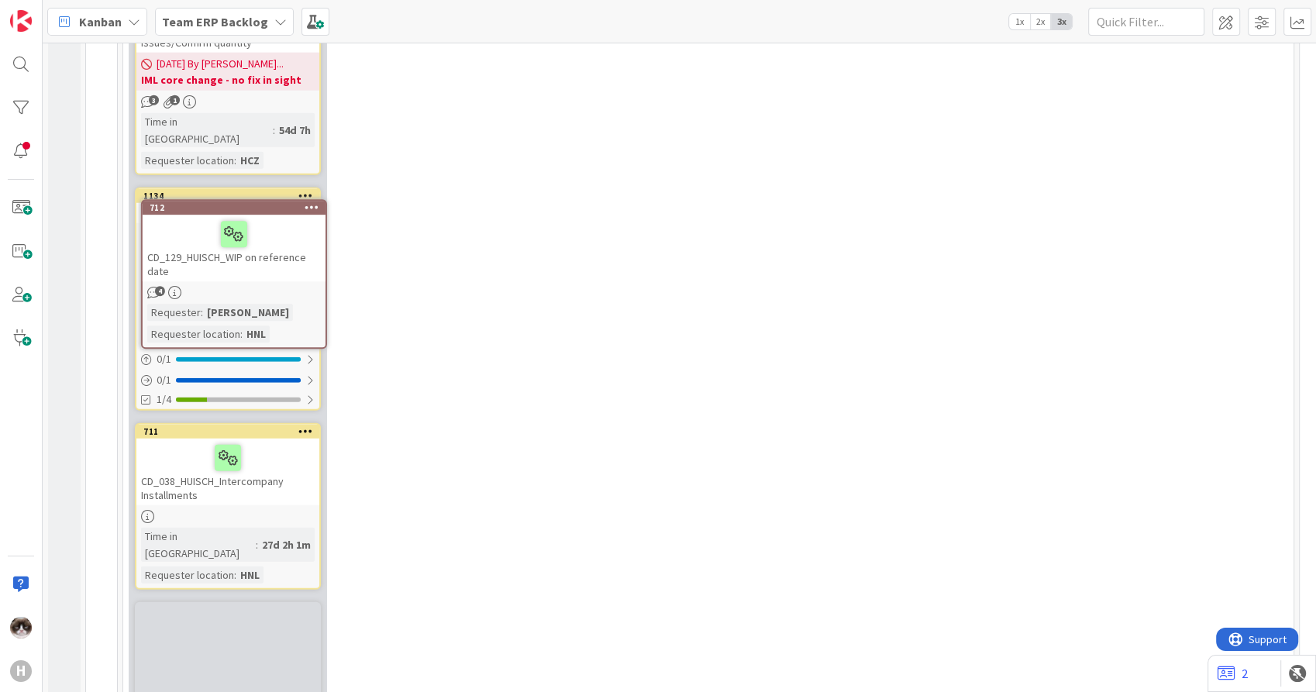
scroll to position [4096, 0]
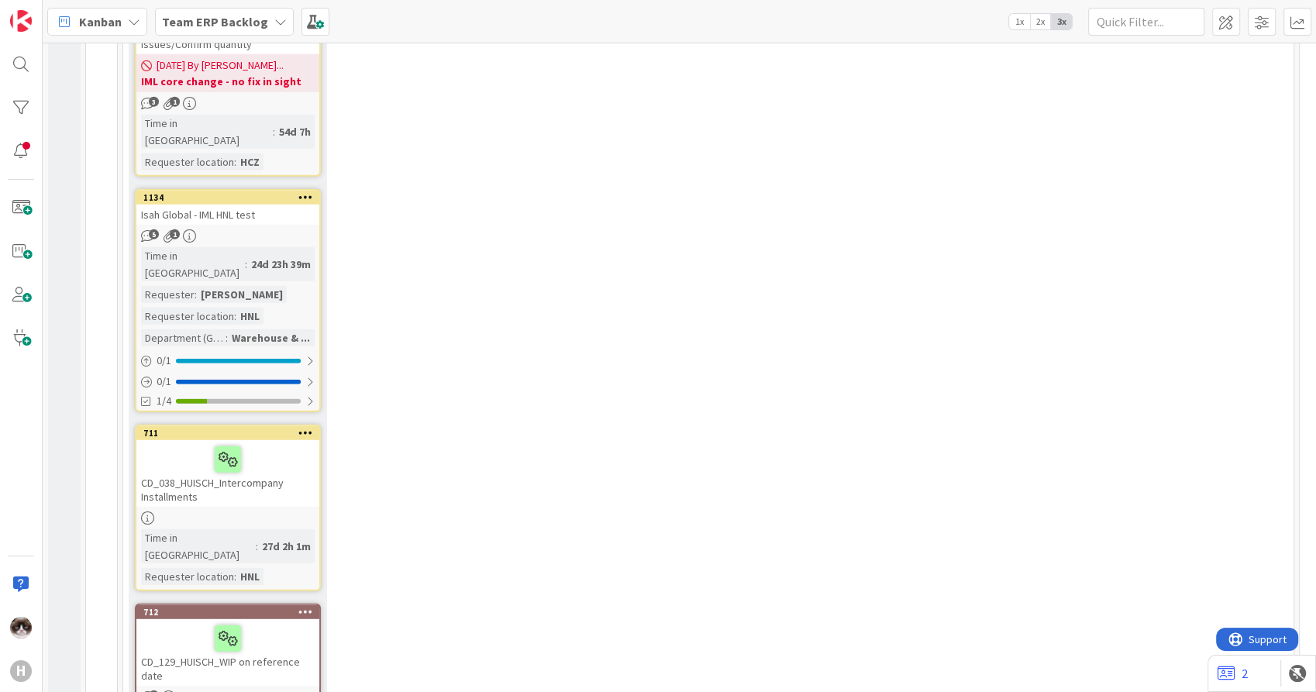
click at [298, 428] on div at bounding box center [305, 433] width 28 height 11
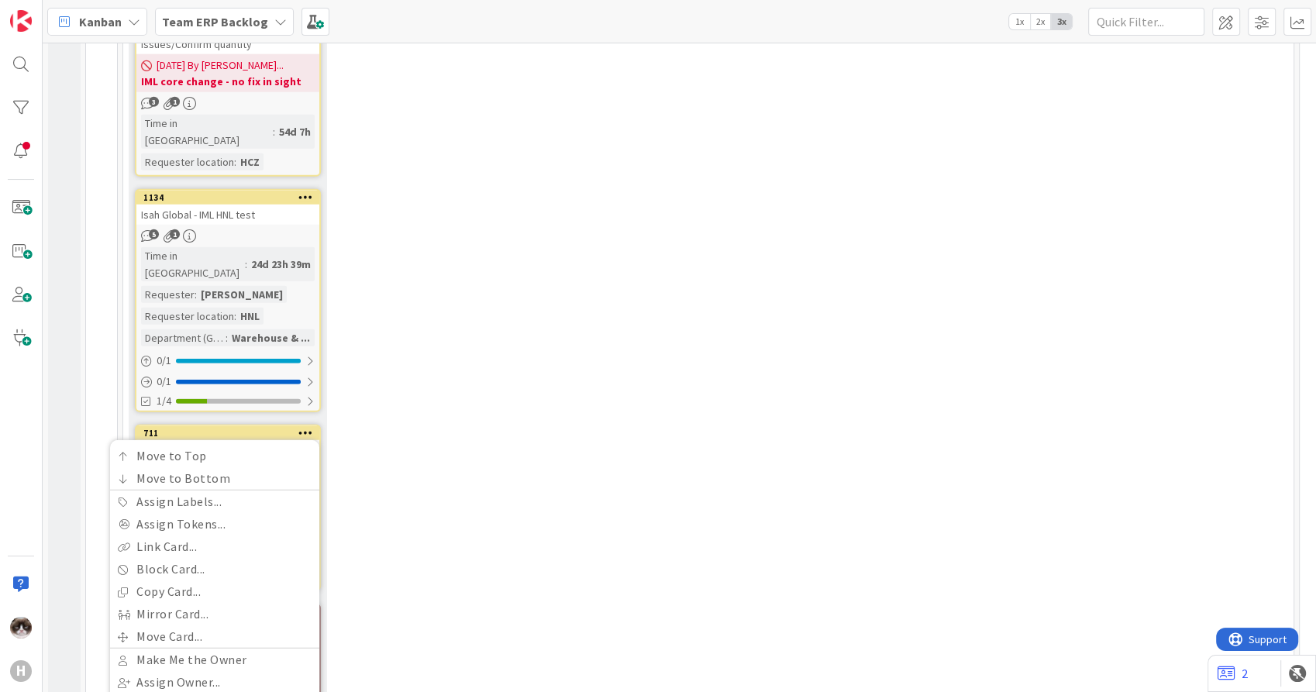
drag, startPoint x: 463, startPoint y: 193, endPoint x: 401, endPoint y: 174, distance: 65.5
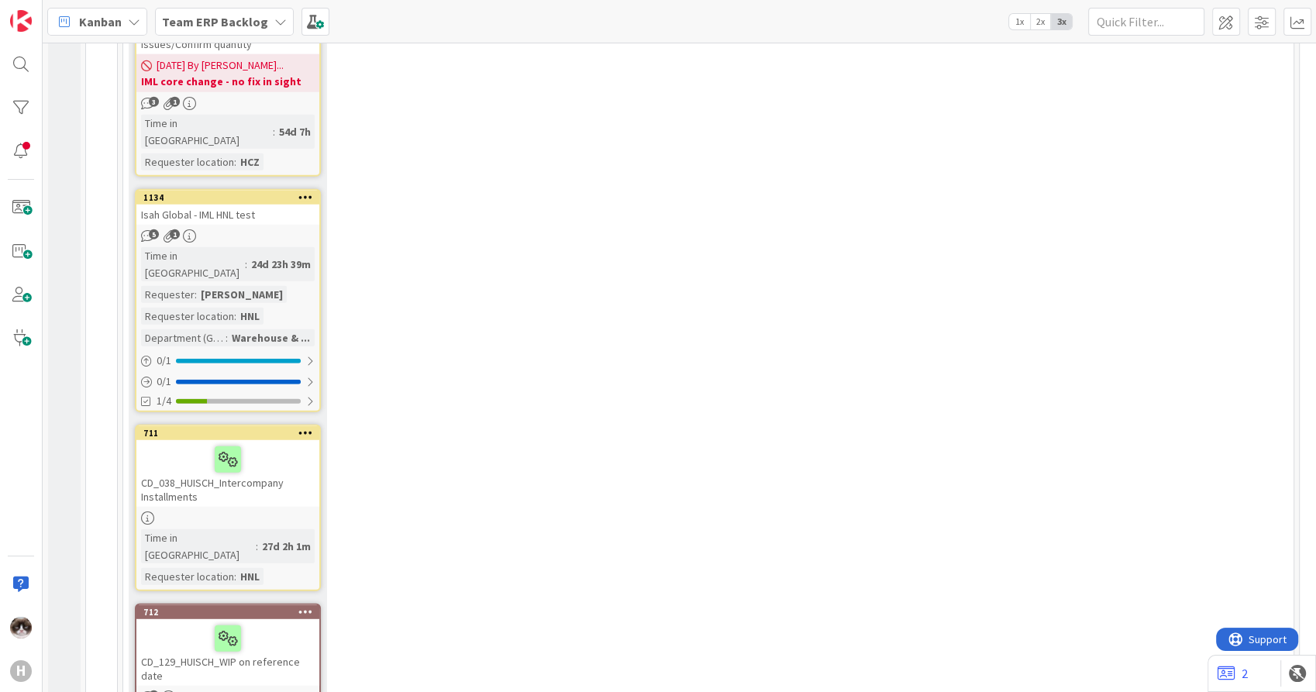
click at [270, 440] on div "CD_038_HUISCH_Intercompany Installments" at bounding box center [227, 473] width 183 height 67
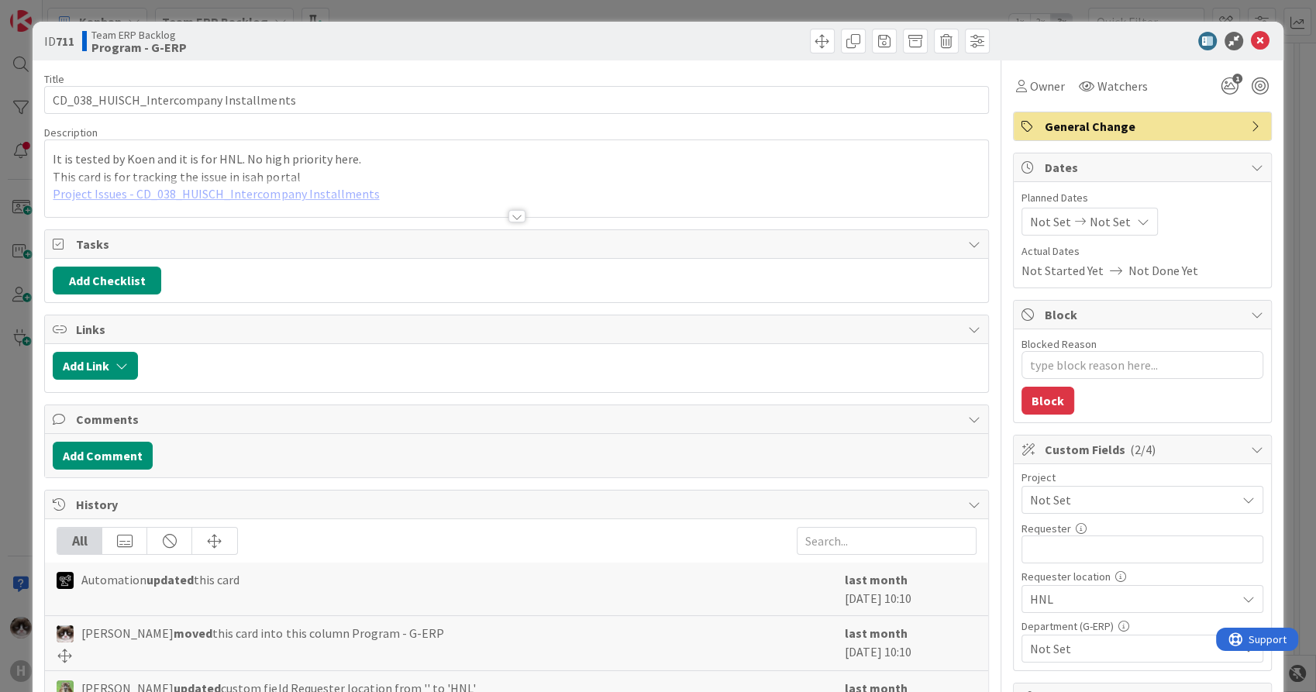
click at [1114, 124] on span "General Change" at bounding box center [1143, 126] width 198 height 19
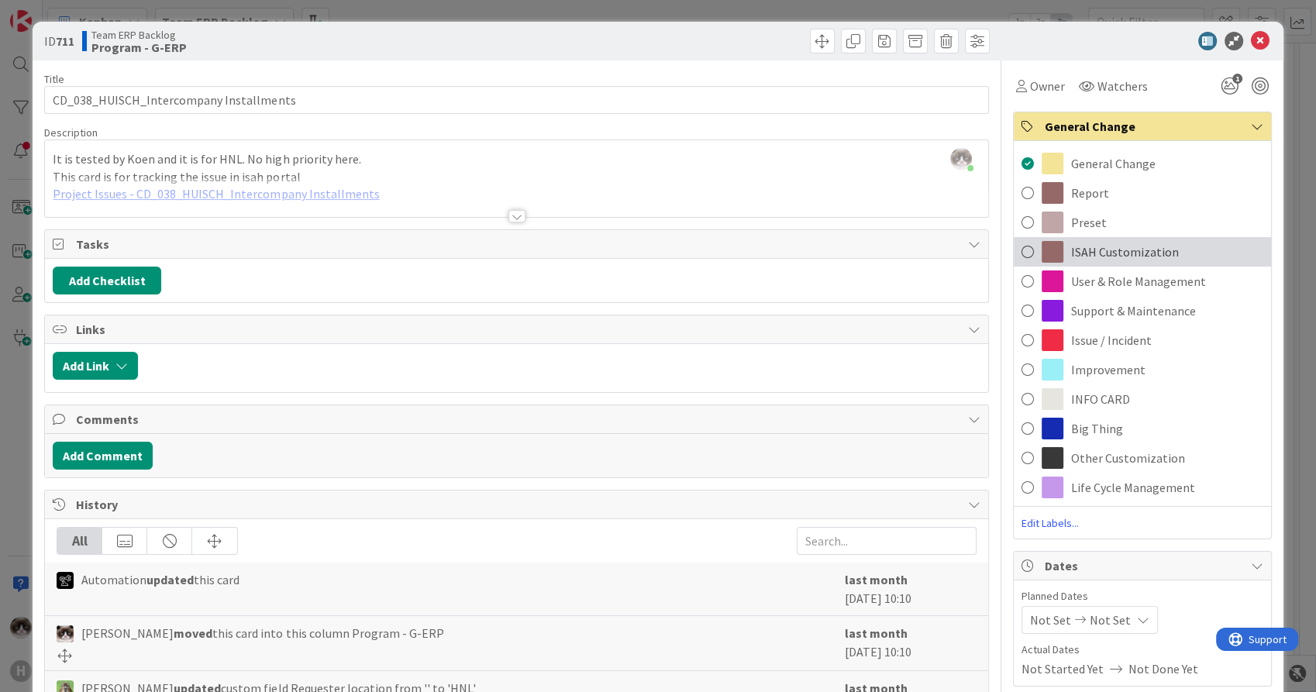
click at [1097, 245] on span "ISAH Customization" at bounding box center [1125, 252] width 108 height 19
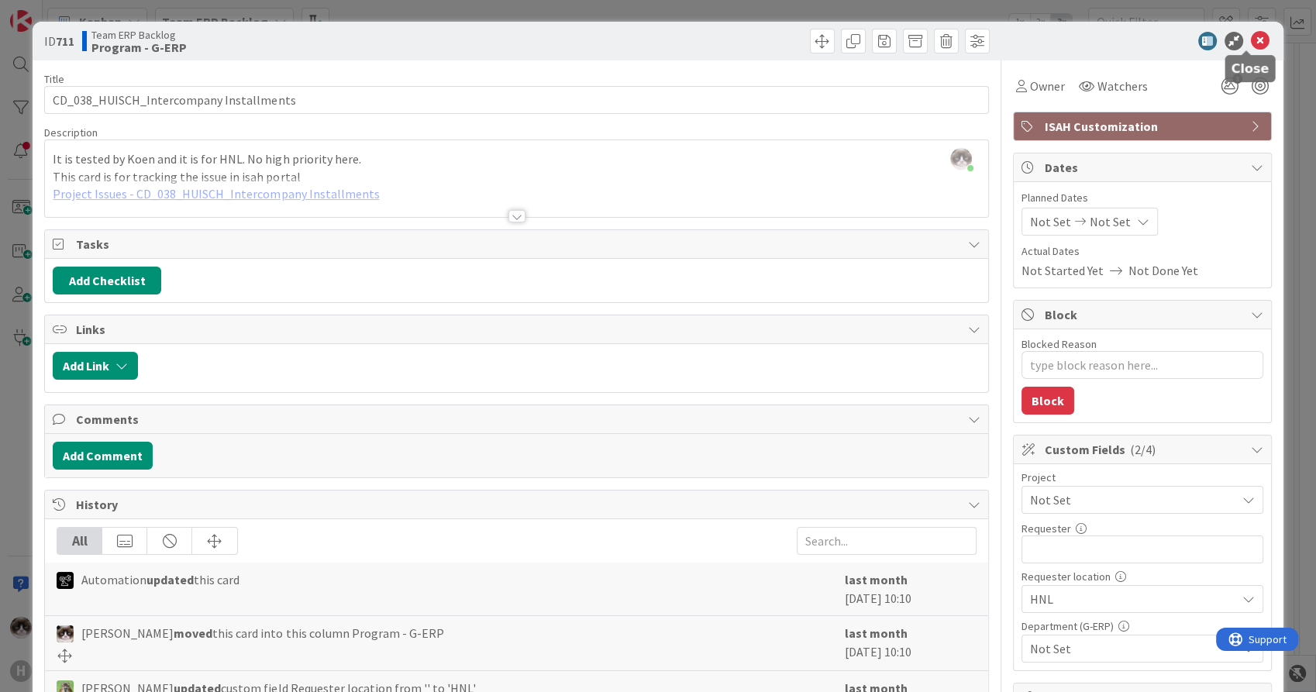
click at [1251, 41] on icon at bounding box center [1260, 41] width 19 height 19
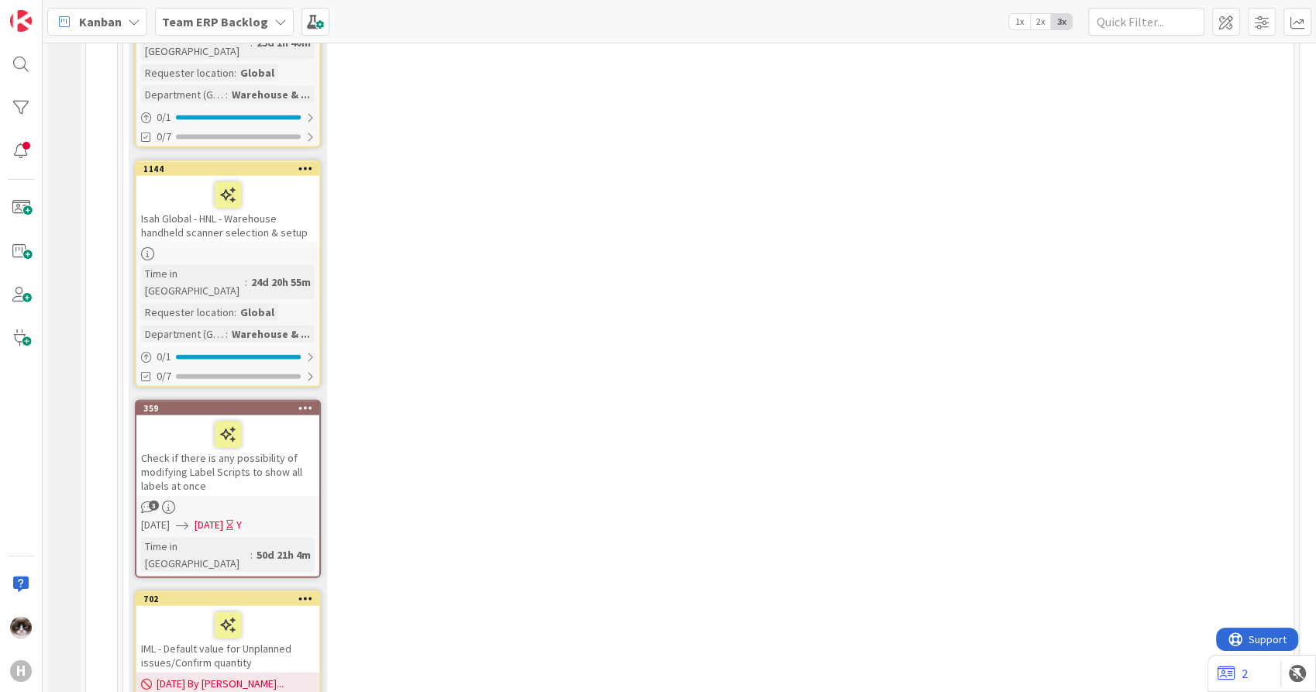
scroll to position [3496, 0]
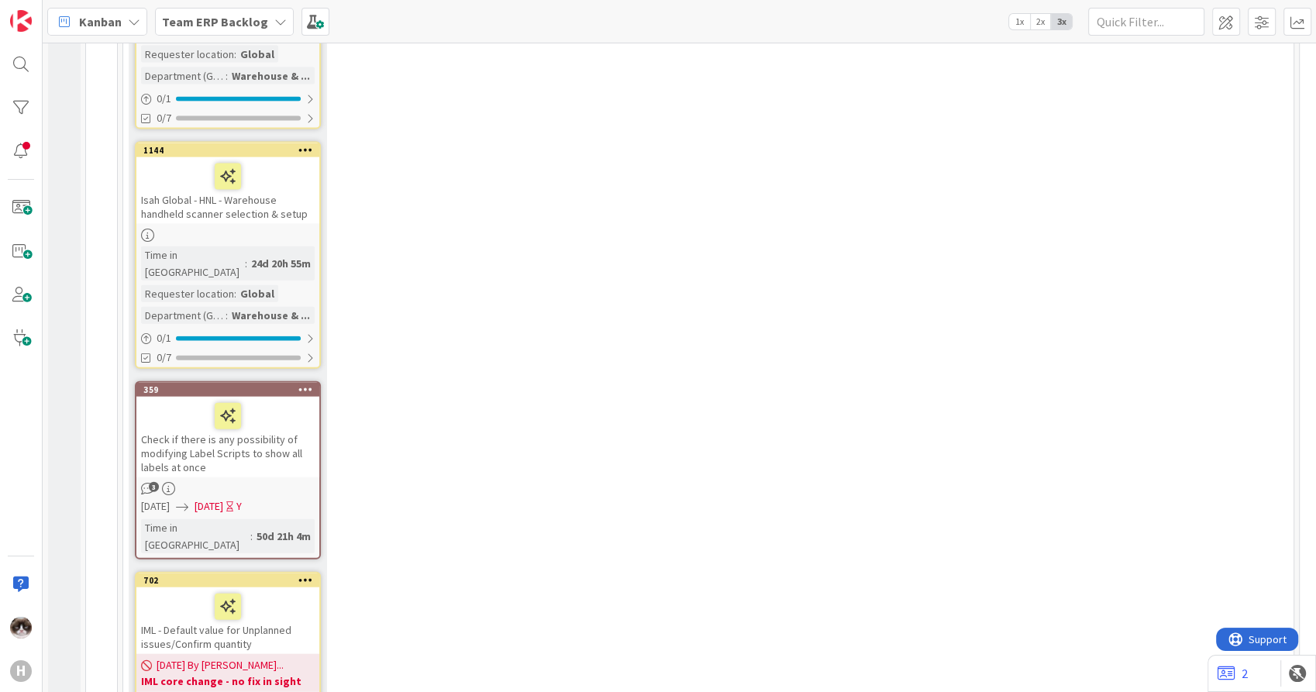
click at [270, 397] on div "Check if there is any possibility of modifying Label Scripts to show all labels…" at bounding box center [227, 437] width 183 height 81
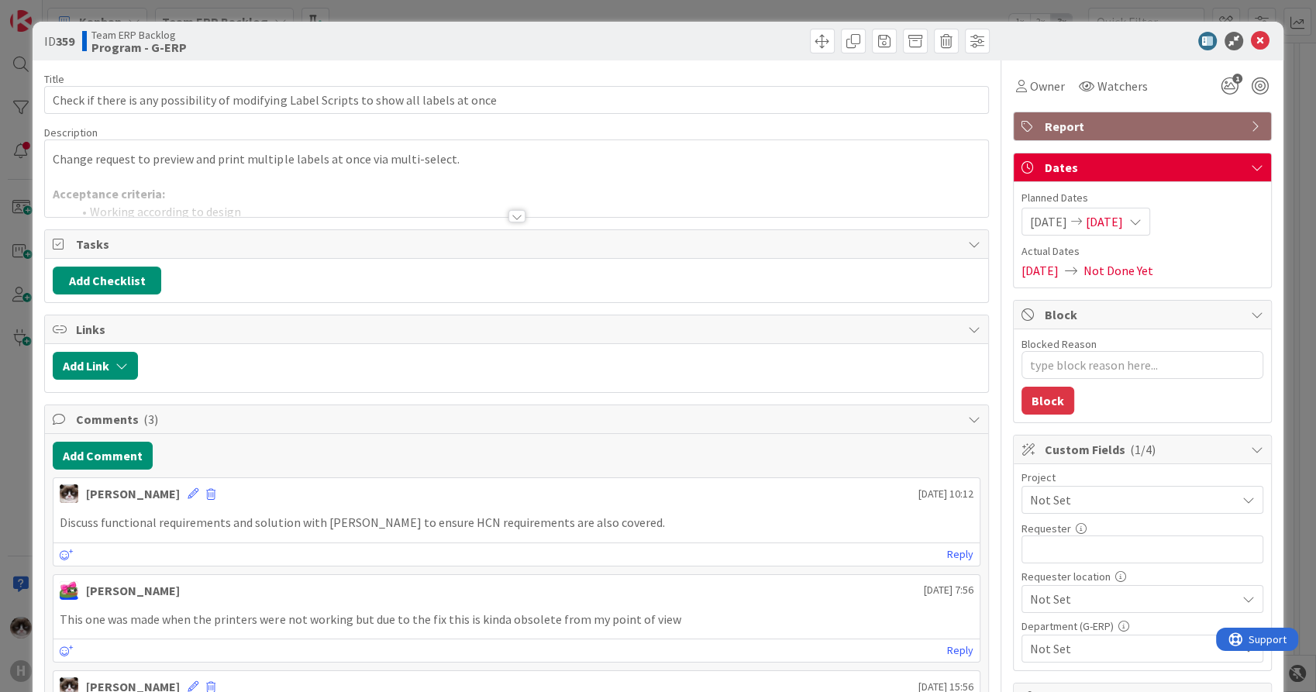
type textarea "x"
click at [508, 210] on div at bounding box center [516, 216] width 17 height 12
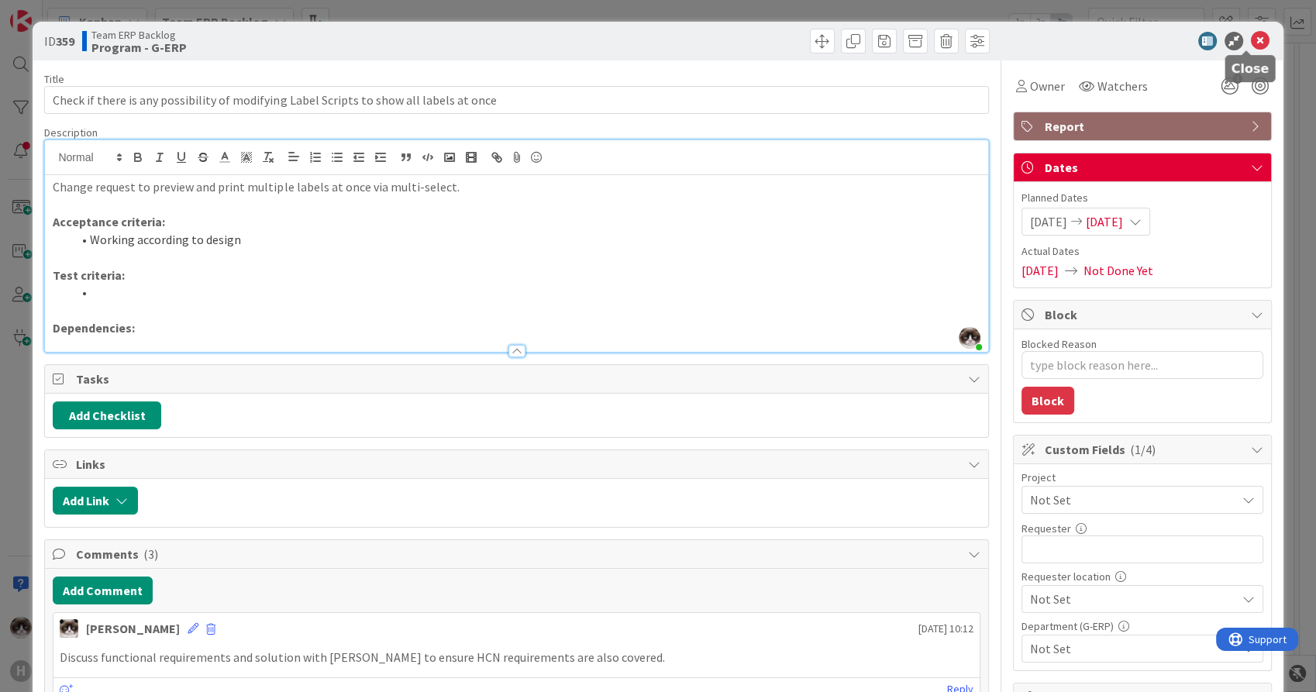
click at [1251, 40] on icon at bounding box center [1260, 41] width 19 height 19
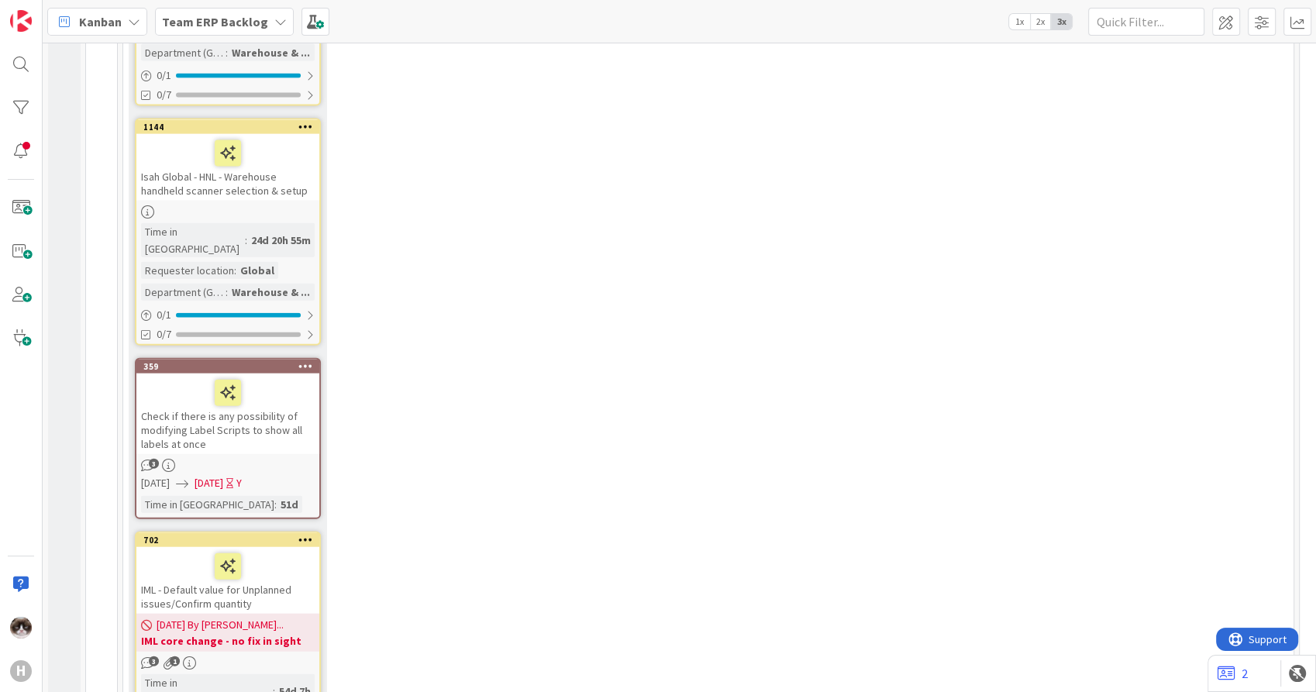
scroll to position [3525, 0]
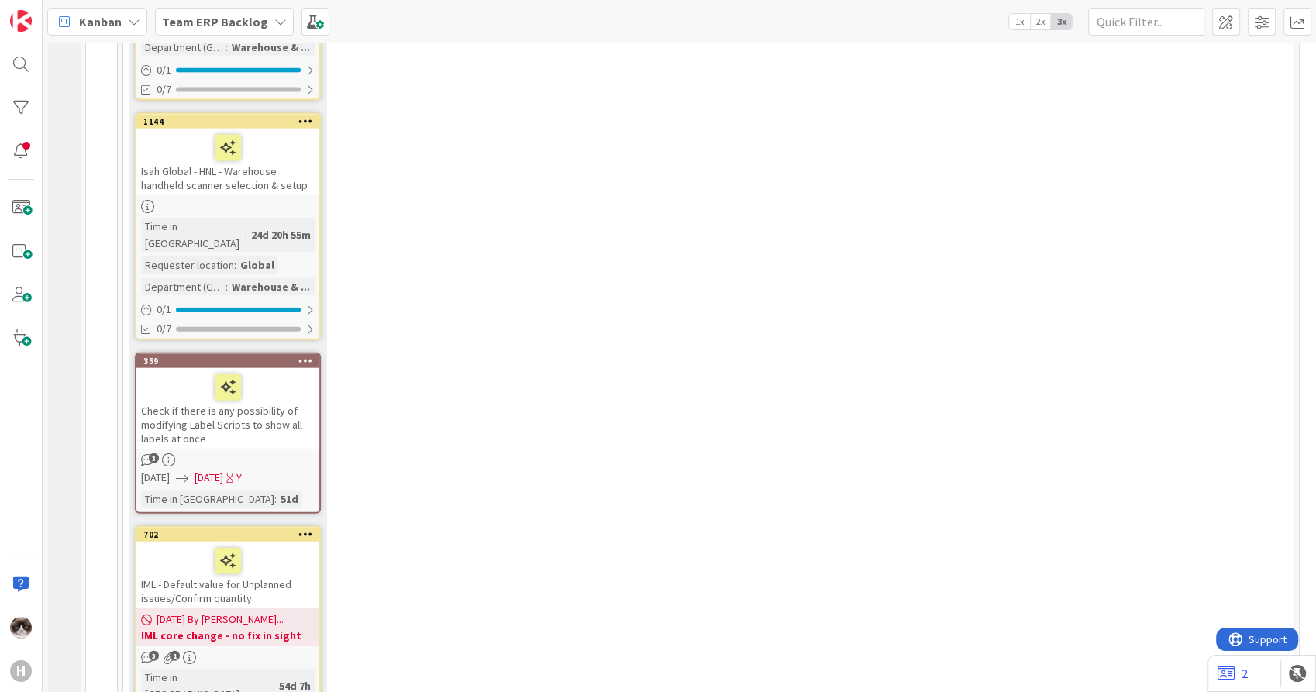
click at [277, 608] on div "[DATE] By [PERSON_NAME]... IML core change - no fix in sight" at bounding box center [227, 627] width 183 height 38
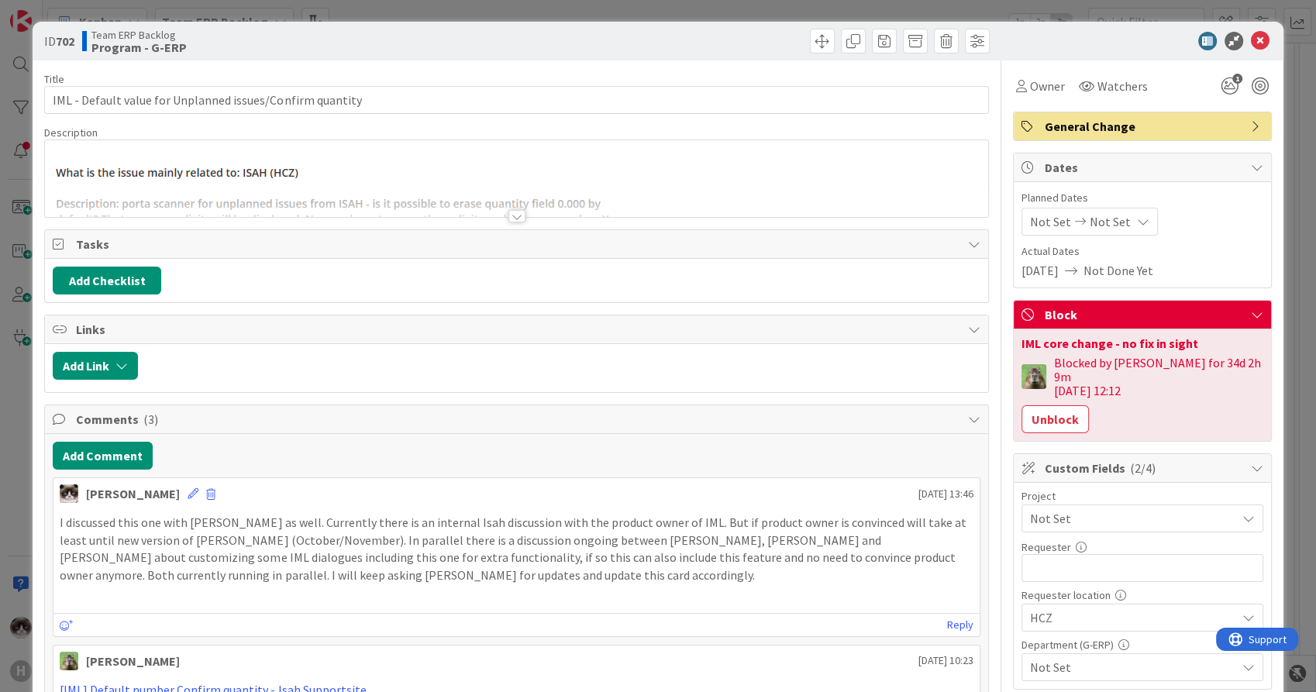
click at [512, 218] on div at bounding box center [516, 216] width 17 height 12
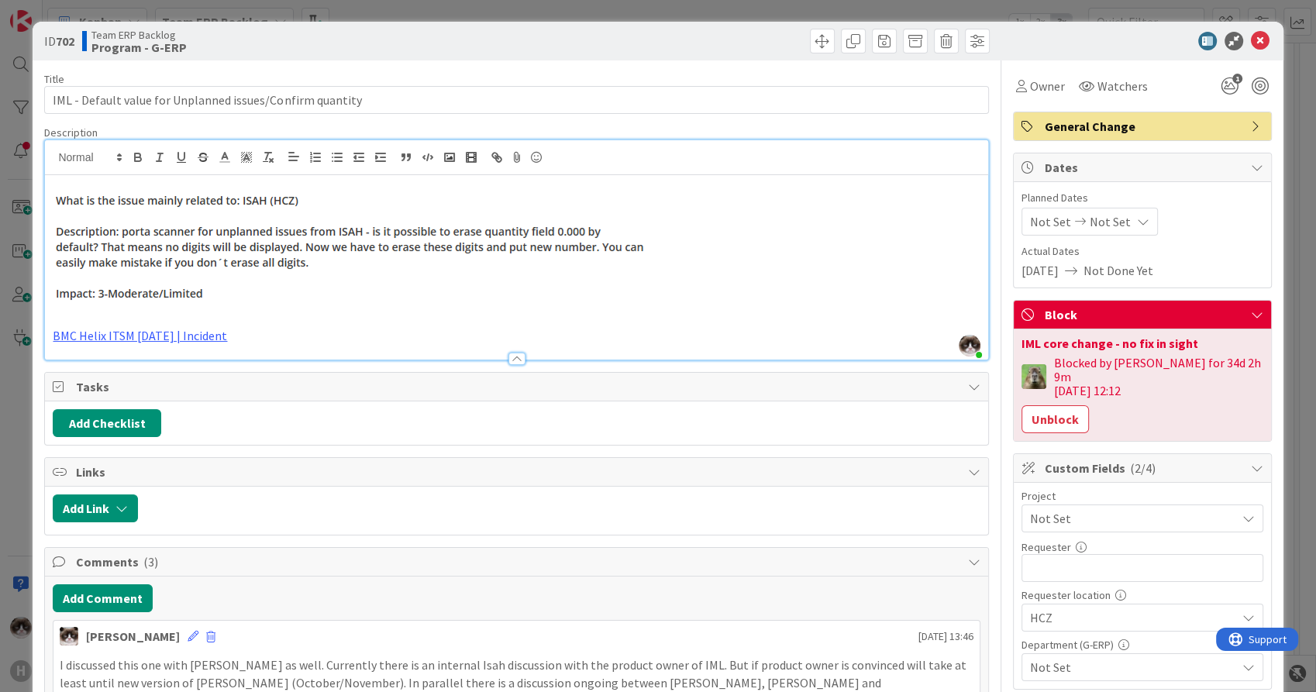
drag, startPoint x: 561, startPoint y: 219, endPoint x: 652, endPoint y: 232, distance: 91.6
click at [652, 232] on img at bounding box center [353, 243] width 600 height 131
click at [665, 236] on p at bounding box center [516, 243] width 927 height 131
click at [1251, 40] on icon at bounding box center [1260, 41] width 19 height 19
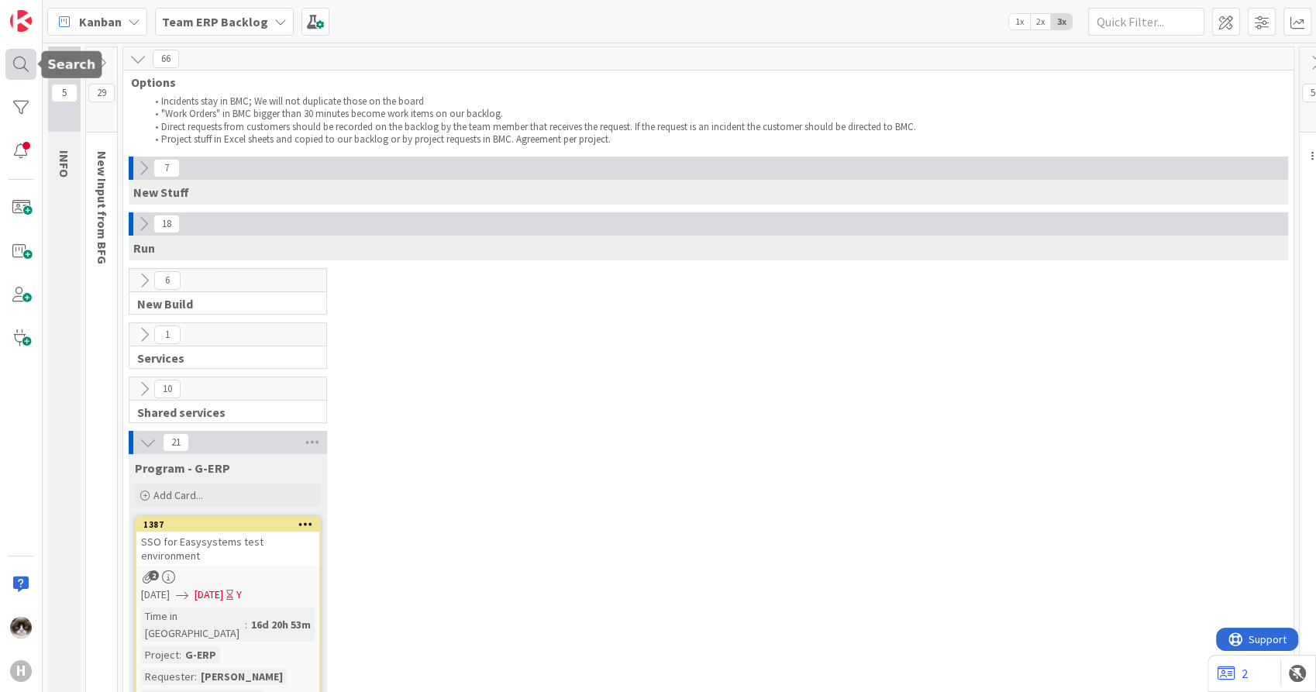
click at [15, 60] on div at bounding box center [20, 64] width 31 height 31
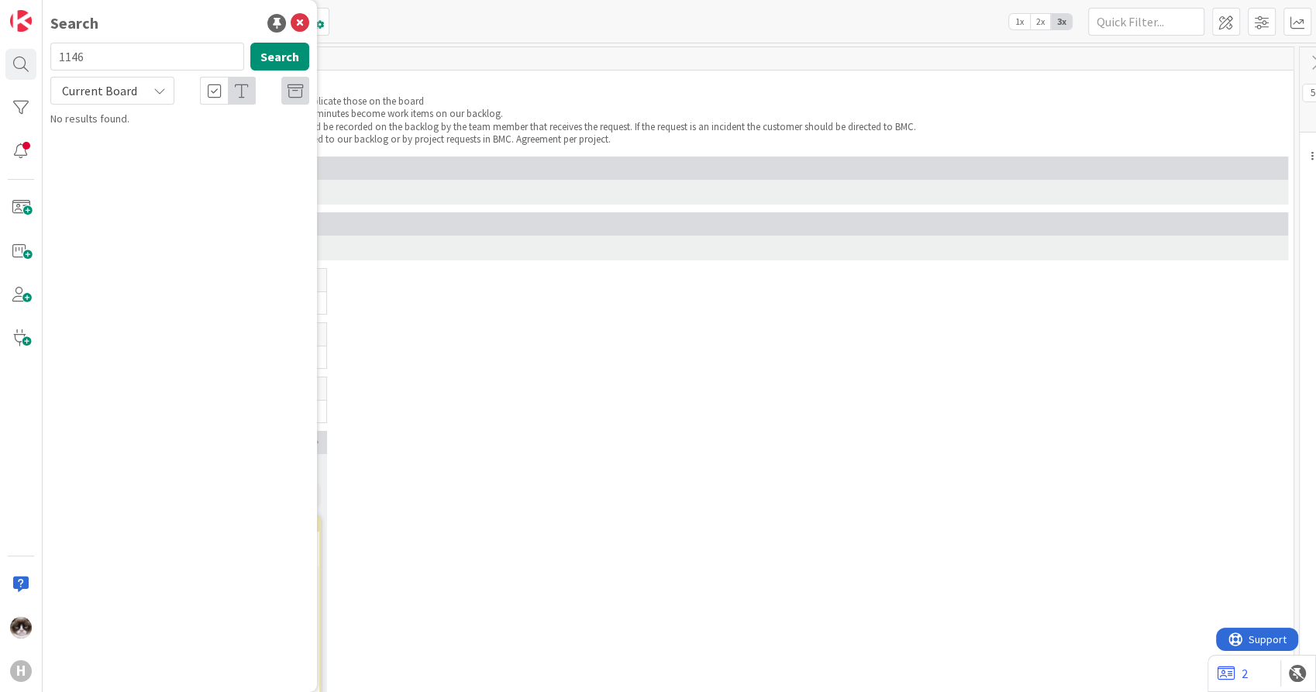
type input "1146"
click at [135, 104] on div "Current Board" at bounding box center [112, 91] width 124 height 28
click at [122, 146] on span "All Boards" at bounding box center [139, 154] width 161 height 23
click at [206, 129] on p "New CD - Date from PO Line" at bounding box center [190, 137] width 237 height 16
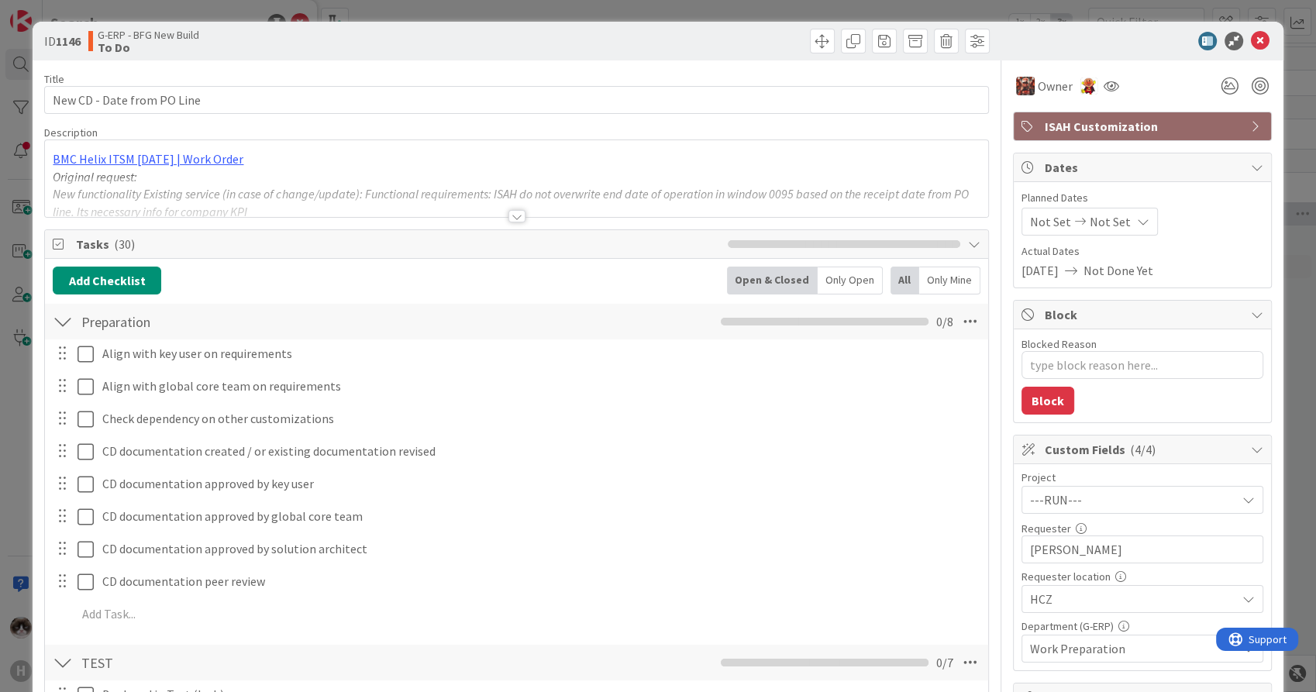
click at [508, 217] on div at bounding box center [516, 216] width 17 height 12
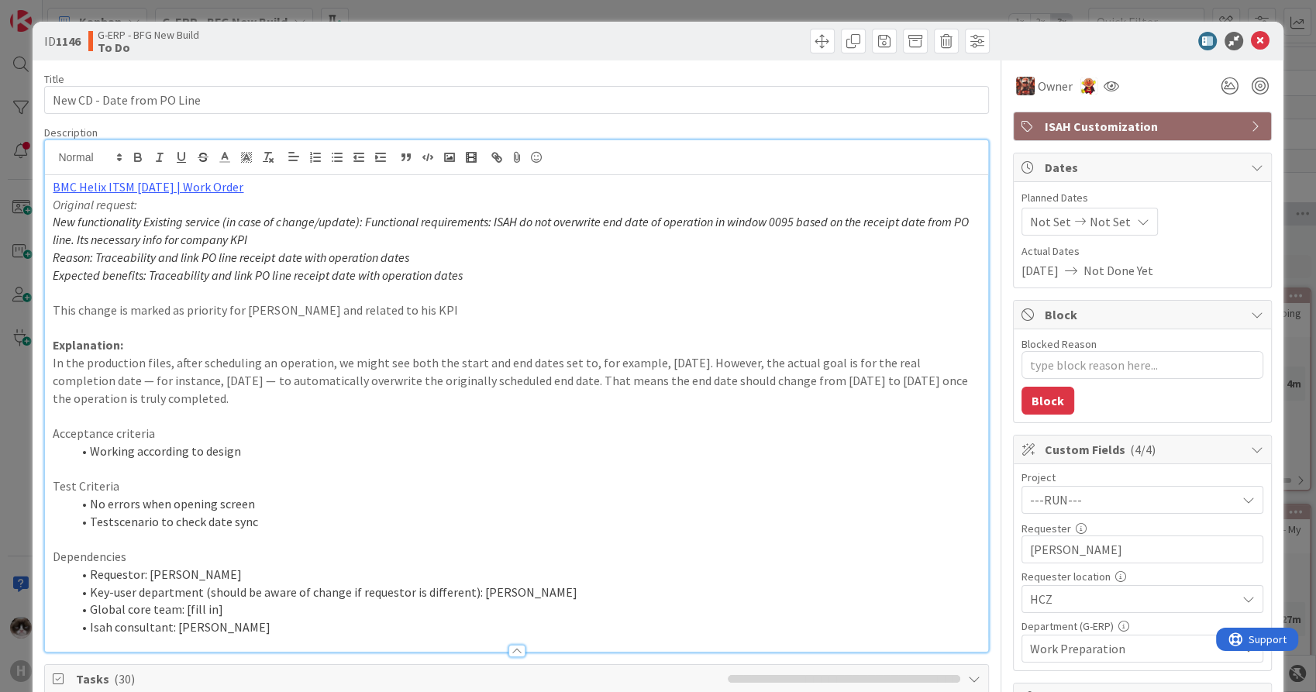
type textarea "x"
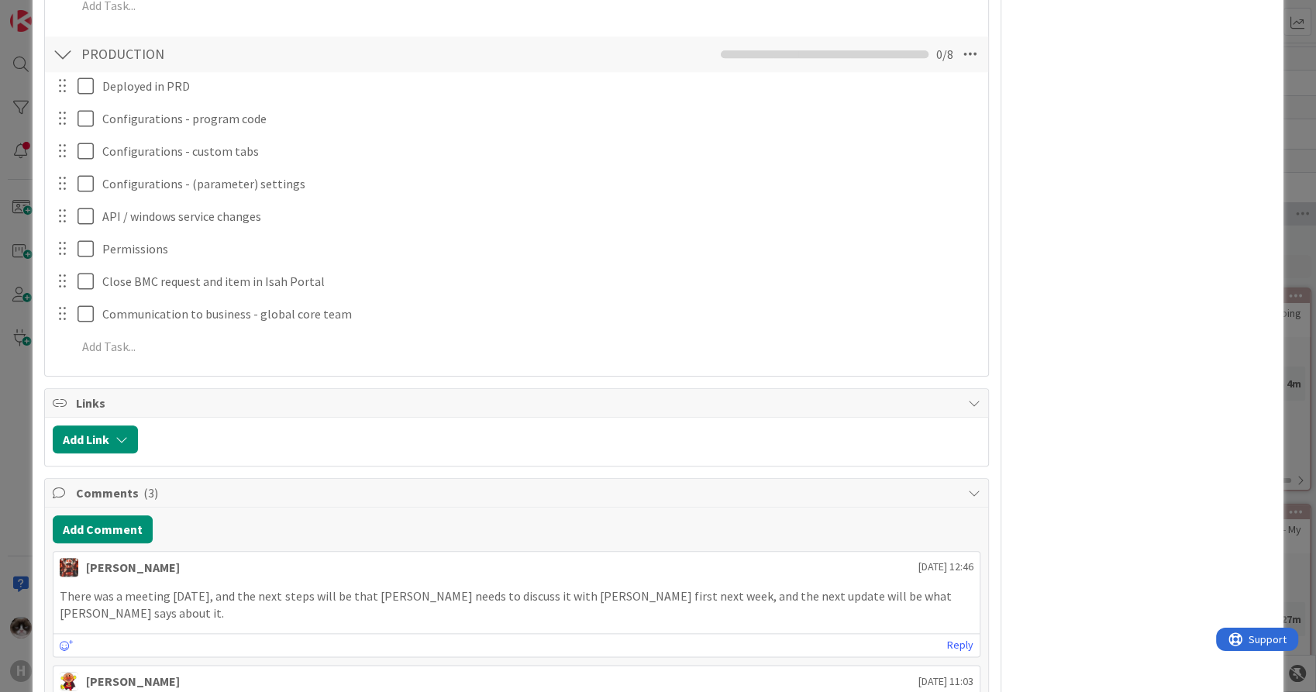
scroll to position [1653, 0]
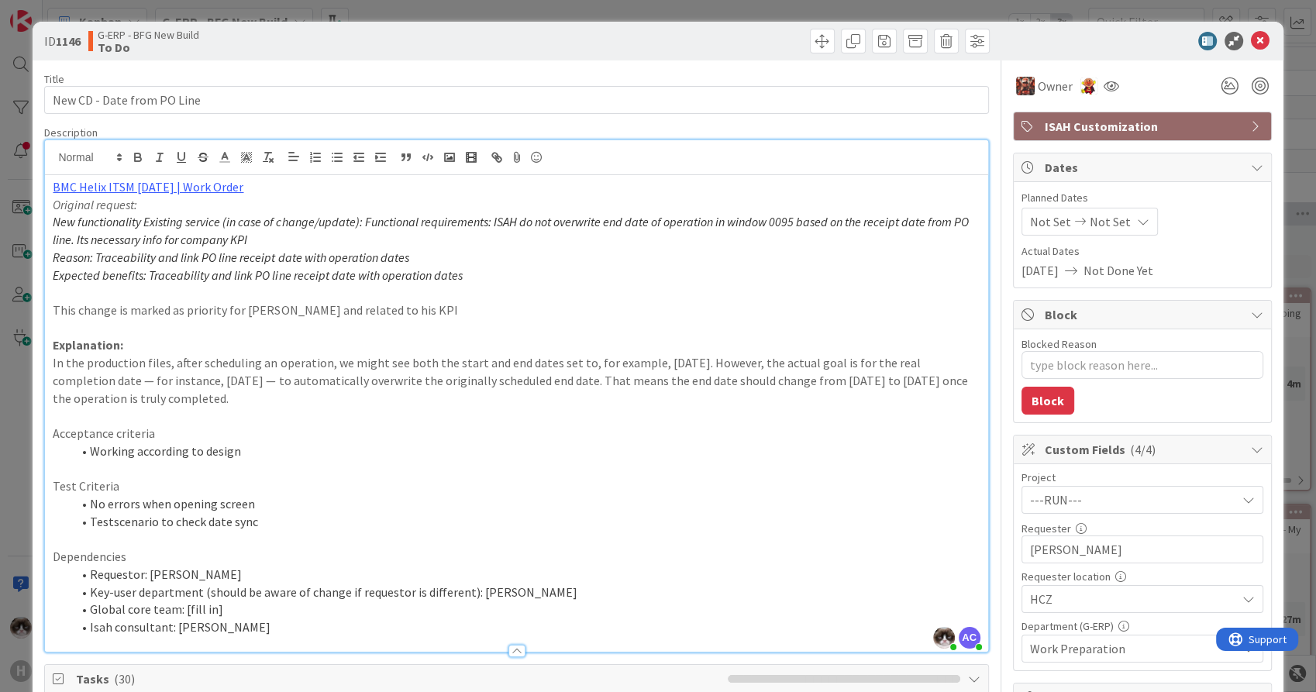
scroll to position [2301, 0]
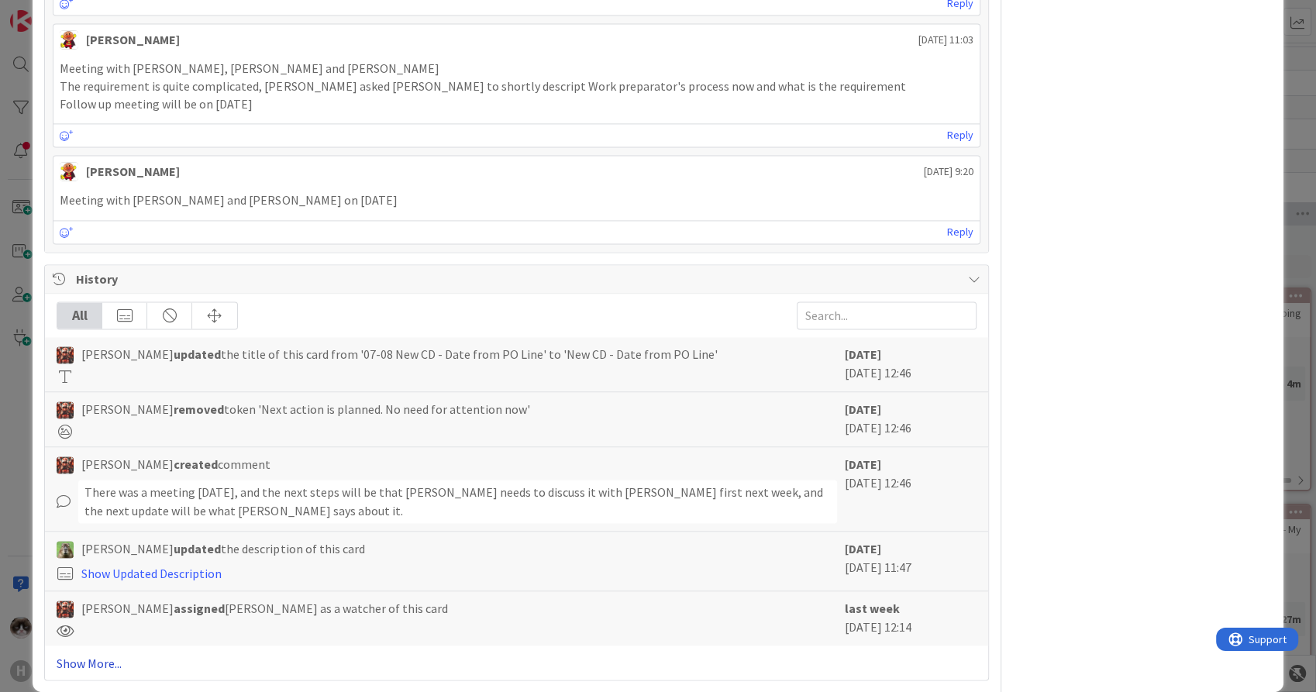
click at [94, 653] on link "Show More..." at bounding box center [516, 662] width 919 height 19
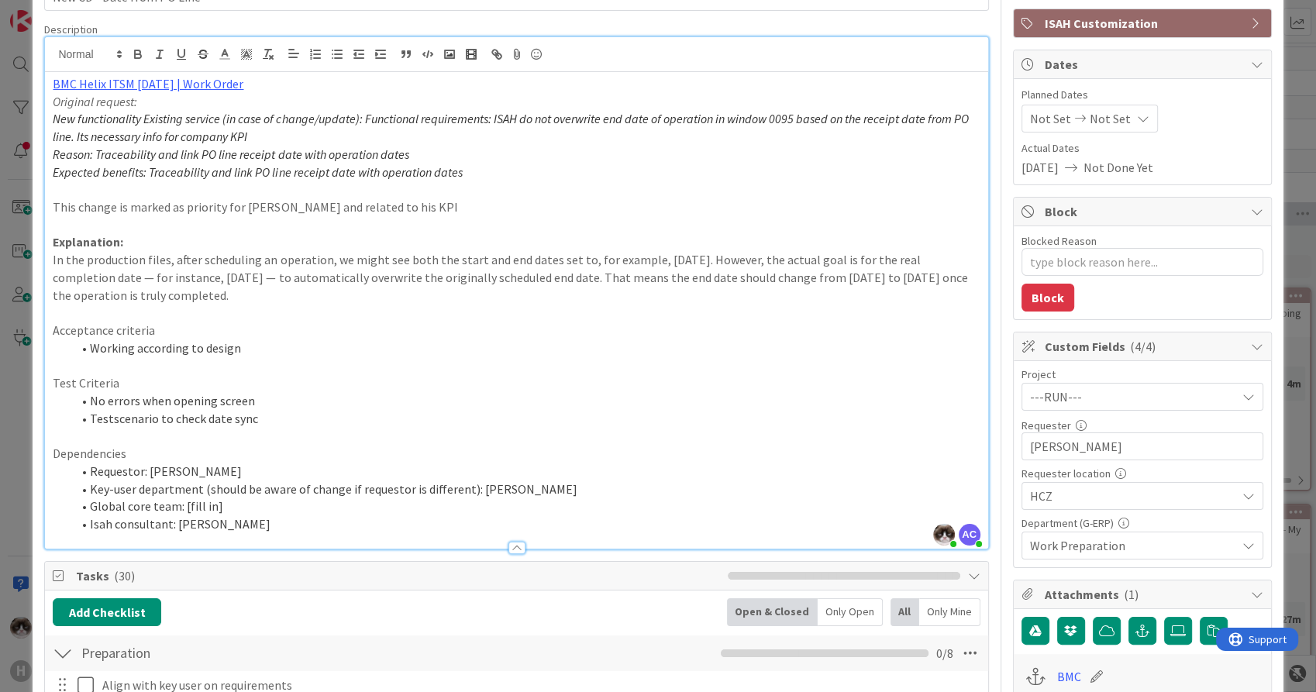
scroll to position [0, 0]
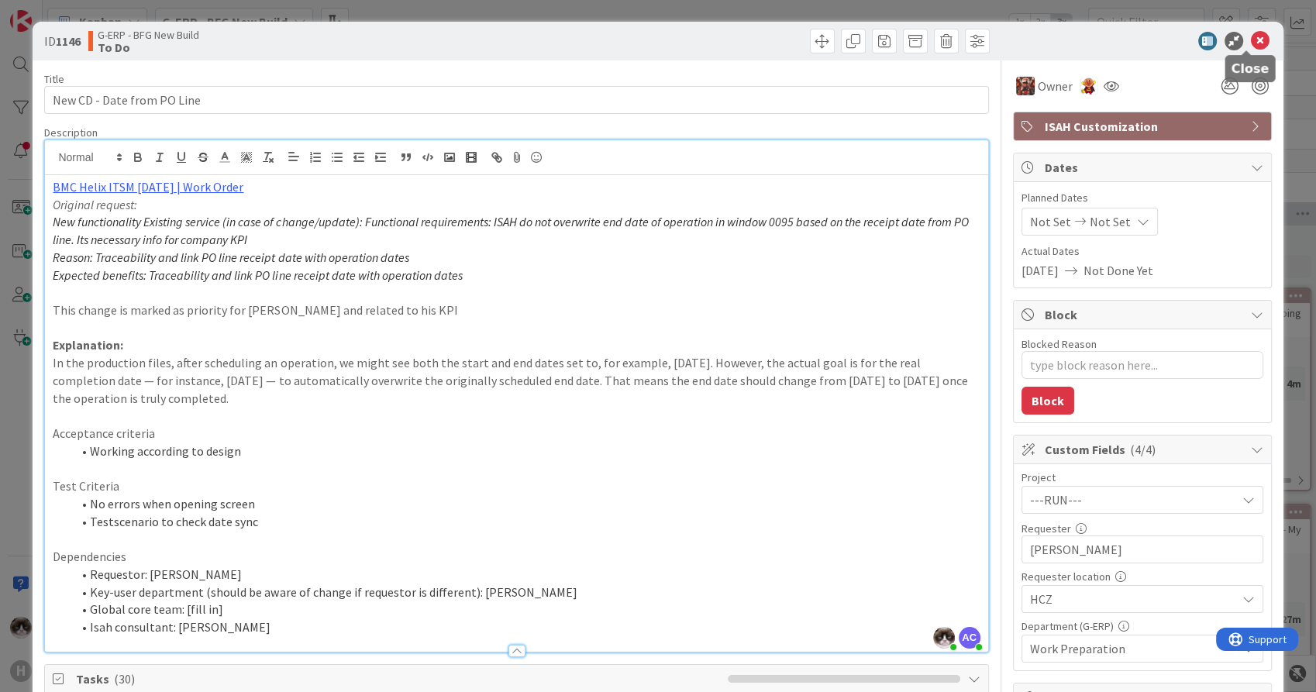
click at [1253, 33] on icon at bounding box center [1260, 41] width 19 height 19
